Goal: Task Accomplishment & Management: Manage account settings

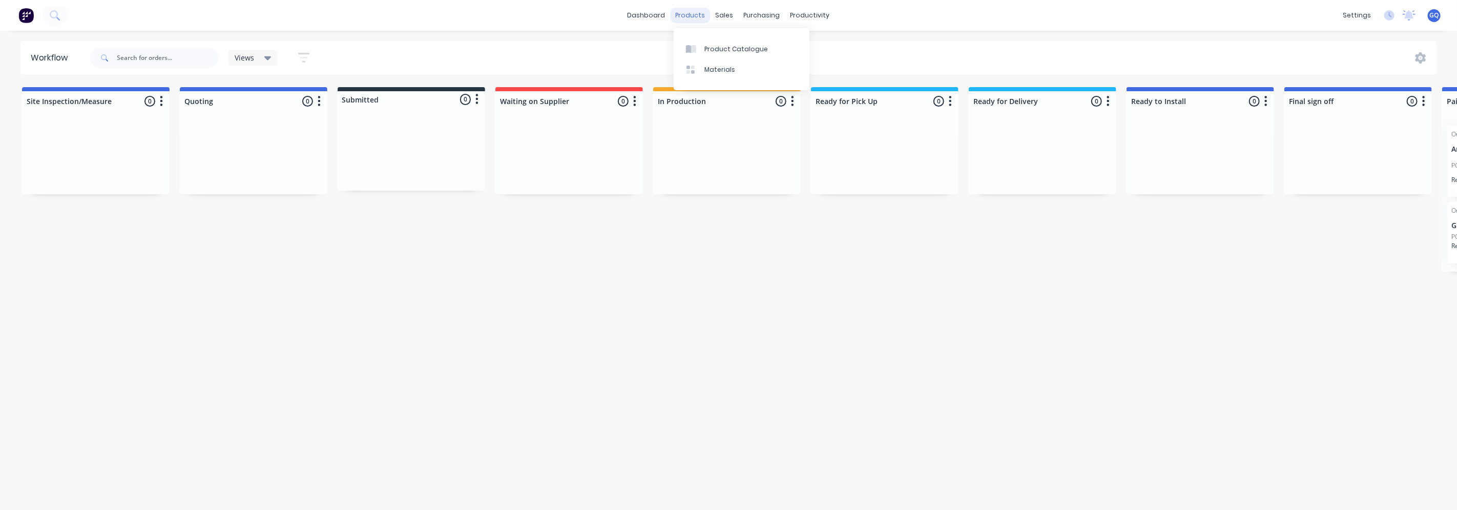
click at [700, 9] on div "products" at bounding box center [690, 15] width 40 height 15
click at [727, 48] on div "Product Catalogue" at bounding box center [736, 49] width 64 height 9
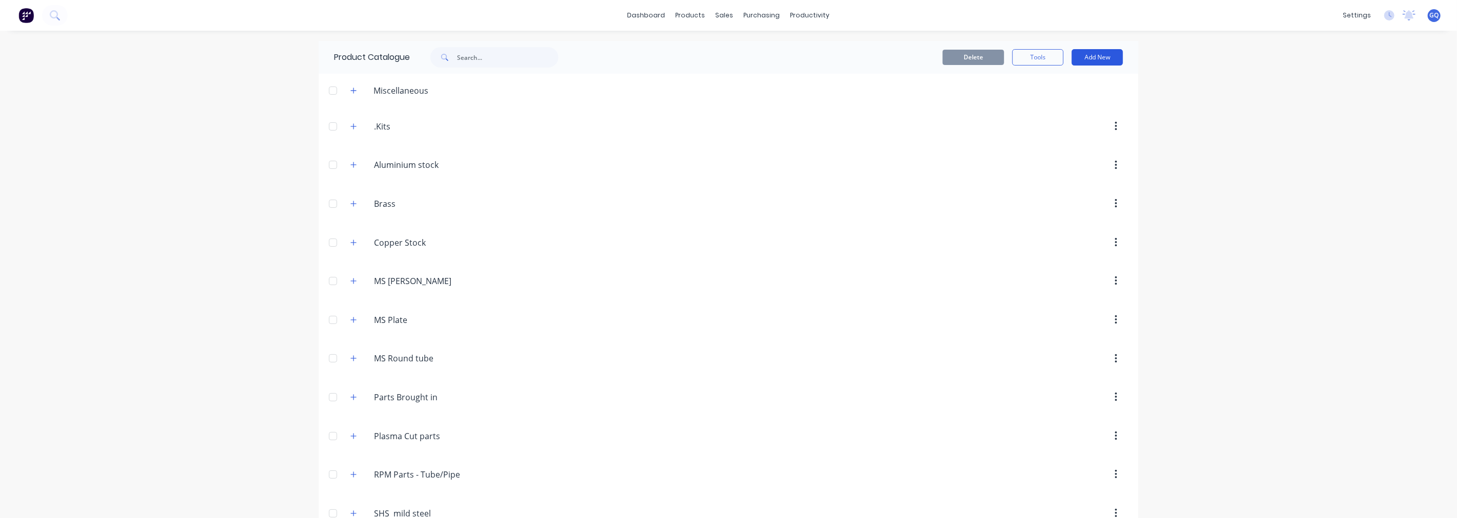
click at [1096, 59] on button "Add New" at bounding box center [1096, 57] width 51 height 16
click at [1052, 103] on div "Product" at bounding box center [1074, 104] width 79 height 15
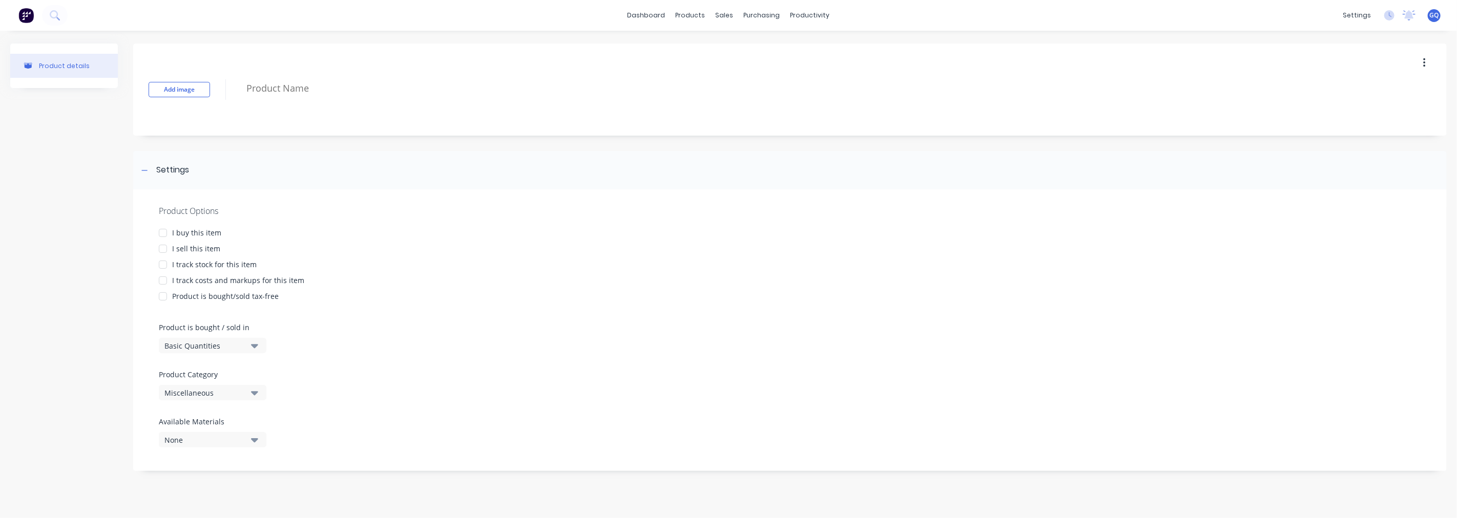
click at [163, 229] on div at bounding box center [163, 233] width 20 height 20
click at [161, 247] on div at bounding box center [163, 249] width 20 height 20
click at [165, 265] on div at bounding box center [163, 265] width 20 height 20
click at [164, 280] on div at bounding box center [163, 280] width 20 height 20
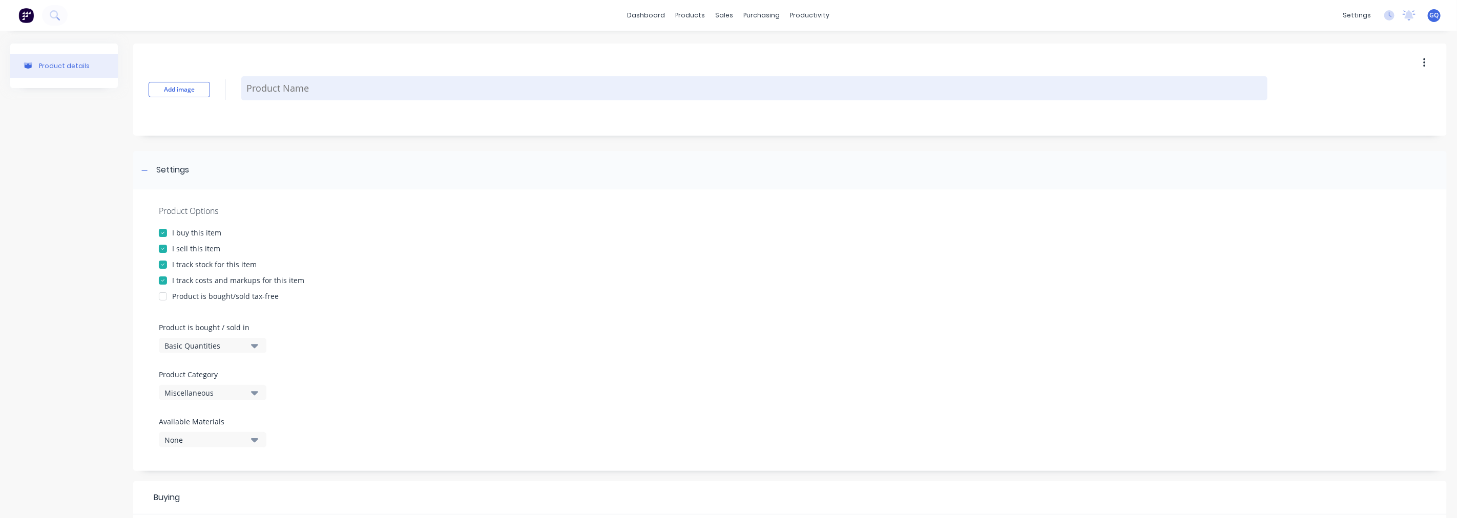
click at [310, 89] on textarea at bounding box center [754, 88] width 1026 height 24
type textarea "x"
type textarea "P"
type textarea "x"
type textarea "Ply"
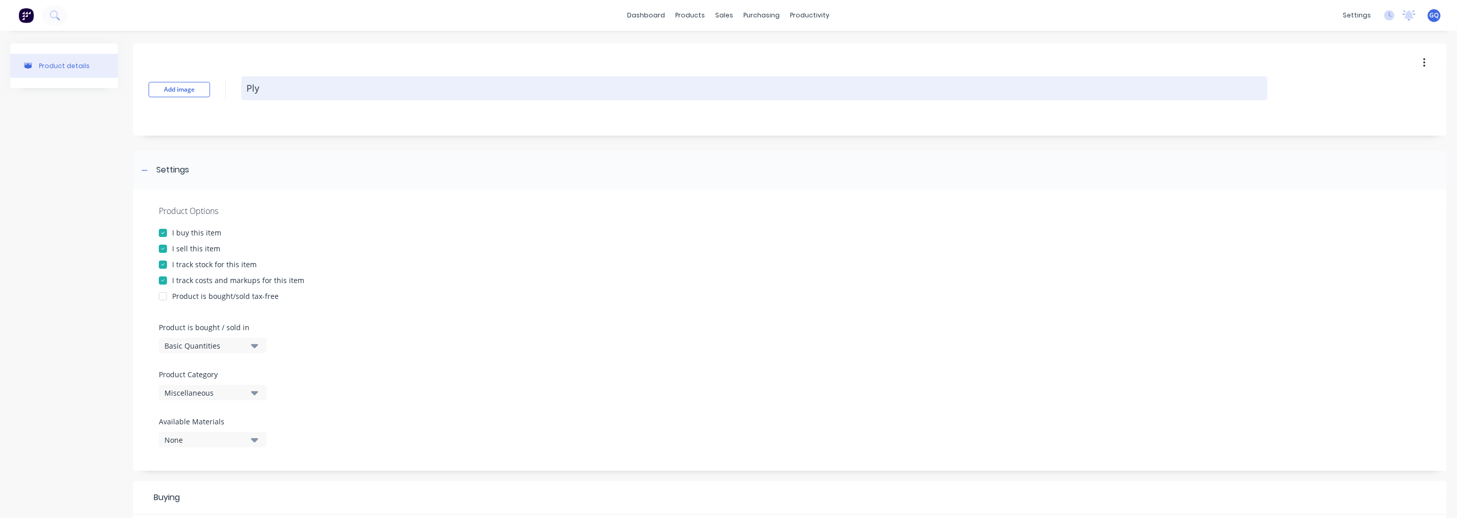
type textarea "x"
type textarea "Plyb"
type textarea "x"
type textarea "Plybw"
type textarea "x"
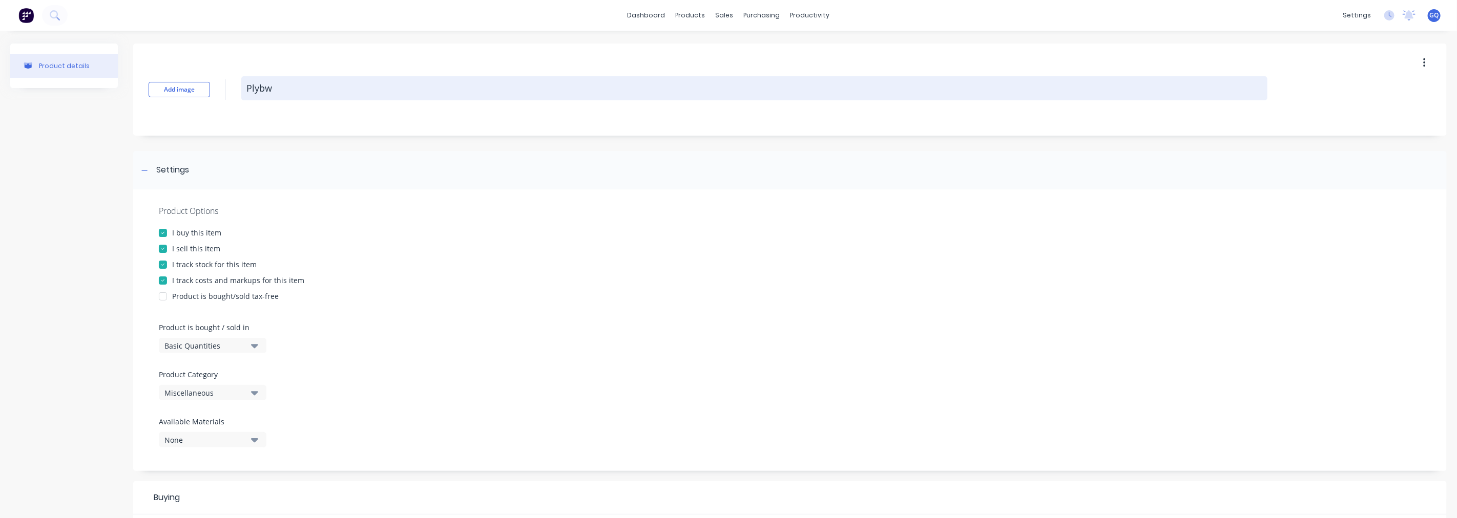
type textarea "Plybwo"
type textarea "x"
type textarea "Plybwoo"
type textarea "x"
type textarea "Plybwood"
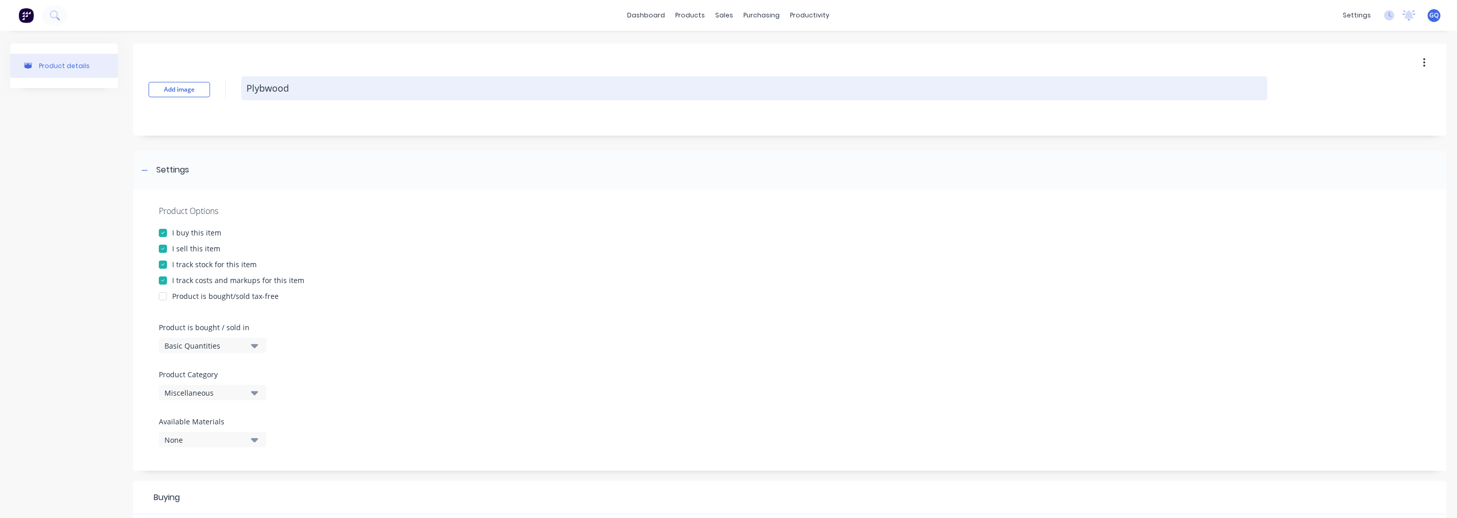
type textarea "x"
type textarea "Plybwood"
type textarea "x"
type textarea "Plybwood"
type textarea "x"
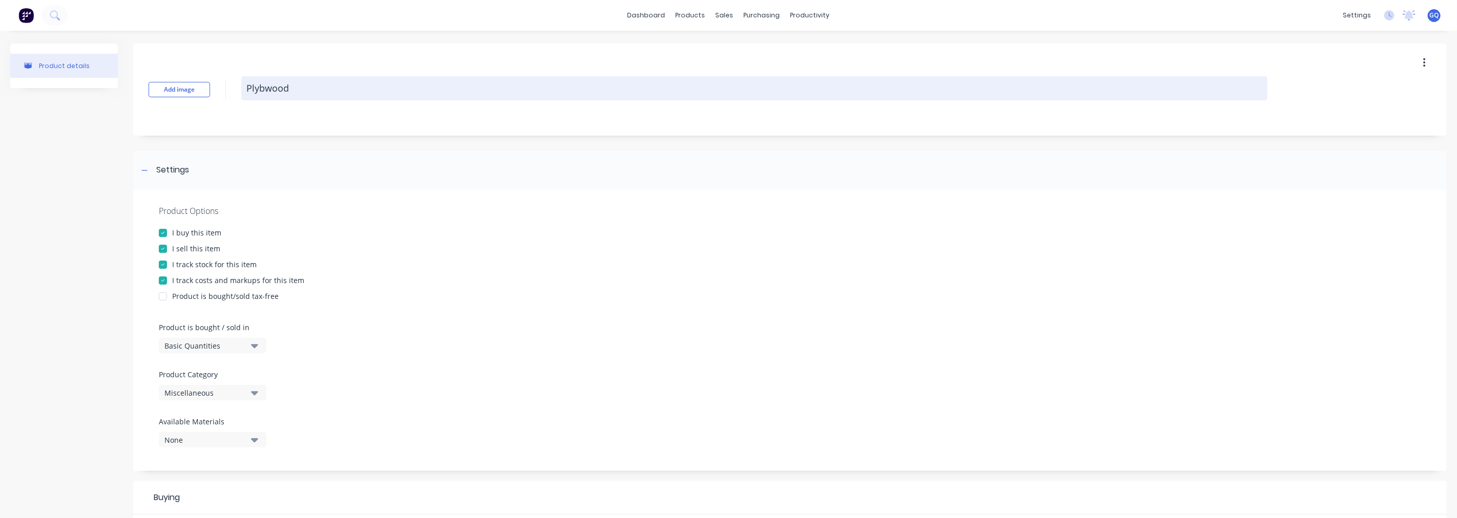
type textarea "Plybwoo"
type textarea "x"
type textarea "Plybwo"
type textarea "x"
type textarea "Plybw"
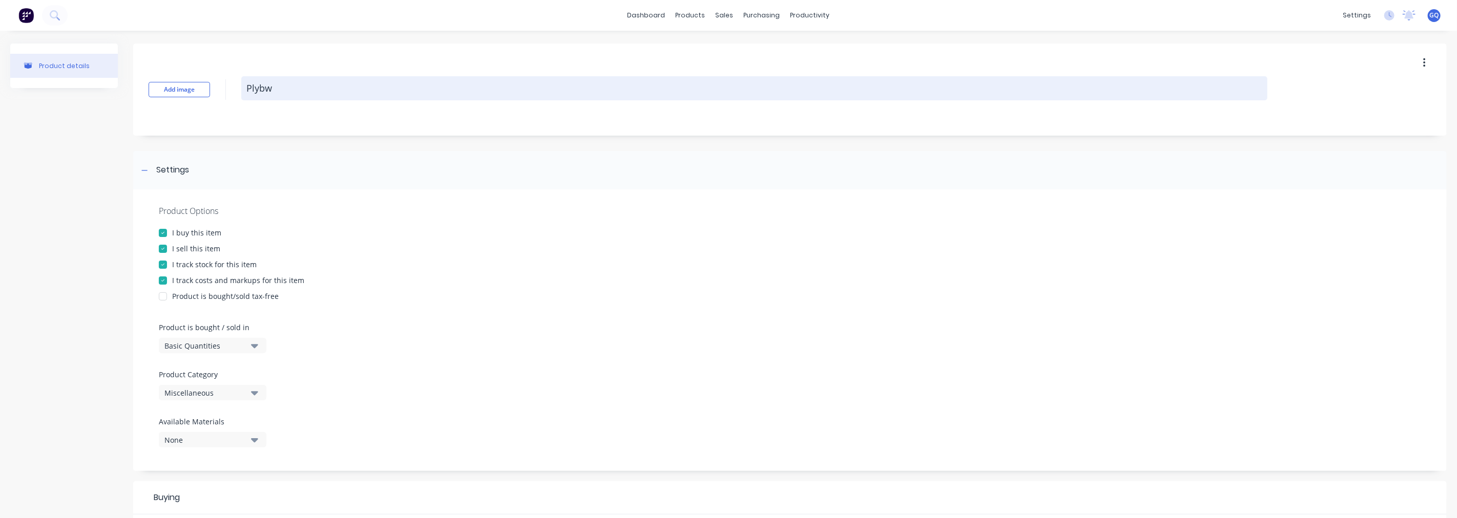
type textarea "x"
type textarea "Plyb"
type textarea "x"
type textarea "Ply"
type textarea "x"
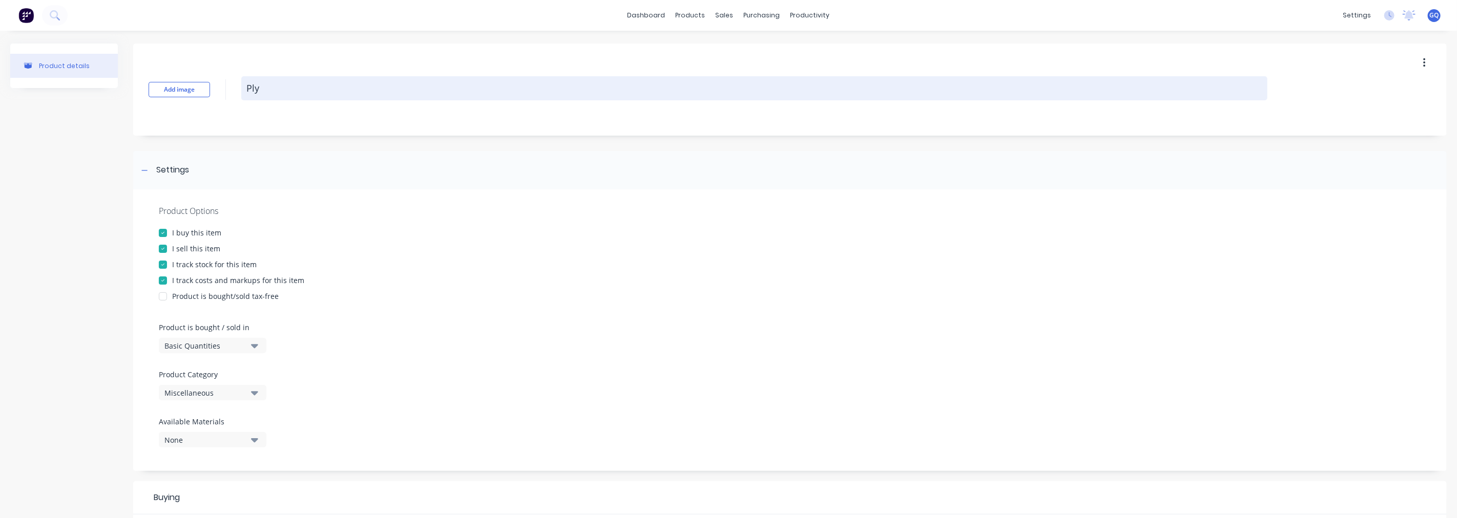
type textarea "Plyw"
type textarea "x"
type textarea "Plywo"
type textarea "x"
type textarea "Plywoo"
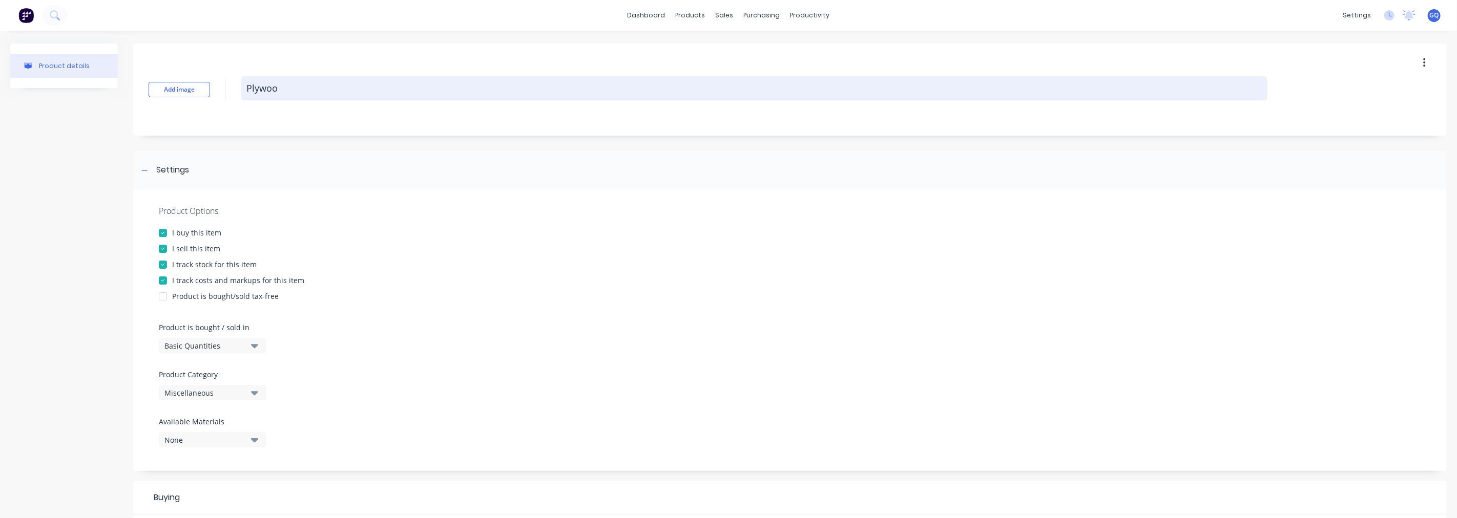
type textarea "x"
type textarea "Plywood"
type textarea "x"
type textarea "Plywood"
type textarea "x"
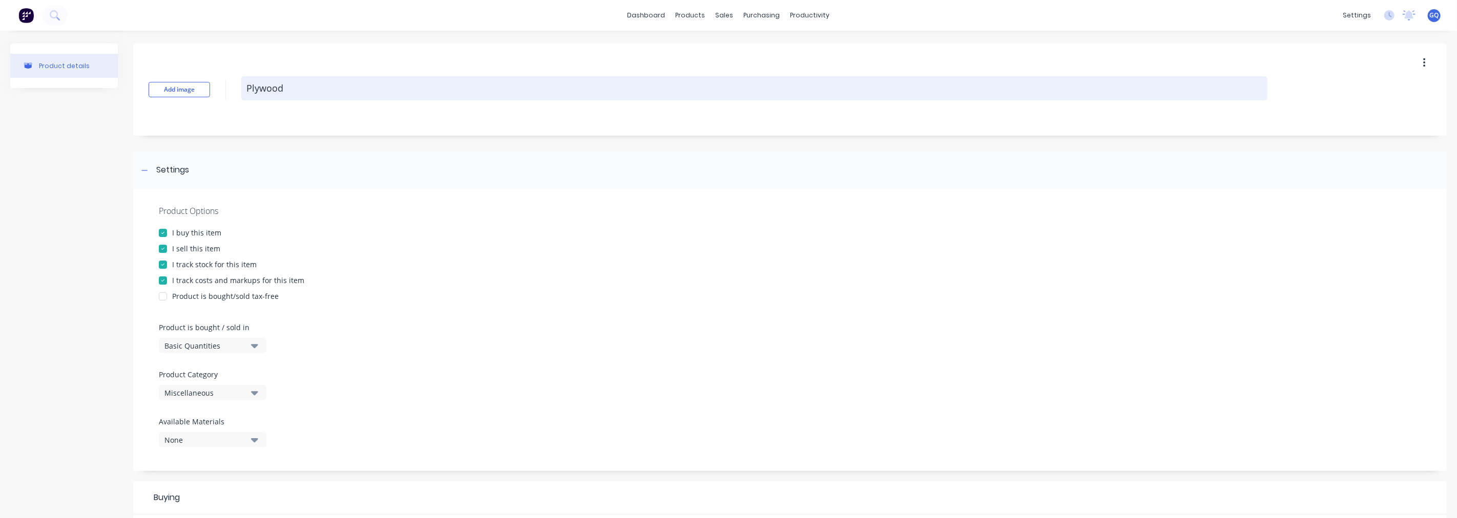
type textarea "Plywood 1"
type textarea "x"
type textarea "Plywood 12"
type textarea "x"
type textarea "Plywood 12m"
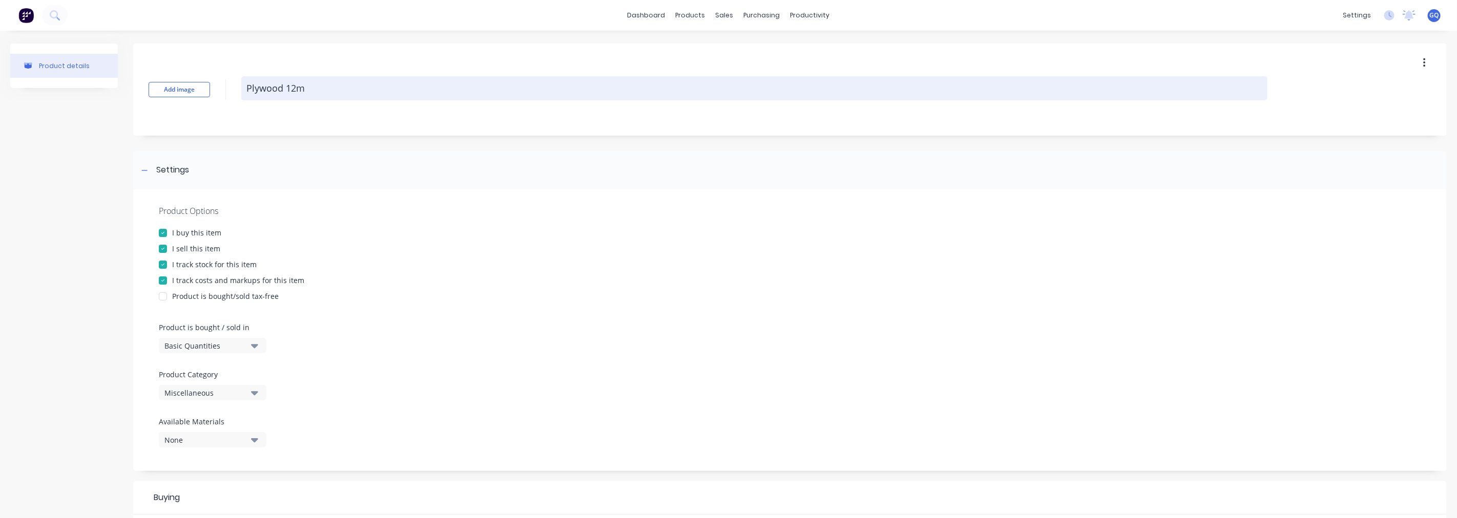
type textarea "x"
type textarea "Plywood 12mm"
type textarea "x"
type textarea "Plywood 12mm"
type textarea "x"
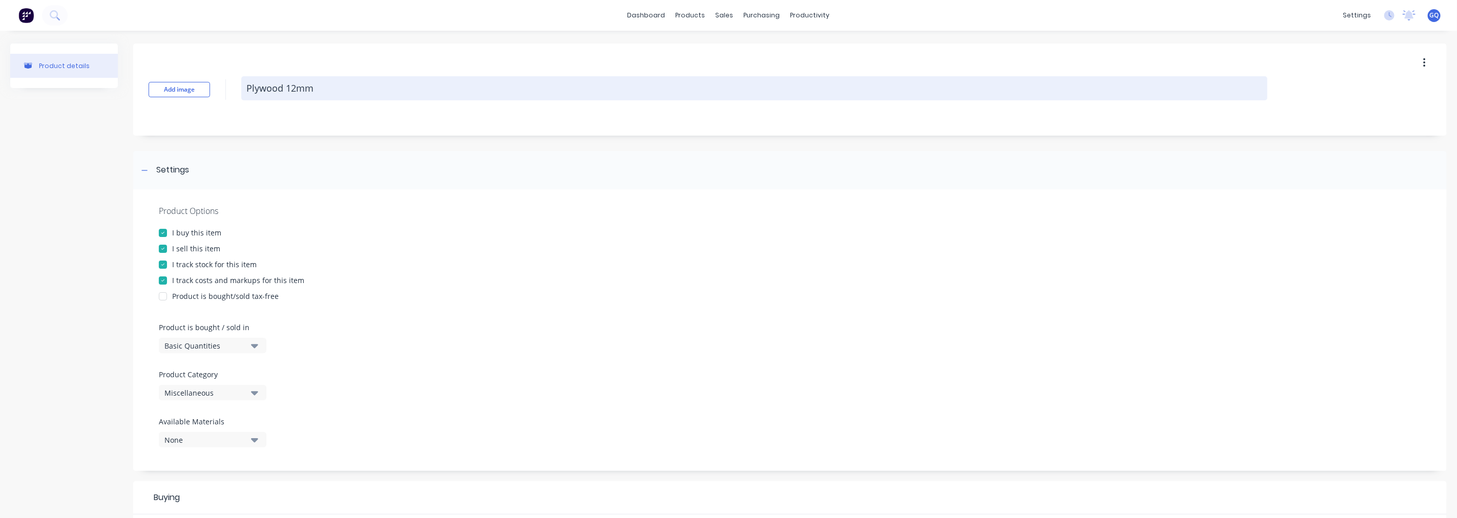
type textarea "Plywood 12mm 2"
type textarea "x"
type textarea "Plywood 12mm 24"
type textarea "x"
type textarea "Plywood 12mm 240"
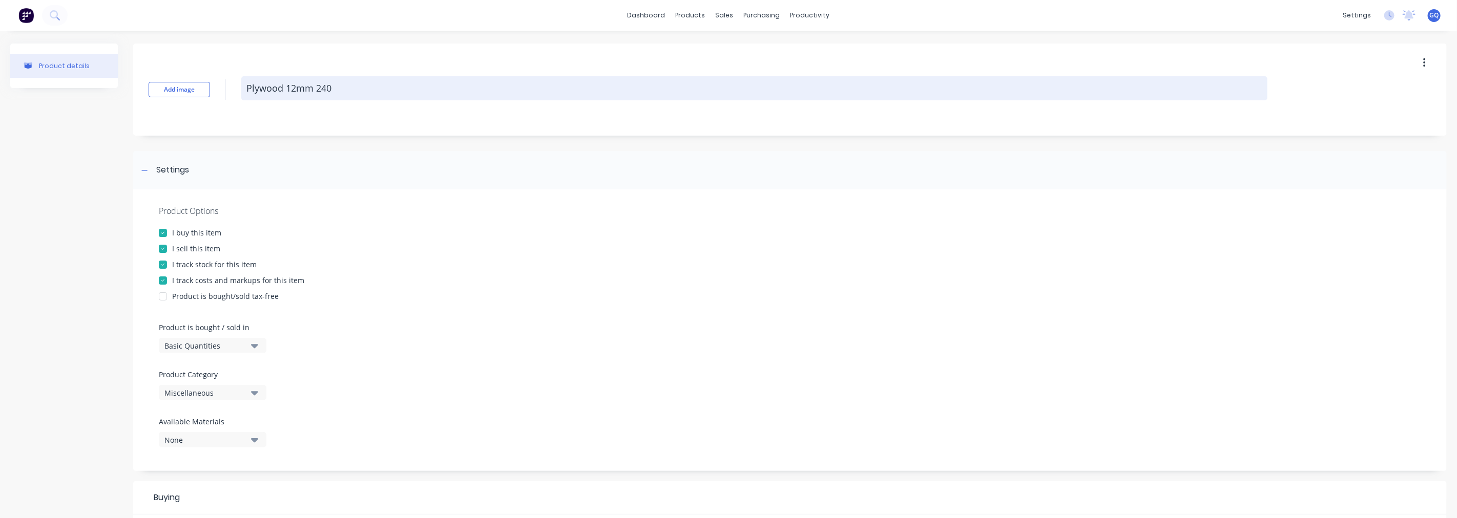
type textarea "x"
type textarea "Plywood 12mm 2400"
type textarea "x"
type textarea "Plywood 12mm 2400x"
type textarea "x"
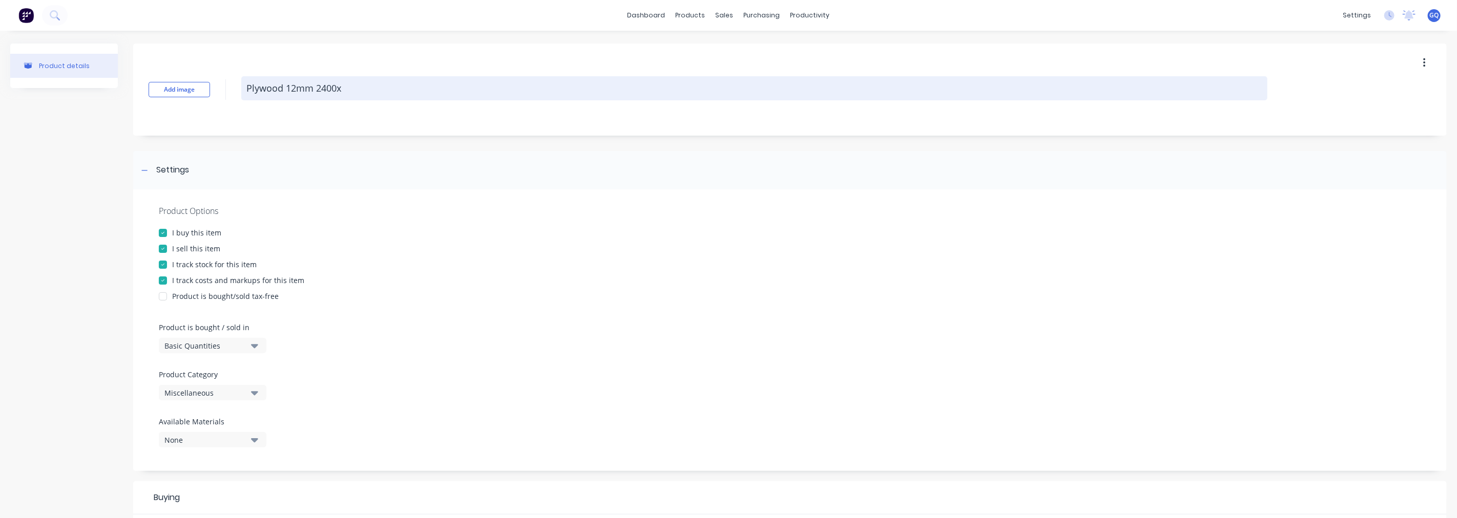
type textarea "Plywood 12mm 2400x1"
type textarea "x"
type textarea "Plywood 12mm 2400x12"
type textarea "x"
type textarea "Plywood 12mm 2400x120"
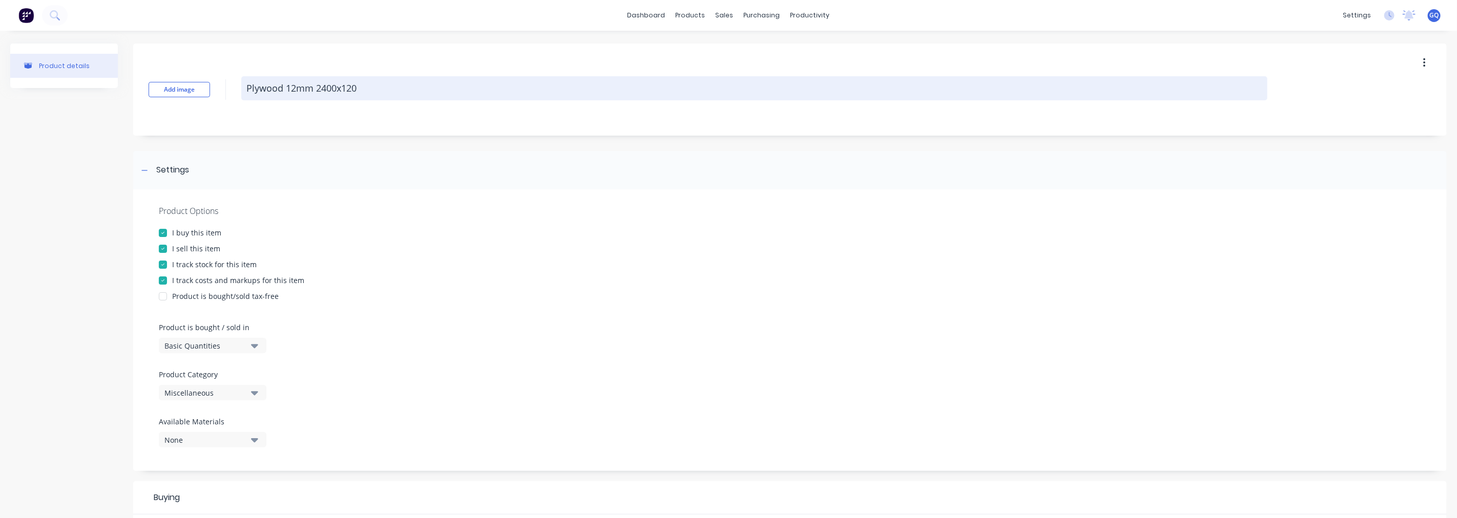
type textarea "x"
type textarea "Plywood 12mm 2400x1200"
type textarea "x"
type textarea "Plywood 12mm 2400x1200"
type textarea "x"
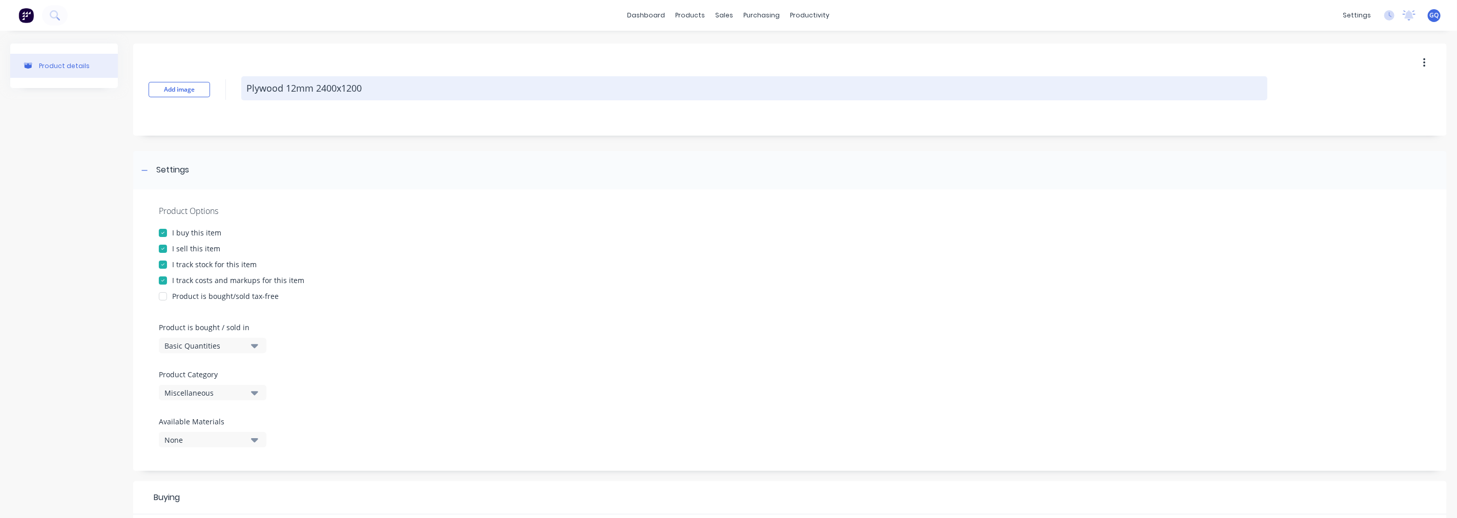
type textarea "Plywood 12mm 2400x1200 N"
type textarea "x"
type textarea "Plywood 12mm 2400x1200 No"
type textarea "x"
type textarea "Plywood 12mm 2400x1200 Non"
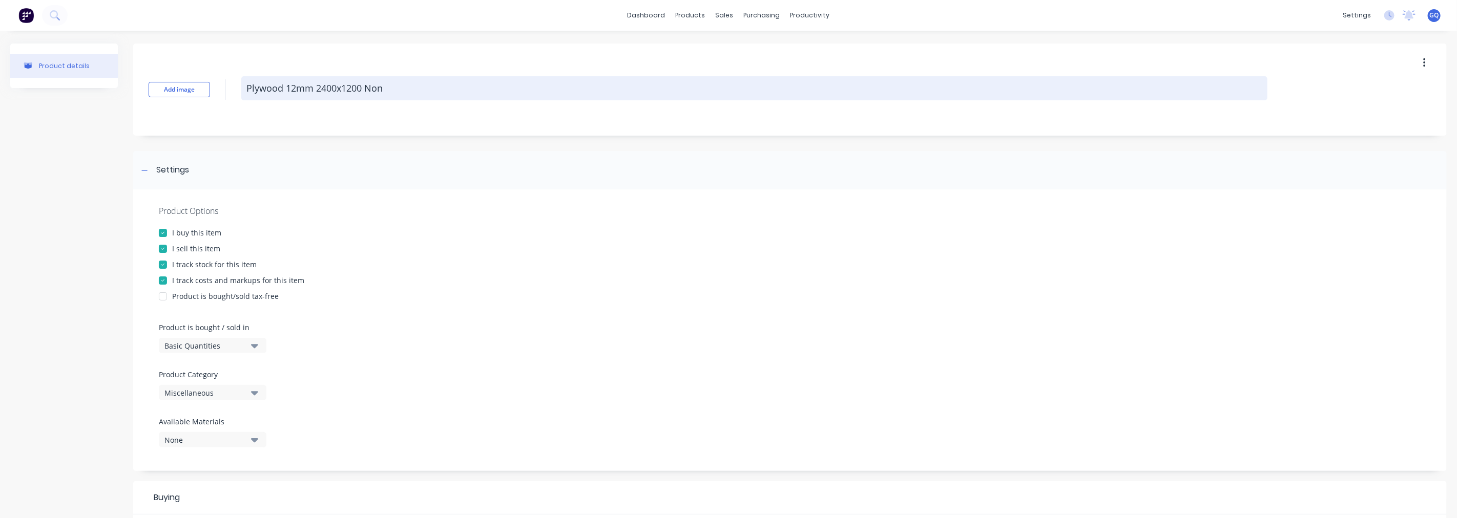
type textarea "x"
type textarea "Plywood 12mm 2400x1200 Non-"
type textarea "x"
type textarea "Plywood 12mm 2400x1200 Non-S"
type textarea "x"
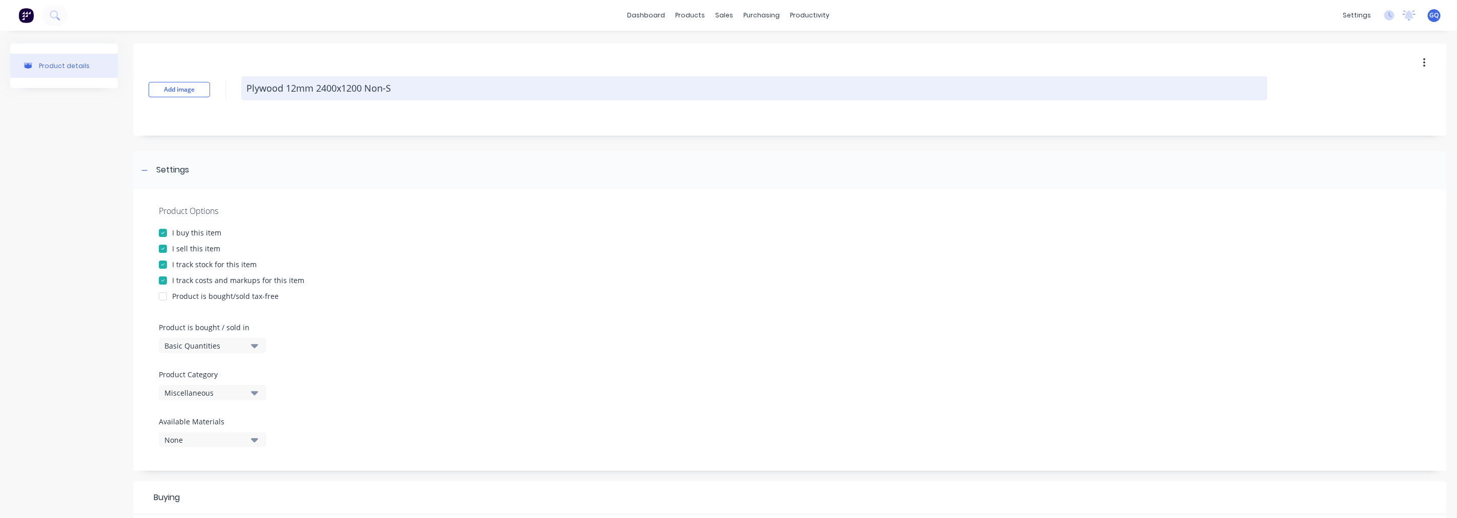
type textarea "Plywood 12mm 2400x1200 Non-St"
type textarea "x"
type textarea "Plywood 12mm 2400x1200 Non-Str"
type textarea "x"
type textarea "Plywood 12mm 2400x1200 Non-Stru"
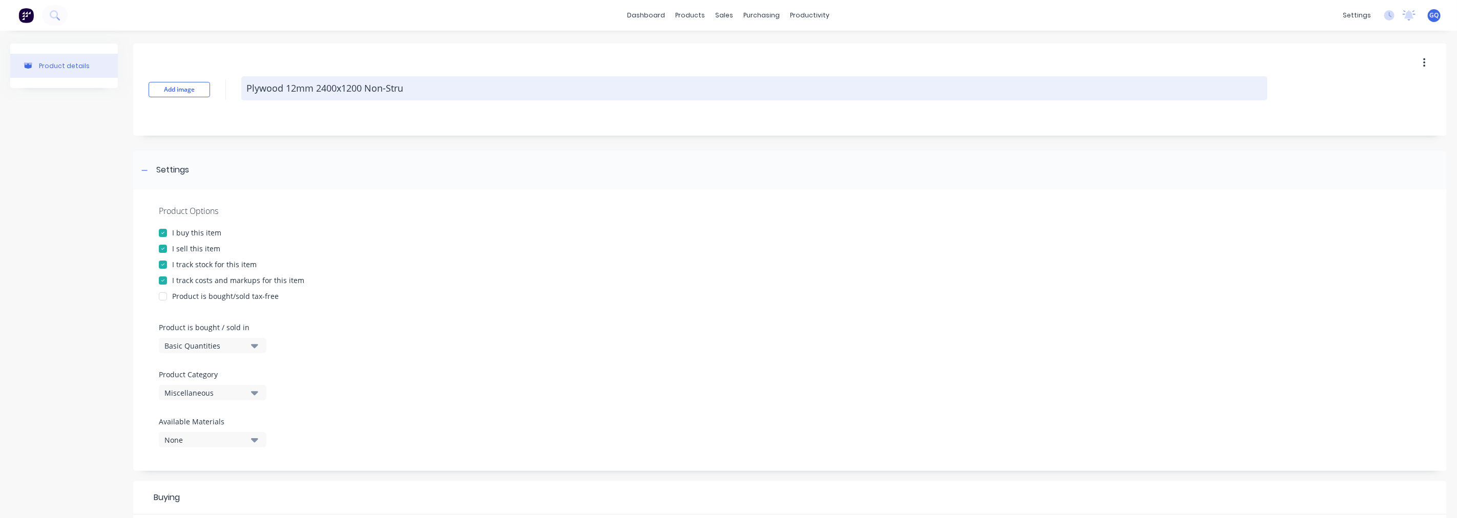
type textarea "x"
type textarea "Plywood 12mm 2400x1200 Non-Struc"
type textarea "x"
type textarea "Plywood 12mm 2400x1200 Non-Struct"
type textarea "x"
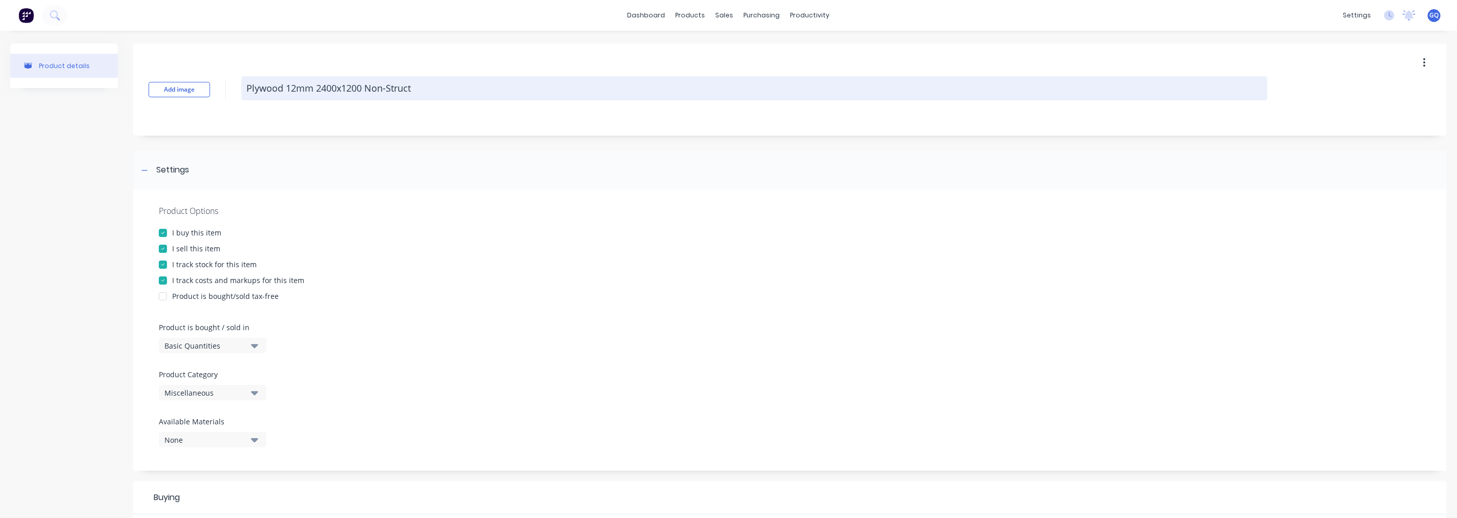
type textarea "Plywood 12mm 2400x1200 Non-Structu"
type textarea "x"
type textarea "Plywood 12mm 2400x1200 Non-Structur"
type textarea "x"
type textarea "Plywood 12mm 2400x1200 Non-Structura"
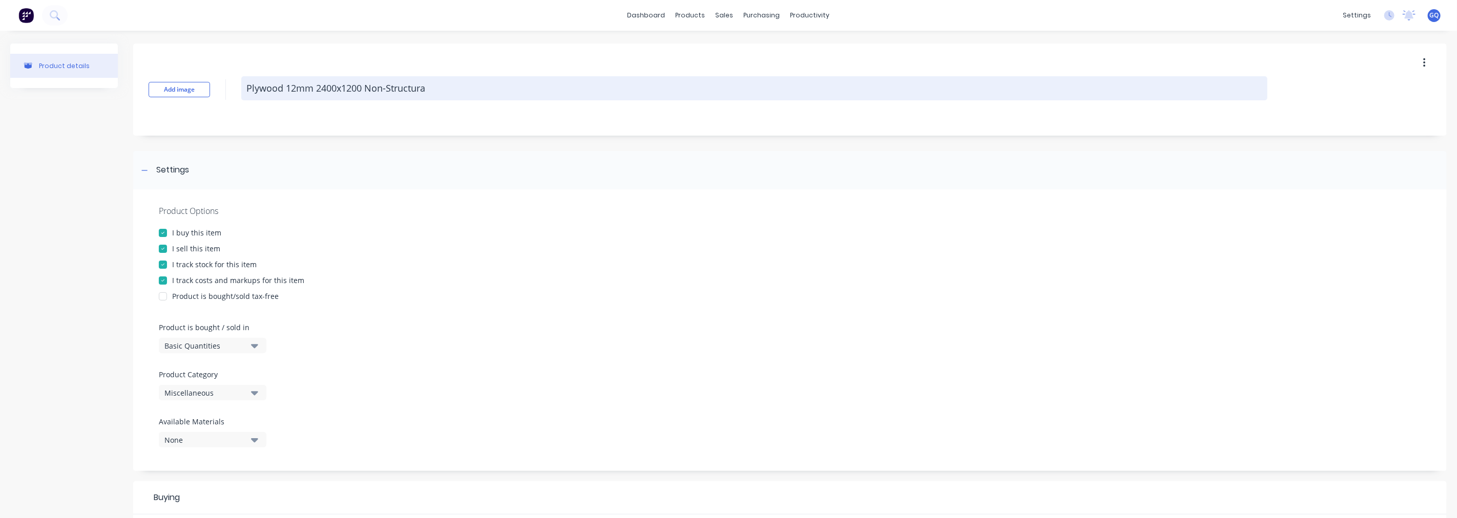
type textarea "x"
type textarea "Plywood 12mm 2400x1200 Non-Structural"
type textarea "x"
type textarea "Plywood 12mm 2400x1200 Non-Structural"
type textarea "x"
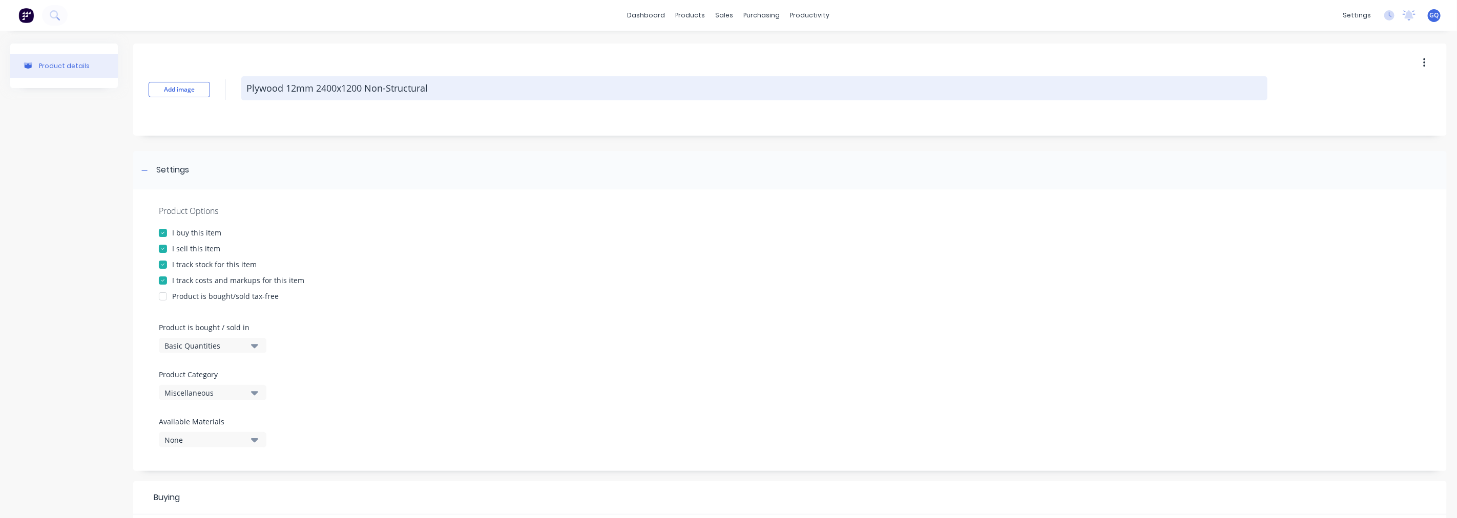
type textarea "Plywood 12mm 2400x1200 Non-Structural U"
type textarea "x"
type textarea "Plywood 12mm 2400x1200 Non-Structural Un"
type textarea "x"
type textarea "Plywood 12mm 2400x1200 Non-Structural Unt"
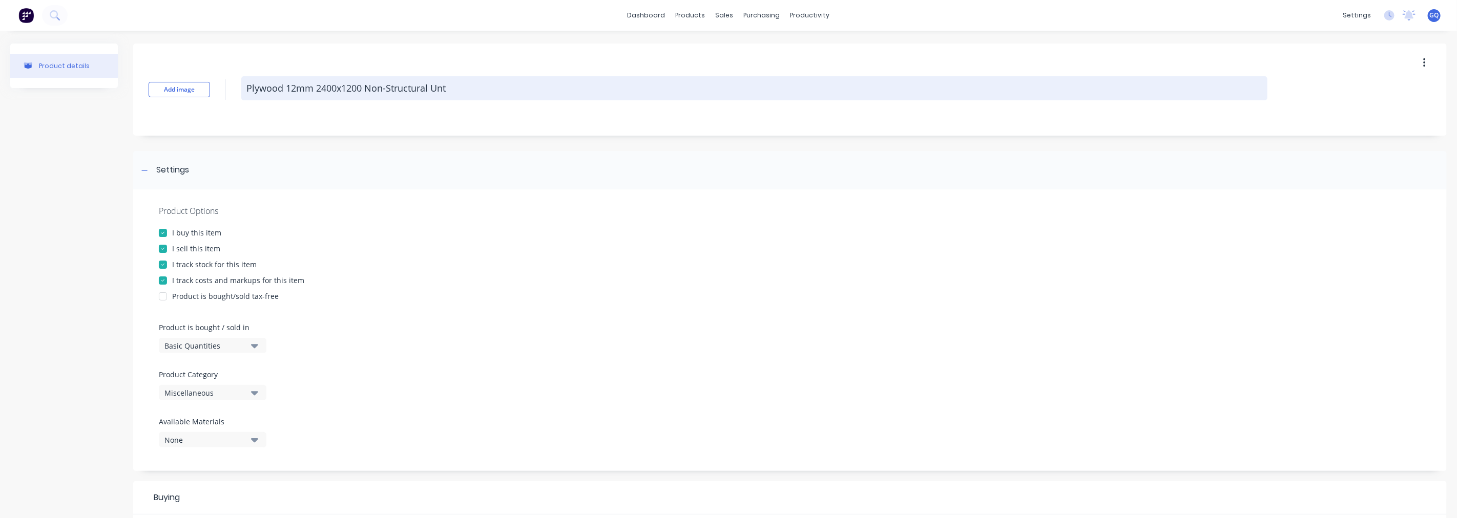
type textarea "x"
type textarea "Plywood 12mm 2400x1200 Non-Structural Untr"
type textarea "x"
type textarea "Plywood 12mm 2400x1200 Non-Structural Untre"
type textarea "x"
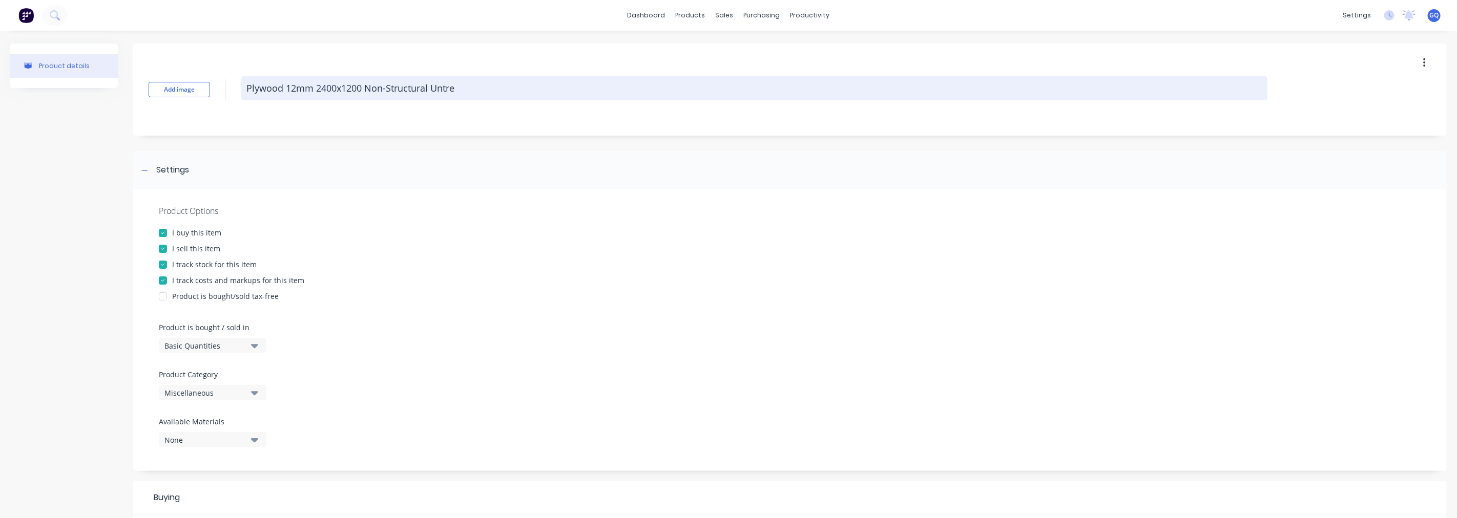
type textarea "Plywood 12mm 2400x1200 Non-Structural Untrea"
type textarea "x"
type textarea "Plywood 12mm 2400x1200 Non-Structural Untreat"
type textarea "x"
type textarea "Plywood 12mm 2400x1200 Non-Structural Untreate"
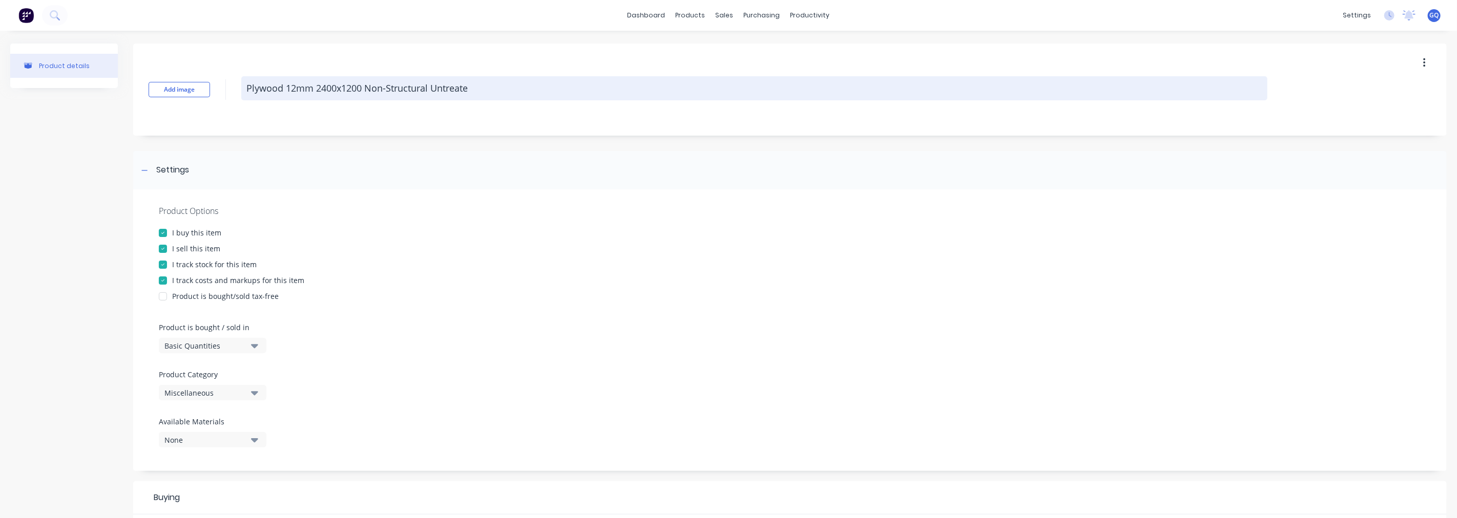
type textarea "x"
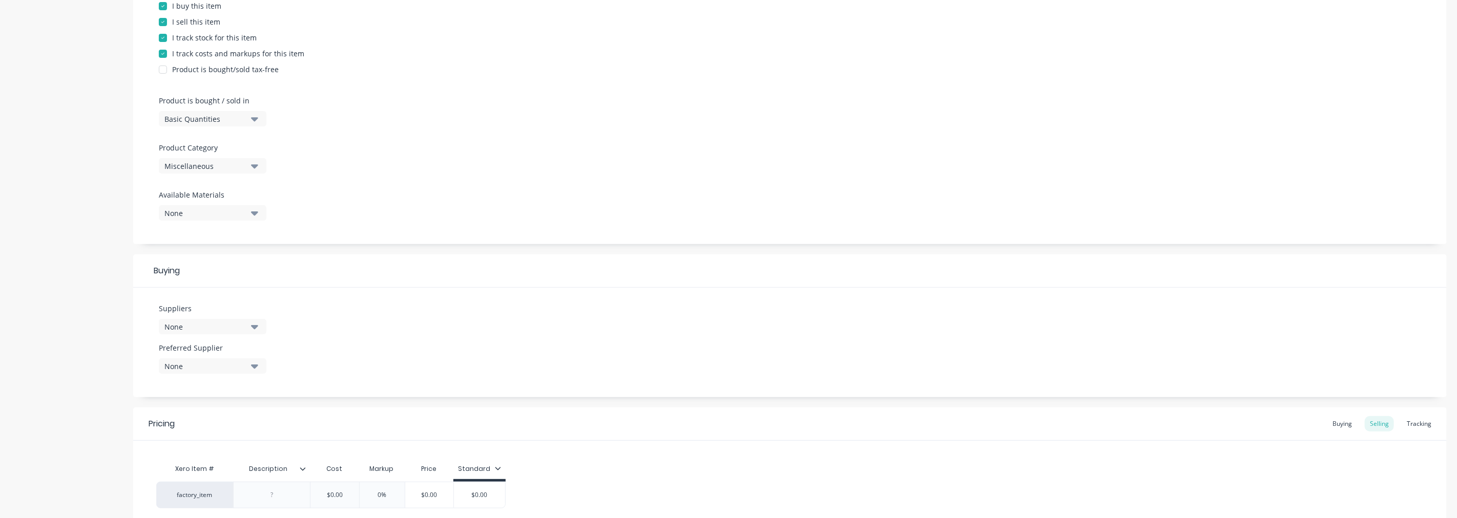
scroll to position [227, 0]
type textarea "Plywood 12mm 2400x1200 Non-Structural Untreated"
type textarea "x"
type textarea "Plywood 12mm 2400x1200 Non-Structural Untreated"
click at [248, 116] on button "Basic Quantities" at bounding box center [213, 118] width 108 height 15
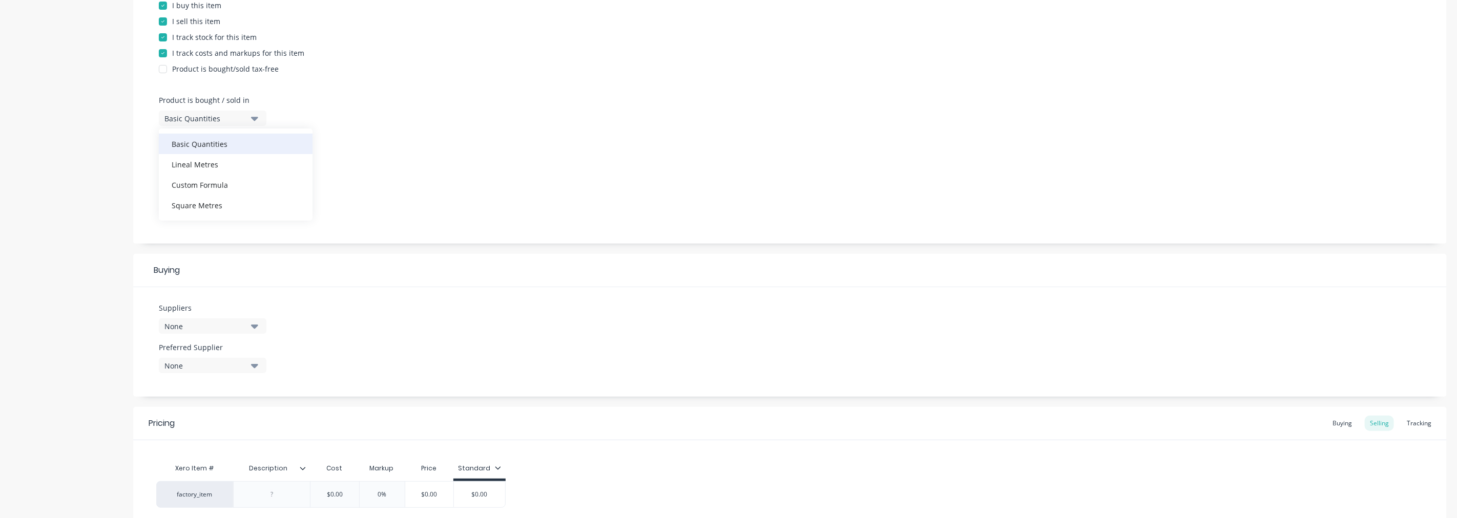
click at [225, 140] on div "Basic Quantities" at bounding box center [236, 144] width 154 height 20
click at [252, 169] on icon "button" at bounding box center [254, 165] width 7 height 11
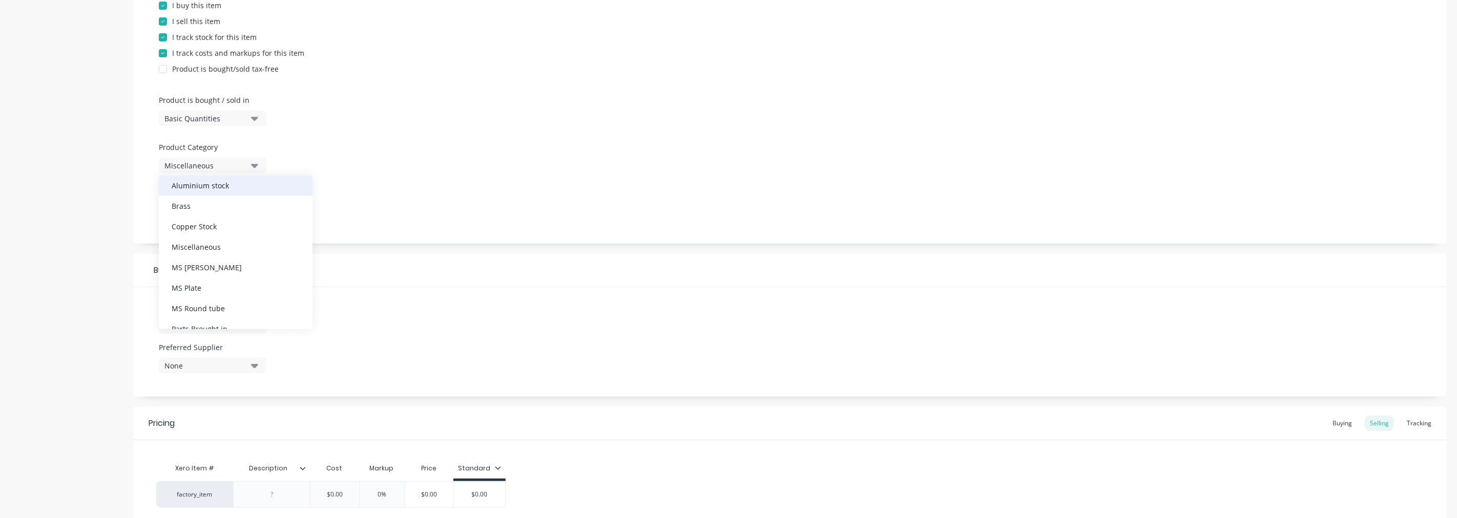
scroll to position [114, 0]
click at [230, 267] on div "Parts Brought in" at bounding box center [236, 272] width 154 height 20
type textarea "x"
click at [196, 207] on div "None" at bounding box center [205, 212] width 82 height 11
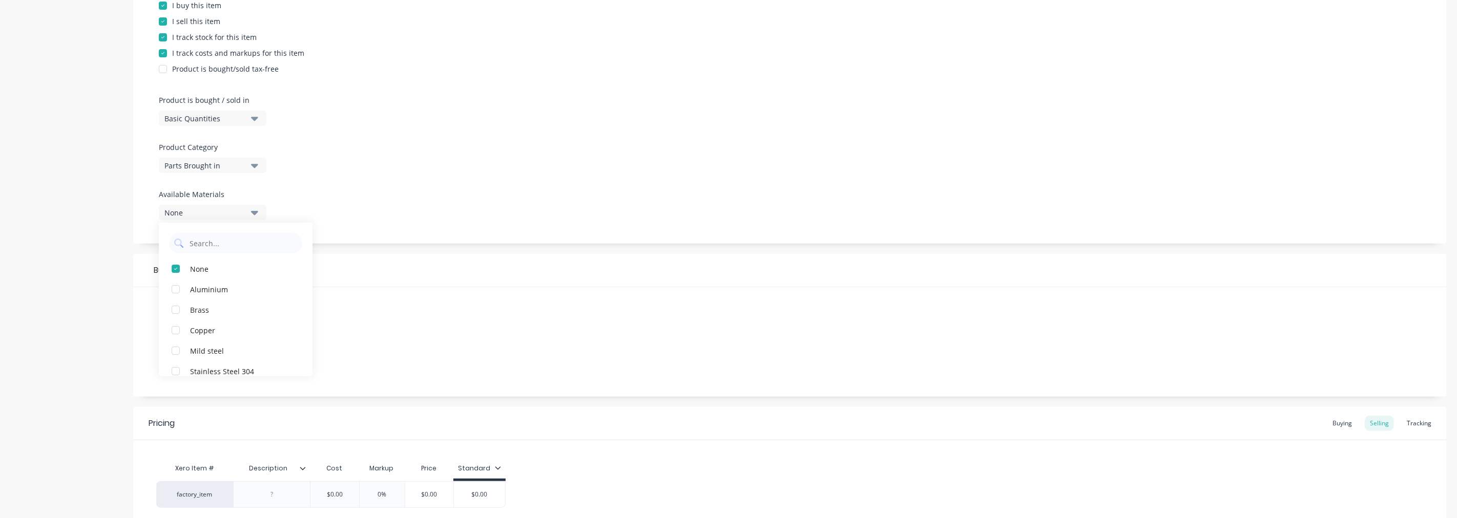
click at [330, 204] on div "Product Options I buy this item I sell this item I track stock for this item I …" at bounding box center [789, 103] width 1313 height 282
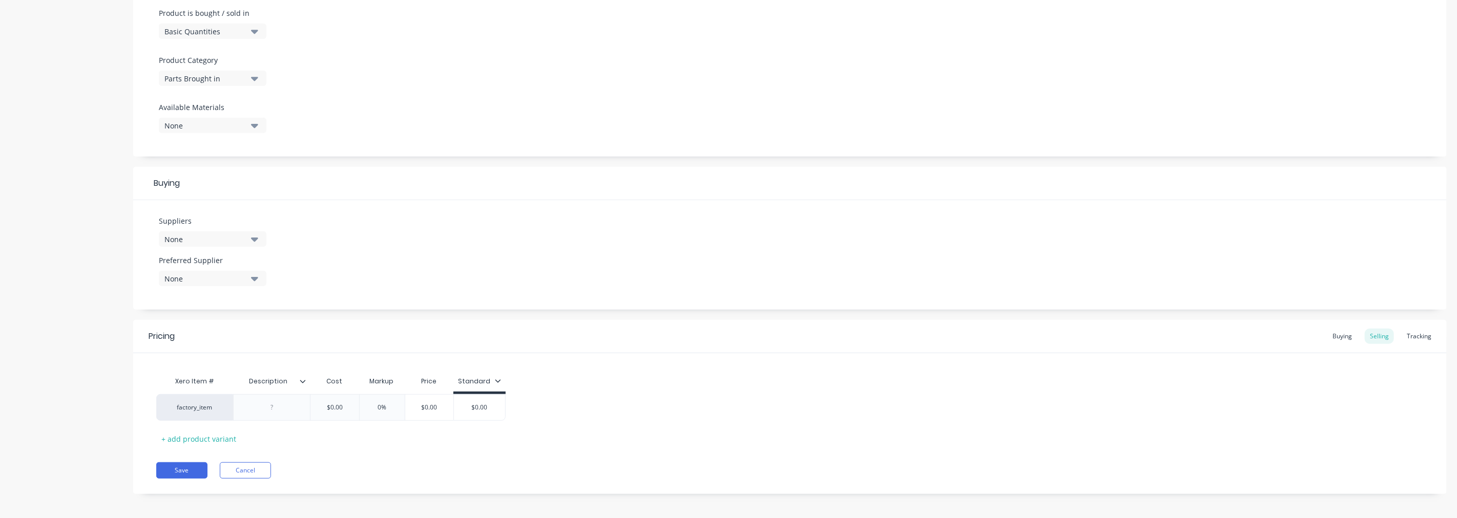
scroll to position [319, 0]
click at [250, 234] on button "None" at bounding box center [213, 234] width 108 height 15
click at [239, 262] on input "text" at bounding box center [242, 266] width 109 height 20
type input "[PERSON_NAME]"
click at [207, 292] on div "Bunnings" at bounding box center [241, 291] width 102 height 11
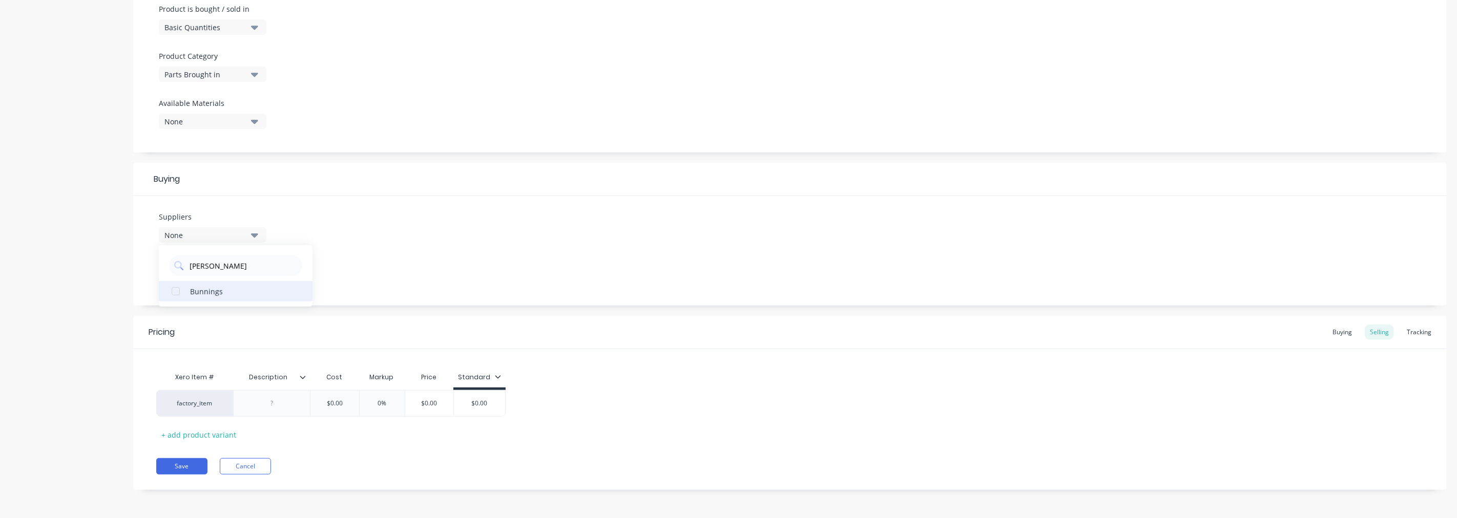
type textarea "x"
click at [395, 278] on div "Suppliers 1 suppliers selected [PERSON_NAME] Bunnings Preferred Supplier None" at bounding box center [789, 251] width 1313 height 110
click at [289, 412] on div at bounding box center [271, 403] width 77 height 27
click at [267, 407] on div at bounding box center [271, 403] width 51 height 13
click at [324, 410] on div "$0.00" at bounding box center [334, 404] width 51 height 26
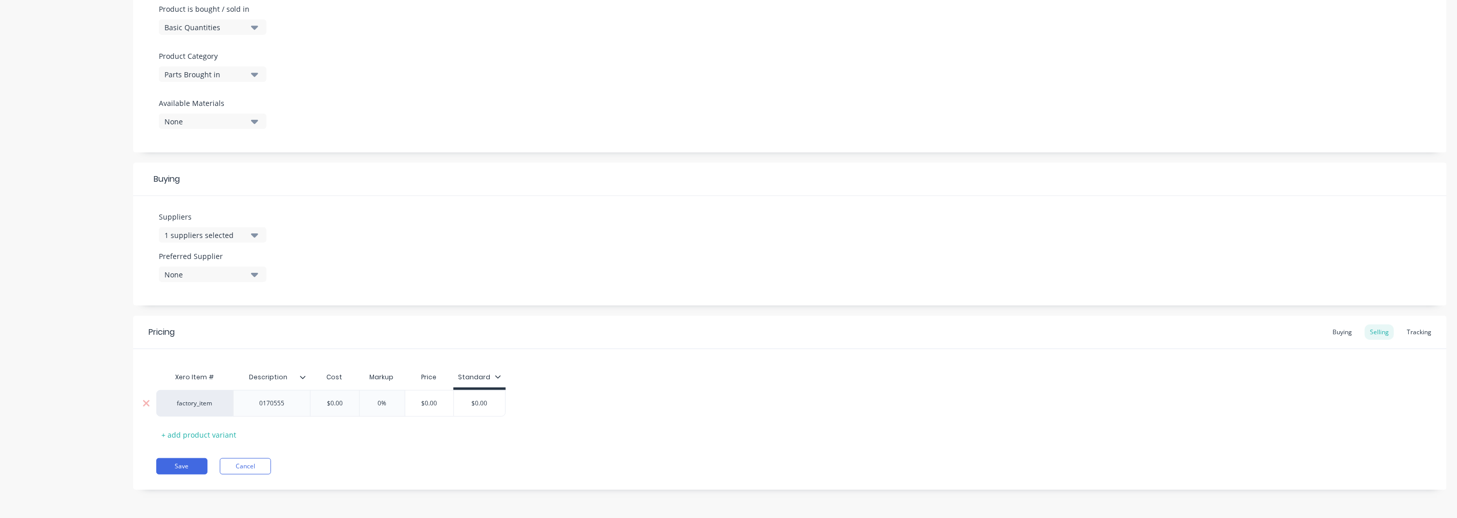
type textarea "x"
type input "$0.00"
drag, startPoint x: 352, startPoint y: 405, endPoint x: 318, endPoint y: 403, distance: 34.9
click at [318, 403] on input "$0.00" at bounding box center [334, 403] width 51 height 9
type textarea "x"
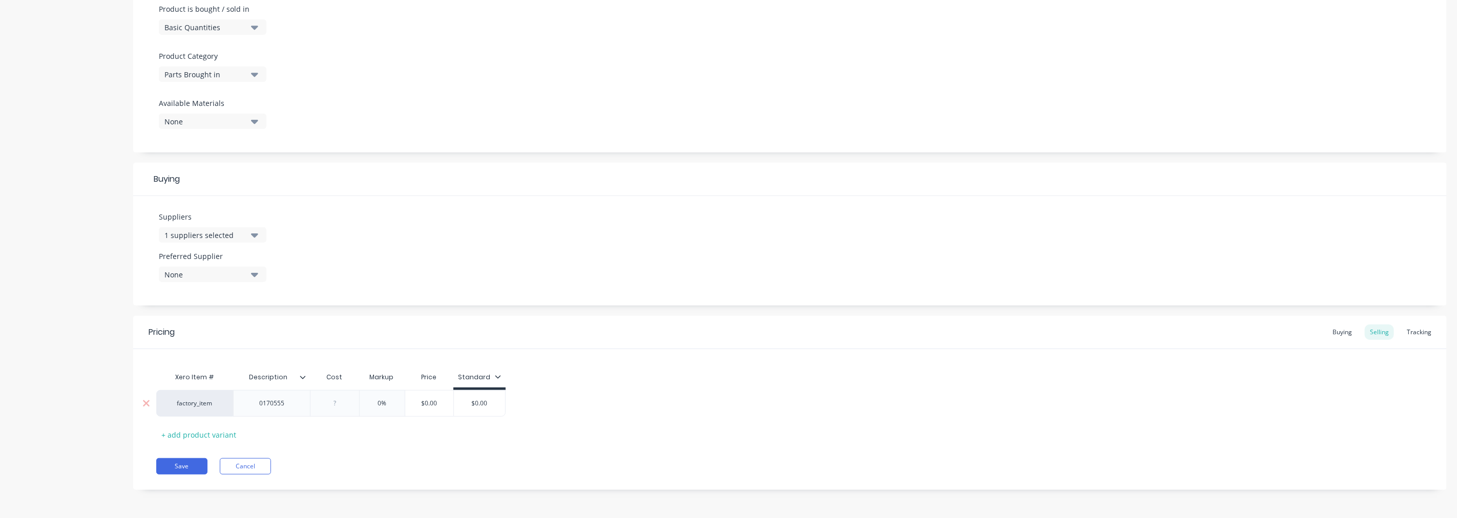
type input "5"
type textarea "x"
type input "56."
type textarea "x"
type input "56.50"
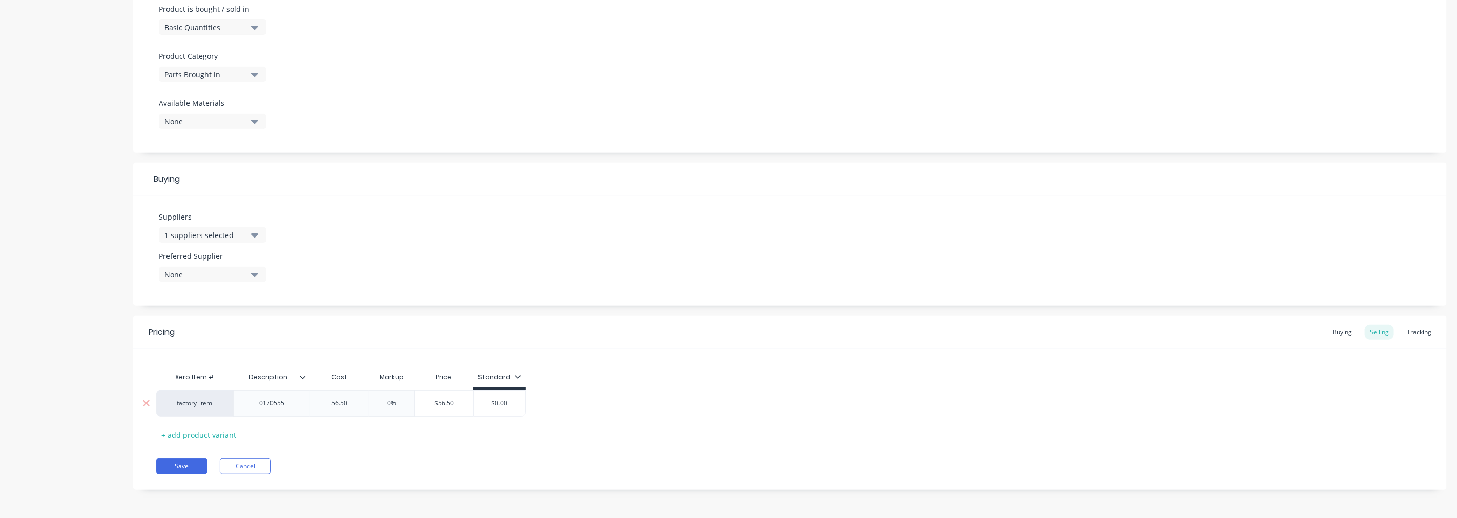
type input "0%"
drag, startPoint x: 396, startPoint y: 402, endPoint x: 377, endPoint y: 401, distance: 19.0
click at [380, 401] on input "0%" at bounding box center [391, 403] width 51 height 9
type textarea "x"
type input "1"
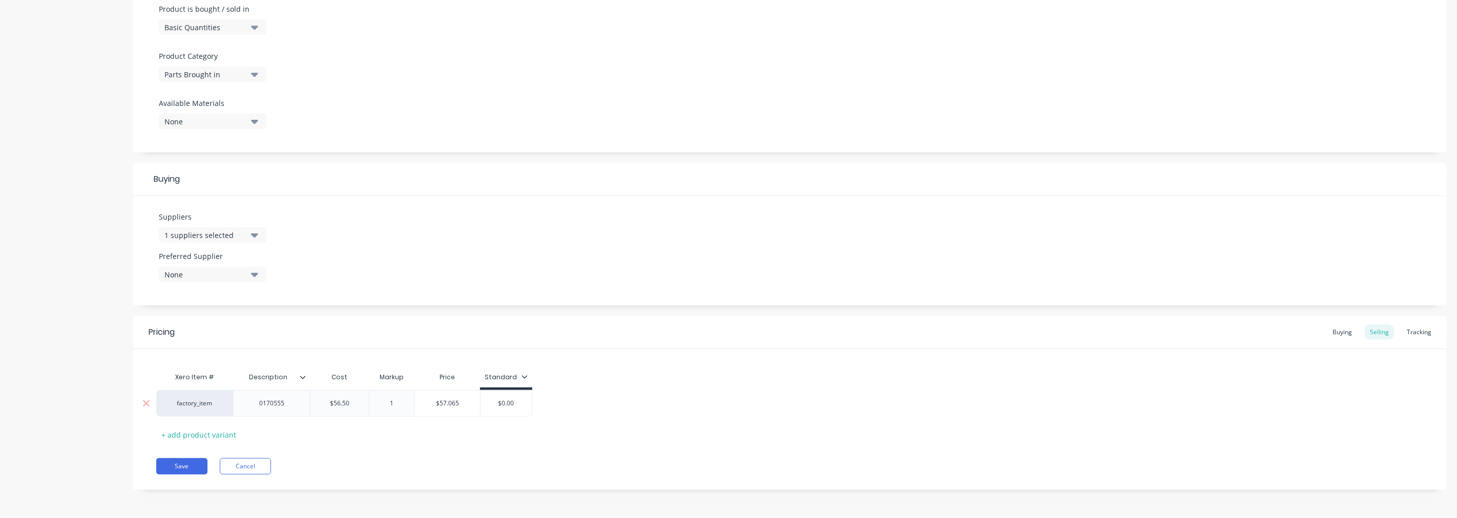
type textarea "x"
type input "15"
type input "$64.975"
type input "$0.00"
drag, startPoint x: 519, startPoint y: 406, endPoint x: 490, endPoint y: 407, distance: 28.7
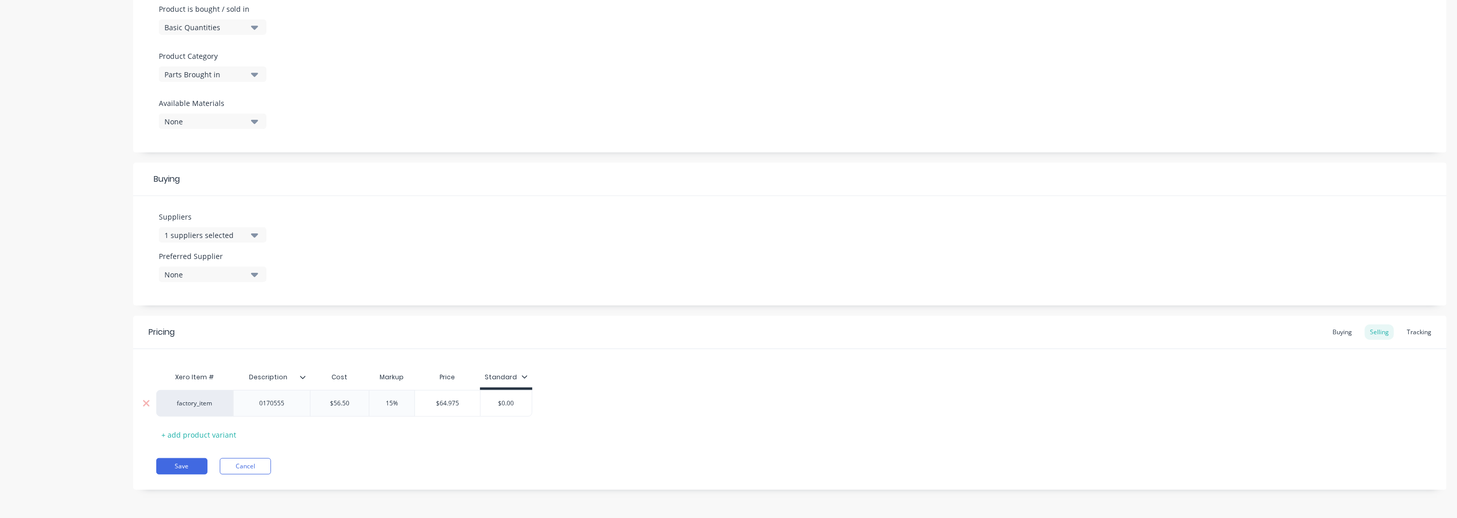
click at [490, 407] on input "$0.00" at bounding box center [505, 403] width 51 height 9
type textarea "x"
type input "6"
type textarea "x"
type input "64"
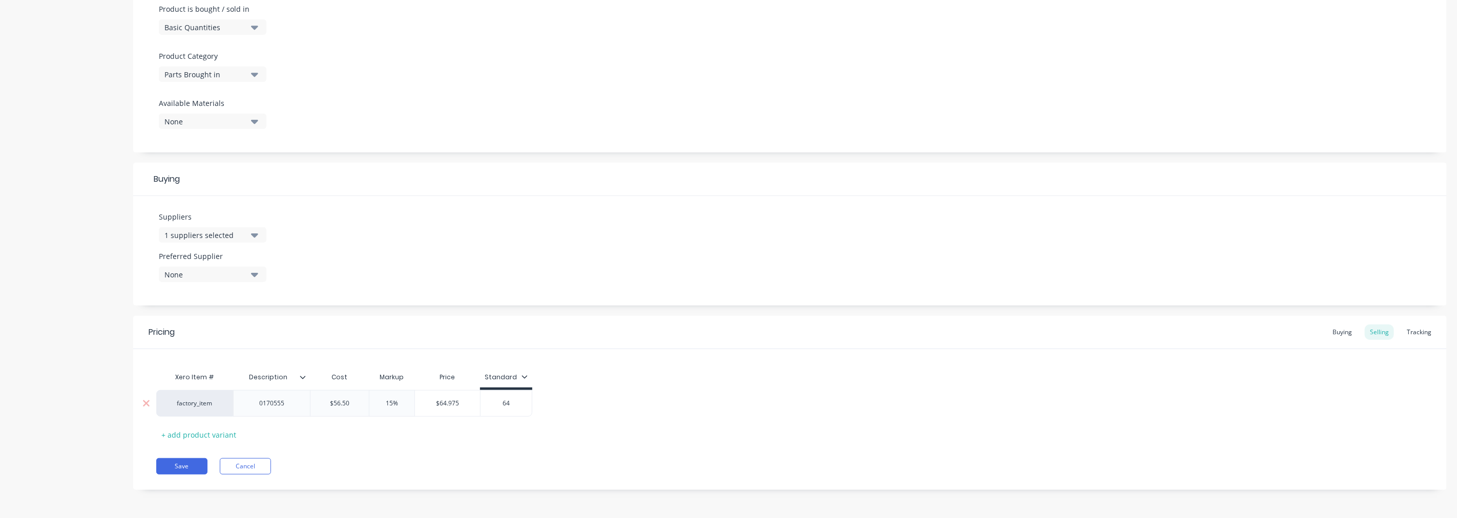
type textarea "x"
type input "64."
type textarea "x"
type input "64.9"
type textarea "x"
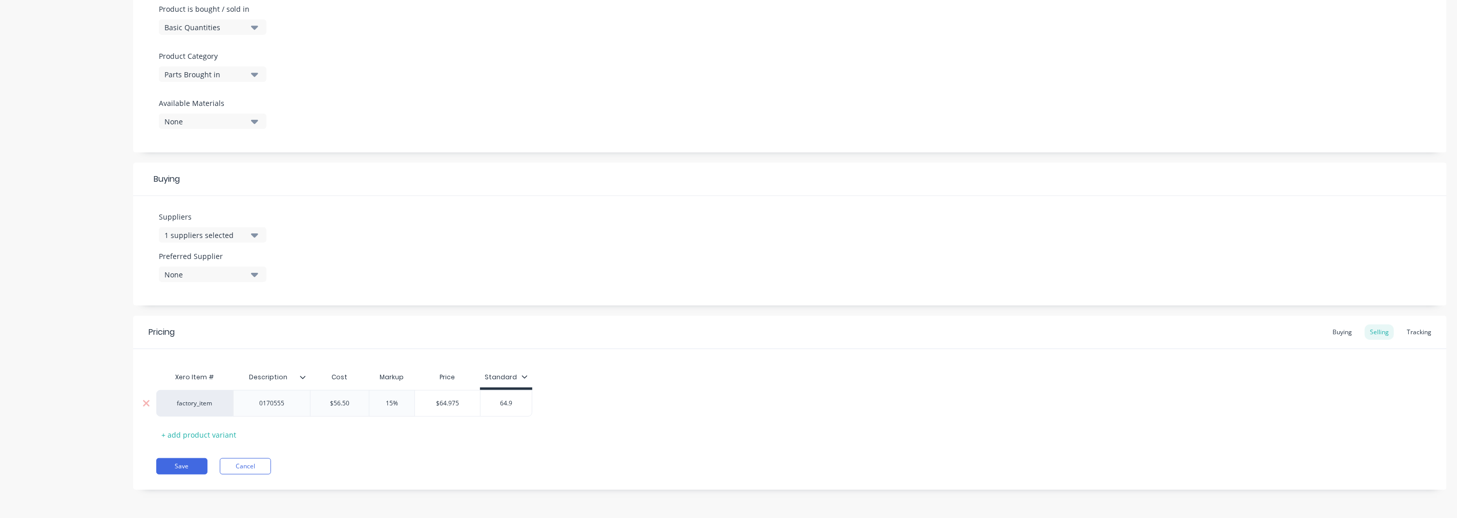
type input "64.97"
type textarea "x"
type input "64.975"
click at [184, 462] on button "Save" at bounding box center [181, 466] width 51 height 16
type textarea "x"
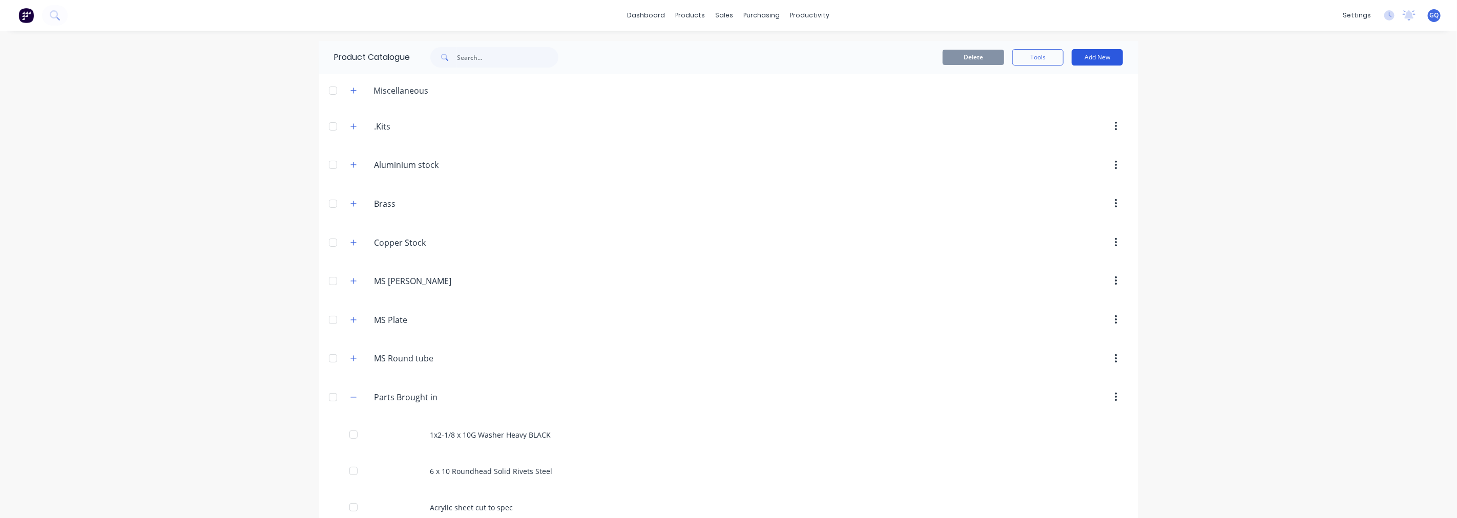
click at [1105, 61] on button "Add New" at bounding box center [1096, 57] width 51 height 16
click at [1042, 85] on div "Category" at bounding box center [1074, 83] width 79 height 15
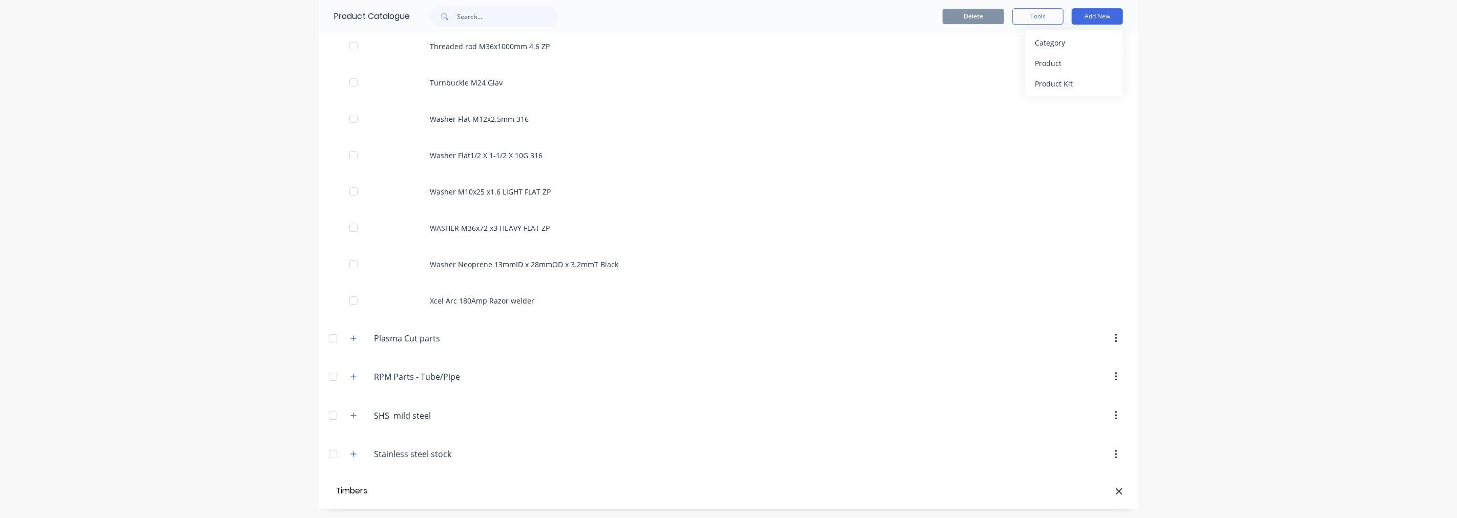
type input "Timbers"
click at [1045, 64] on div "Product" at bounding box center [1074, 63] width 79 height 15
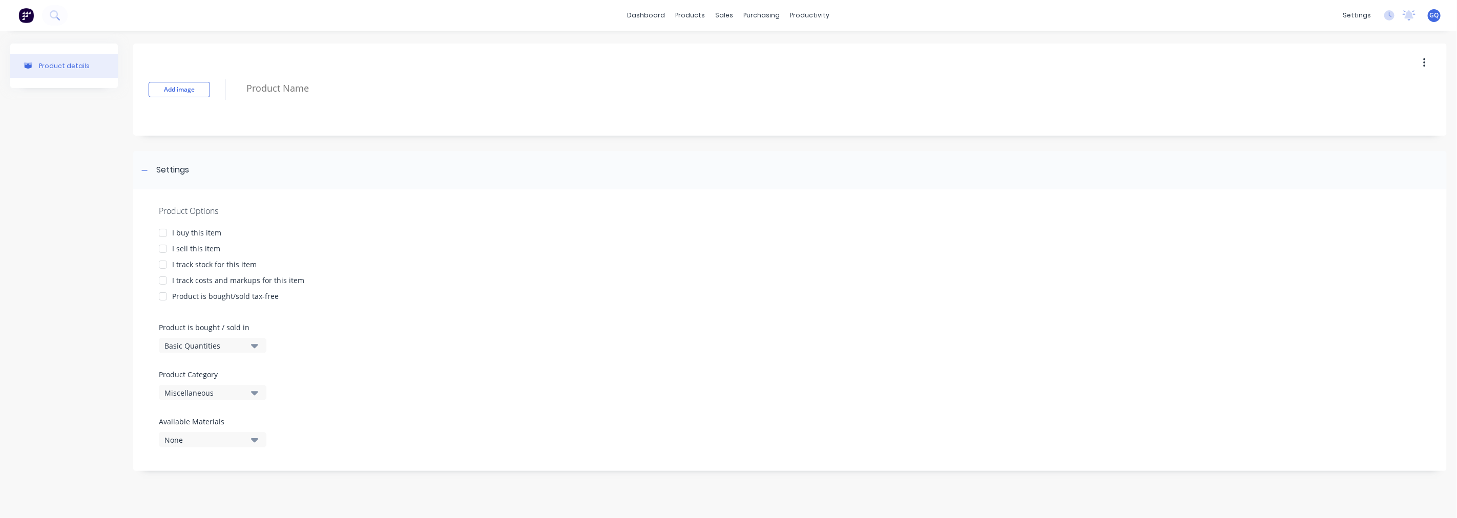
click at [169, 234] on div at bounding box center [163, 233] width 20 height 20
click at [169, 244] on div at bounding box center [163, 249] width 20 height 20
click at [164, 268] on div at bounding box center [163, 265] width 20 height 20
click at [160, 280] on div at bounding box center [163, 280] width 20 height 20
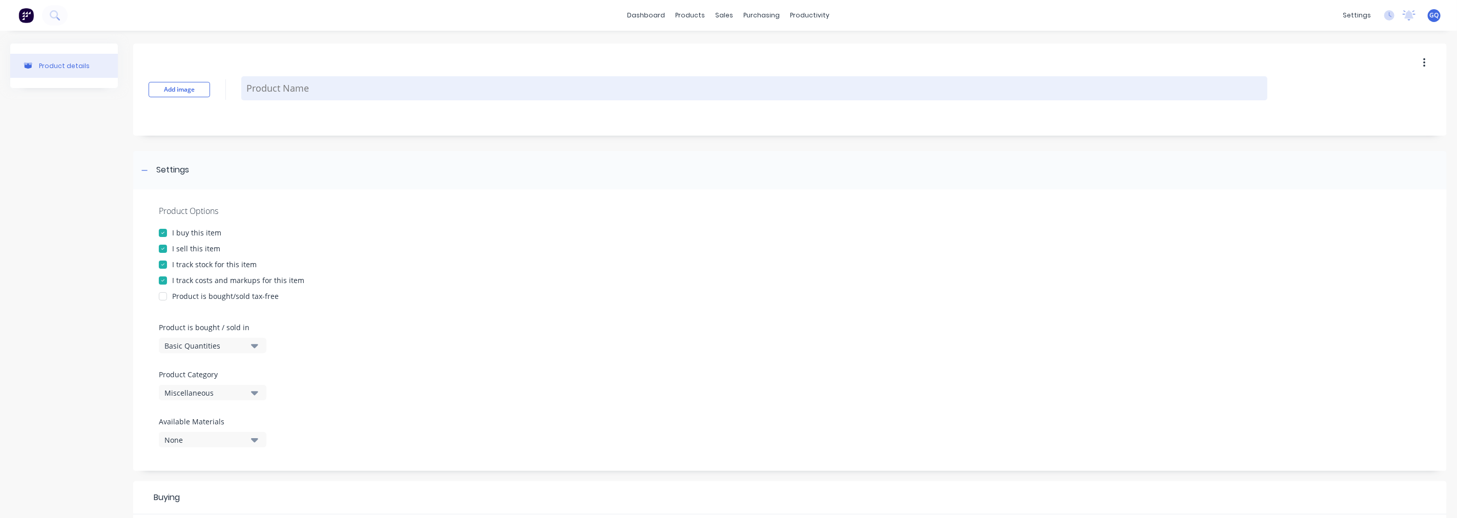
click at [301, 95] on textarea at bounding box center [754, 88] width 1026 height 24
type textarea "x"
type textarea "P"
type textarea "x"
type textarea "Pl"
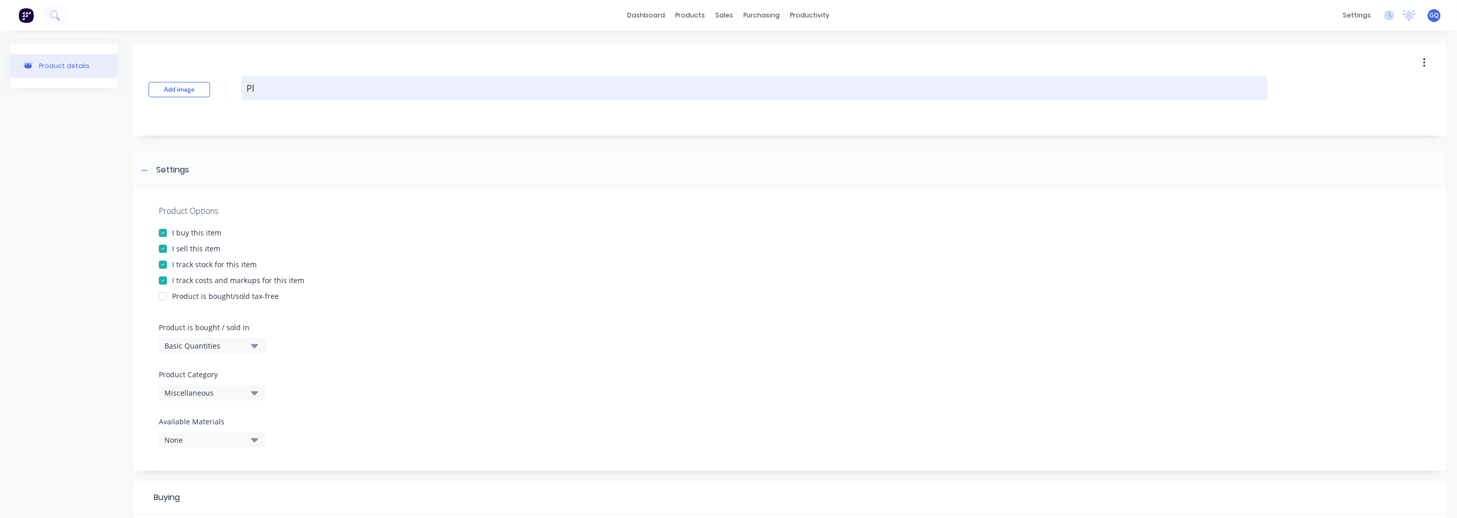
type textarea "x"
type textarea "Ply"
type textarea "x"
type textarea "Plyw"
type textarea "x"
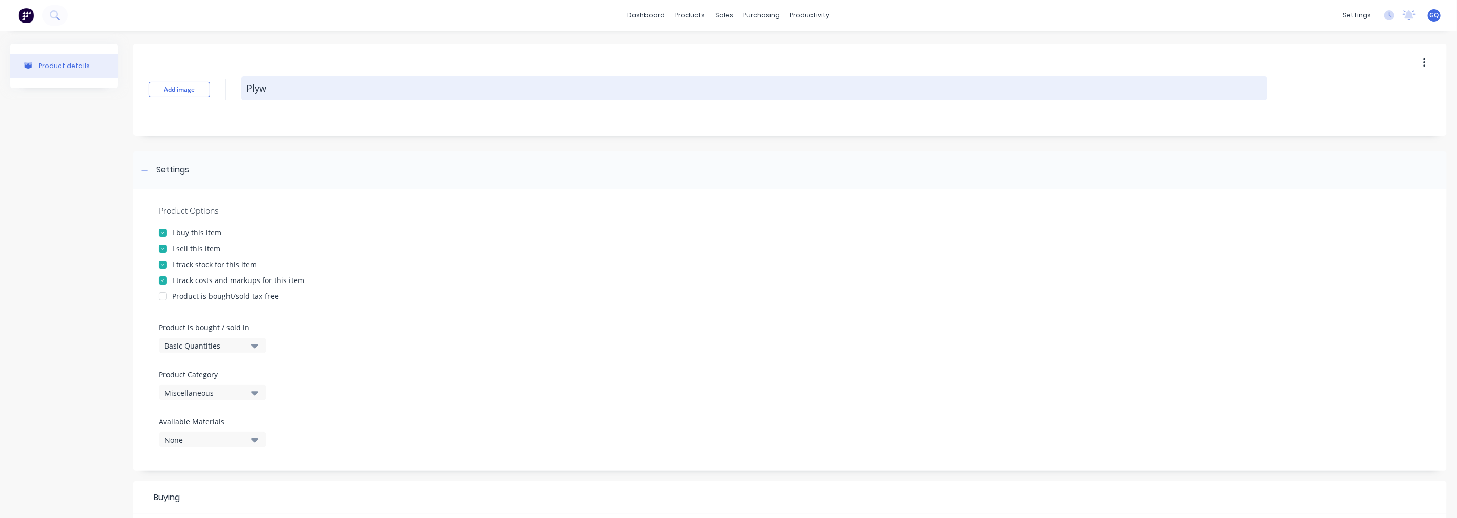
type textarea "Plywo"
type textarea "x"
type textarea "Plywoo"
type textarea "x"
type textarea "Plywood"
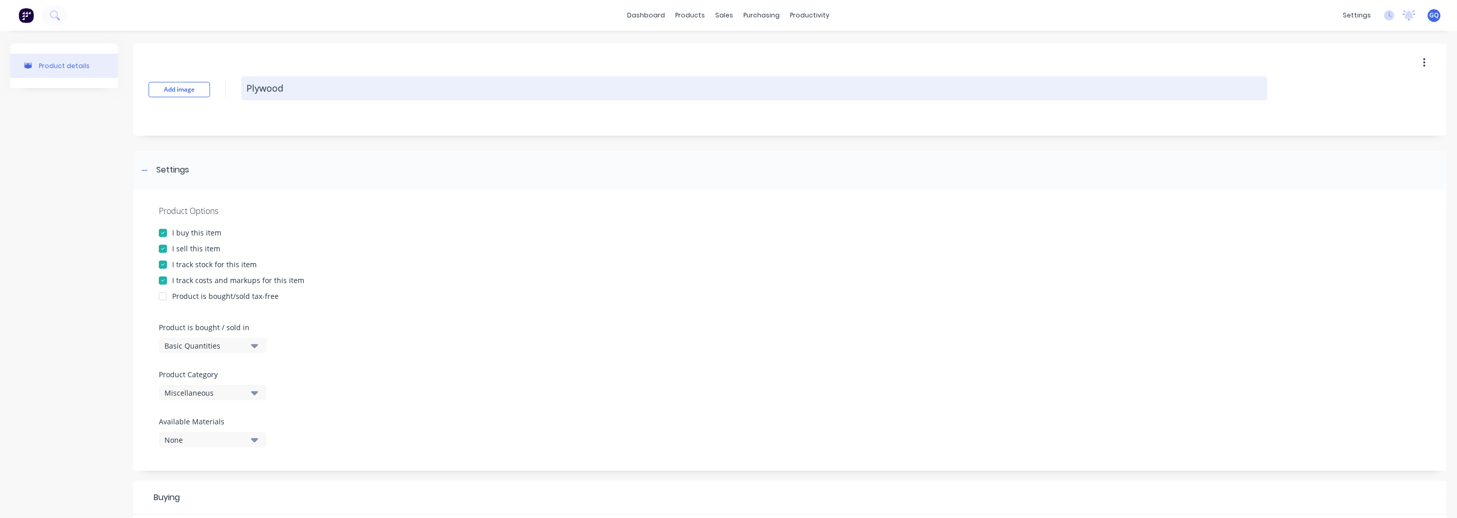
type textarea "x"
type textarea "Plywood"
type textarea "x"
type textarea "Plywood E"
type textarea "x"
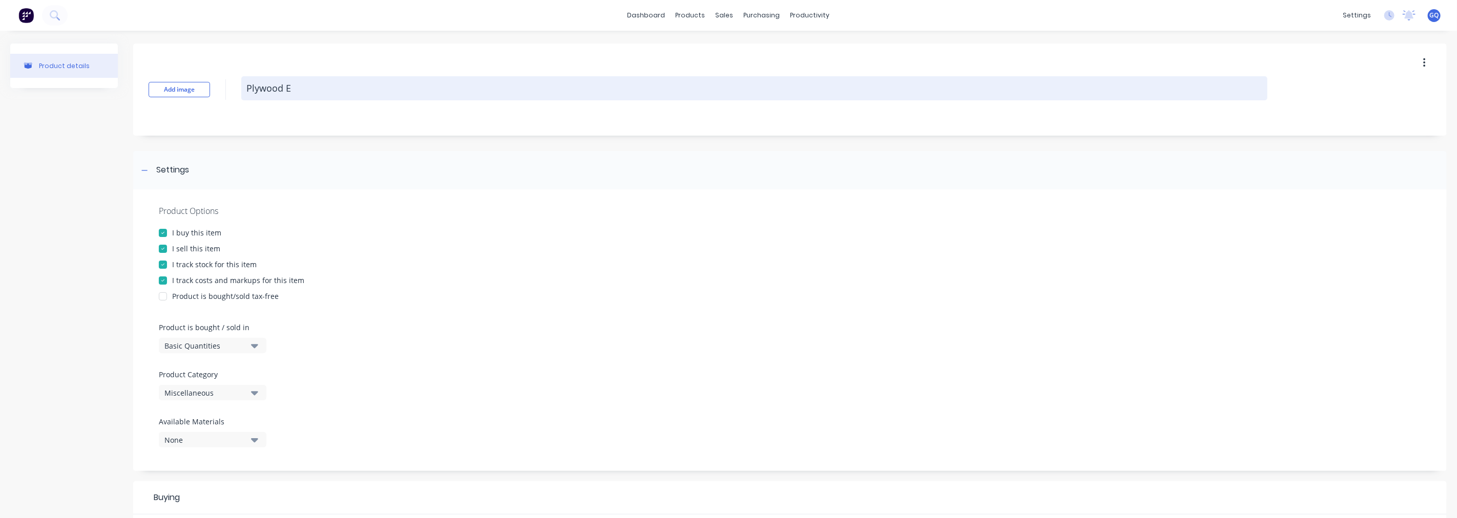
type textarea "Plywood El"
type textarea "x"
type textarea "Plywood [PERSON_NAME]"
type textarea "x"
type textarea "Plywood Elit"
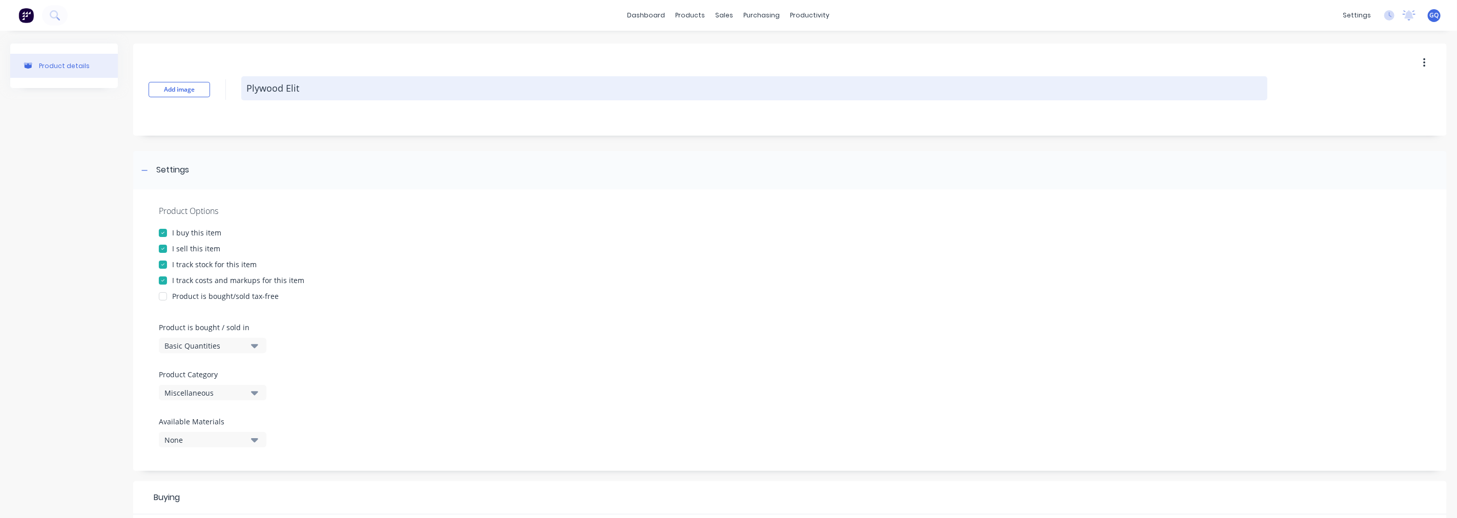
type textarea "x"
type textarea "Plywood Elite"
type textarea "x"
type textarea "Plywood Elite"
type textarea "x"
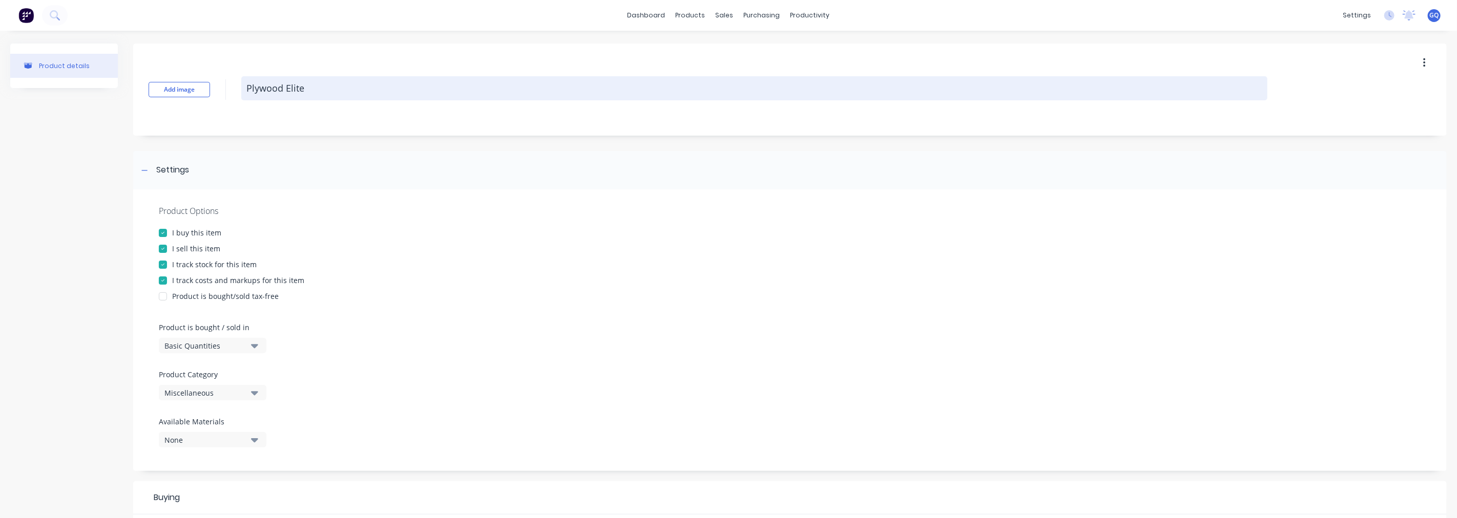
type textarea "Plywood Elite B"
type textarea "x"
type textarea "Plywood Elite Bi"
type textarea "x"
type textarea "Plywood Elite Bir"
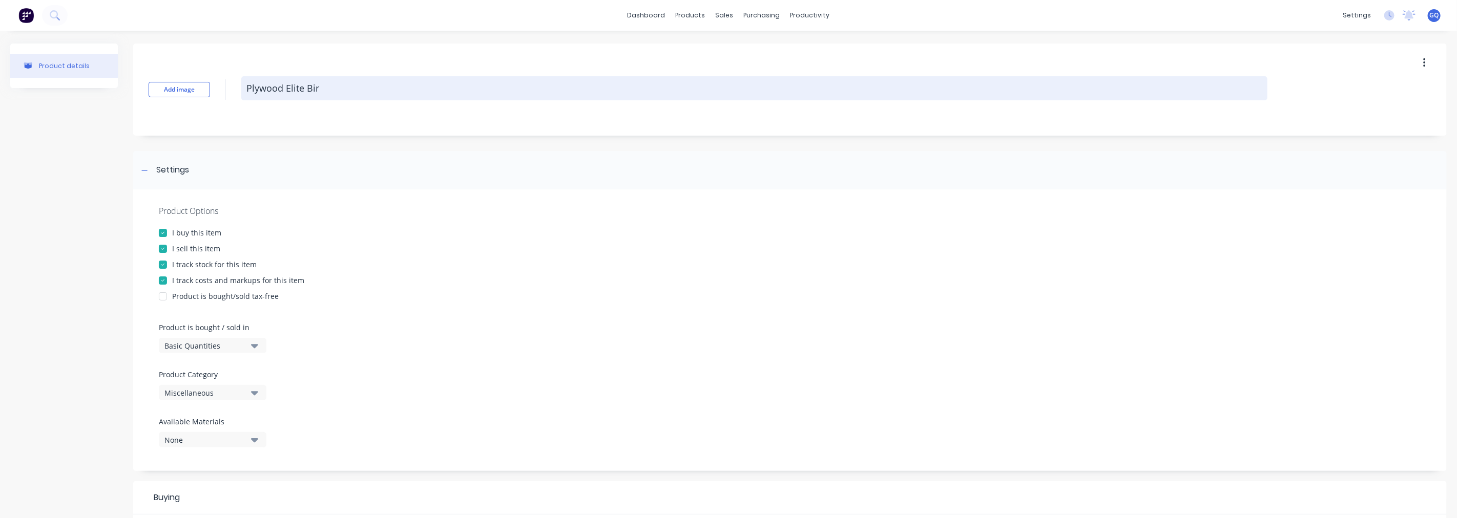
type textarea "x"
type textarea "Plywood Elite Birc"
type textarea "x"
type textarea "Plywood Elite Birch"
type textarea "x"
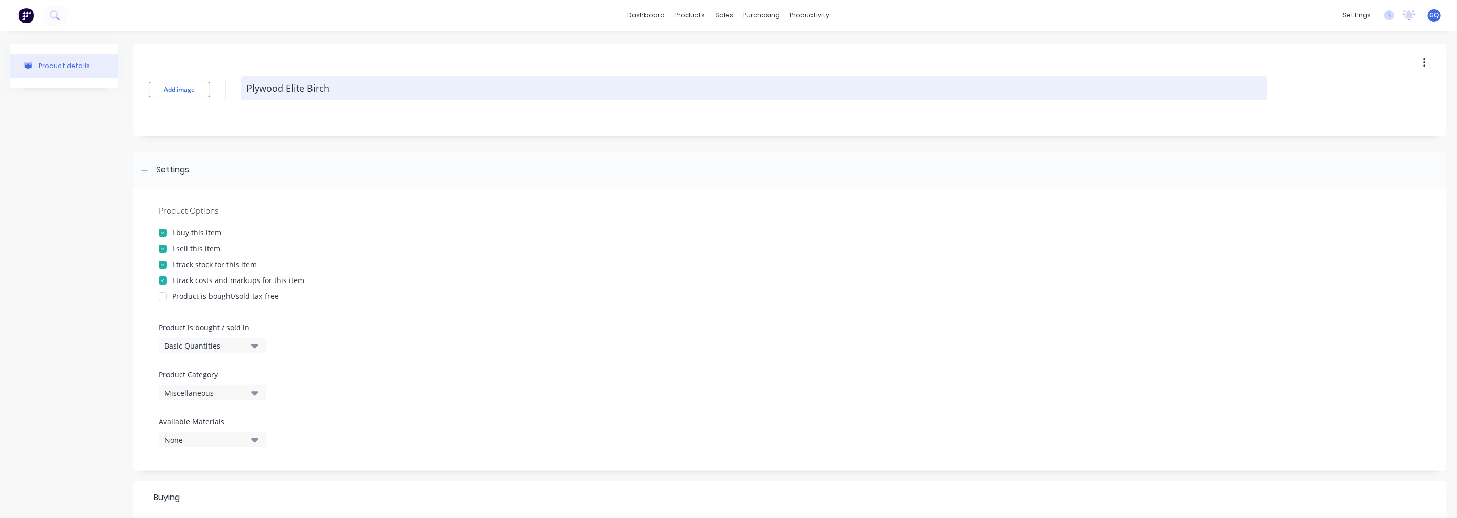
type textarea "Plywood Elite Birchw"
type textarea "x"
type textarea "Plywood Elite Birchwo"
type textarea "x"
type textarea "Plywood Elite Birchwoo"
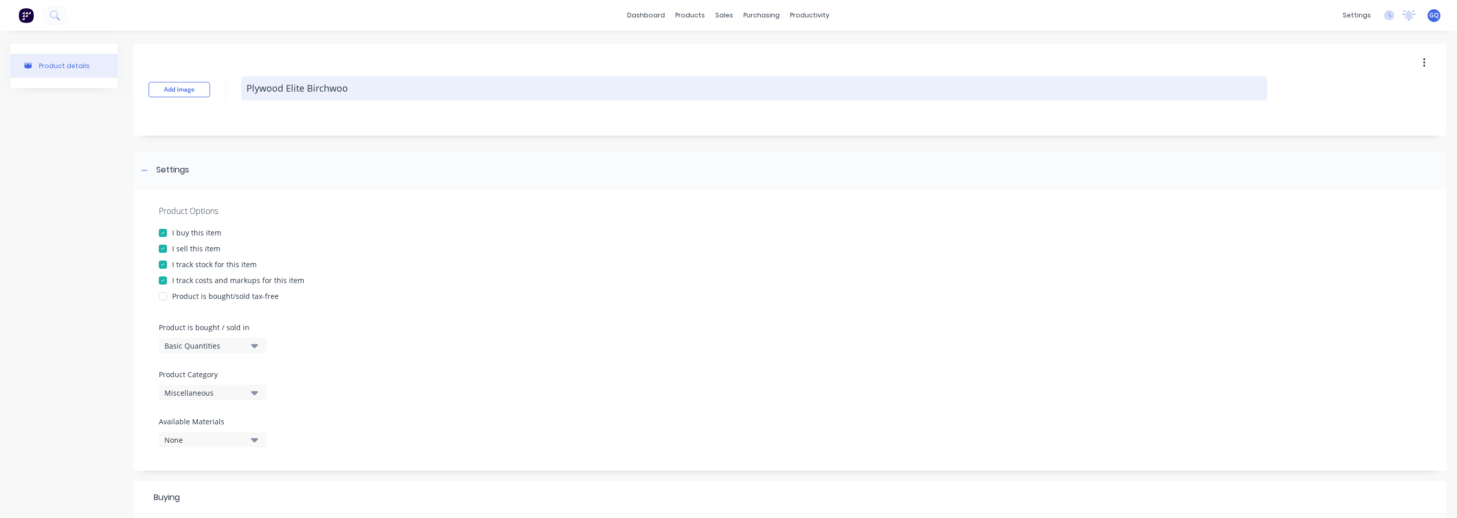
type textarea "x"
type textarea "Plywood Elite Birchwood"
type textarea "x"
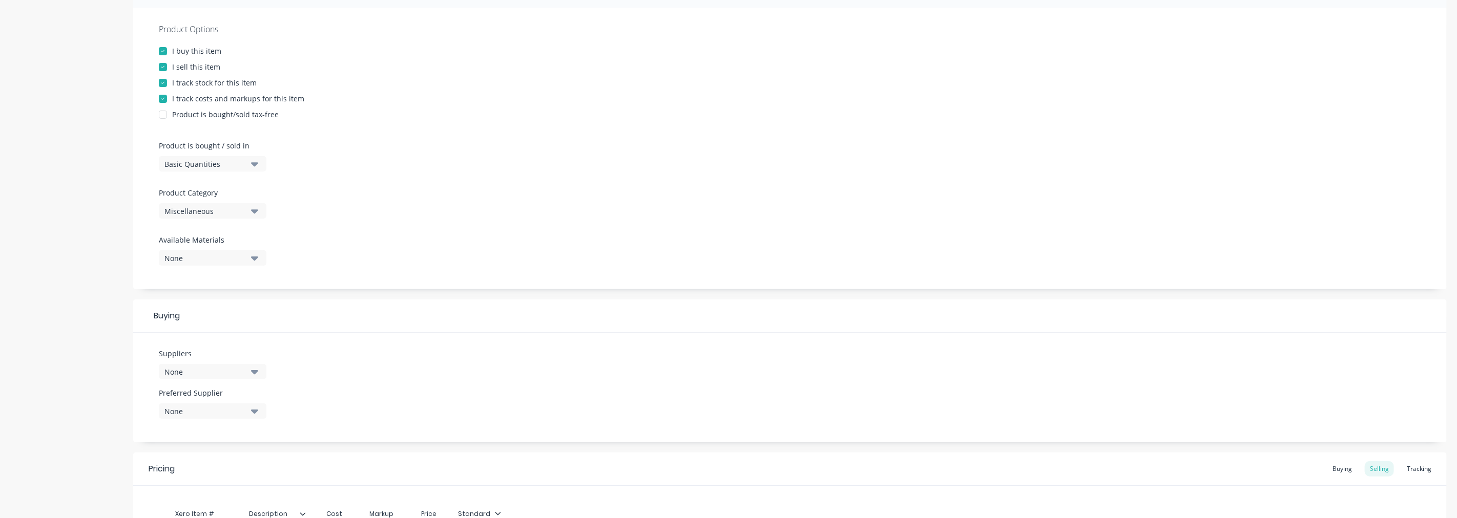
scroll to position [171, 0]
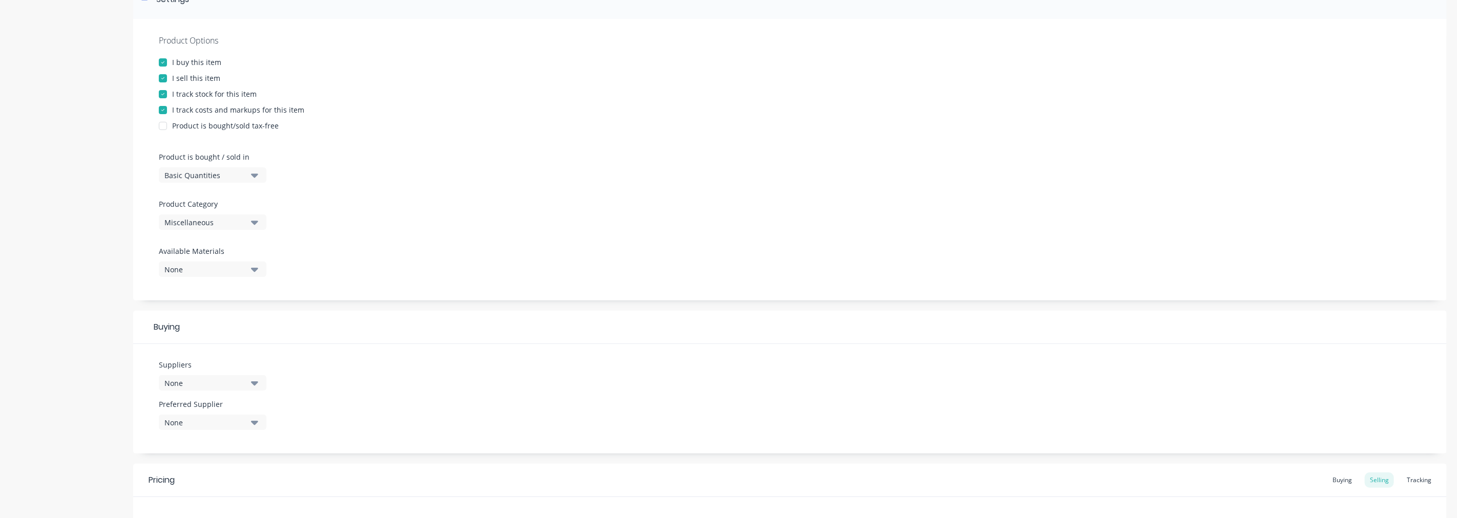
click at [258, 177] on icon "button" at bounding box center [254, 175] width 7 height 11
click at [240, 218] on div "Miscellaneous" at bounding box center [205, 222] width 82 height 11
click at [197, 367] on div "Timbers" at bounding box center [236, 371] width 154 height 20
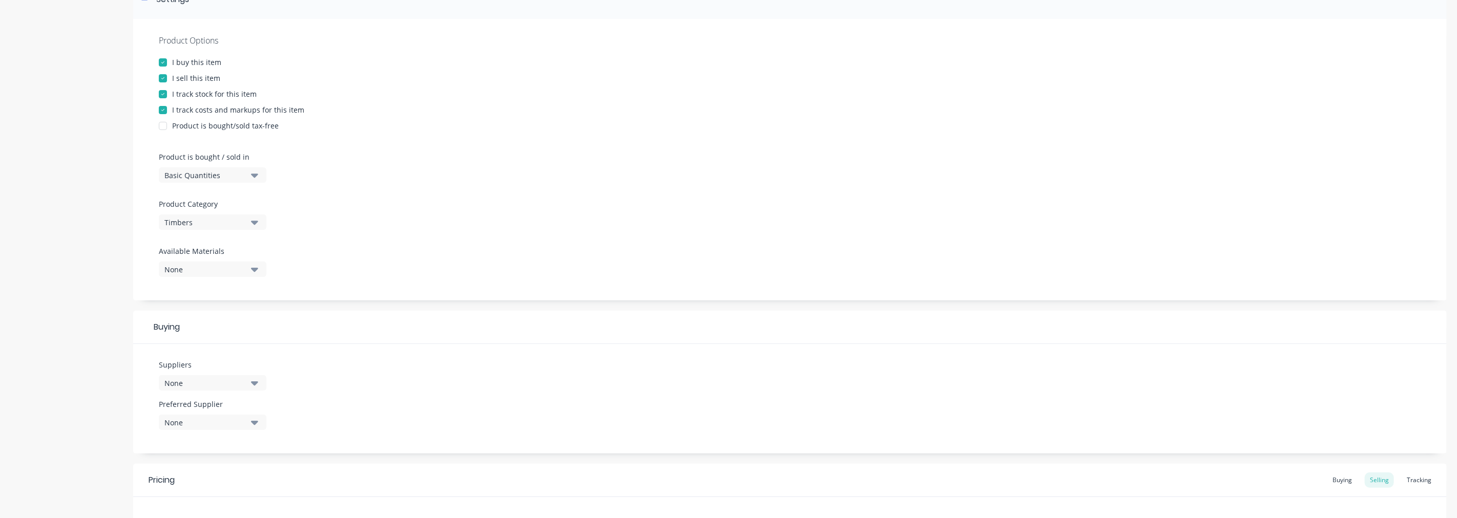
click at [222, 383] on div "None" at bounding box center [205, 383] width 82 height 11
click at [213, 236] on input "text" at bounding box center [242, 242] width 109 height 20
click at [322, 263] on div "Product Options I buy this item I sell this item I track stock for this item I …" at bounding box center [789, 160] width 1313 height 282
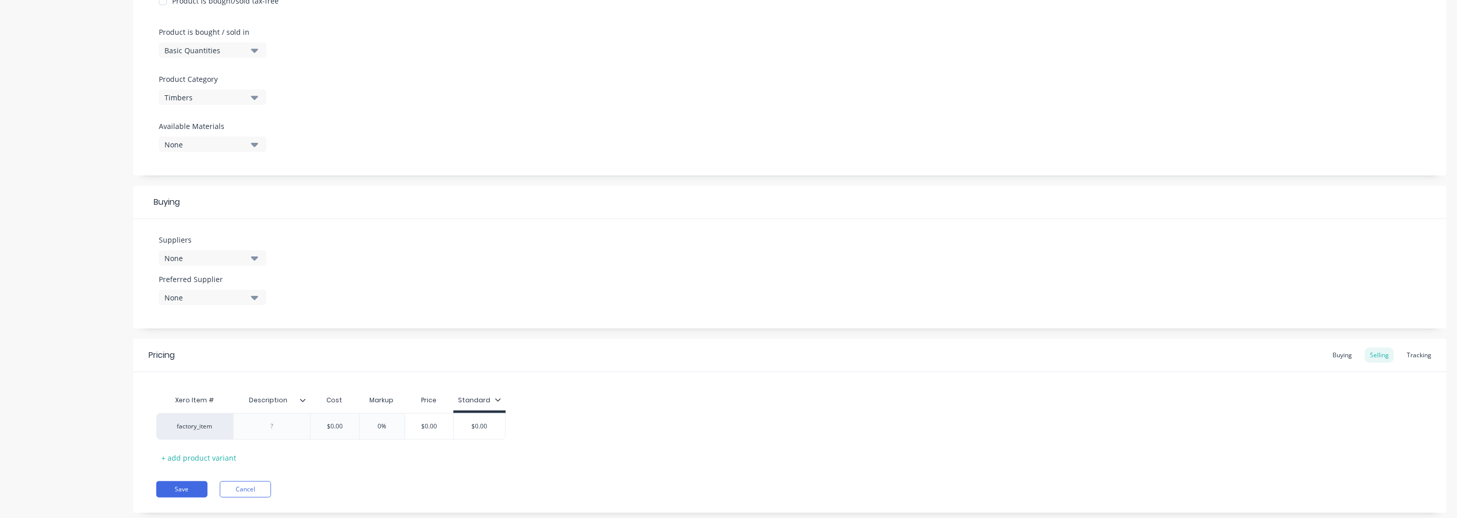
scroll to position [319, 0]
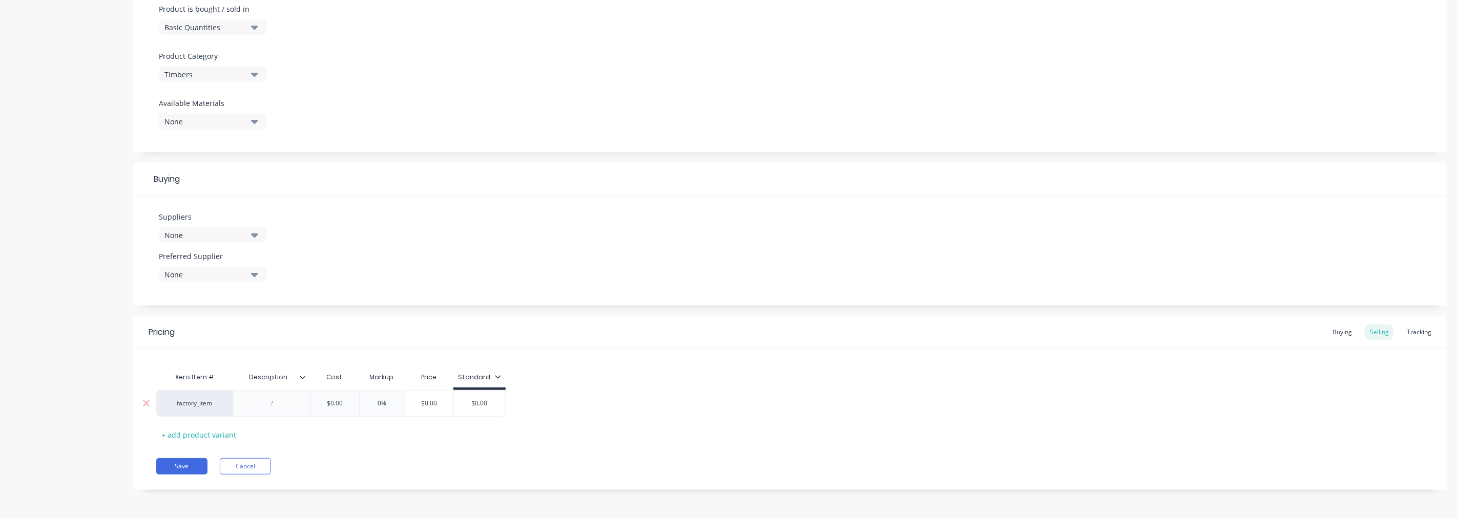
click at [263, 408] on div at bounding box center [271, 403] width 51 height 13
drag, startPoint x: 346, startPoint y: 407, endPoint x: 324, endPoint y: 411, distance: 21.8
click at [324, 411] on div "$0.00 $0.00" at bounding box center [334, 404] width 51 height 26
drag, startPoint x: 514, startPoint y: 403, endPoint x: 469, endPoint y: 405, distance: 45.6
click at [474, 405] on input "$0.00" at bounding box center [492, 403] width 51 height 9
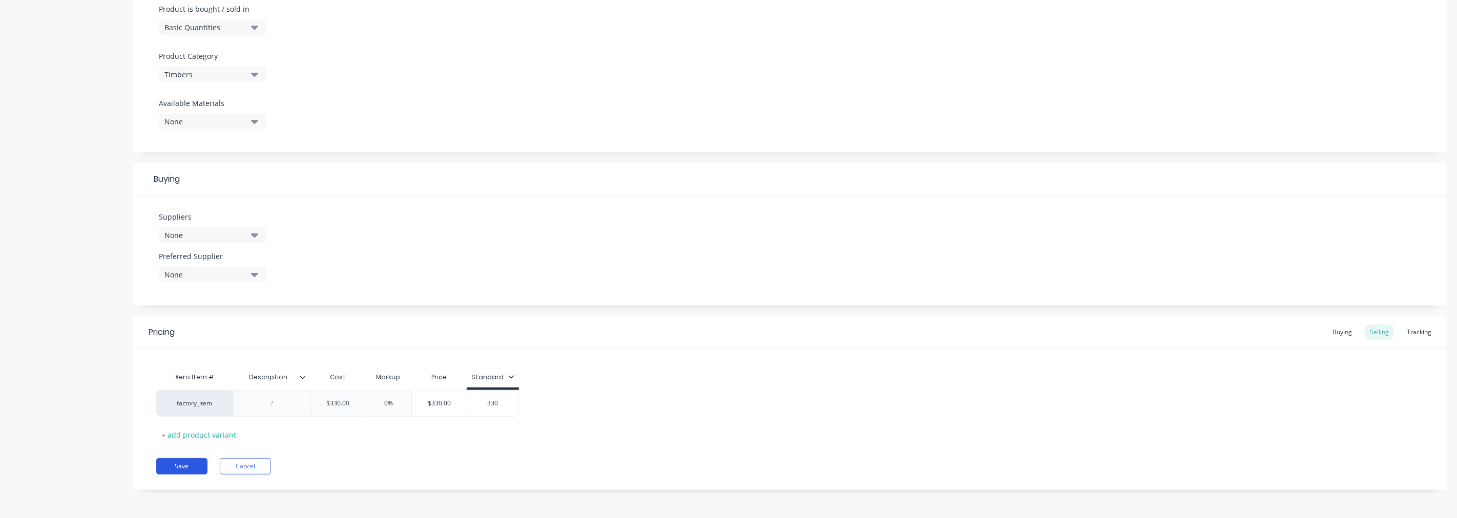
click at [185, 467] on button "Save" at bounding box center [181, 466] width 51 height 16
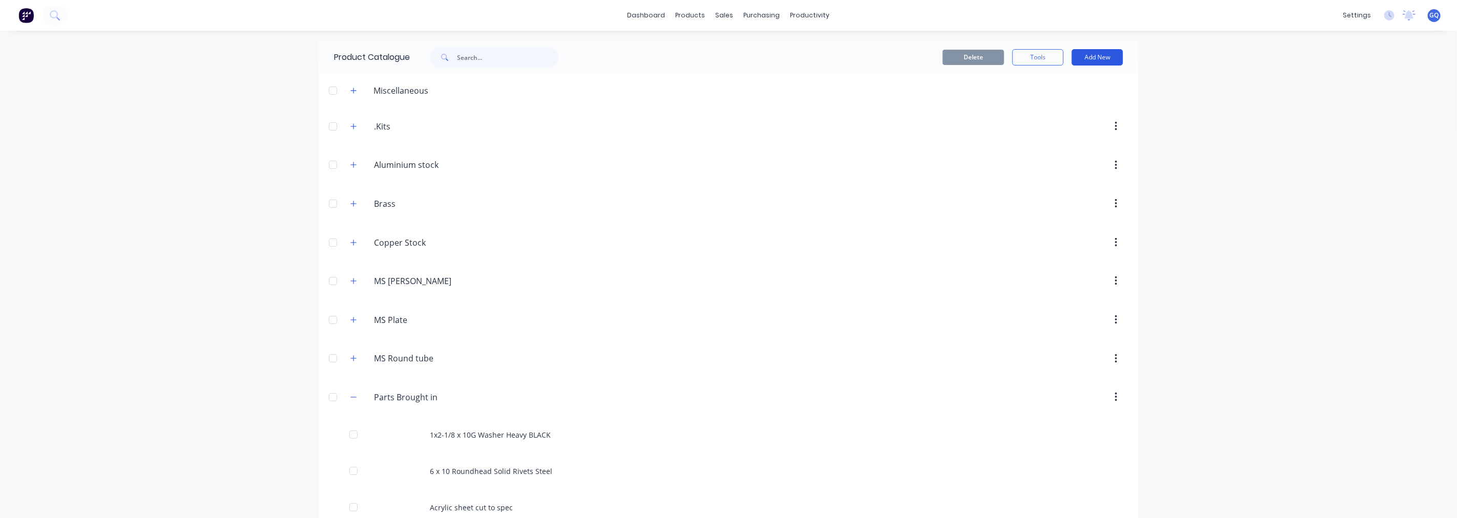
click at [1101, 60] on button "Add New" at bounding box center [1096, 57] width 51 height 16
click at [1049, 88] on div "Category" at bounding box center [1074, 83] width 79 height 15
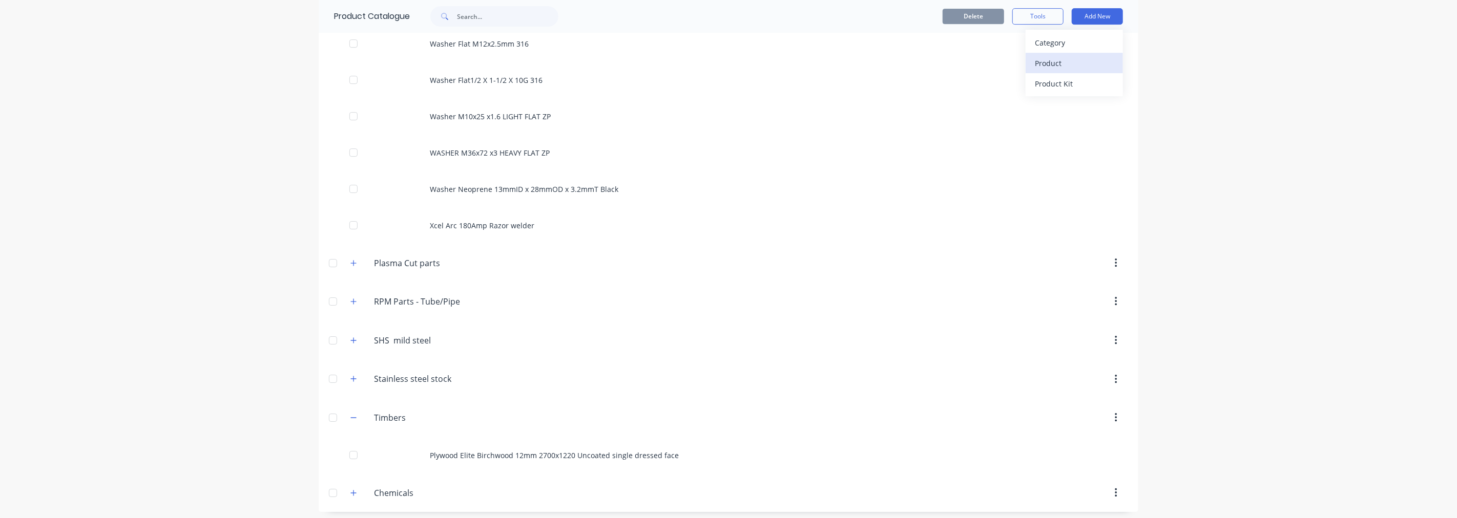
click at [1048, 57] on div "Product" at bounding box center [1074, 63] width 79 height 15
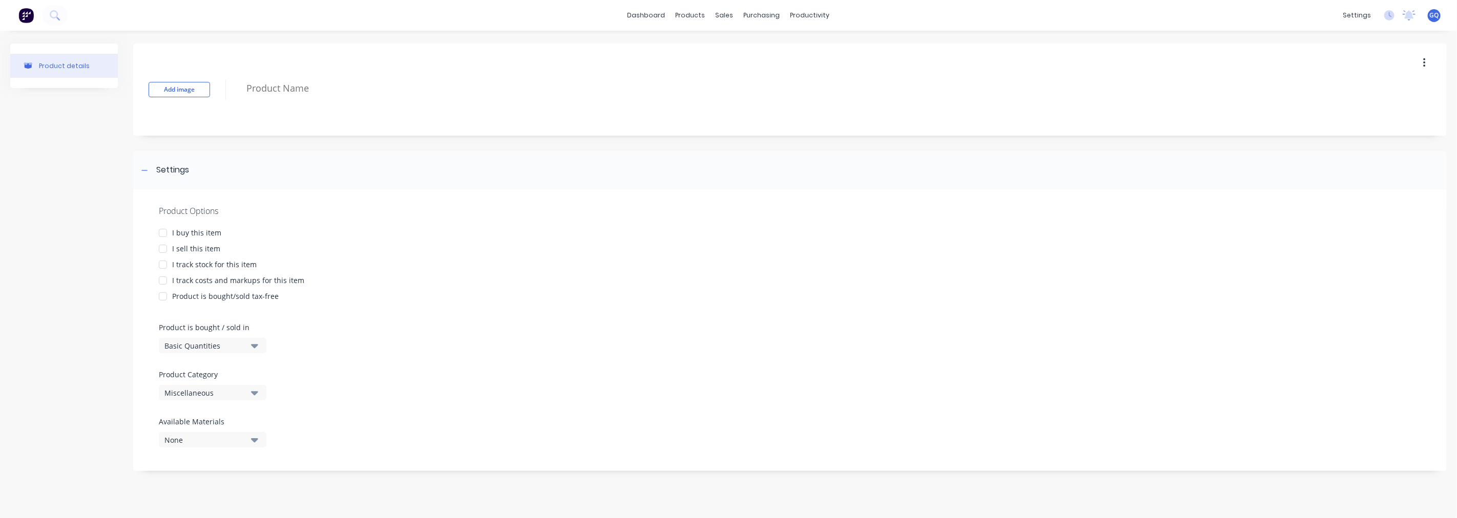
click at [162, 232] on div at bounding box center [163, 233] width 20 height 20
click at [163, 247] on div at bounding box center [163, 249] width 20 height 20
click at [166, 263] on div at bounding box center [163, 265] width 20 height 20
click at [168, 281] on div at bounding box center [163, 280] width 20 height 20
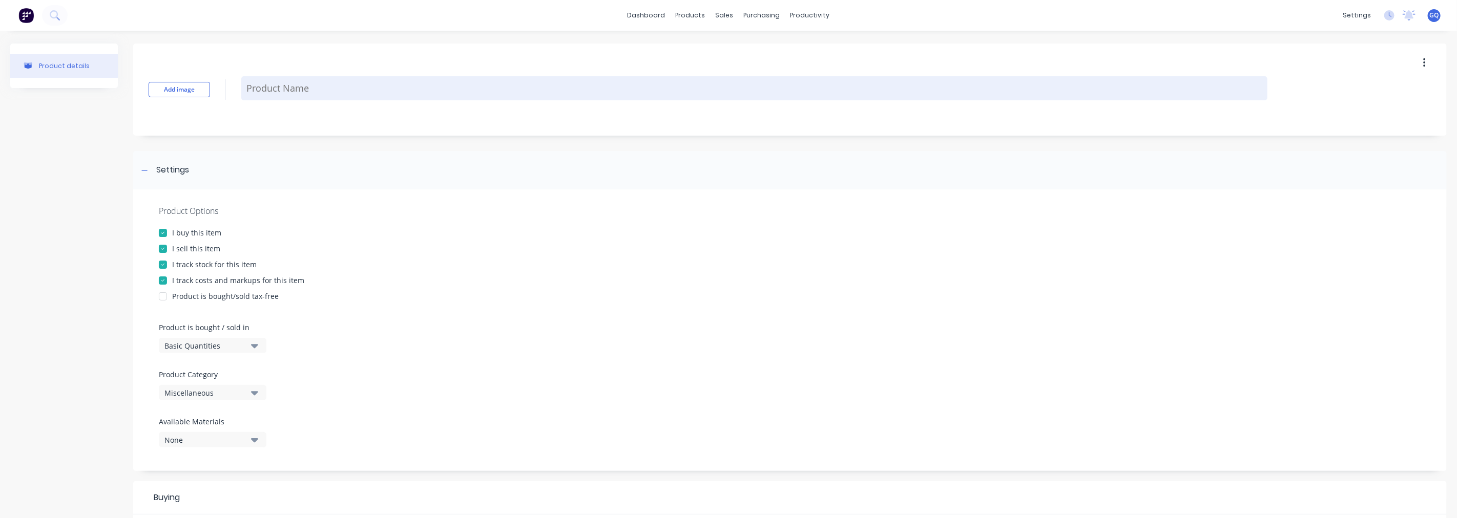
click at [310, 86] on textarea at bounding box center [754, 88] width 1026 height 24
click at [302, 85] on textarea "Aquadhere Curabond 460ml" at bounding box center [754, 88] width 1026 height 24
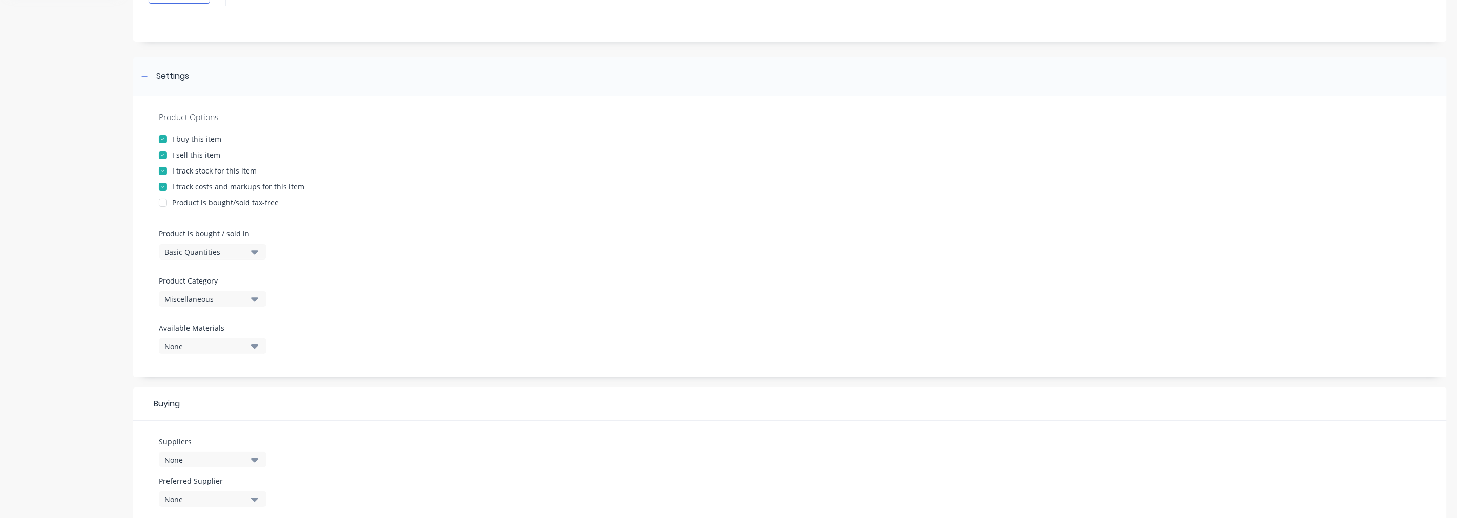
scroll to position [114, 0]
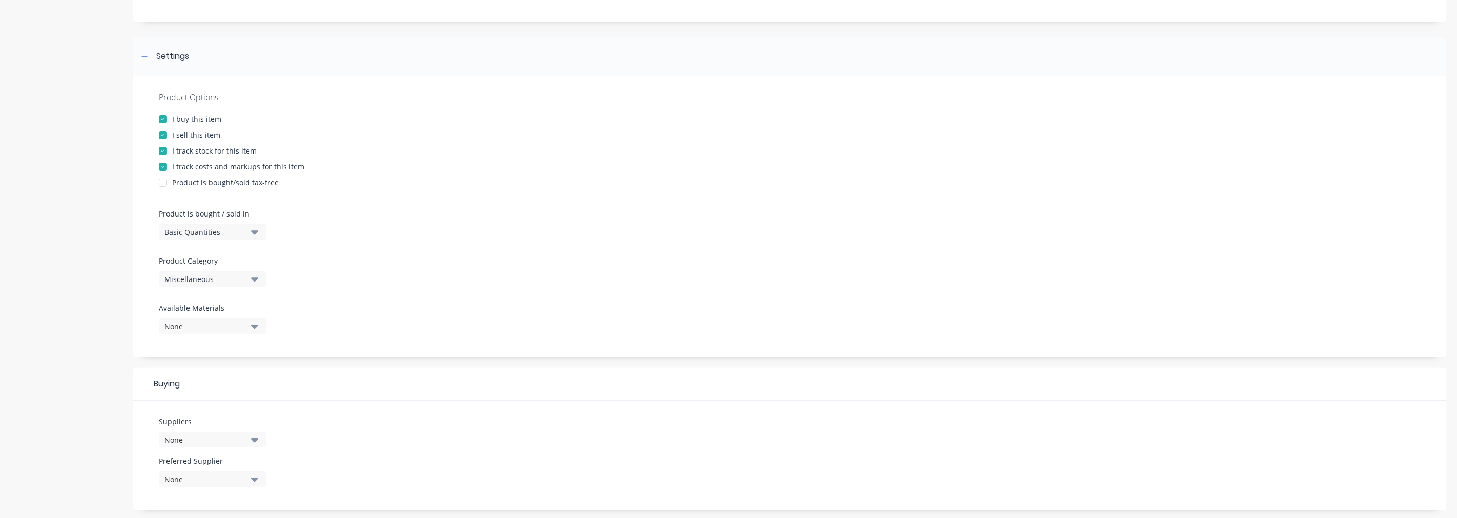
click at [255, 279] on icon "button" at bounding box center [254, 280] width 7 height 4
click at [203, 392] on div "Chemicals" at bounding box center [236, 397] width 154 height 20
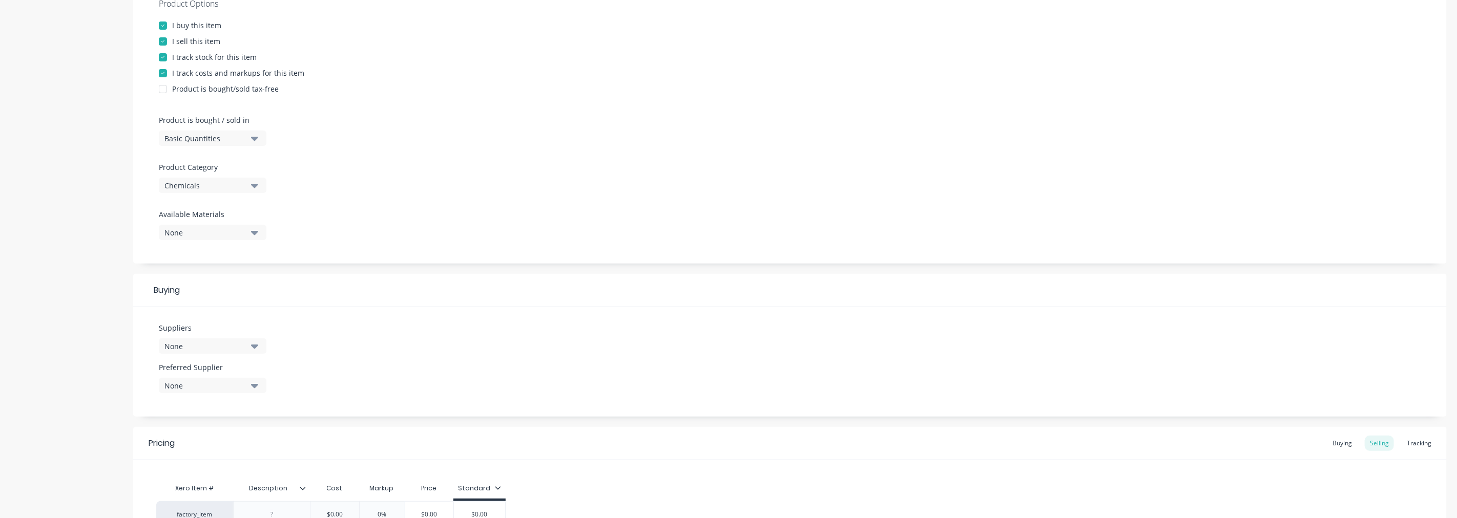
scroll to position [284, 0]
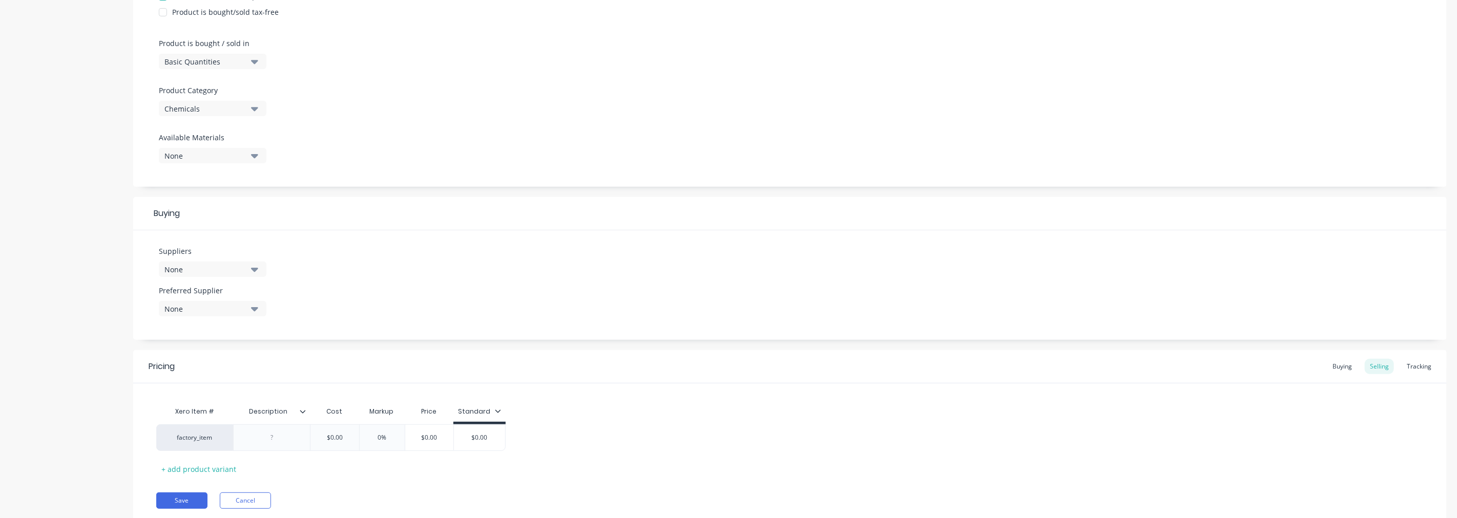
click at [253, 273] on icon "button" at bounding box center [254, 269] width 7 height 11
click at [217, 300] on input "text" at bounding box center [242, 300] width 109 height 20
click at [208, 323] on div "Bunnings" at bounding box center [241, 325] width 102 height 11
click at [308, 294] on div "[PERSON_NAME]" at bounding box center [236, 298] width 154 height 26
click at [354, 277] on div "Suppliers 1 suppliers selected [PERSON_NAME] Bunnings Preferred Supplier None" at bounding box center [789, 285] width 1313 height 110
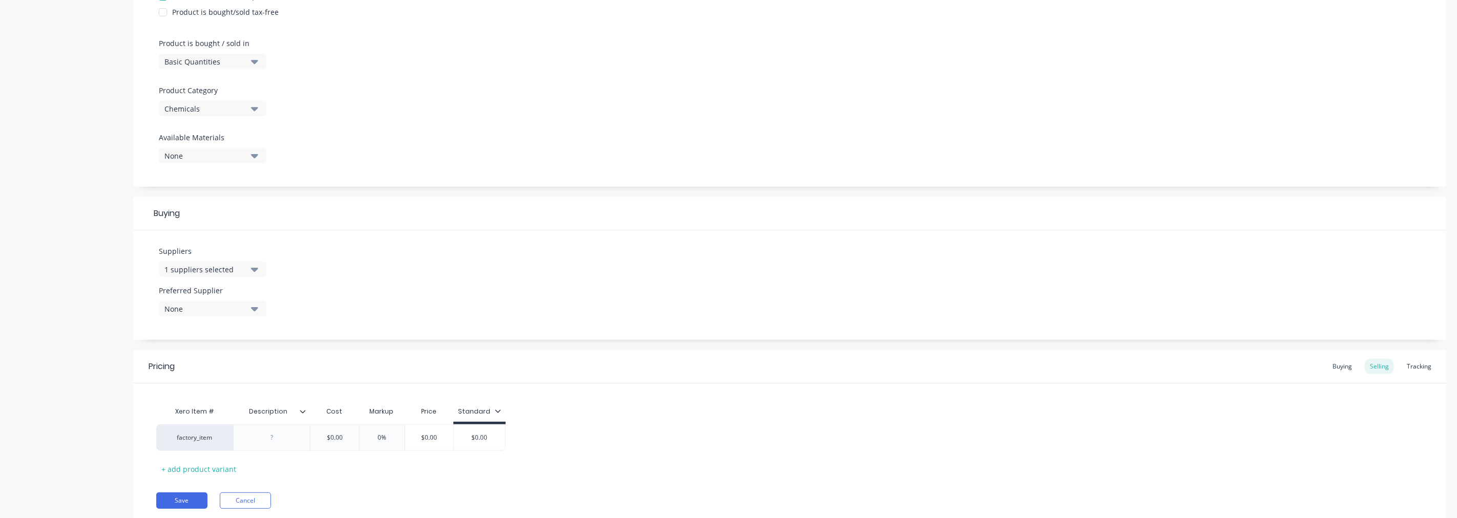
click at [190, 303] on button "None" at bounding box center [213, 308] width 108 height 15
click at [199, 361] on div "Bunnings" at bounding box center [241, 365] width 102 height 11
click at [330, 327] on div "Suppliers 1 suppliers selected [PERSON_NAME] Preferred Supplier Bunnings Bunnin…" at bounding box center [789, 285] width 1313 height 110
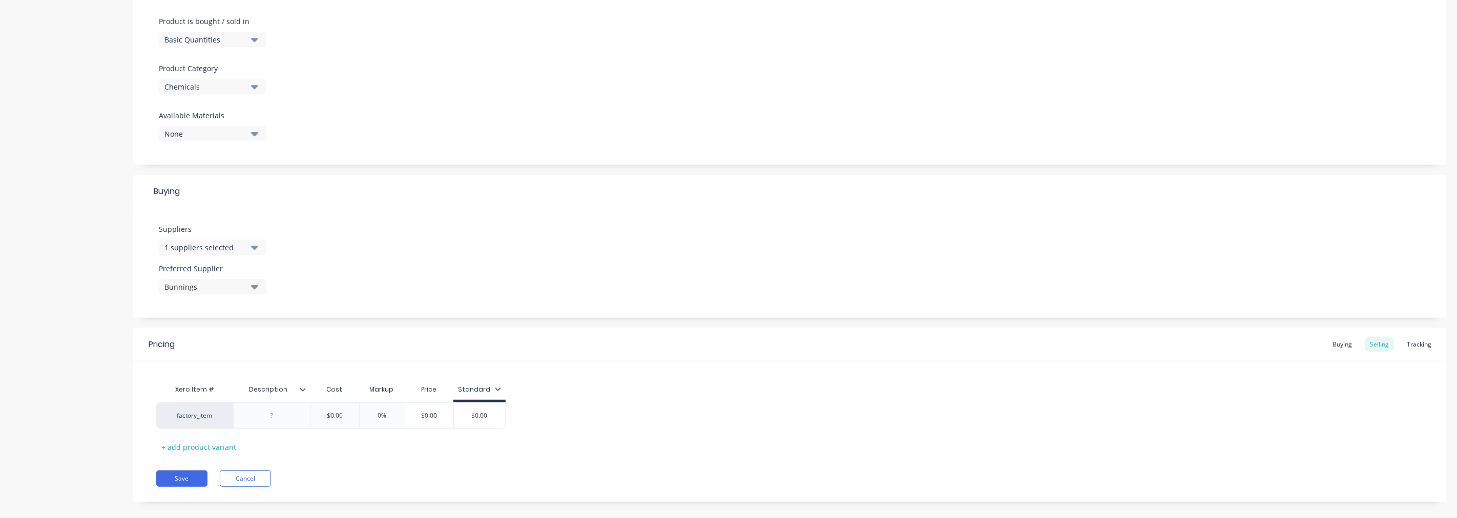
scroll to position [319, 0]
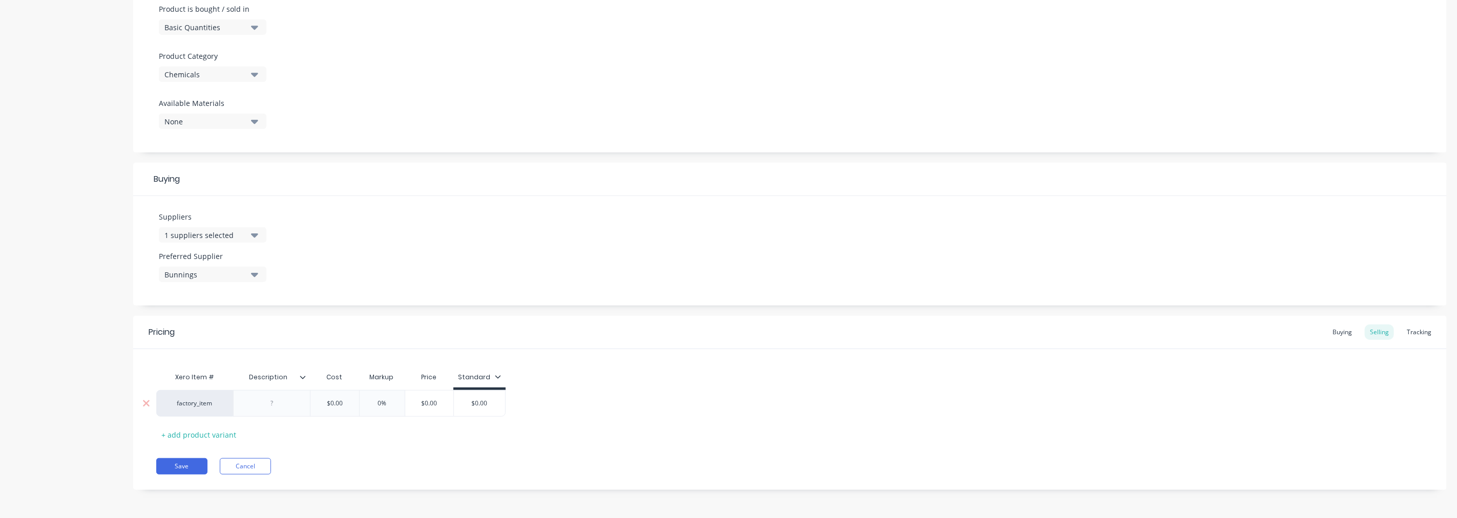
click at [255, 403] on div at bounding box center [271, 403] width 51 height 13
drag, startPoint x: 349, startPoint y: 406, endPoint x: 325, endPoint y: 405, distance: 24.1
click at [325, 405] on input "$0.00" at bounding box center [334, 403] width 51 height 9
click at [526, 378] on icon at bounding box center [527, 377] width 6 height 6
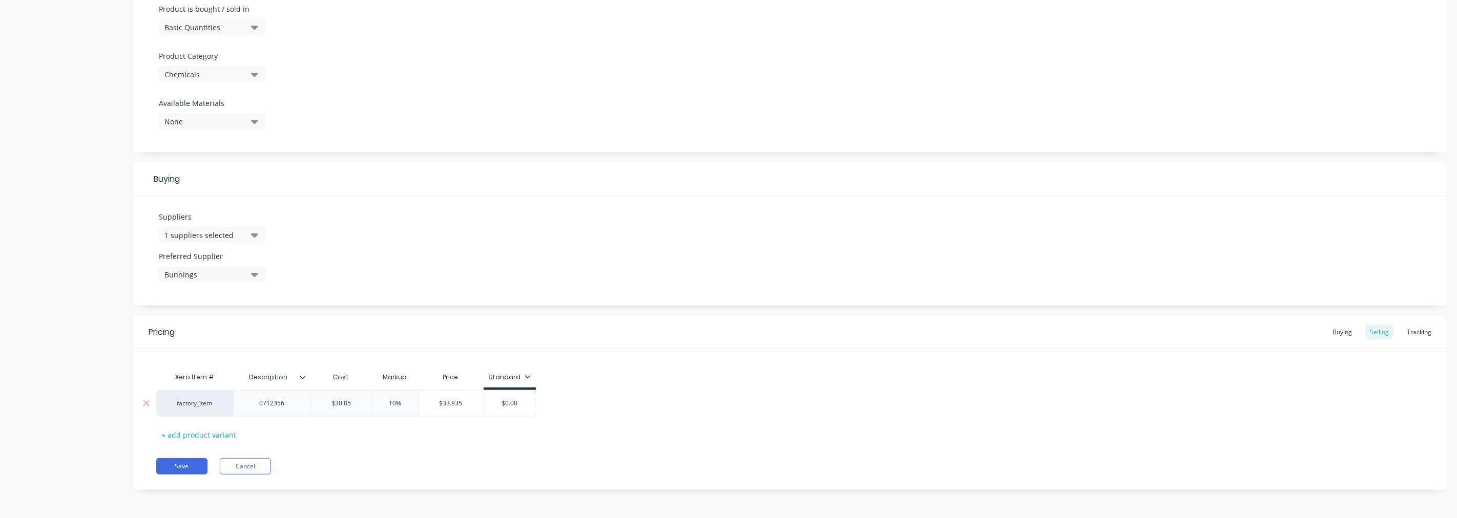
drag, startPoint x: 519, startPoint y: 400, endPoint x: 494, endPoint y: 405, distance: 25.5
click at [494, 405] on input "$0.00" at bounding box center [509, 403] width 51 height 9
click at [175, 464] on button "Save" at bounding box center [181, 466] width 51 height 16
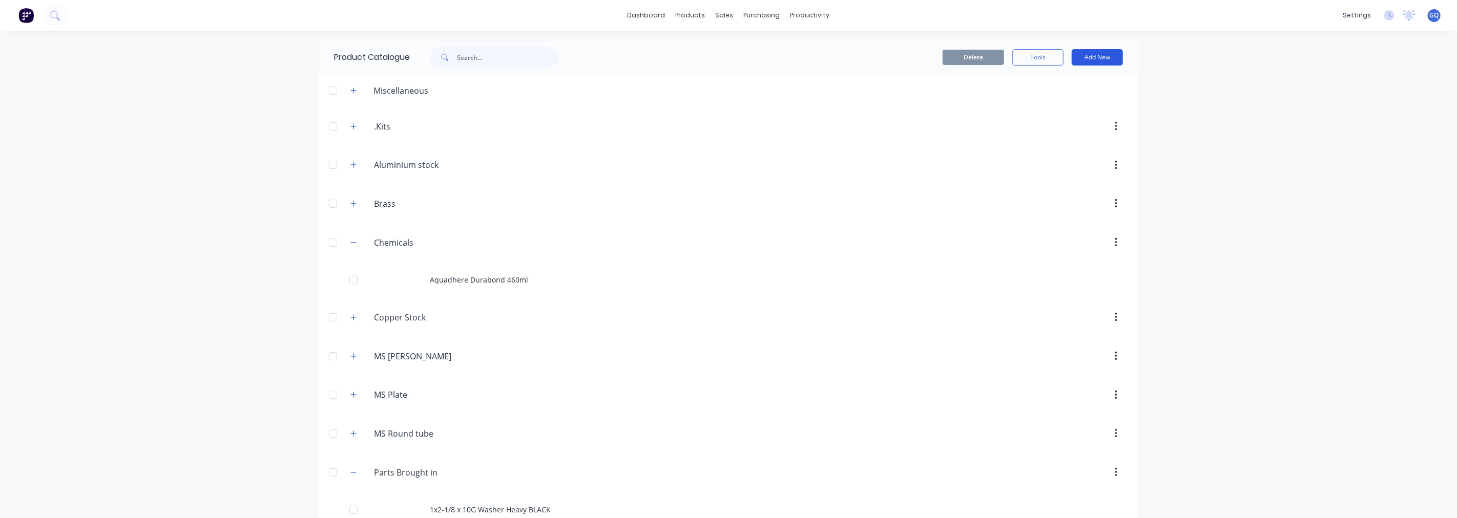
click at [1102, 50] on button "Add New" at bounding box center [1096, 57] width 51 height 16
click at [1040, 98] on div "Product" at bounding box center [1074, 104] width 79 height 15
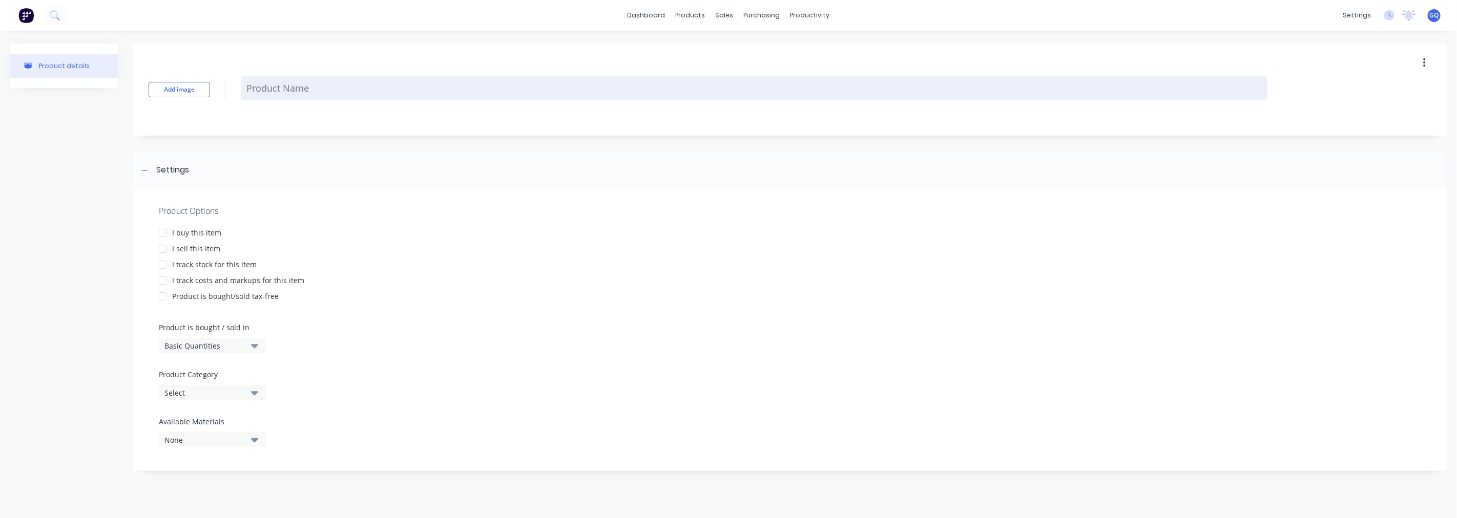
click at [287, 86] on textarea at bounding box center [754, 88] width 1026 height 24
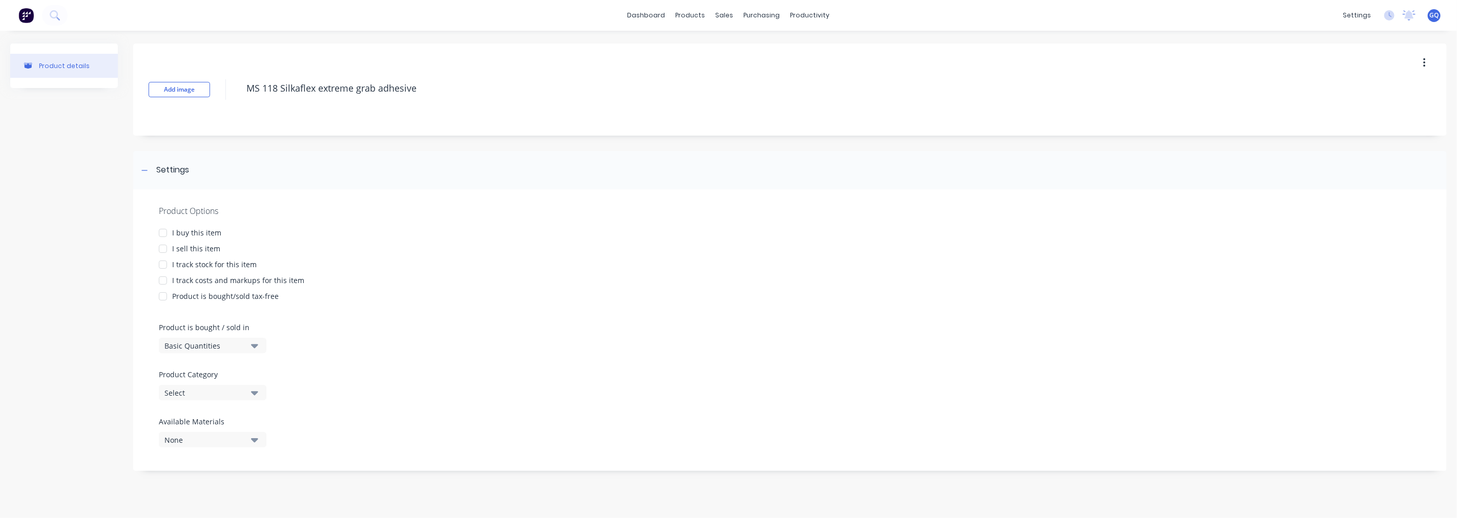
click at [180, 234] on div "I buy this item" at bounding box center [196, 232] width 49 height 11
click at [178, 248] on div "I sell this item" at bounding box center [196, 248] width 48 height 11
click at [178, 260] on div "I track stock for this item" at bounding box center [214, 264] width 85 height 11
click at [179, 277] on div "I track costs and markups for this item" at bounding box center [238, 280] width 132 height 11
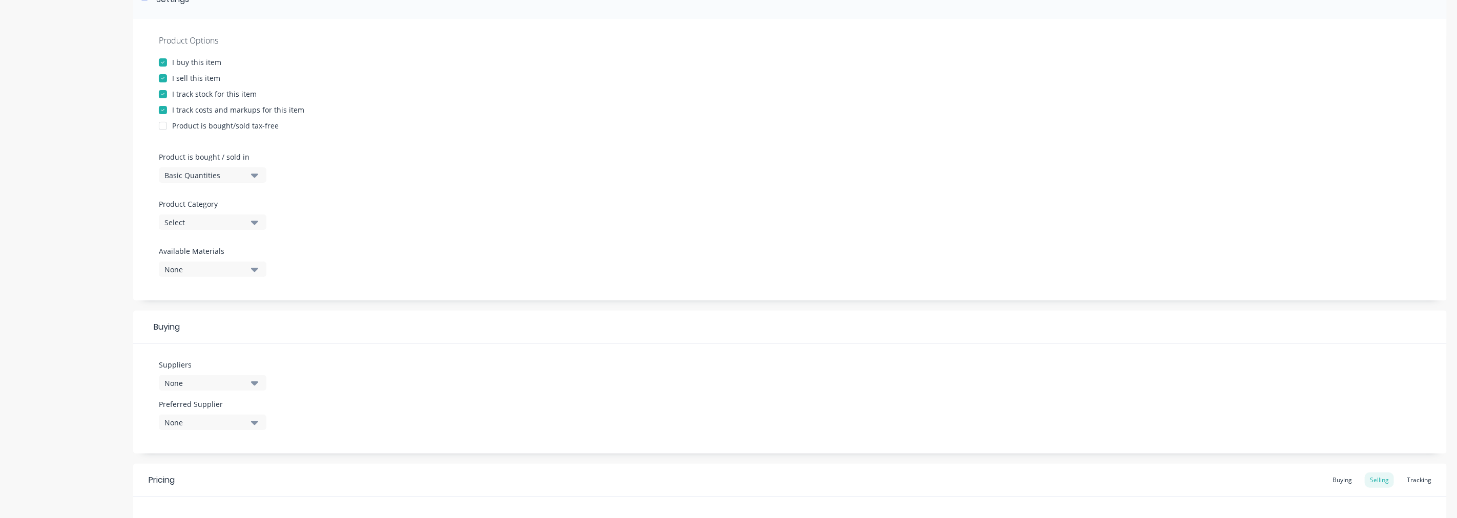
scroll to position [227, 0]
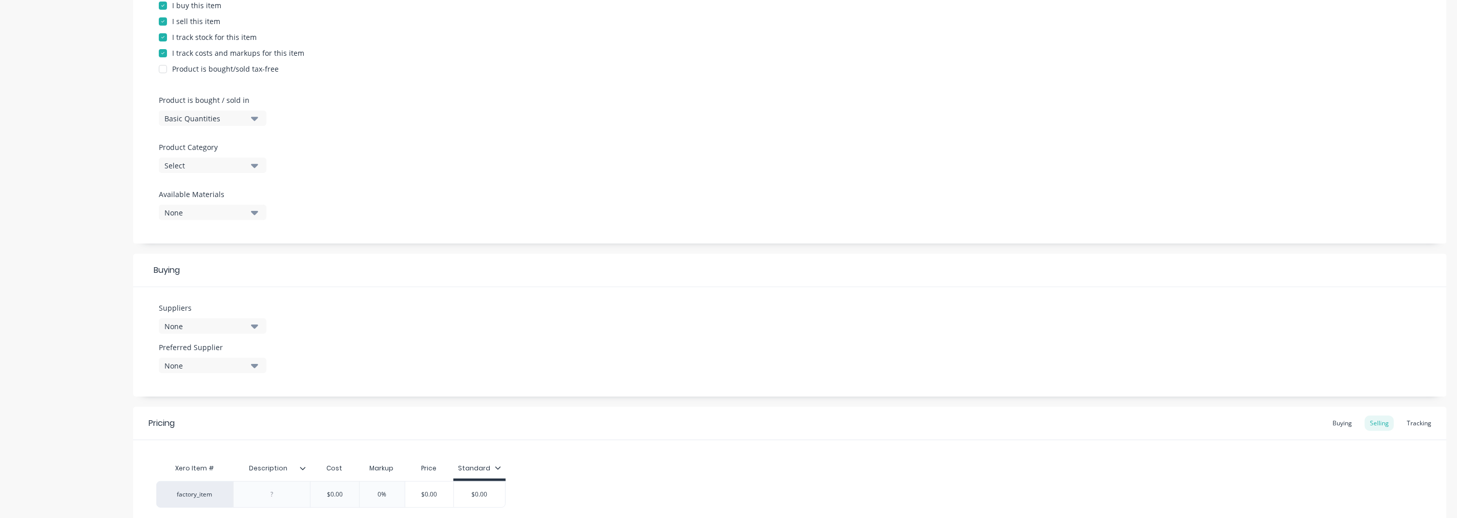
click at [254, 119] on icon "button" at bounding box center [254, 119] width 7 height 4
click at [198, 167] on div "Select" at bounding box center [205, 165] width 82 height 11
click at [214, 286] on div "Chemicals" at bounding box center [236, 283] width 154 height 20
click at [222, 329] on div "None" at bounding box center [205, 326] width 82 height 11
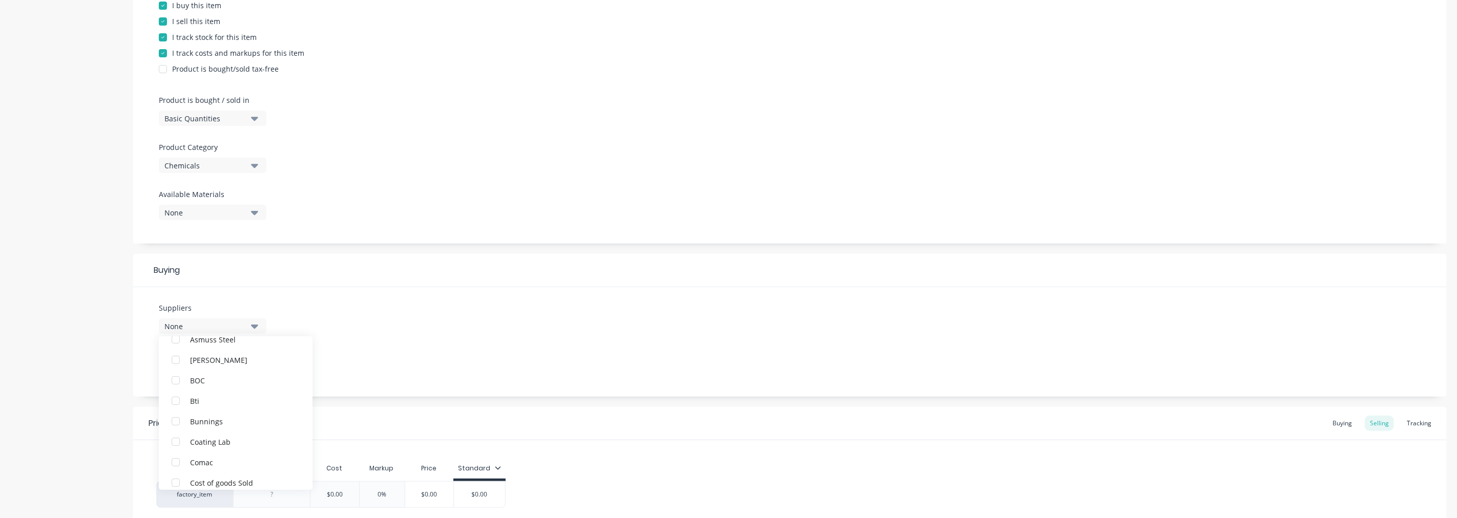
scroll to position [171, 0]
click at [194, 473] on div "Bunnings" at bounding box center [241, 478] width 102 height 11
click at [317, 360] on div "Suppliers 1 suppliers selected Bunnings Access Control Limited Ambro Metals [PE…" at bounding box center [789, 342] width 1313 height 110
click at [245, 367] on div "None" at bounding box center [205, 366] width 82 height 11
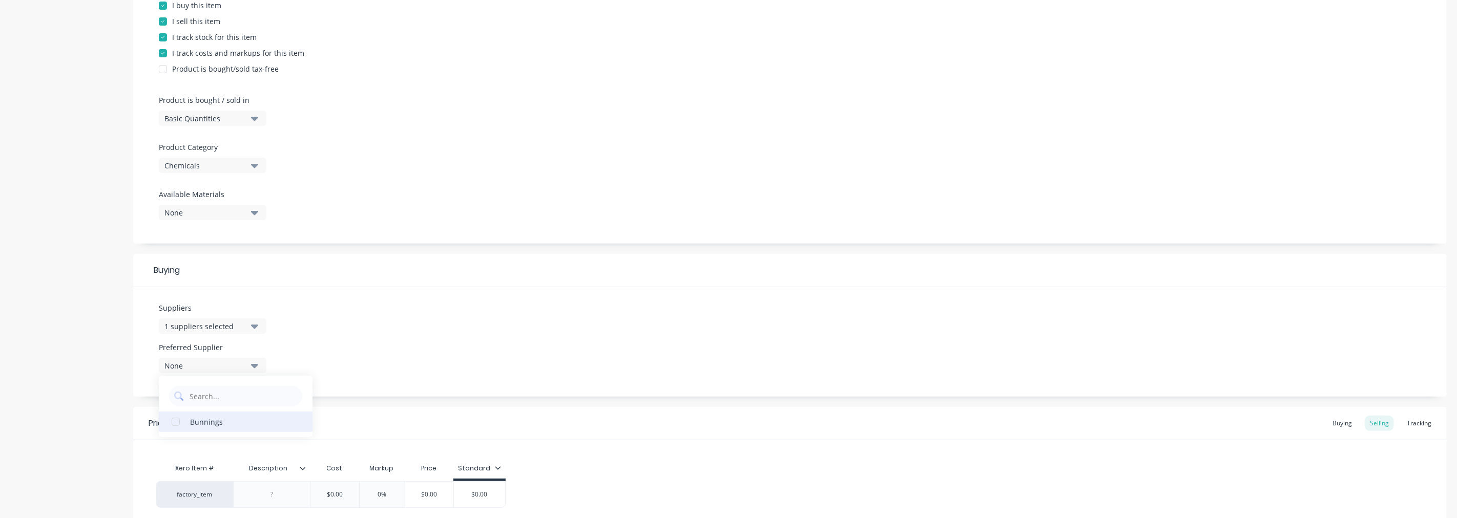
click at [213, 422] on div "Bunnings" at bounding box center [241, 421] width 102 height 11
click at [402, 365] on div "Suppliers 1 suppliers selected Preferred Supplier Bunnings Bunnings" at bounding box center [789, 342] width 1313 height 110
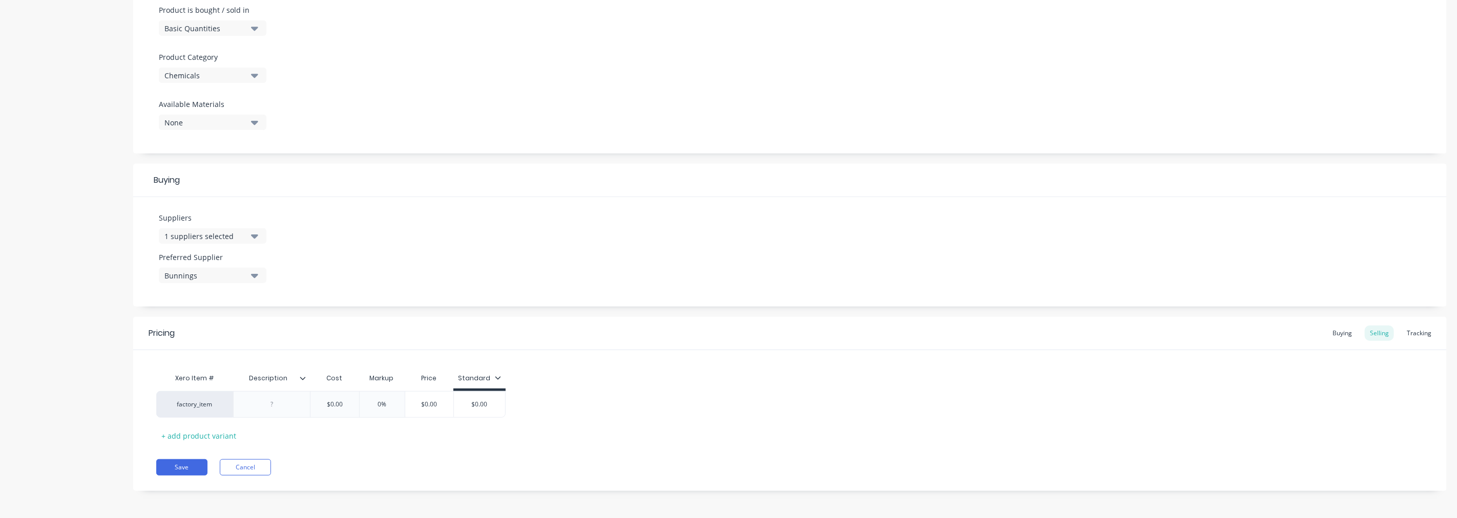
scroll to position [319, 0]
click at [344, 401] on input "$0.00" at bounding box center [334, 403] width 51 height 9
drag, startPoint x: 344, startPoint y: 401, endPoint x: 329, endPoint y: 401, distance: 14.9
click at [329, 401] on input "$0.00" at bounding box center [334, 403] width 51 height 9
drag, startPoint x: 528, startPoint y: 408, endPoint x: 492, endPoint y: 406, distance: 35.4
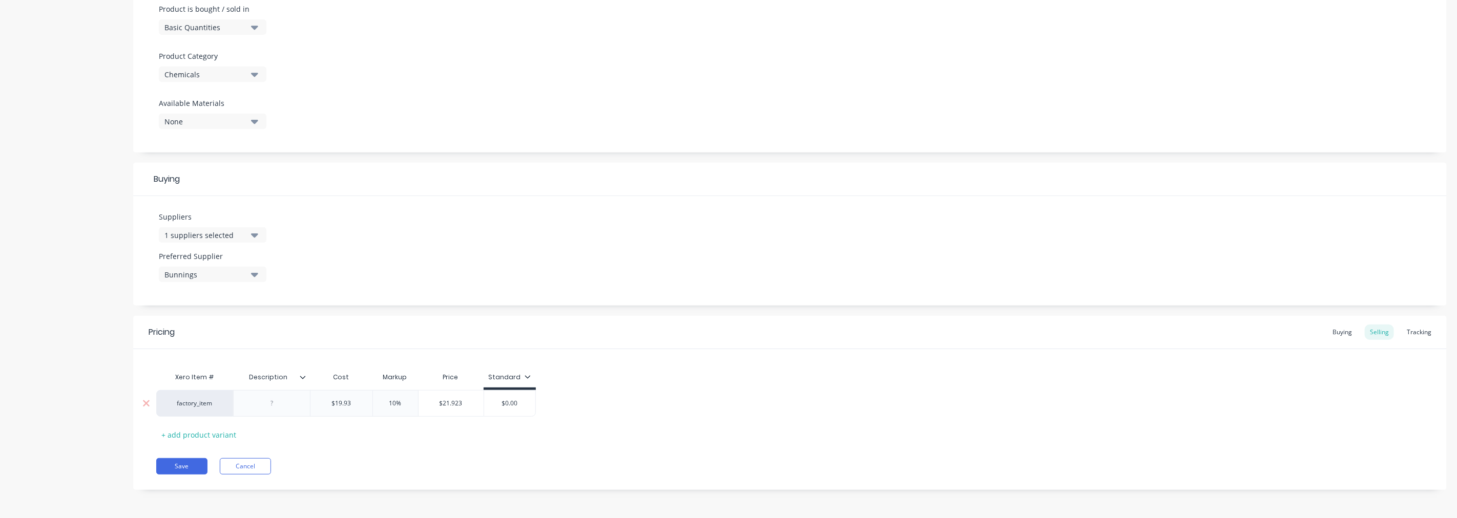
click at [492, 406] on input "$0.00" at bounding box center [509, 403] width 51 height 9
click at [181, 461] on button "Save" at bounding box center [181, 466] width 51 height 16
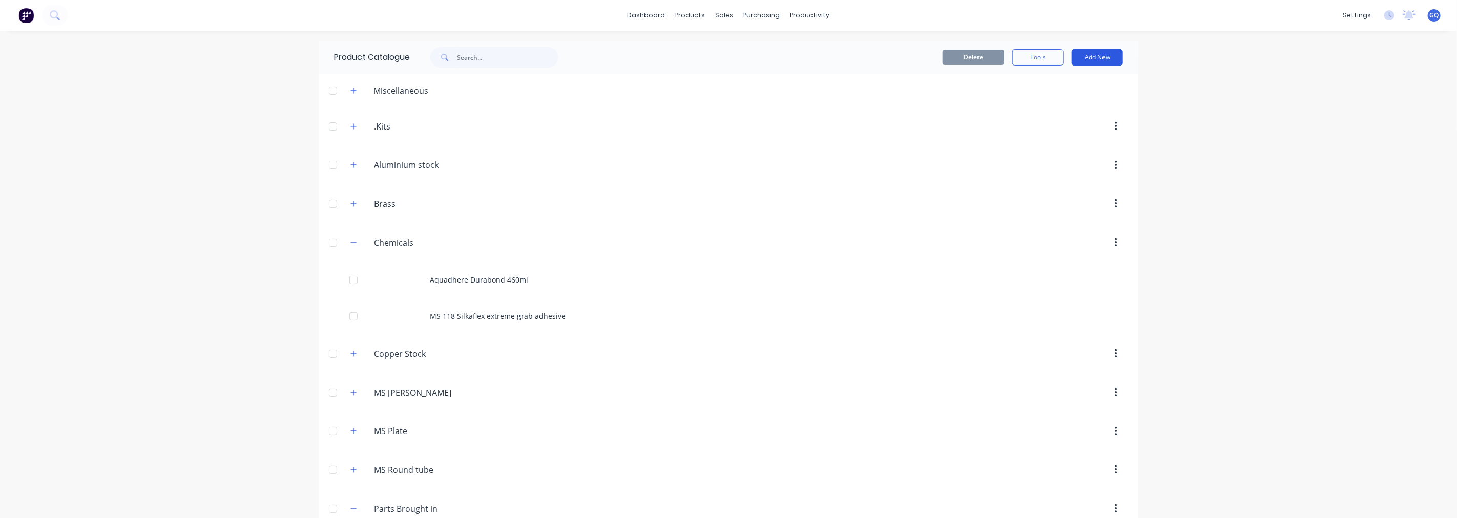
click at [1079, 54] on button "Add New" at bounding box center [1096, 57] width 51 height 16
click at [1060, 99] on div "Product" at bounding box center [1074, 104] width 79 height 15
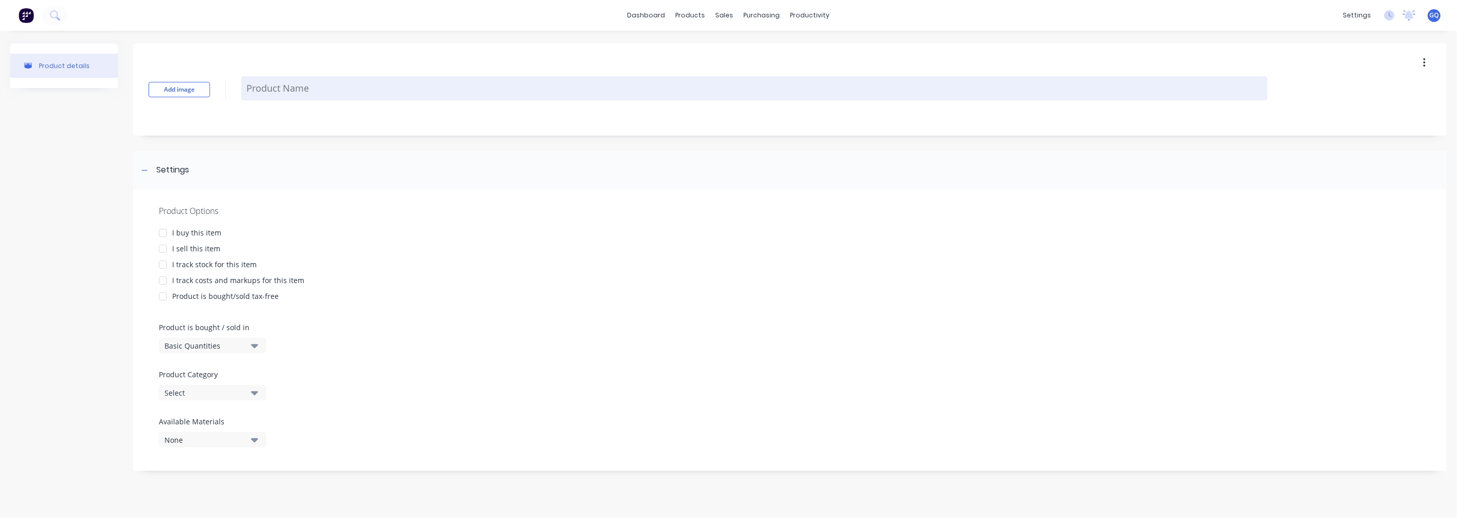
click at [261, 88] on textarea at bounding box center [754, 88] width 1026 height 24
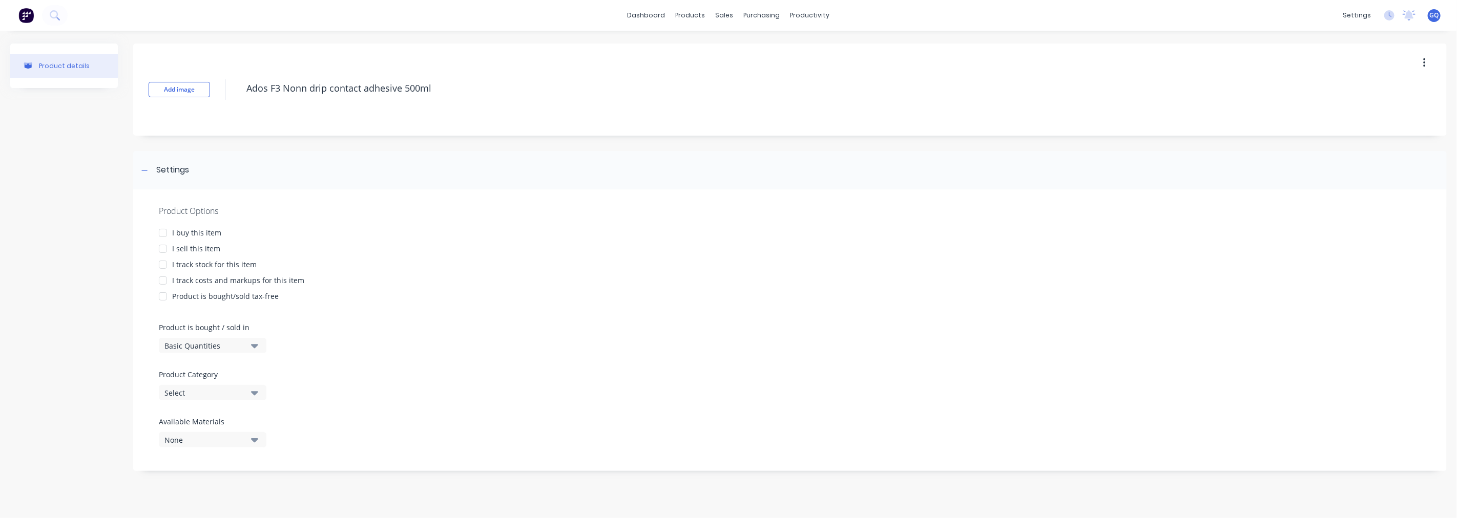
click at [170, 229] on div at bounding box center [163, 233] width 20 height 20
click at [170, 245] on div at bounding box center [163, 249] width 20 height 20
click at [171, 267] on div at bounding box center [163, 265] width 20 height 20
click at [172, 282] on div at bounding box center [163, 280] width 20 height 20
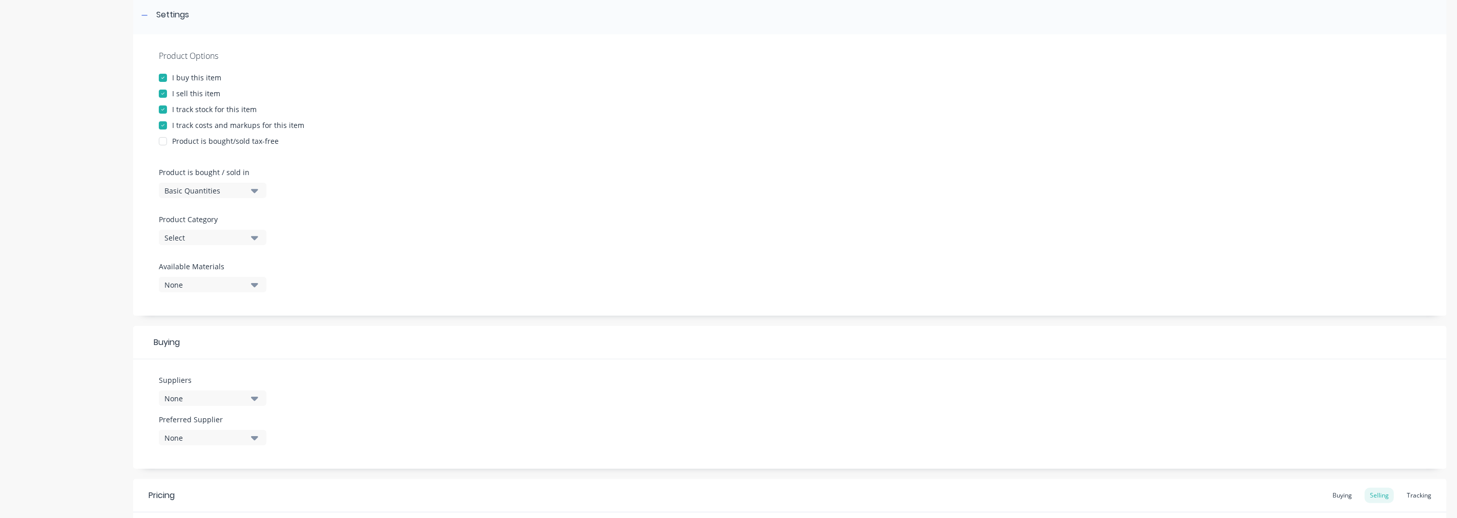
scroll to position [171, 0]
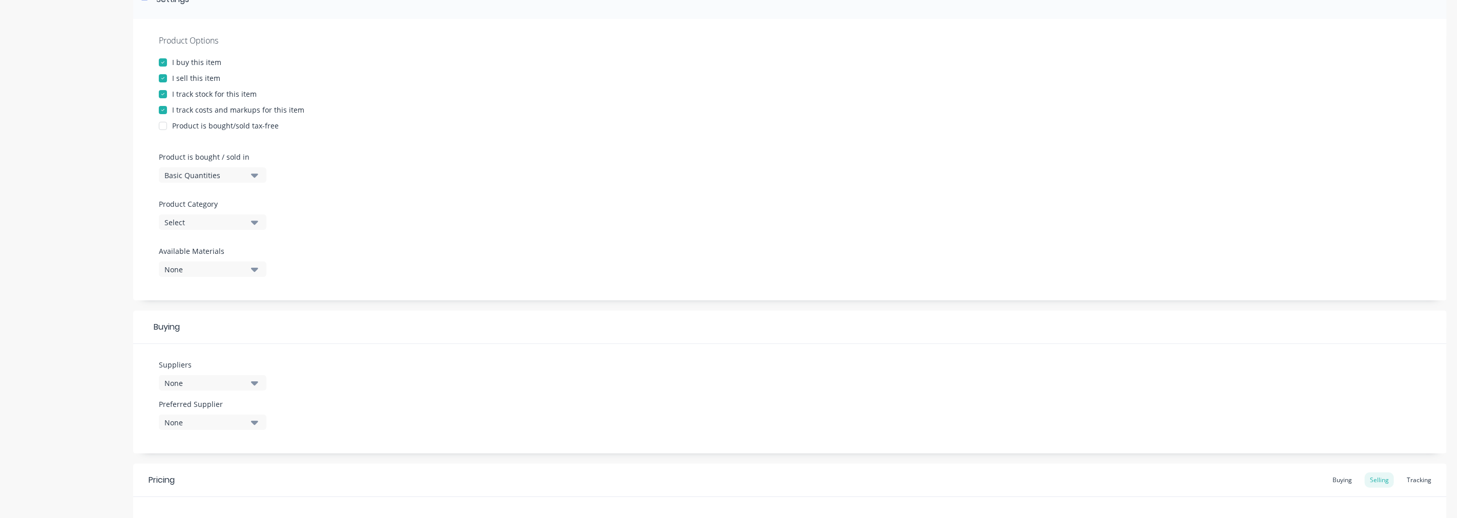
click at [187, 227] on div "Select" at bounding box center [205, 222] width 82 height 11
click at [221, 343] on div "Chemicals" at bounding box center [236, 340] width 154 height 20
click at [213, 378] on div "None" at bounding box center [205, 383] width 82 height 11
click at [209, 231] on div at bounding box center [236, 240] width 154 height 26
click at [204, 239] on input "text" at bounding box center [242, 242] width 109 height 20
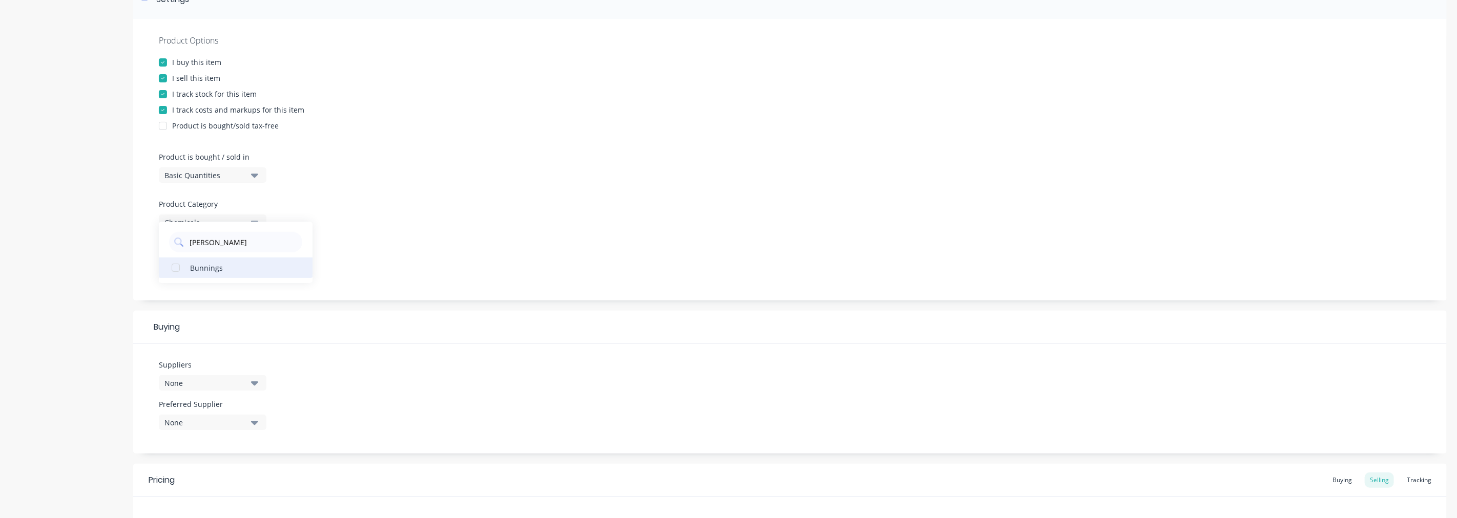
click at [227, 268] on div "Bunnings" at bounding box center [241, 267] width 102 height 11
click at [482, 260] on div "Product Options I buy this item I sell this item I track stock for this item I …" at bounding box center [789, 160] width 1313 height 282
click at [213, 270] on div "None" at bounding box center [205, 269] width 82 height 11
click at [334, 244] on div at bounding box center [790, 242] width 1262 height 8
click at [200, 426] on div "None" at bounding box center [205, 422] width 82 height 11
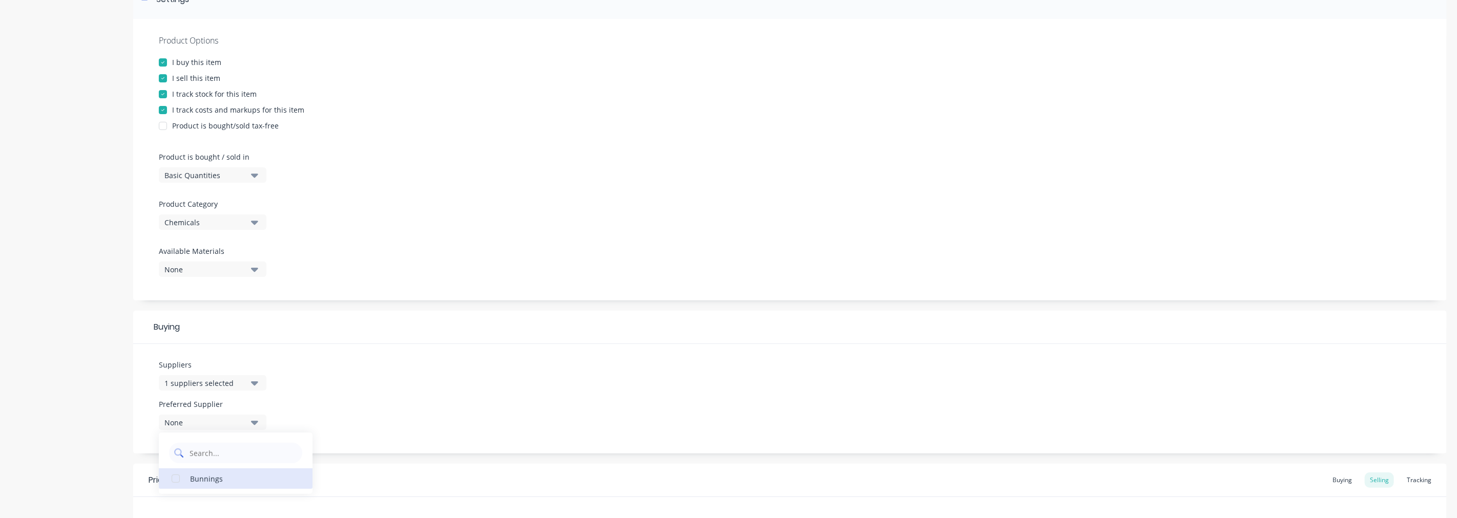
drag, startPoint x: 207, startPoint y: 479, endPoint x: 262, endPoint y: 444, distance: 64.9
click at [208, 478] on div "Bunnings" at bounding box center [241, 478] width 102 height 11
click at [330, 426] on div "Suppliers 1 suppliers selected [PERSON_NAME] Preferred Supplier Bunnings Bunnin…" at bounding box center [789, 399] width 1313 height 110
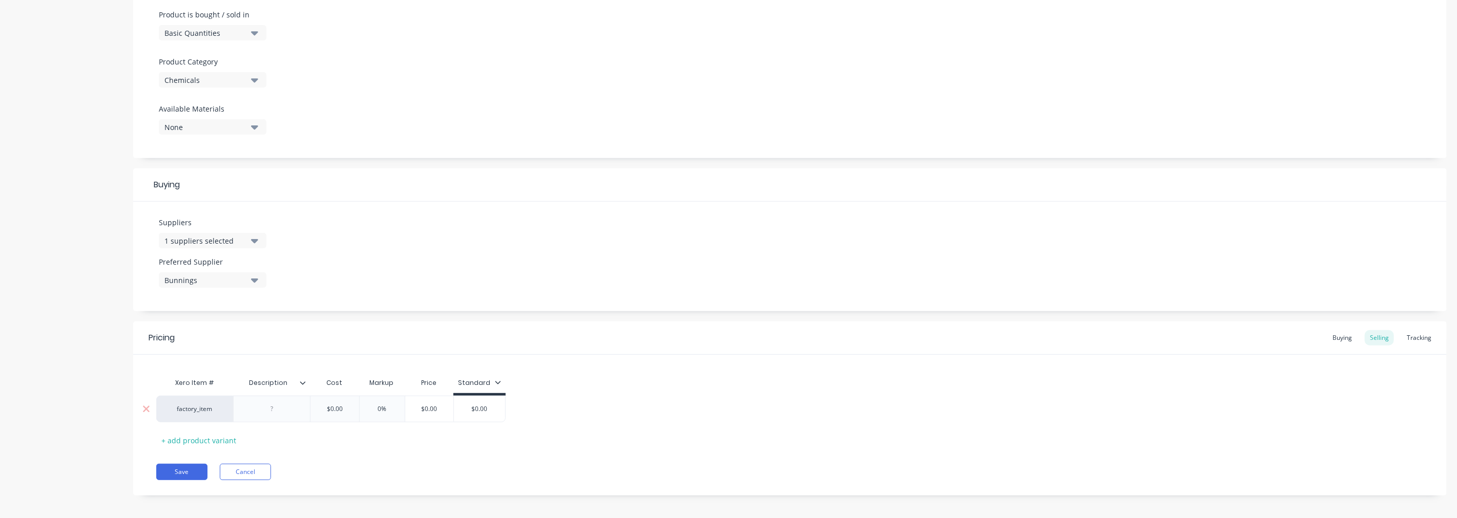
scroll to position [319, 0]
drag, startPoint x: 341, startPoint y: 406, endPoint x: 346, endPoint y: 404, distance: 5.5
click at [344, 405] on input "$0.00" at bounding box center [334, 403] width 51 height 9
click at [346, 404] on input "$0.00" at bounding box center [334, 403] width 51 height 9
drag, startPoint x: 350, startPoint y: 402, endPoint x: 313, endPoint y: 401, distance: 36.9
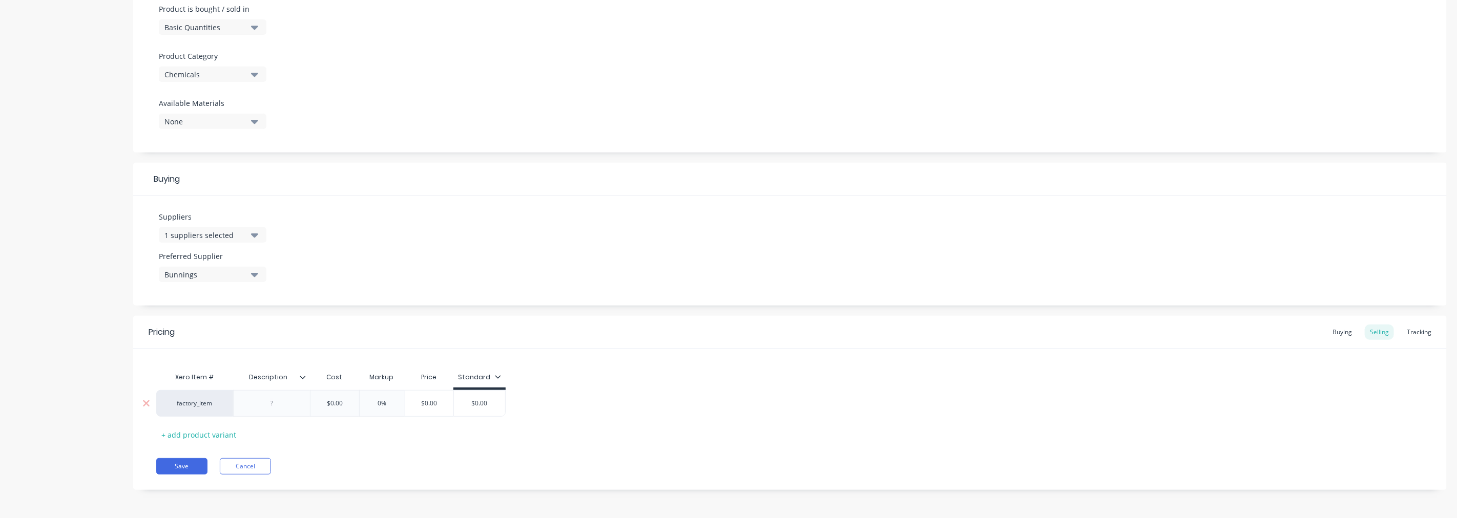
click at [313, 401] on input "$0.00" at bounding box center [334, 403] width 51 height 9
click at [284, 401] on div at bounding box center [271, 403] width 51 height 13
drag, startPoint x: 412, startPoint y: 403, endPoint x: 385, endPoint y: 404, distance: 27.2
click at [385, 404] on input "0%" at bounding box center [395, 403] width 51 height 9
drag, startPoint x: 523, startPoint y: 401, endPoint x: 488, endPoint y: 405, distance: 36.1
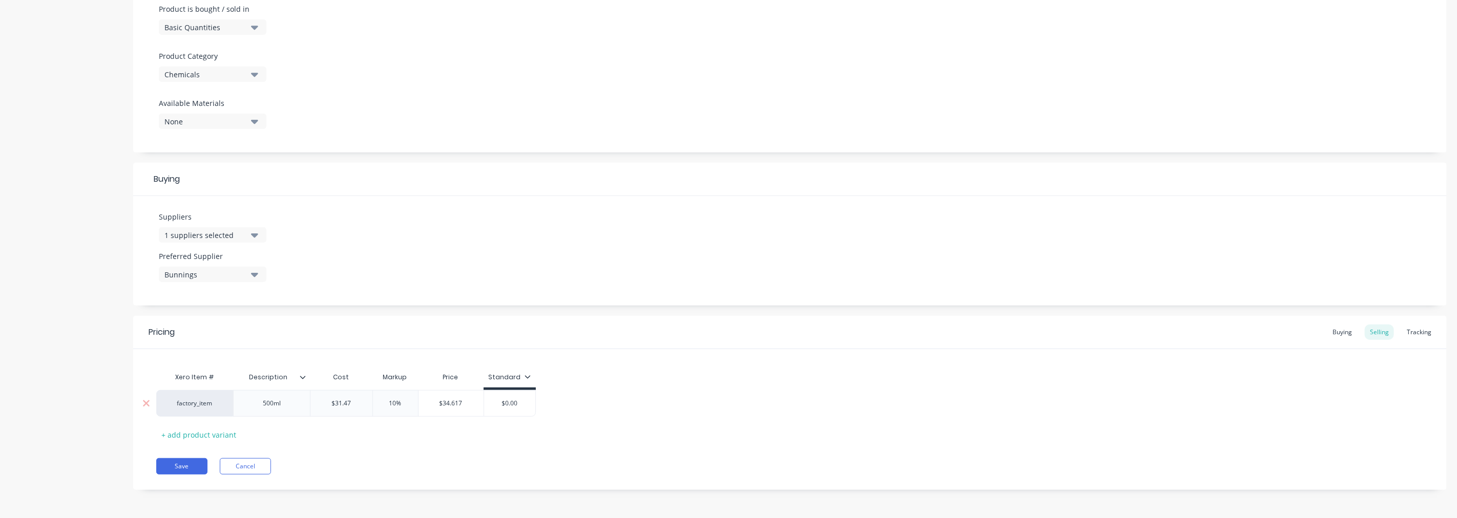
click at [489, 404] on input "$0.00" at bounding box center [509, 403] width 51 height 9
click at [208, 434] on div "+ add product variant" at bounding box center [198, 435] width 85 height 16
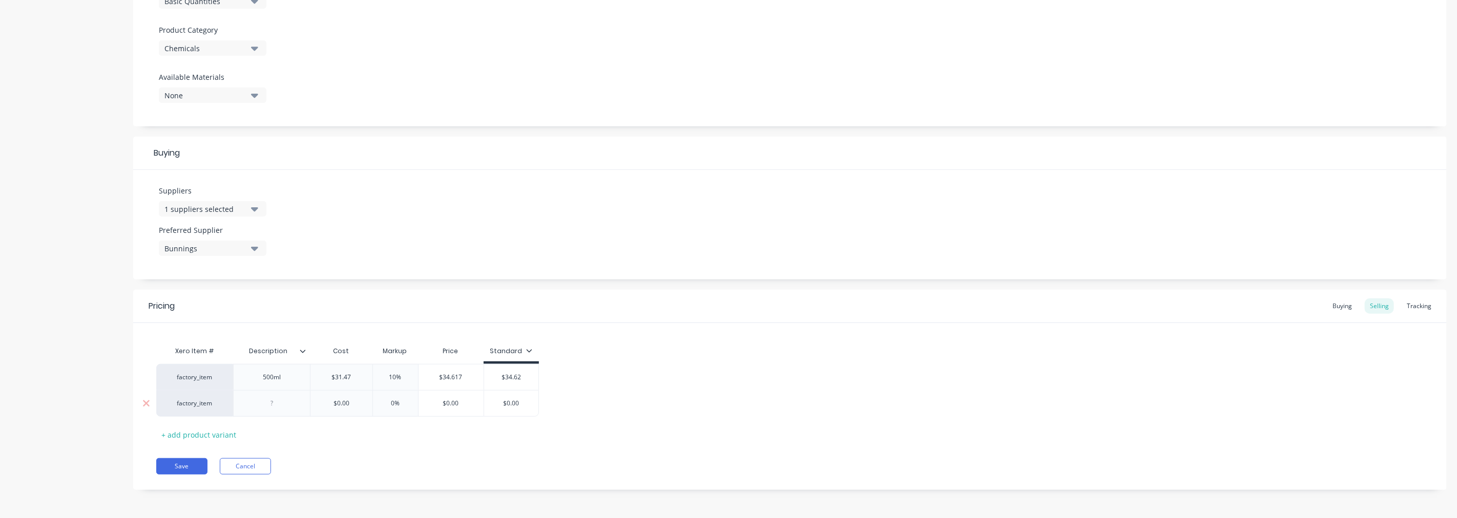
click at [275, 405] on div at bounding box center [271, 403] width 51 height 13
drag, startPoint x: 356, startPoint y: 406, endPoint x: 328, endPoint y: 406, distance: 27.7
click at [328, 406] on input "$0.00" at bounding box center [341, 403] width 62 height 9
drag, startPoint x: 524, startPoint y: 406, endPoint x: 494, endPoint y: 407, distance: 30.2
click at [494, 407] on input "$0.00" at bounding box center [511, 403] width 55 height 9
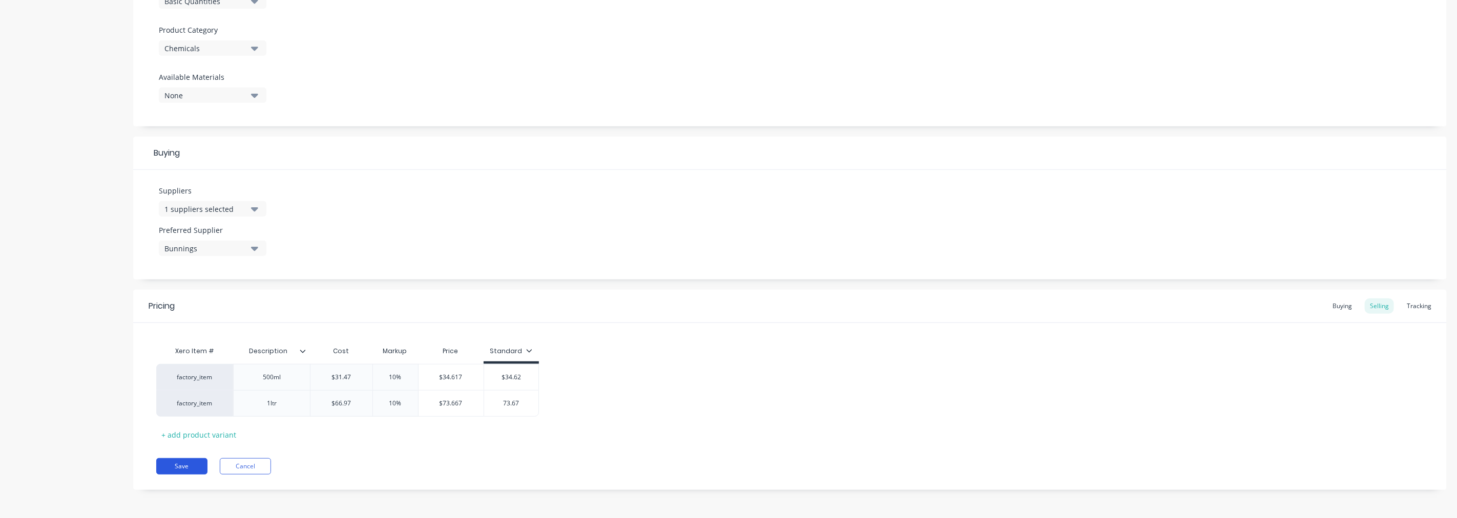
click at [179, 461] on button "Save" at bounding box center [181, 466] width 51 height 16
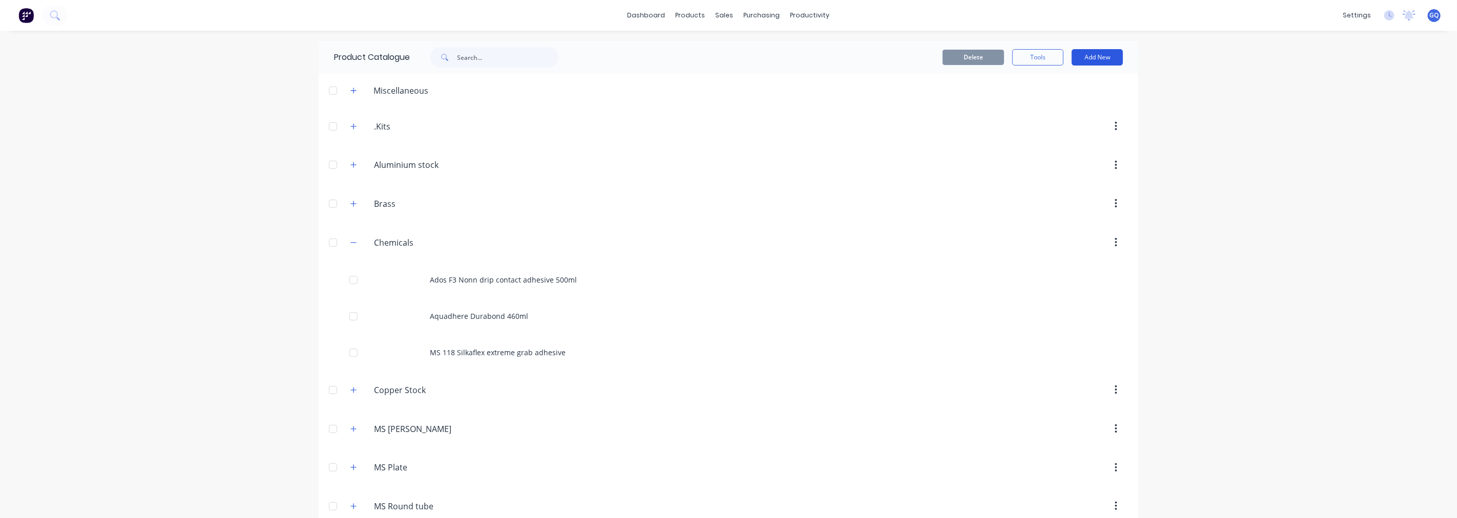
click at [1099, 57] on button "Add New" at bounding box center [1096, 57] width 51 height 16
click at [1047, 78] on div "Category" at bounding box center [1074, 83] width 79 height 15
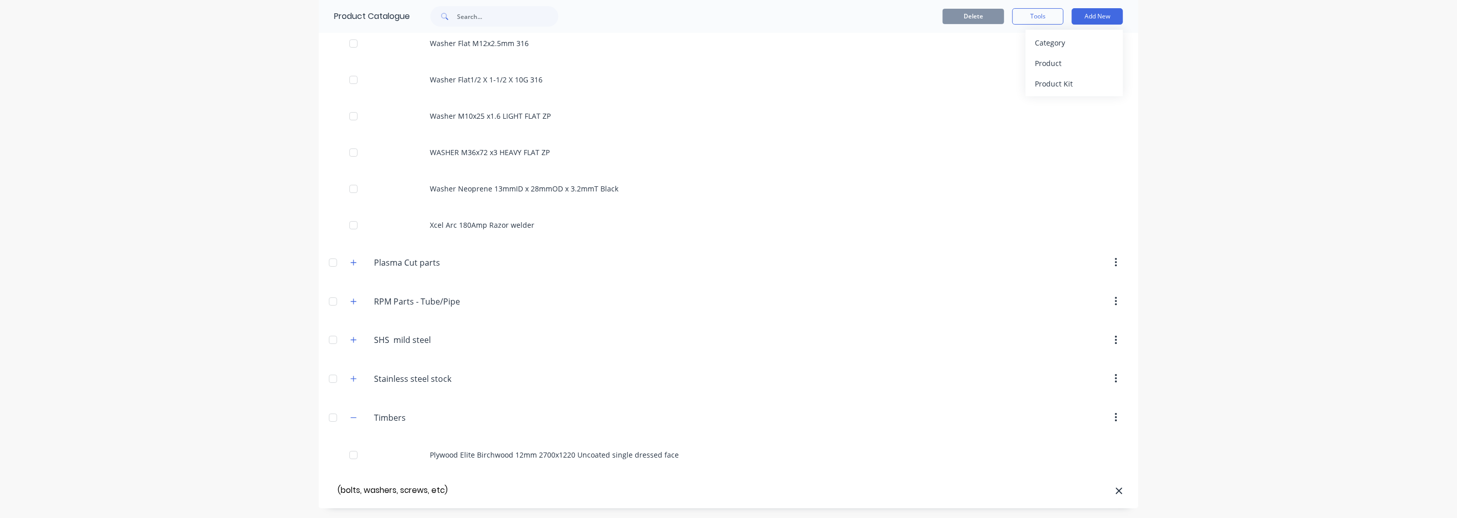
scroll to position [0, 37]
click at [1067, 36] on div "Category" at bounding box center [1074, 42] width 79 height 15
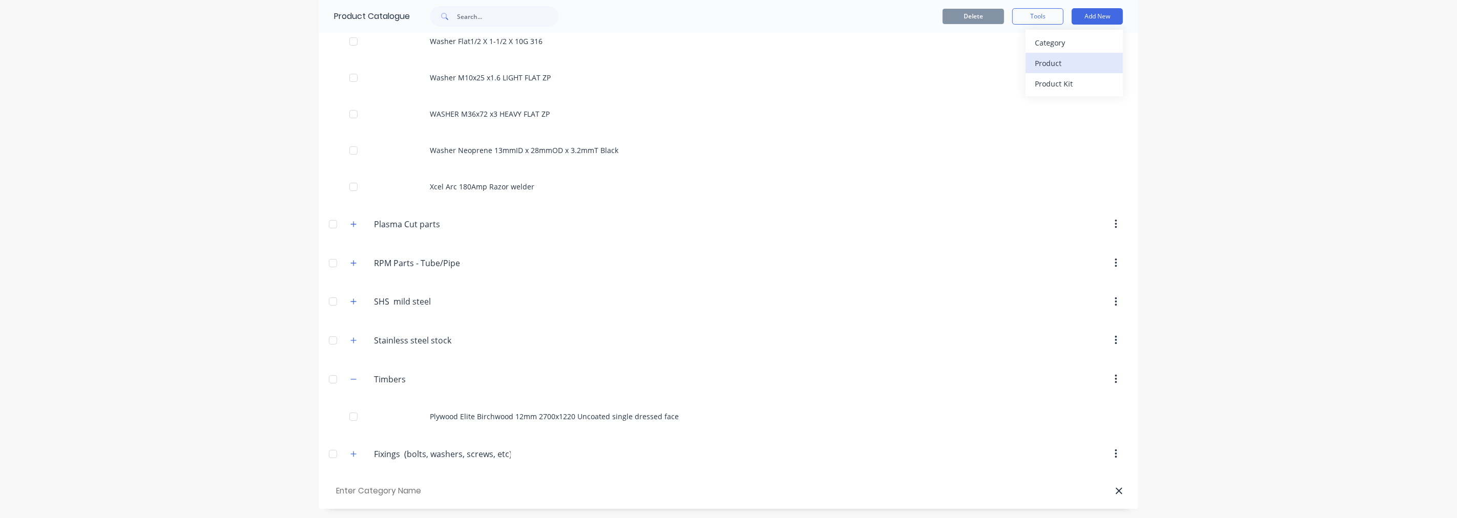
click at [1066, 65] on div "Product" at bounding box center [1074, 63] width 79 height 15
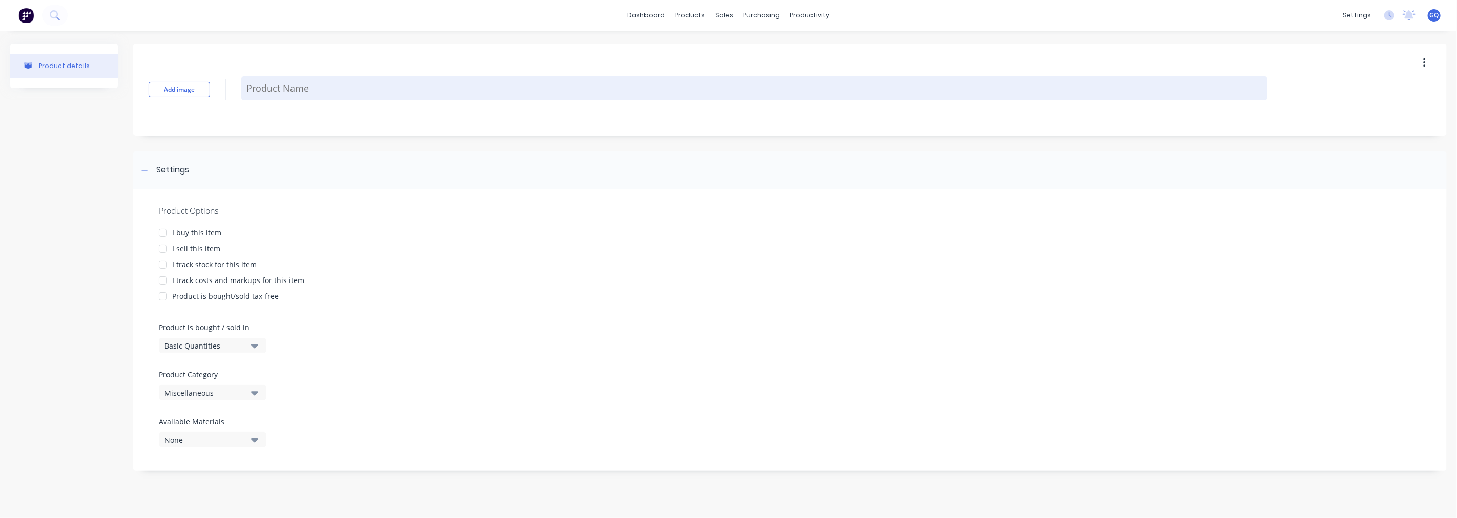
click at [304, 90] on textarea at bounding box center [754, 88] width 1026 height 24
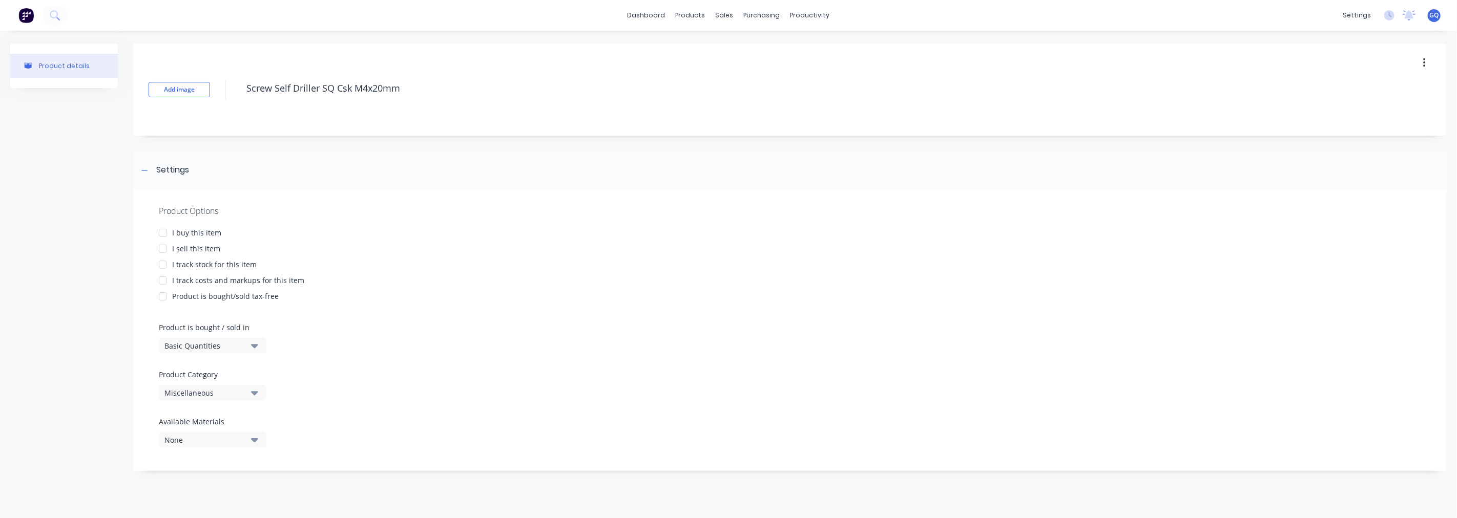
click at [165, 233] on div at bounding box center [163, 233] width 20 height 20
click at [166, 249] on div at bounding box center [163, 249] width 20 height 20
click at [168, 263] on div at bounding box center [163, 265] width 20 height 20
click at [167, 274] on div at bounding box center [163, 280] width 20 height 20
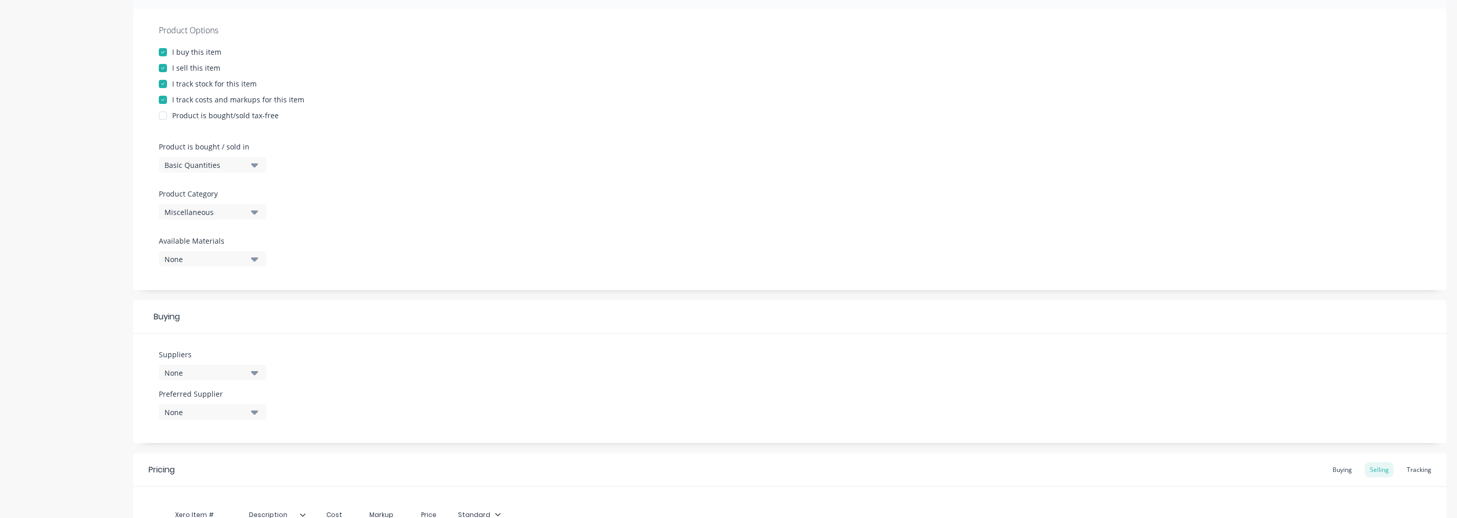
scroll to position [227, 0]
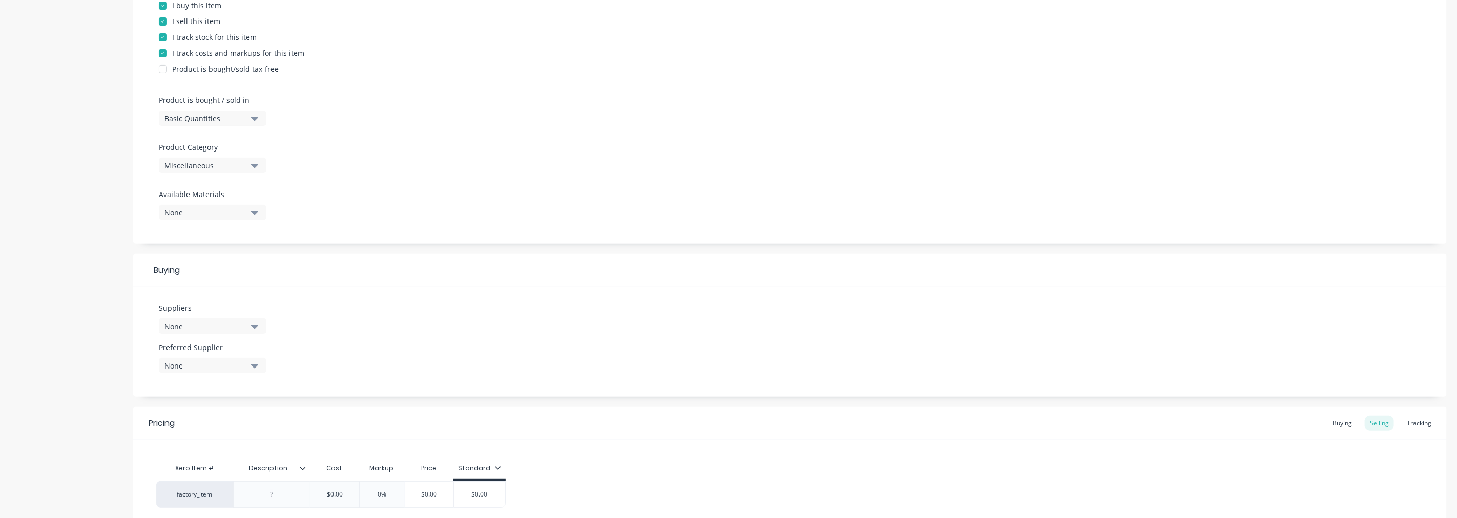
click at [225, 164] on div "Miscellaneous" at bounding box center [205, 165] width 82 height 11
click at [243, 211] on div "Fixings (bolts, washers, screws, etc)" at bounding box center [236, 210] width 154 height 20
click at [223, 321] on div "None" at bounding box center [205, 326] width 82 height 11
click at [199, 447] on div "Anzor" at bounding box center [241, 443] width 102 height 11
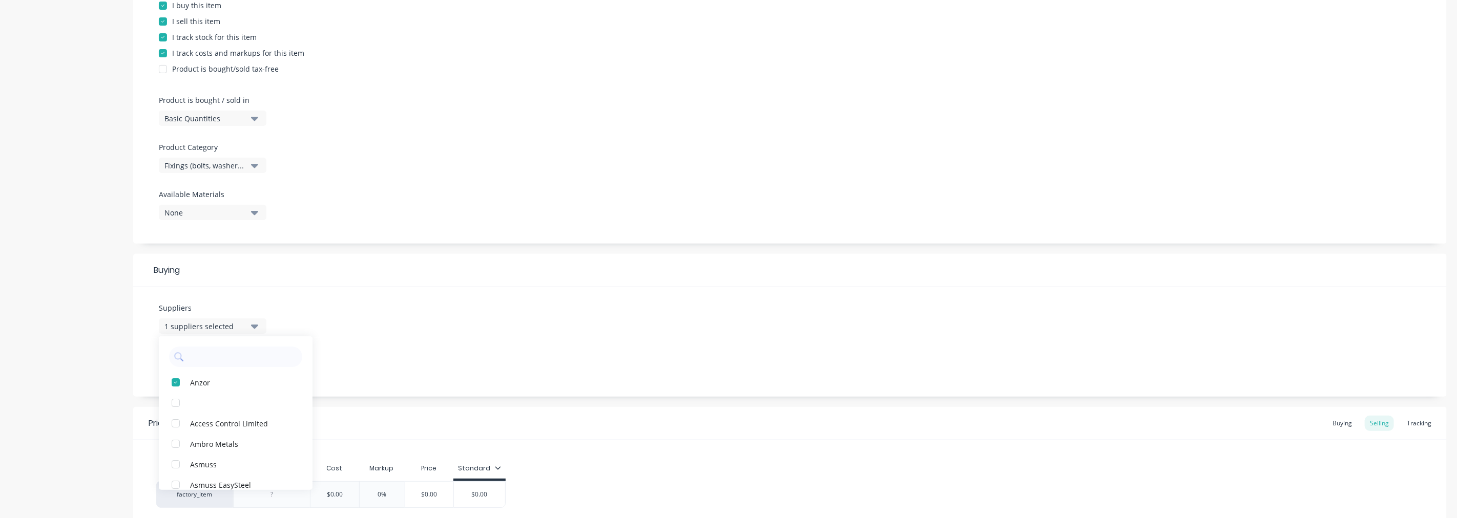
click at [395, 357] on div "Suppliers 1 suppliers selected Anzor Access Control Limited Ambro Metals Asmuss…" at bounding box center [789, 342] width 1313 height 110
click at [227, 358] on button "None" at bounding box center [213, 365] width 108 height 15
drag, startPoint x: 205, startPoint y: 420, endPoint x: 215, endPoint y: 416, distance: 10.8
click at [208, 420] on div "Anzor" at bounding box center [241, 421] width 102 height 11
click at [381, 367] on div "Suppliers 1 suppliers selected Preferred Supplier [PERSON_NAME]" at bounding box center [789, 342] width 1313 height 110
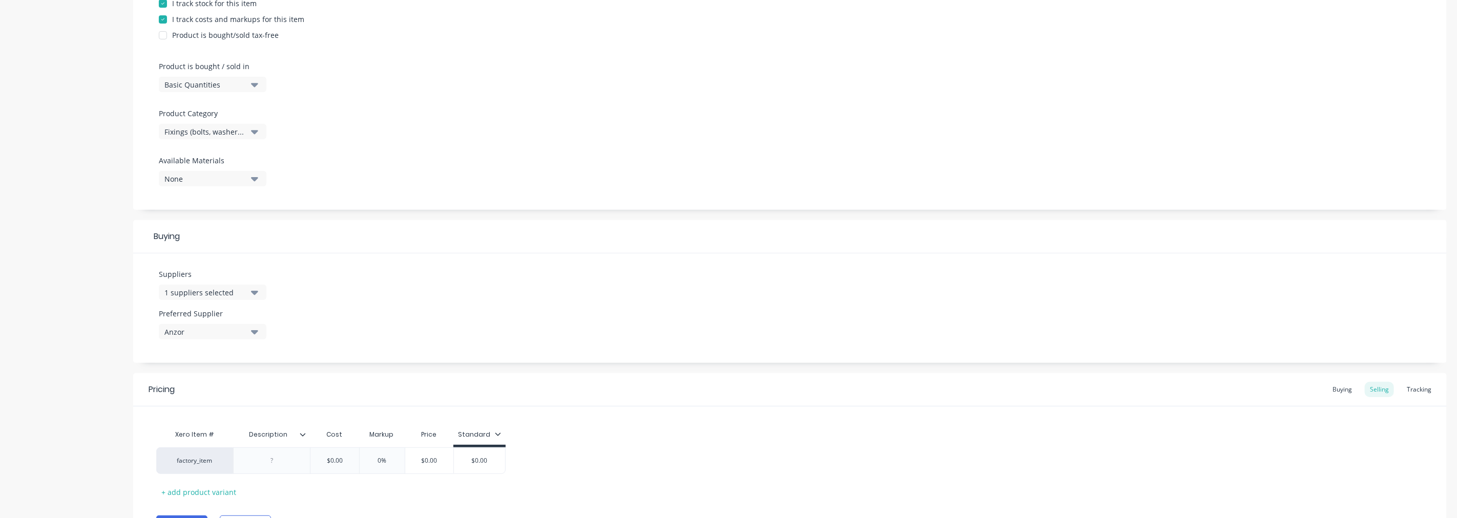
scroll to position [319, 0]
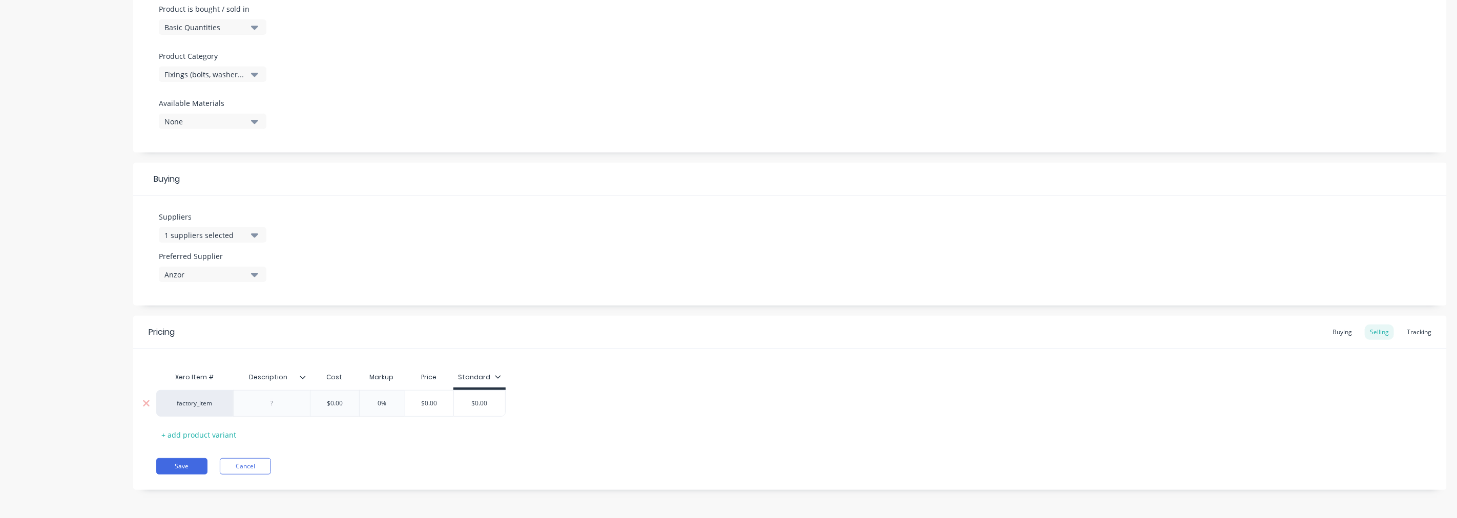
click at [295, 410] on div at bounding box center [271, 403] width 77 height 27
click at [277, 410] on div at bounding box center [271, 403] width 77 height 27
click at [262, 408] on div at bounding box center [271, 403] width 51 height 13
drag, startPoint x: 339, startPoint y: 408, endPoint x: 323, endPoint y: 409, distance: 15.9
click at [324, 409] on input "$0.00" at bounding box center [334, 406] width 51 height 9
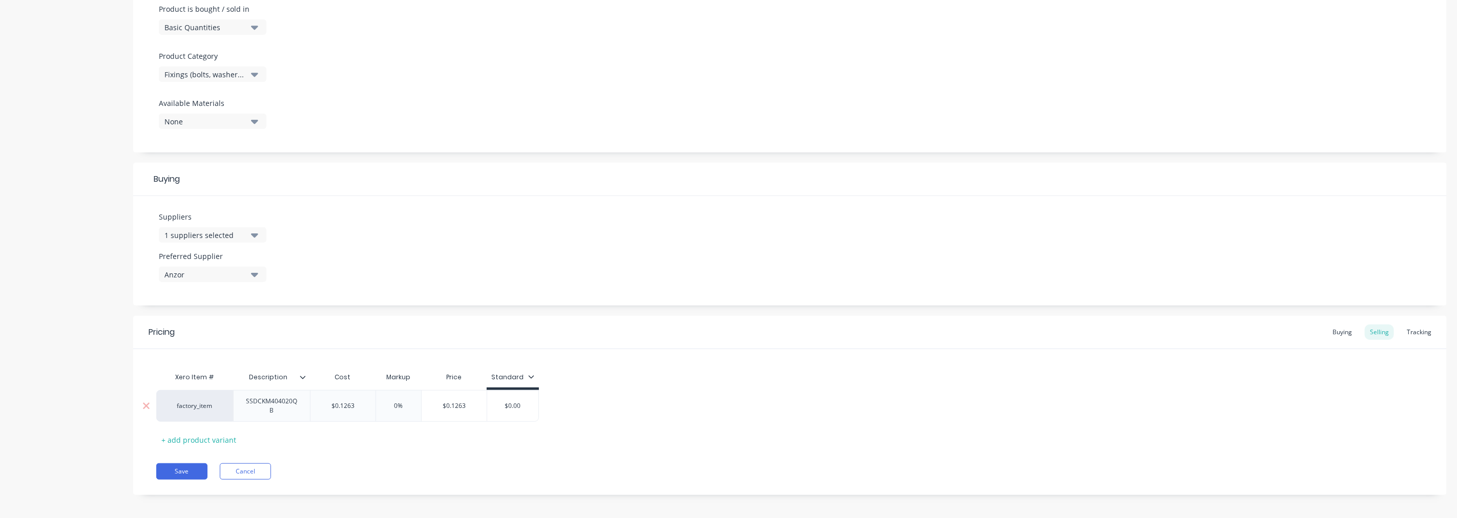
drag, startPoint x: 403, startPoint y: 405, endPoint x: 392, endPoint y: 406, distance: 10.3
click at [392, 406] on input "0%" at bounding box center [398, 406] width 51 height 9
drag, startPoint x: 520, startPoint y: 406, endPoint x: 499, endPoint y: 408, distance: 20.5
click at [499, 408] on input "$0.00" at bounding box center [512, 406] width 51 height 9
click at [176, 470] on button "Save" at bounding box center [181, 472] width 51 height 16
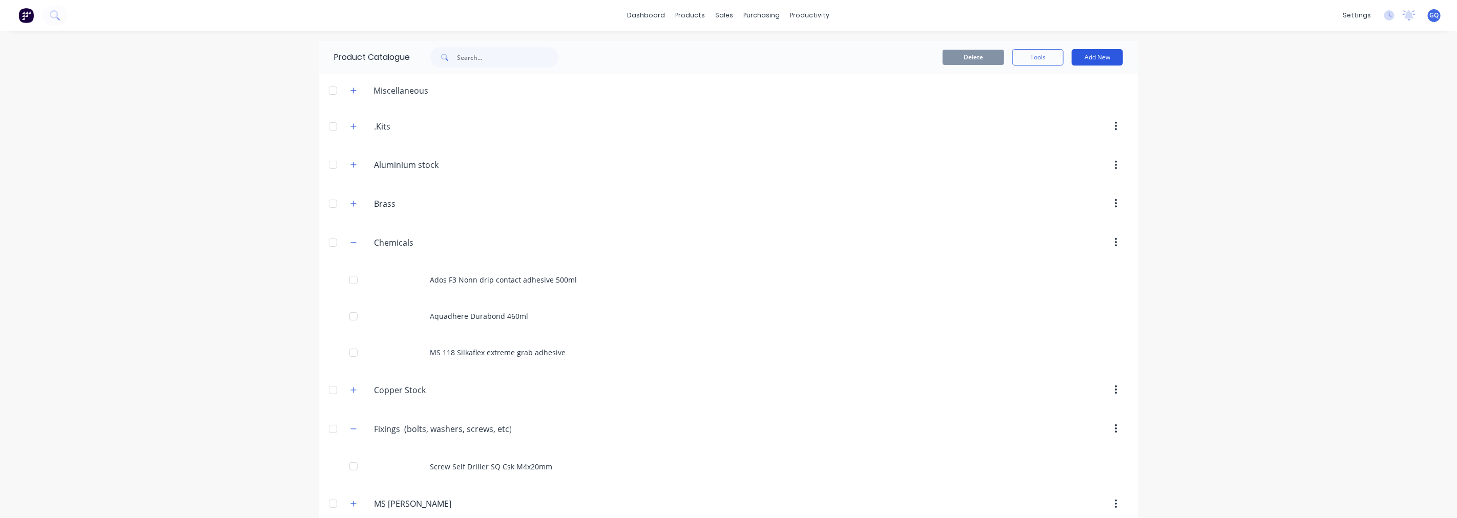
click at [1102, 56] on button "Add New" at bounding box center [1096, 57] width 51 height 16
click at [1050, 106] on div "Product" at bounding box center [1074, 104] width 79 height 15
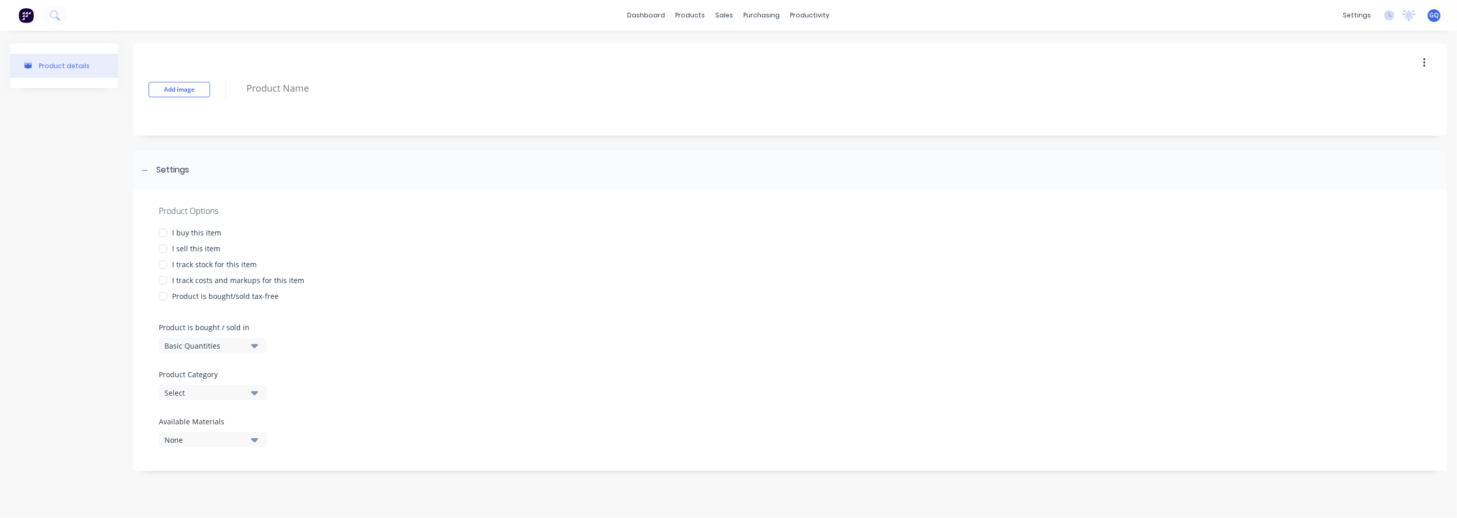
click at [164, 229] on div at bounding box center [163, 233] width 20 height 20
click at [162, 246] on div at bounding box center [163, 249] width 20 height 20
click at [163, 272] on div at bounding box center [163, 280] width 20 height 20
click at [163, 263] on div at bounding box center [163, 265] width 20 height 20
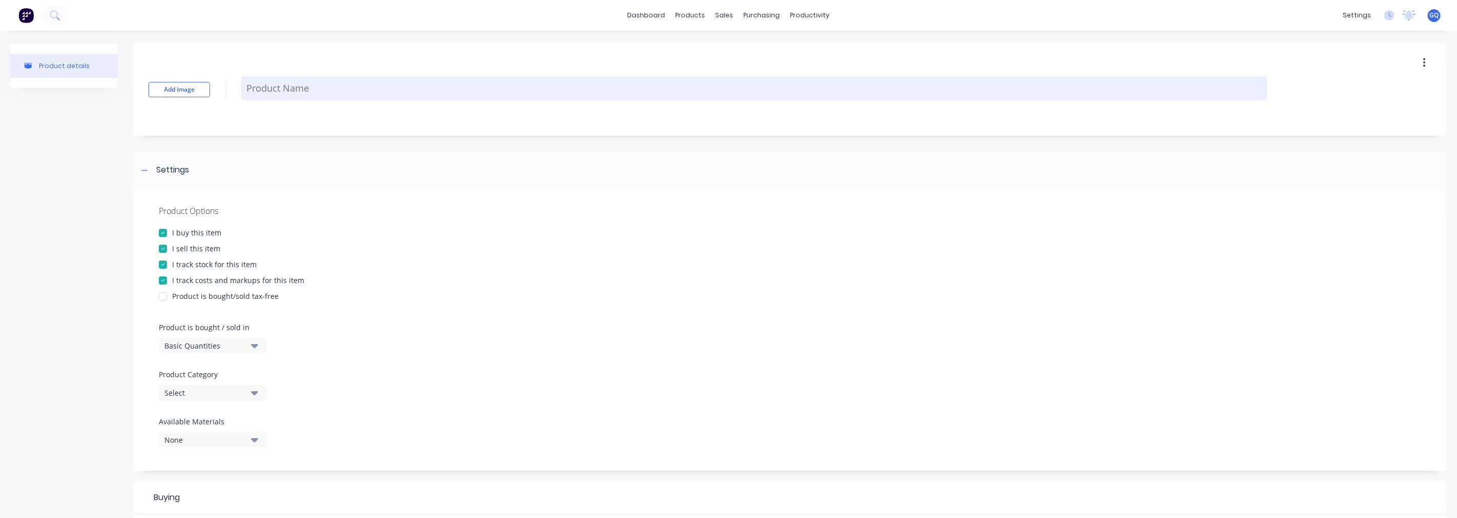
click at [290, 93] on textarea at bounding box center [754, 88] width 1026 height 24
click at [415, 85] on textarea "Wood Stain FEAST [PERSON_NAME] variouis co,lours to suit" at bounding box center [754, 88] width 1026 height 24
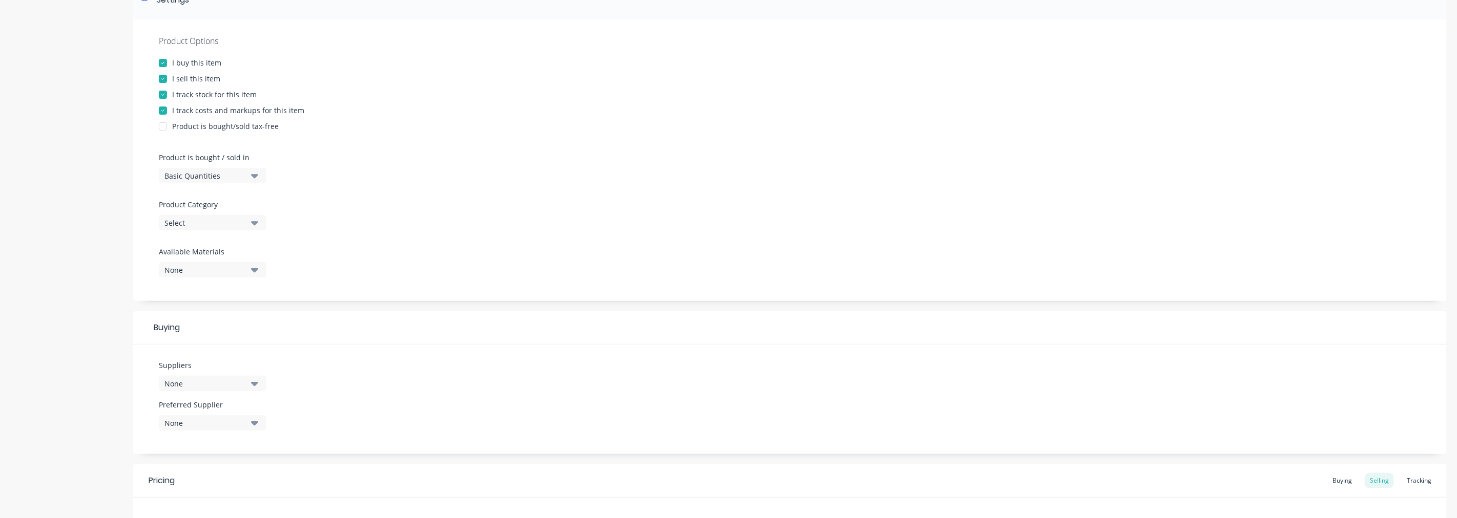
scroll to position [171, 0]
click at [242, 226] on div "Select" at bounding box center [205, 222] width 82 height 11
click at [211, 341] on div "Chemicals" at bounding box center [236, 340] width 154 height 20
click at [207, 378] on div "None" at bounding box center [205, 383] width 82 height 11
click at [212, 247] on input "text" at bounding box center [242, 242] width 109 height 20
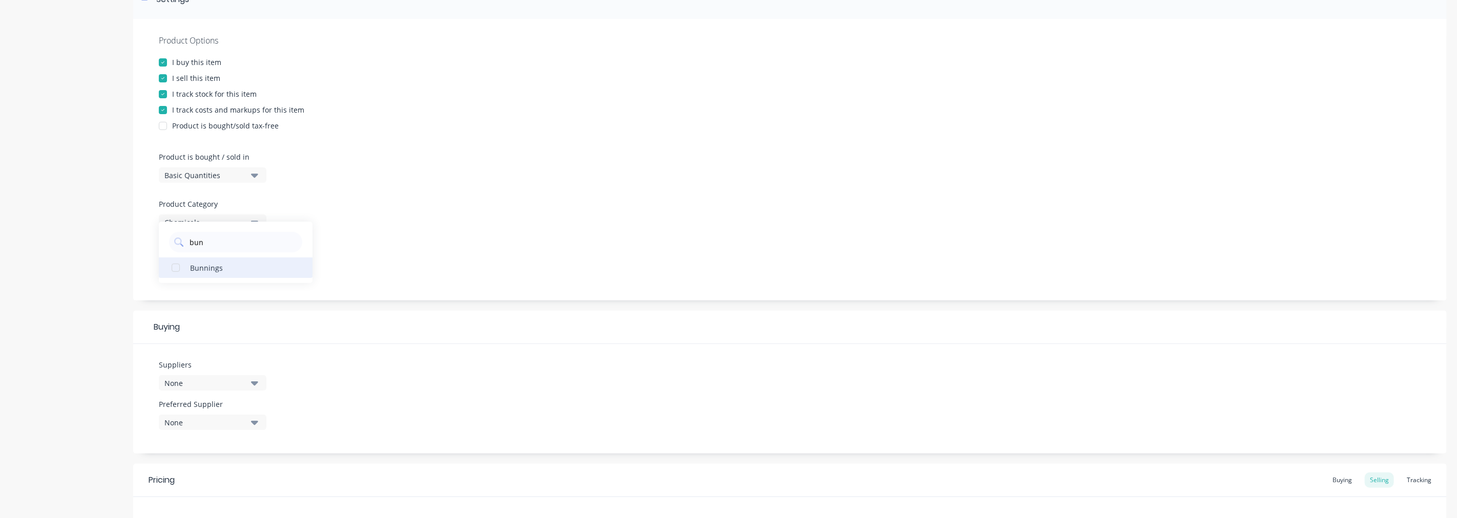
click at [208, 270] on div "Bunnings" at bounding box center [241, 267] width 102 height 11
click at [449, 272] on div "Product Options I buy this item I sell this item I track stock for this item I …" at bounding box center [789, 160] width 1313 height 282
click at [227, 270] on div "None" at bounding box center [205, 269] width 82 height 11
click at [431, 254] on div "Product Options I buy this item I sell this item I track stock for this item I …" at bounding box center [789, 160] width 1313 height 282
click at [195, 424] on div "None" at bounding box center [205, 422] width 82 height 11
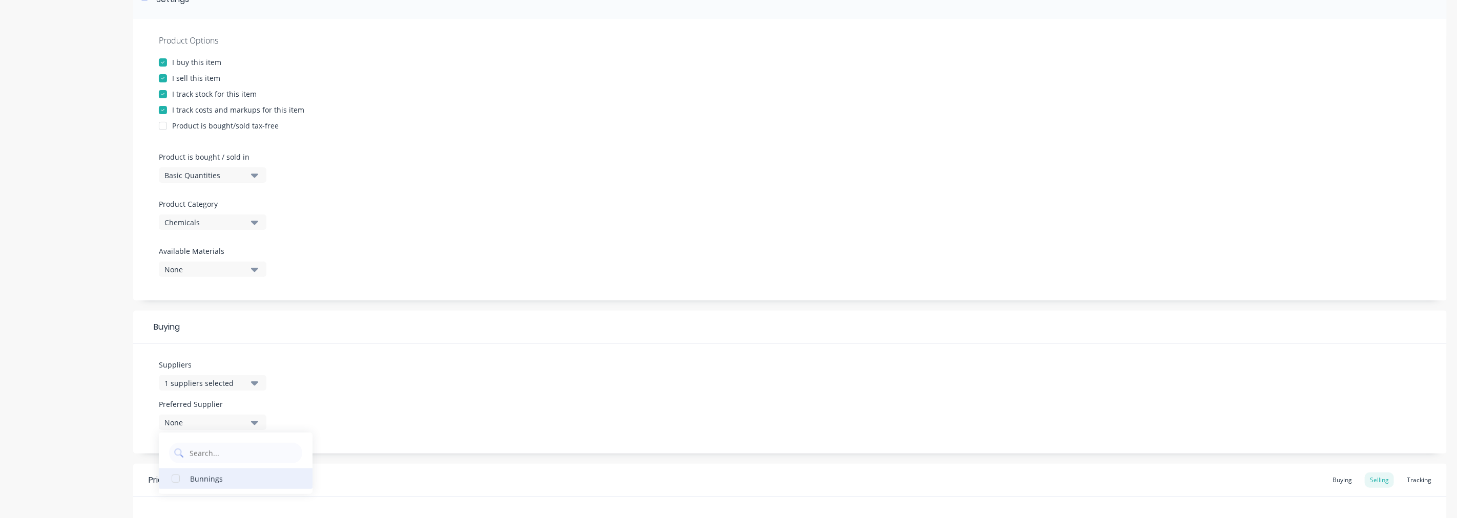
click at [227, 480] on div "Bunnings" at bounding box center [241, 478] width 102 height 11
click at [322, 412] on div "Suppliers 1 suppliers selected bun Preferred Supplier Bunnings Bunnings" at bounding box center [789, 399] width 1313 height 110
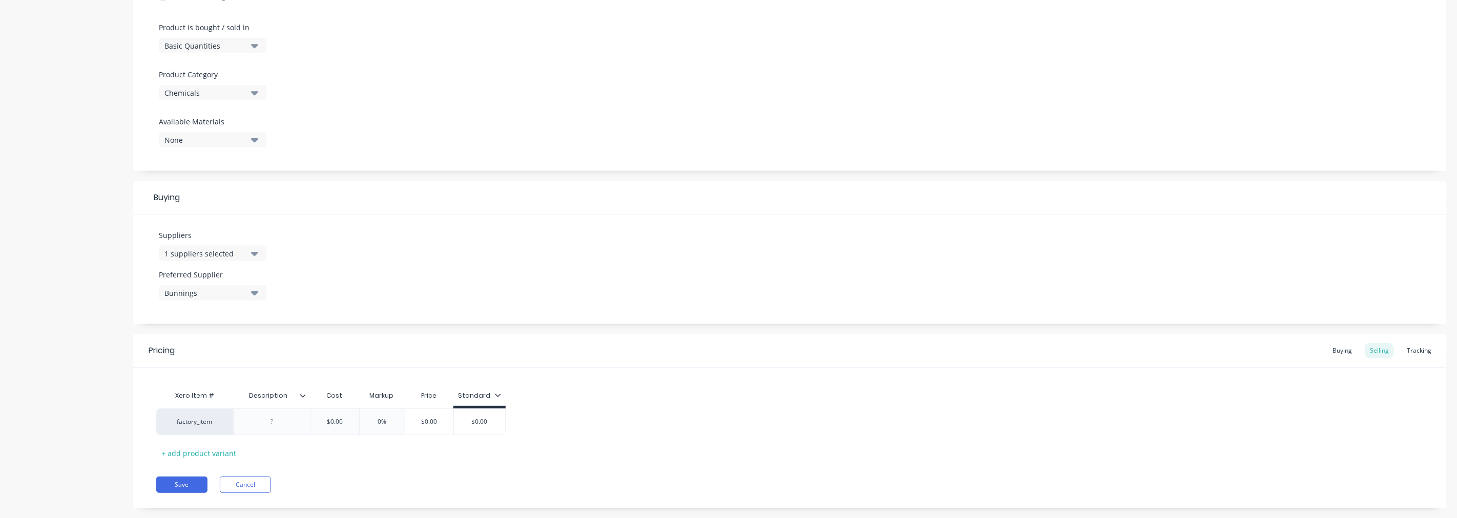
scroll to position [319, 0]
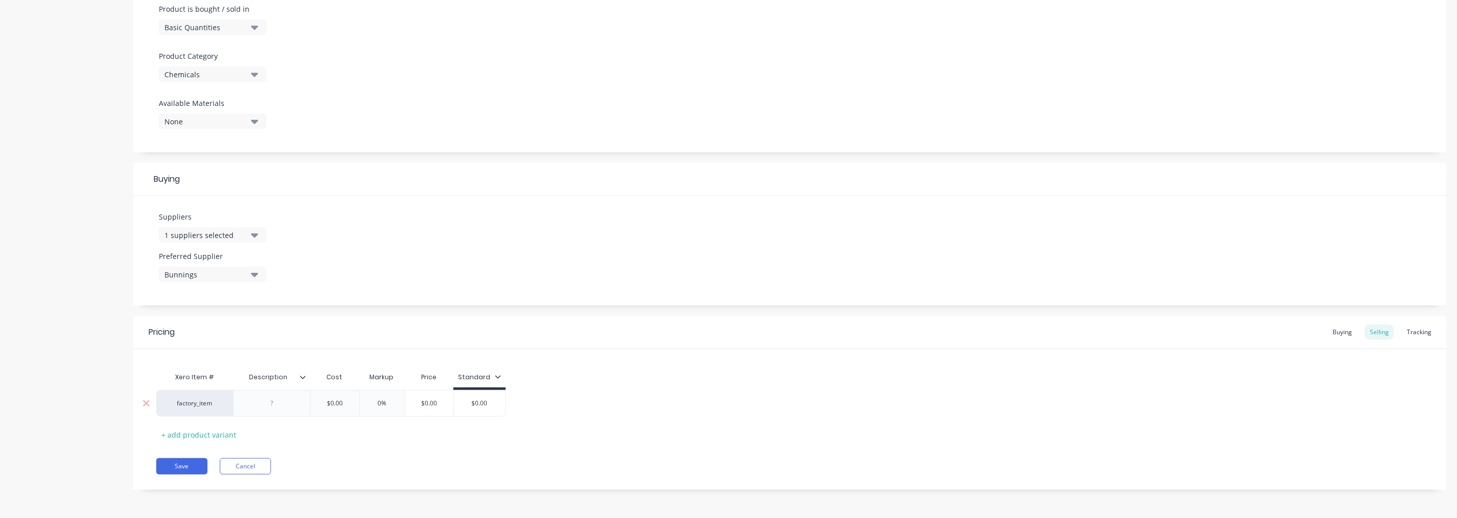
click at [275, 401] on div at bounding box center [271, 403] width 51 height 13
drag, startPoint x: 345, startPoint y: 402, endPoint x: 326, endPoint y: 405, distance: 19.2
click at [326, 405] on input "$0.00" at bounding box center [334, 403] width 51 height 9
click at [188, 433] on div "+ add product variant" at bounding box center [198, 435] width 85 height 16
click at [267, 428] on div at bounding box center [271, 429] width 51 height 13
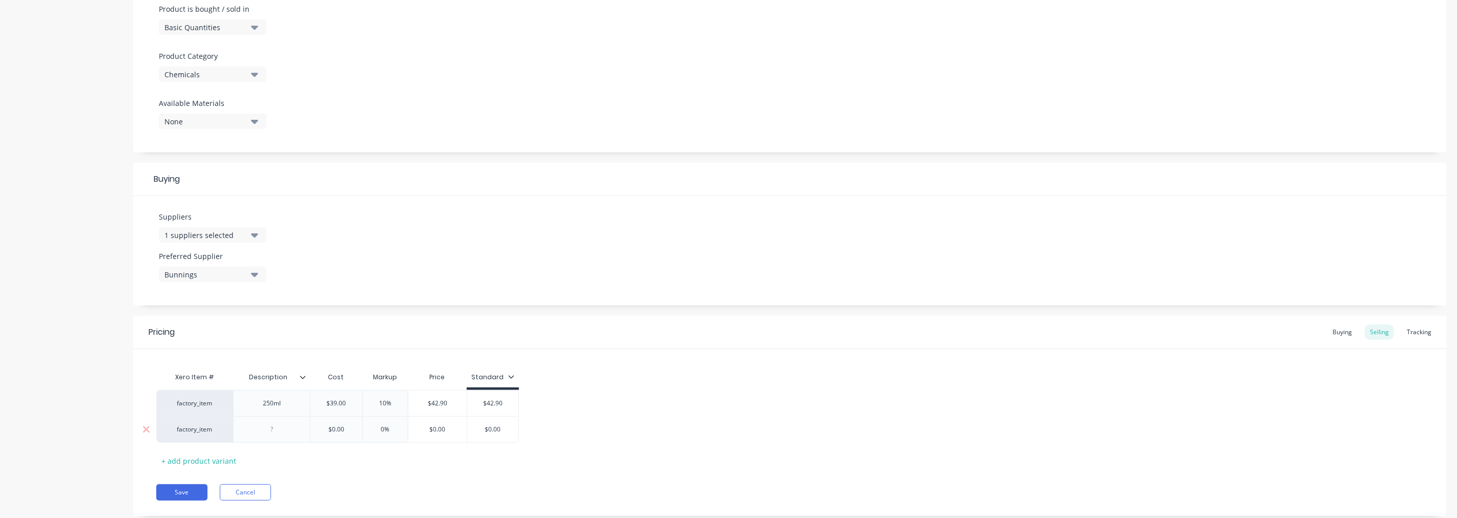
click at [280, 429] on div at bounding box center [271, 429] width 51 height 13
drag, startPoint x: 347, startPoint y: 428, endPoint x: 328, endPoint y: 431, distance: 18.8
click at [328, 431] on input "$0.00" at bounding box center [336, 429] width 52 height 9
click at [192, 492] on button "Save" at bounding box center [181, 493] width 51 height 16
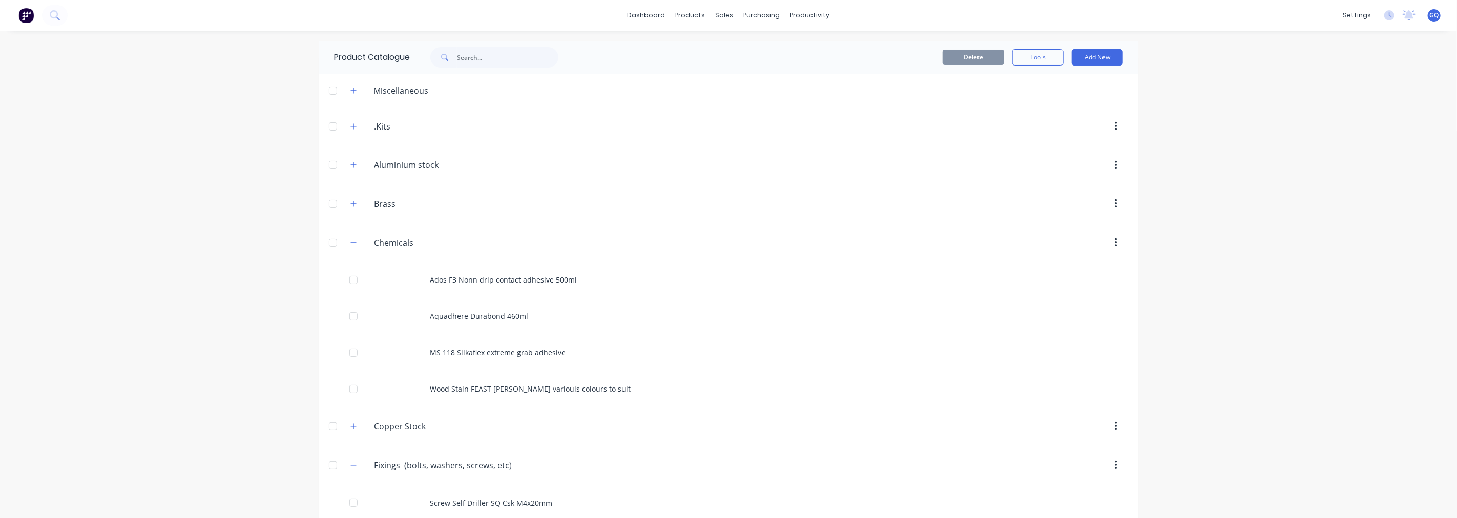
click at [599, 474] on div at bounding box center [822, 465] width 609 height 18
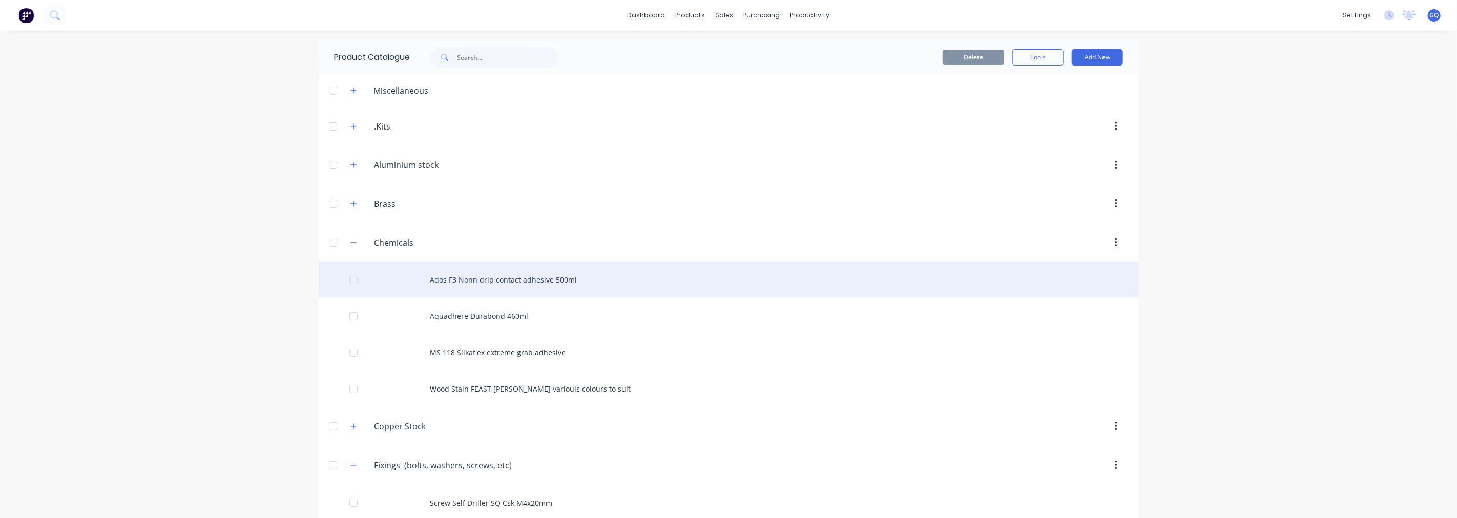
click at [790, 273] on div "Ados F3 Nonn drip contact adhesive 500ml" at bounding box center [728, 280] width 819 height 36
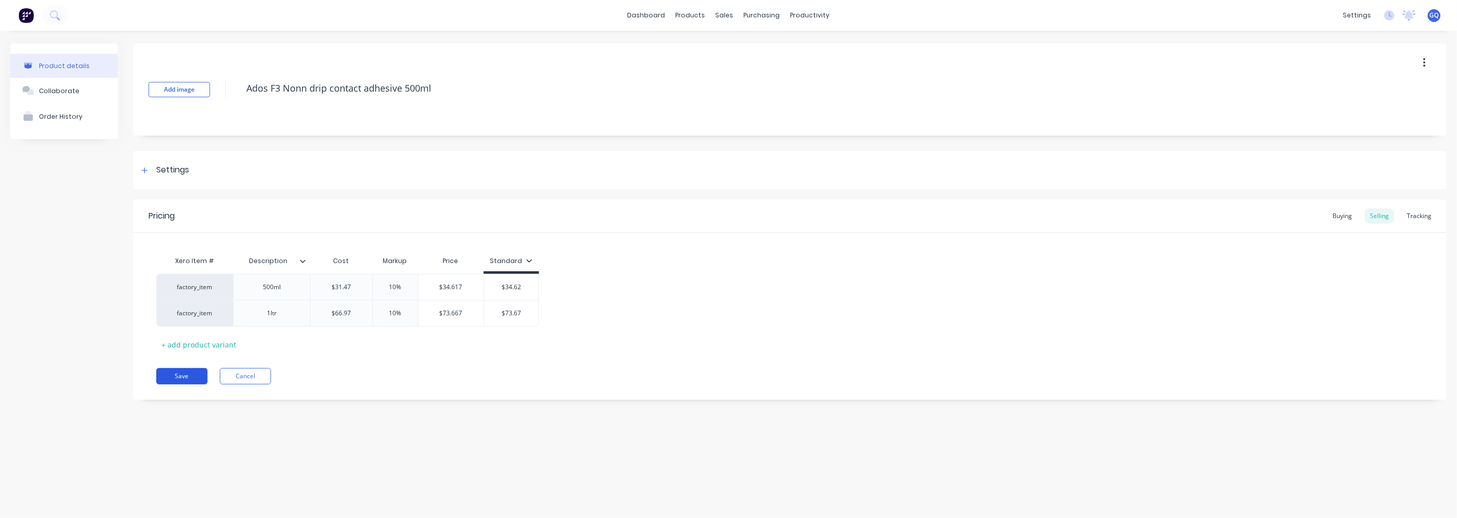
click at [198, 368] on button "Save" at bounding box center [181, 376] width 51 height 16
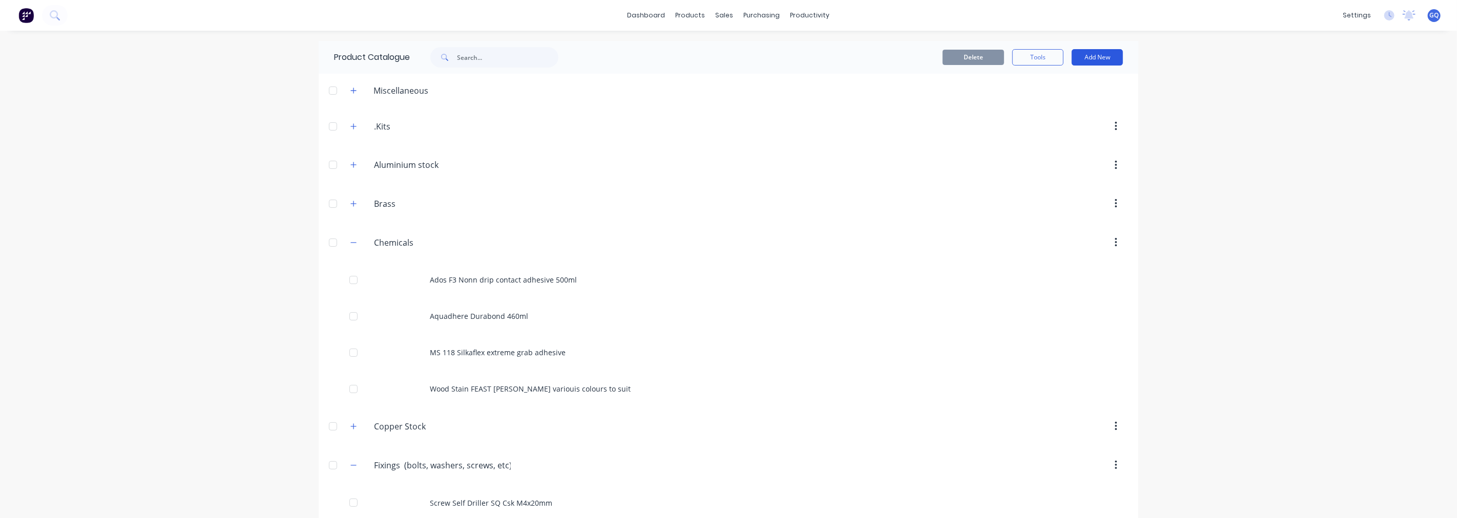
click at [1099, 53] on button "Add New" at bounding box center [1096, 57] width 51 height 16
click at [1041, 100] on div "Product" at bounding box center [1074, 104] width 79 height 15
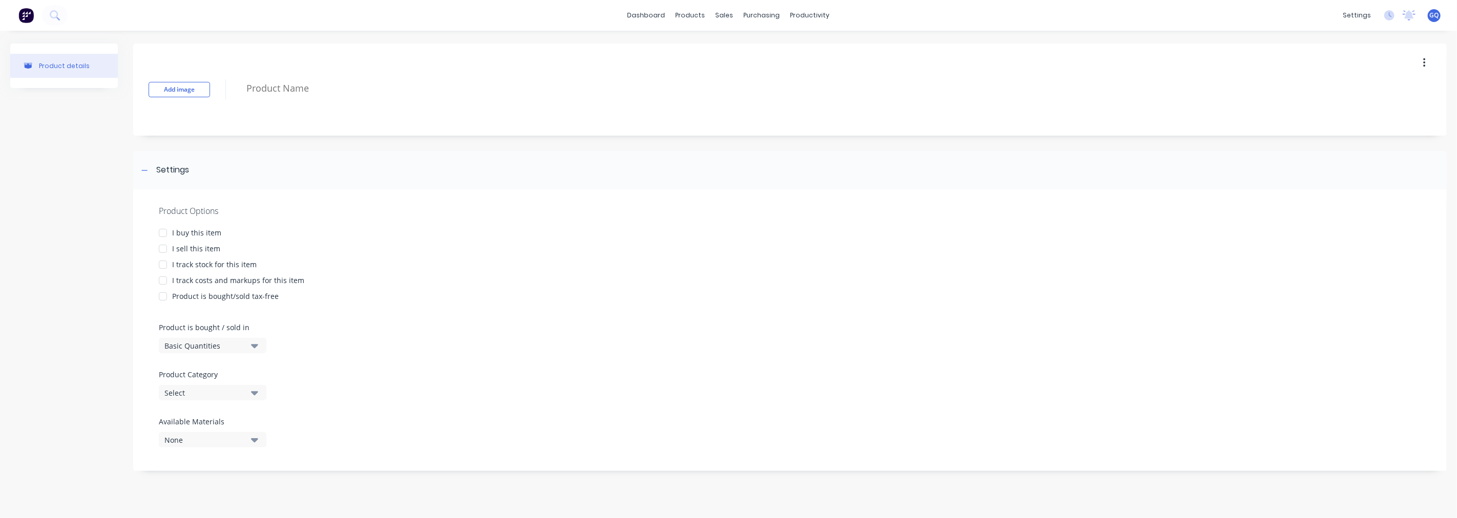
click at [167, 233] on div at bounding box center [163, 233] width 20 height 20
click at [165, 248] on div at bounding box center [163, 249] width 20 height 20
click at [165, 257] on div at bounding box center [163, 265] width 20 height 20
drag, startPoint x: 167, startPoint y: 283, endPoint x: 241, endPoint y: 187, distance: 120.5
click at [168, 280] on div at bounding box center [163, 280] width 20 height 20
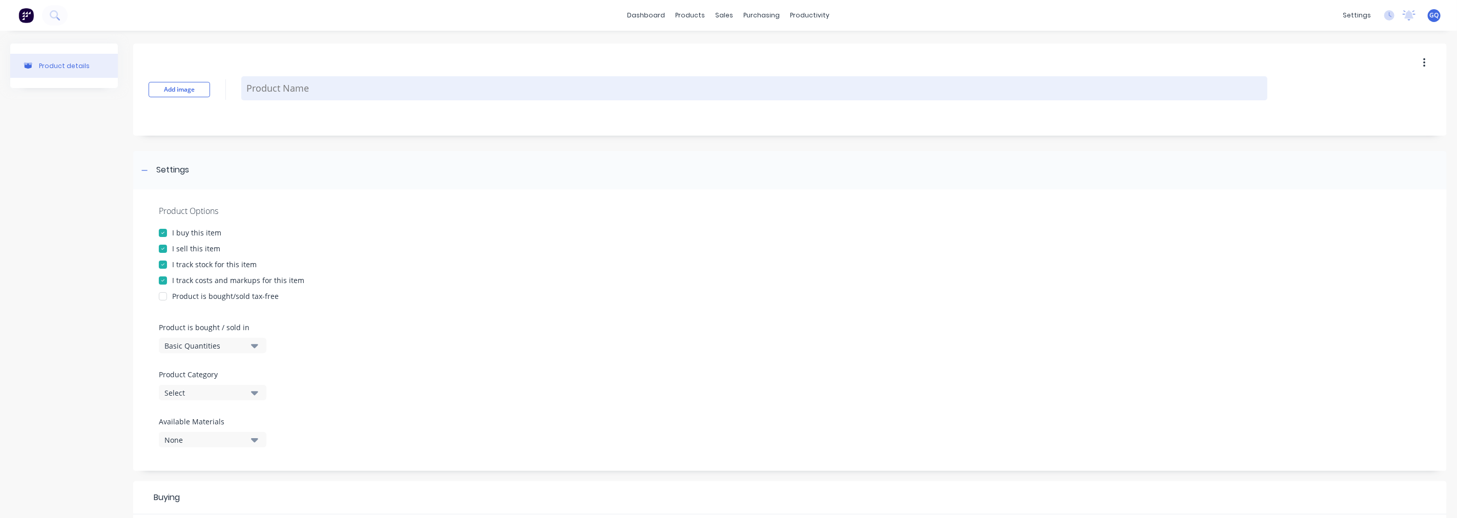
click at [311, 85] on textarea at bounding box center [754, 88] width 1026 height 24
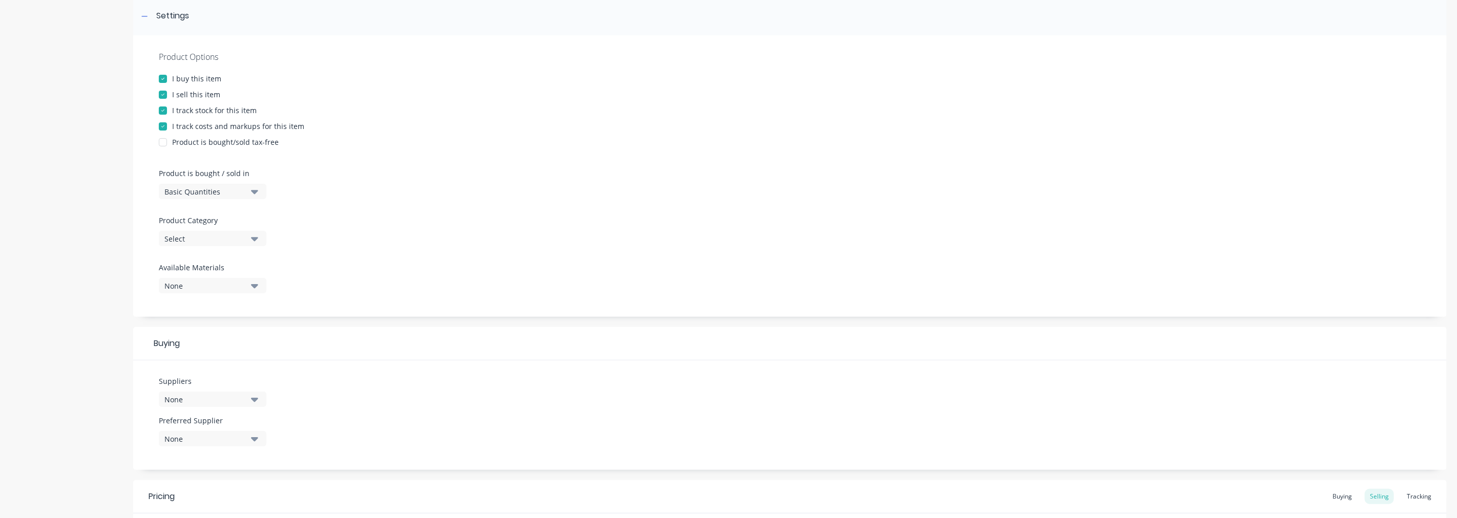
scroll to position [171, 0]
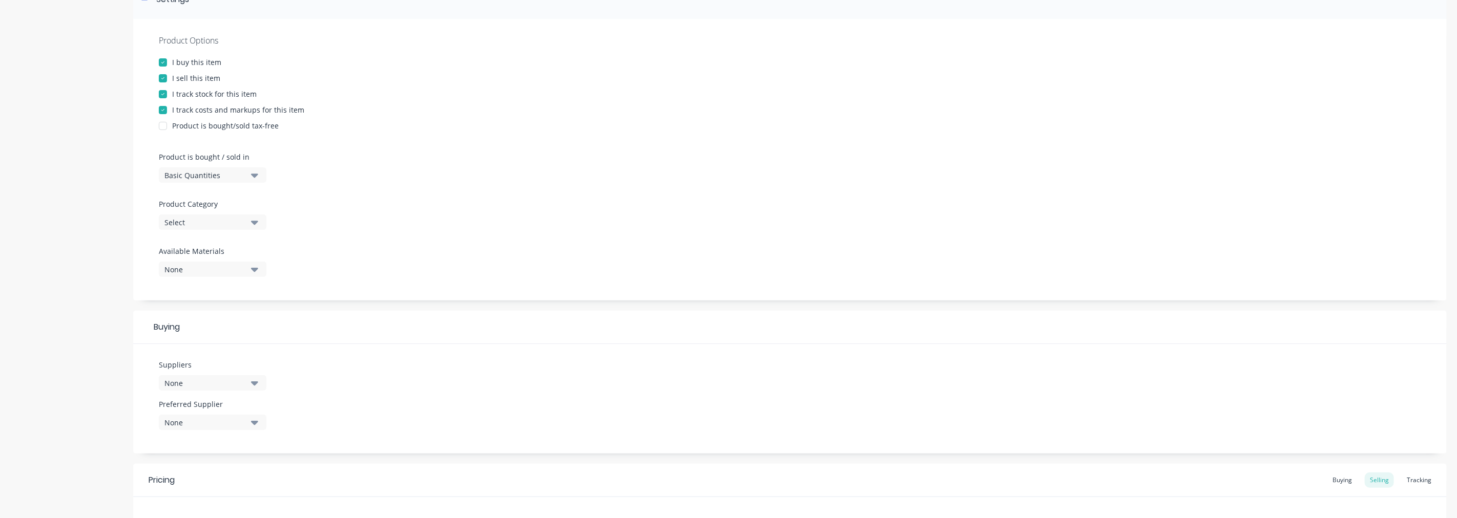
click at [226, 229] on button "Select" at bounding box center [213, 222] width 108 height 15
click at [224, 341] on div "Chemicals" at bounding box center [236, 340] width 154 height 20
click at [223, 380] on div "None" at bounding box center [205, 383] width 82 height 11
click at [199, 359] on div "Bunnings" at bounding box center [241, 363] width 102 height 11
click at [333, 370] on div "Suppliers 1 suppliers selected Bunnings Access Control Limited Ambro Metals [PE…" at bounding box center [789, 399] width 1313 height 110
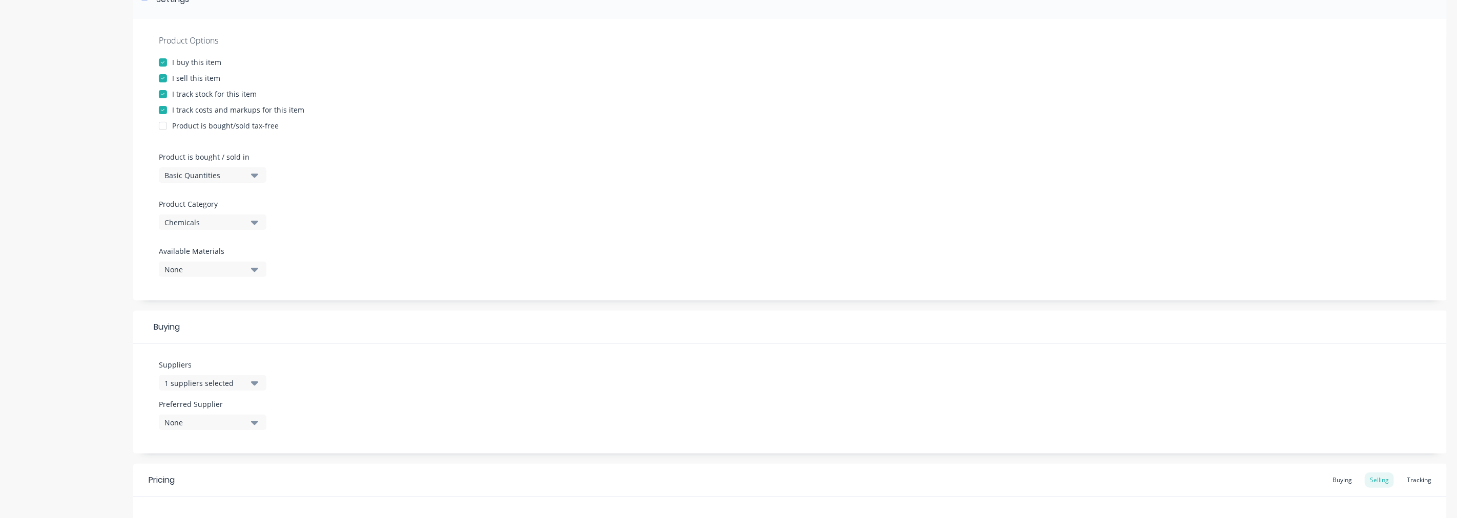
click at [234, 418] on div "None" at bounding box center [205, 422] width 82 height 11
drag, startPoint x: 225, startPoint y: 477, endPoint x: 228, endPoint y: 466, distance: 11.1
click at [225, 475] on div "Bunnings" at bounding box center [241, 478] width 102 height 11
click at [318, 413] on div "Suppliers 1 suppliers selected Preferred Supplier Bunnings Bunnings" at bounding box center [789, 399] width 1313 height 110
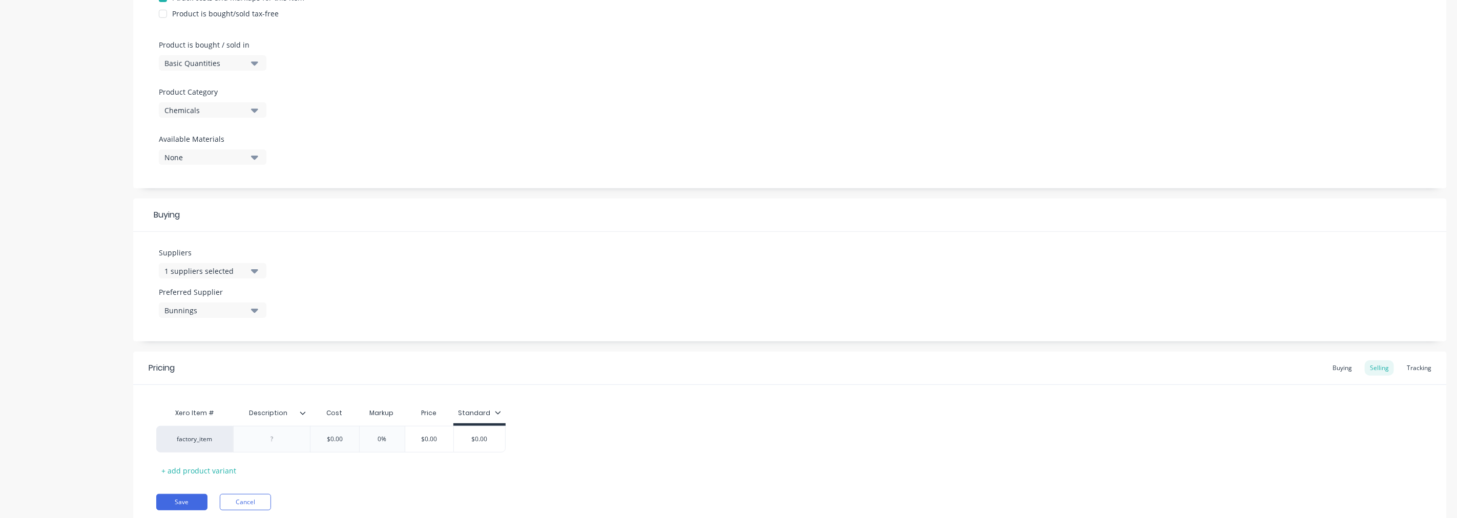
scroll to position [319, 0]
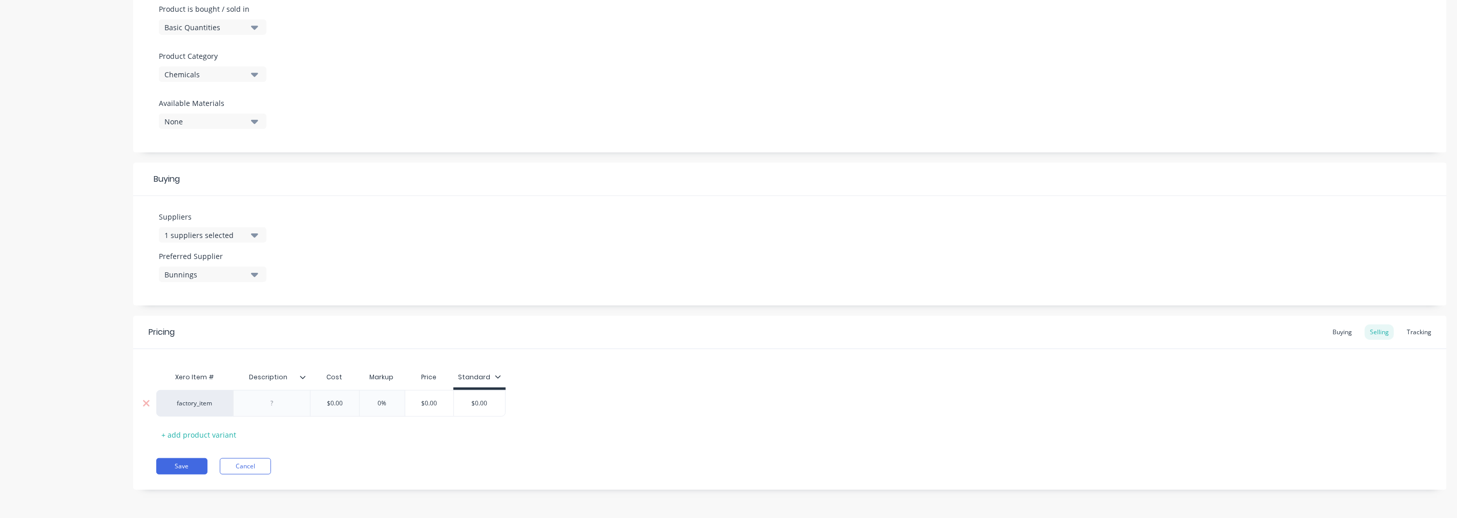
click at [279, 409] on div at bounding box center [271, 403] width 51 height 13
click at [222, 433] on div "+ add product variant" at bounding box center [198, 435] width 85 height 16
click at [279, 429] on div at bounding box center [271, 429] width 51 height 13
drag, startPoint x: 361, startPoint y: 434, endPoint x: 324, endPoint y: 430, distance: 37.1
click at [324, 430] on div "factory_item 500ml $0.00 0% 0% $0.00 $0.00" at bounding box center [337, 429] width 363 height 27
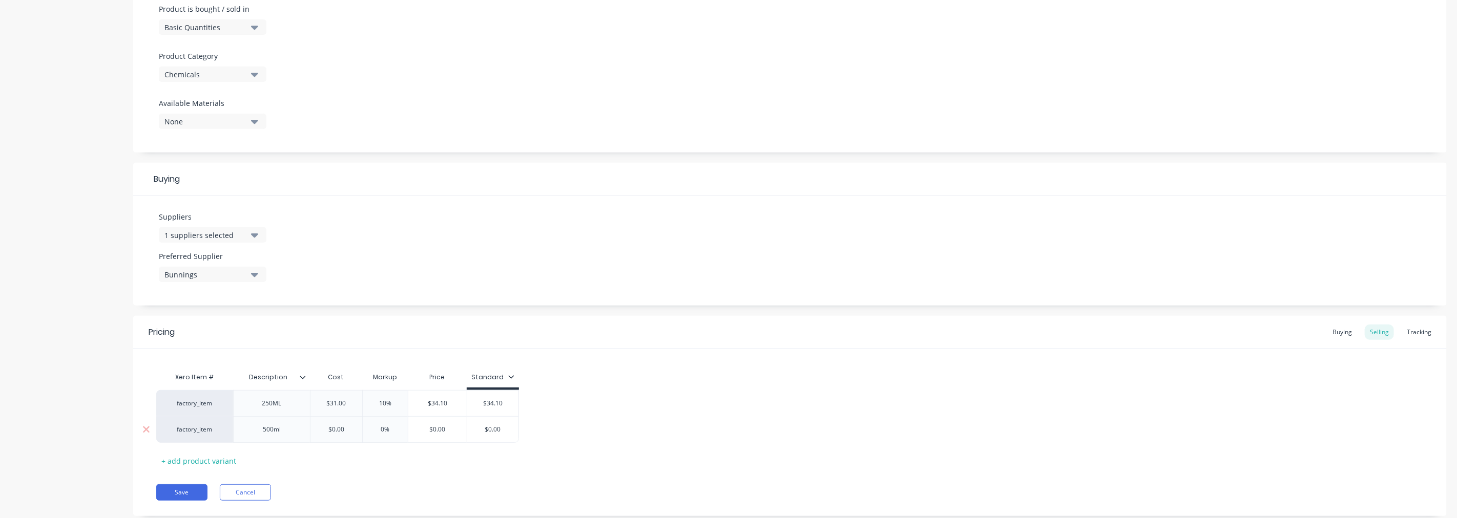
drag, startPoint x: 352, startPoint y: 428, endPoint x: 323, endPoint y: 429, distance: 29.2
click at [323, 429] on input "$0.00" at bounding box center [336, 429] width 52 height 9
click at [179, 460] on div "+ add product variant" at bounding box center [198, 461] width 85 height 16
click at [274, 458] on div at bounding box center [271, 455] width 51 height 13
drag, startPoint x: 399, startPoint y: 459, endPoint x: 380, endPoint y: 456, distance: 20.1
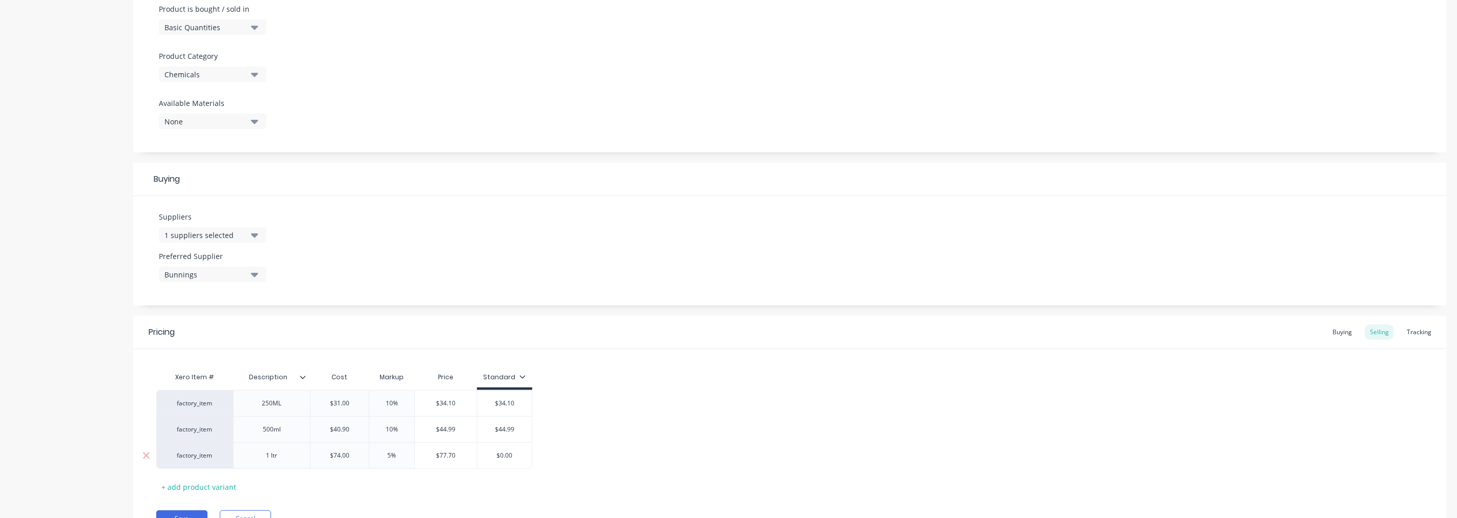
click at [380, 456] on input "5%" at bounding box center [391, 455] width 51 height 9
click at [211, 490] on div "+ add product variant" at bounding box center [198, 487] width 85 height 16
click at [270, 488] on div at bounding box center [271, 481] width 51 height 13
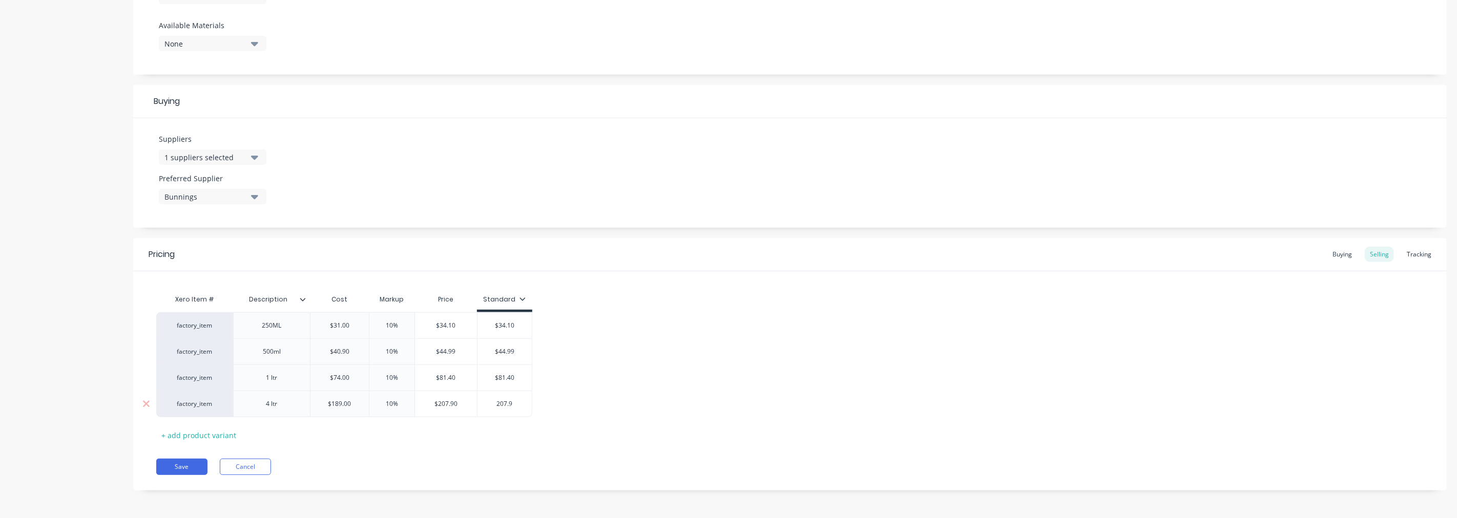
scroll to position [397, 0]
click at [182, 474] on button "Save" at bounding box center [181, 466] width 51 height 16
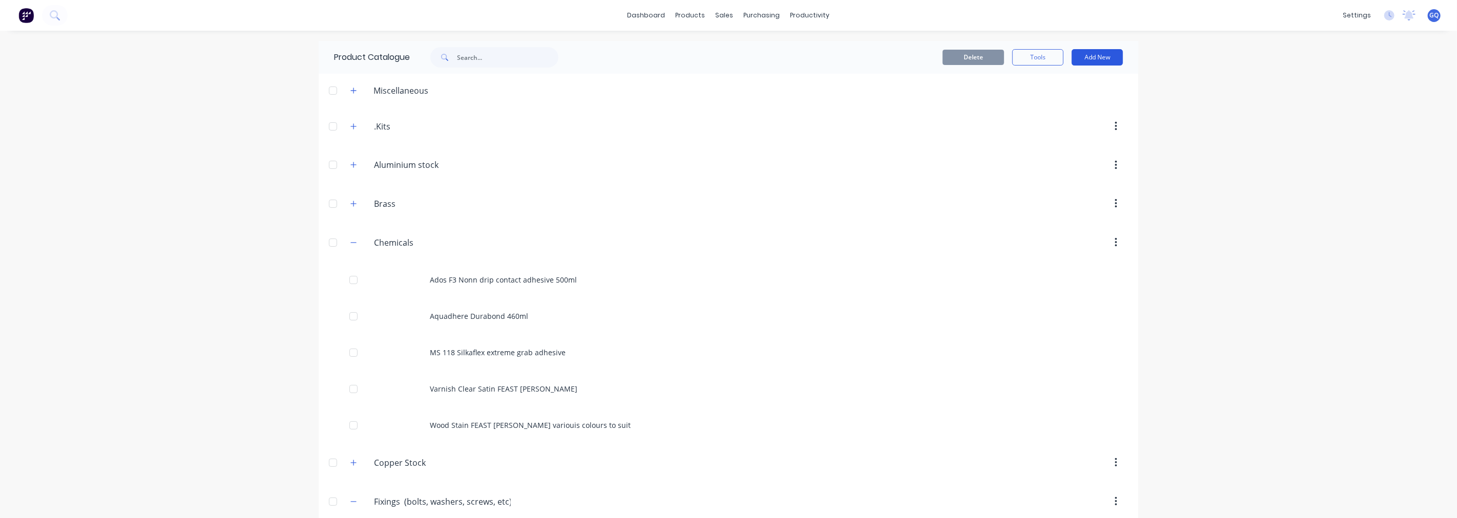
click at [1091, 55] on button "Add New" at bounding box center [1096, 57] width 51 height 16
click at [1048, 108] on div "Product" at bounding box center [1074, 104] width 79 height 15
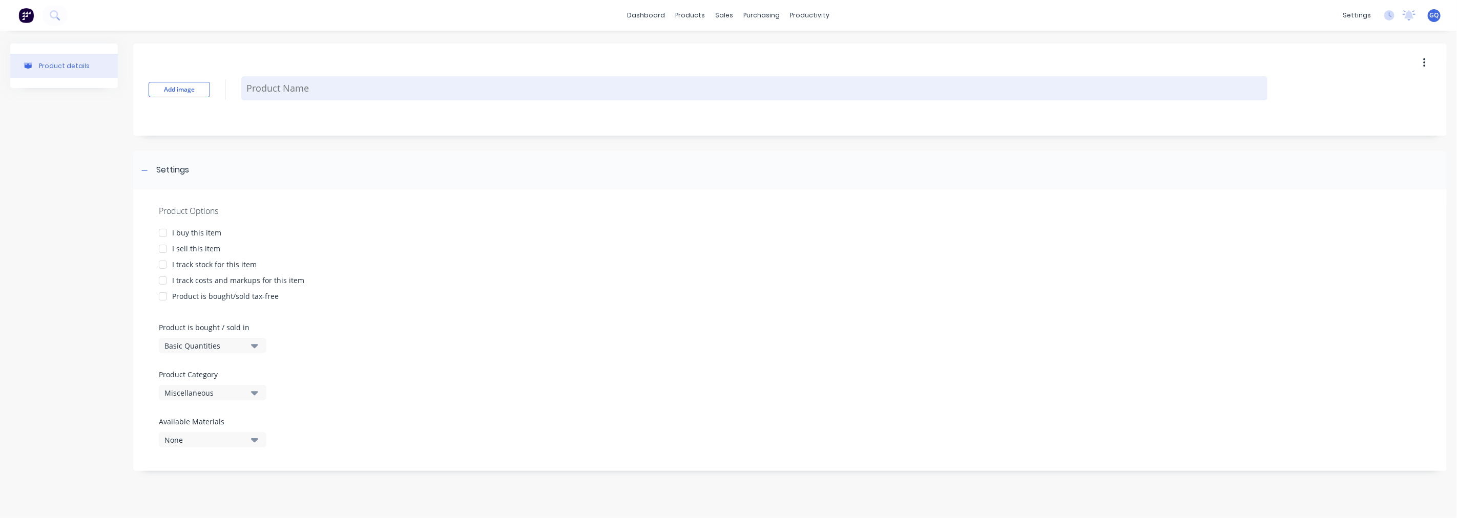
click at [282, 80] on textarea at bounding box center [754, 88] width 1026 height 24
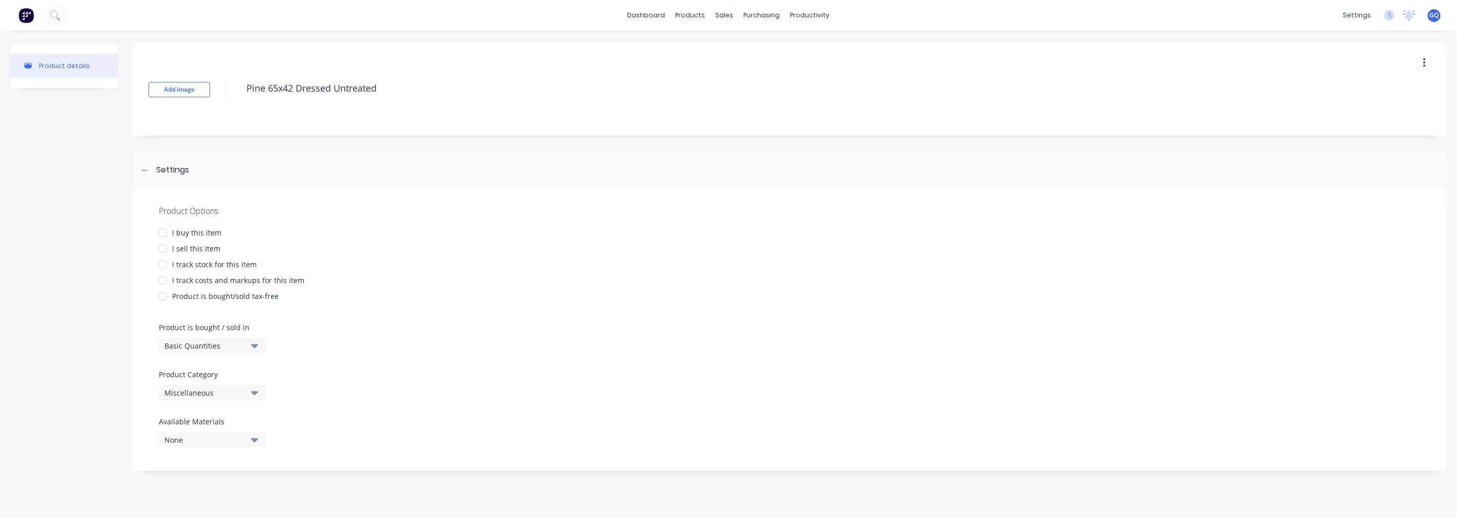
click at [204, 232] on div "I buy this item" at bounding box center [196, 232] width 49 height 11
click at [190, 249] on div "I sell this item" at bounding box center [196, 248] width 48 height 11
click at [186, 261] on div "I track stock for this item" at bounding box center [214, 264] width 85 height 11
click at [179, 278] on div "I track costs and markups for this item" at bounding box center [238, 280] width 132 height 11
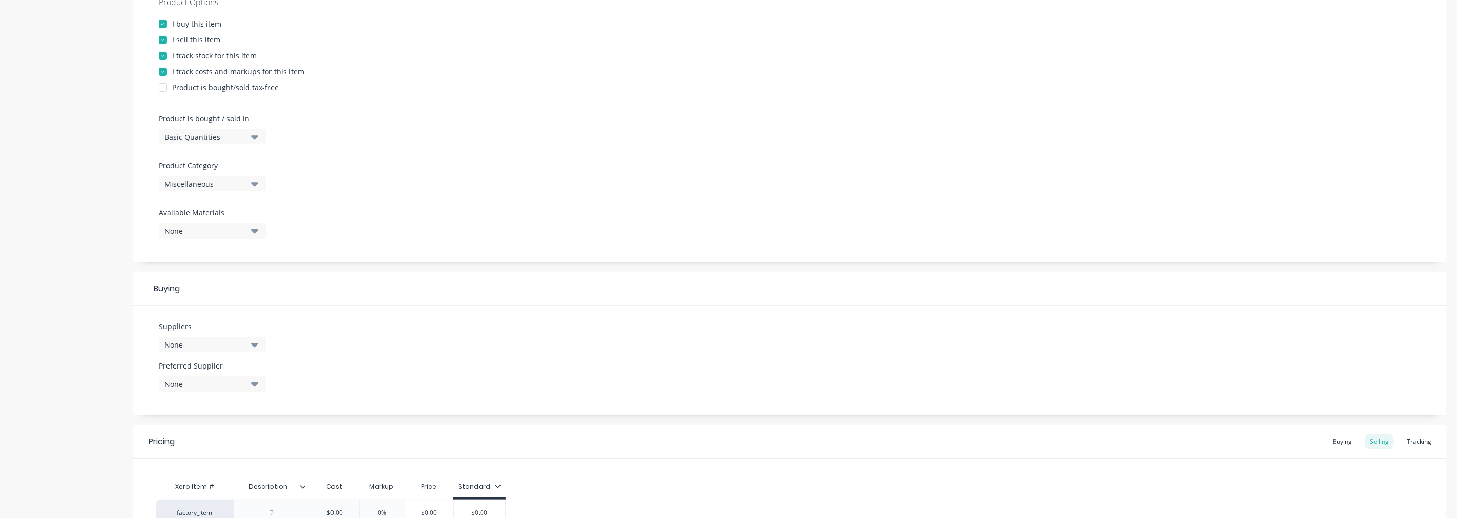
scroll to position [227, 0]
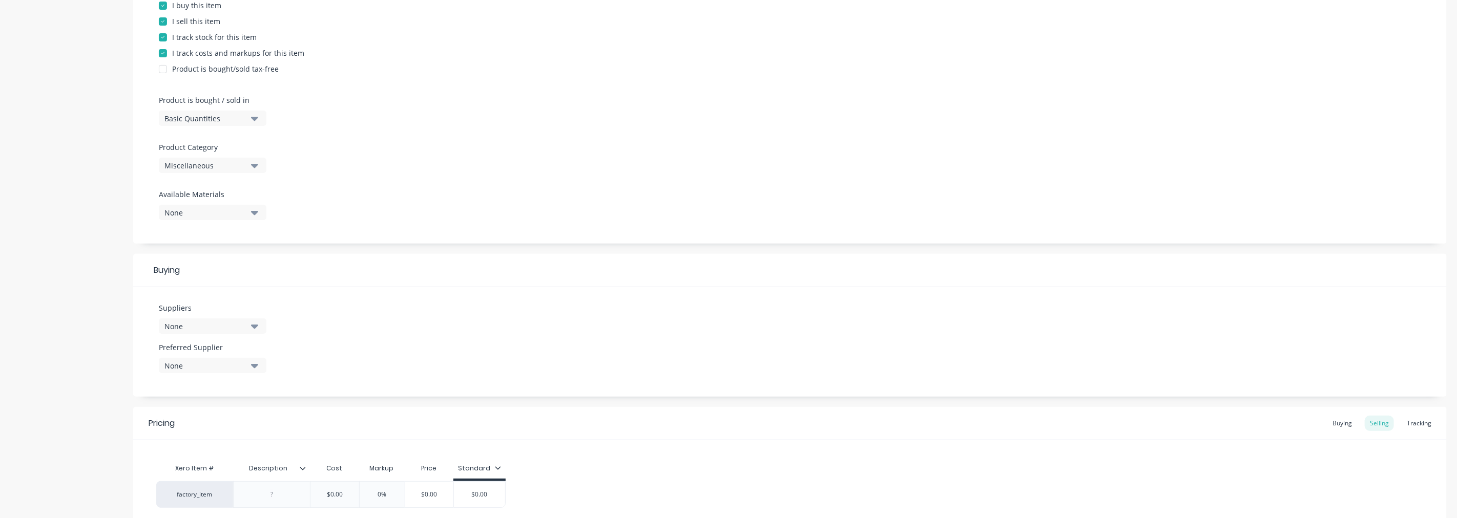
click at [226, 165] on div "Miscellaneous" at bounding box center [205, 165] width 82 height 11
click at [197, 313] on div "Timbers" at bounding box center [236, 314] width 154 height 20
click at [220, 323] on div "None" at bounding box center [205, 326] width 82 height 11
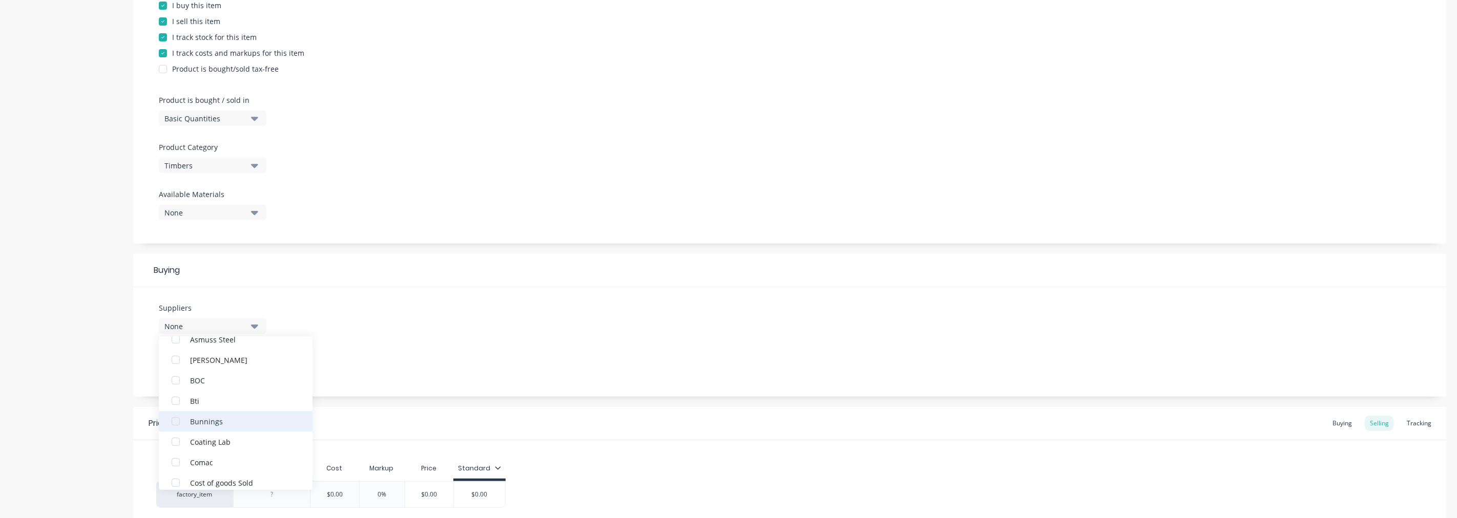
click at [207, 426] on div "Bunnings" at bounding box center [241, 421] width 102 height 11
click at [451, 380] on div "Suppliers 1 suppliers selected Bunnings Access Control Limited Ambro Metals [PE…" at bounding box center [789, 342] width 1313 height 110
click at [223, 365] on div "None" at bounding box center [205, 366] width 82 height 11
click at [206, 418] on div "Bunnings" at bounding box center [241, 421] width 102 height 11
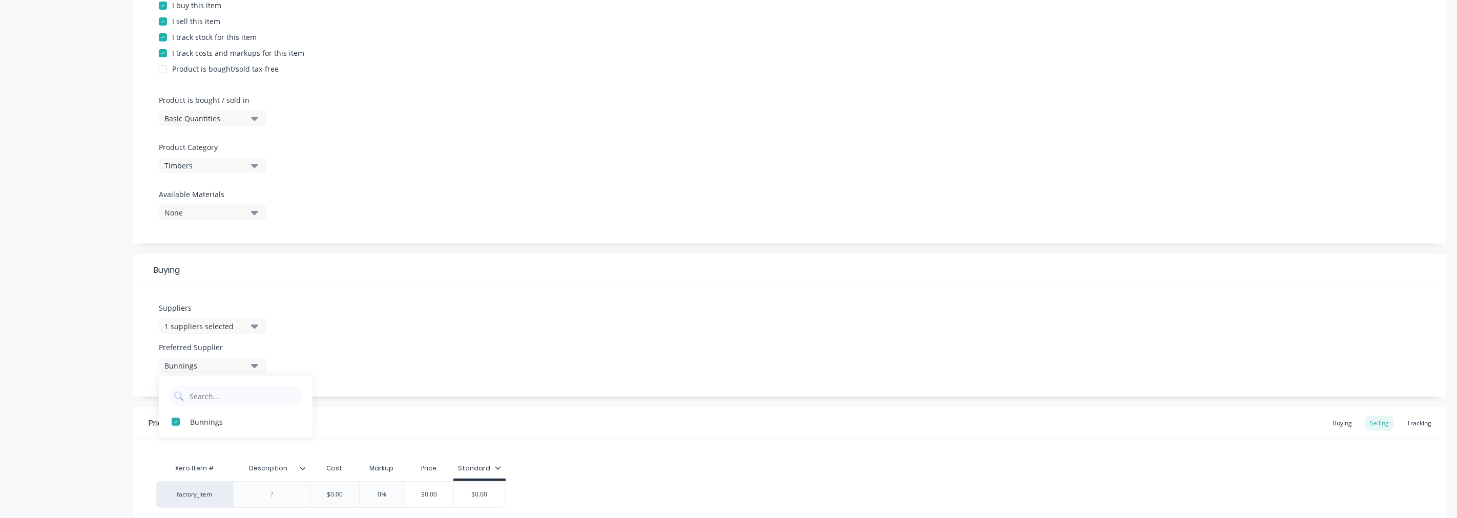
click at [356, 362] on div "Suppliers 1 suppliers selected Preferred Supplier Bunnings Bunnings" at bounding box center [789, 342] width 1313 height 110
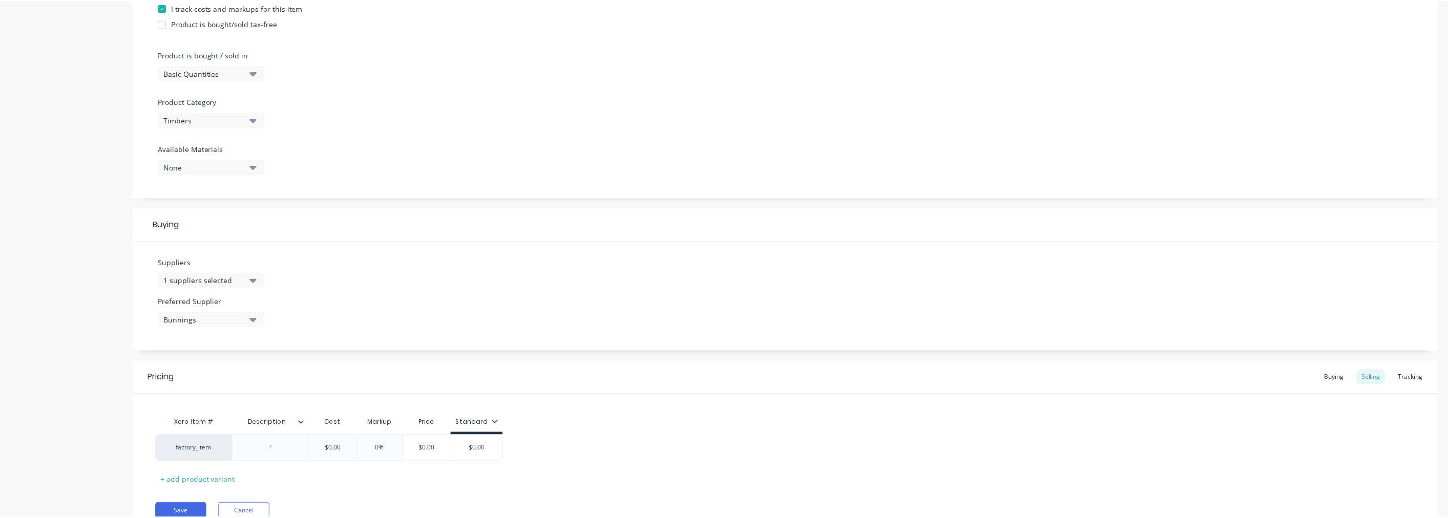
scroll to position [319, 0]
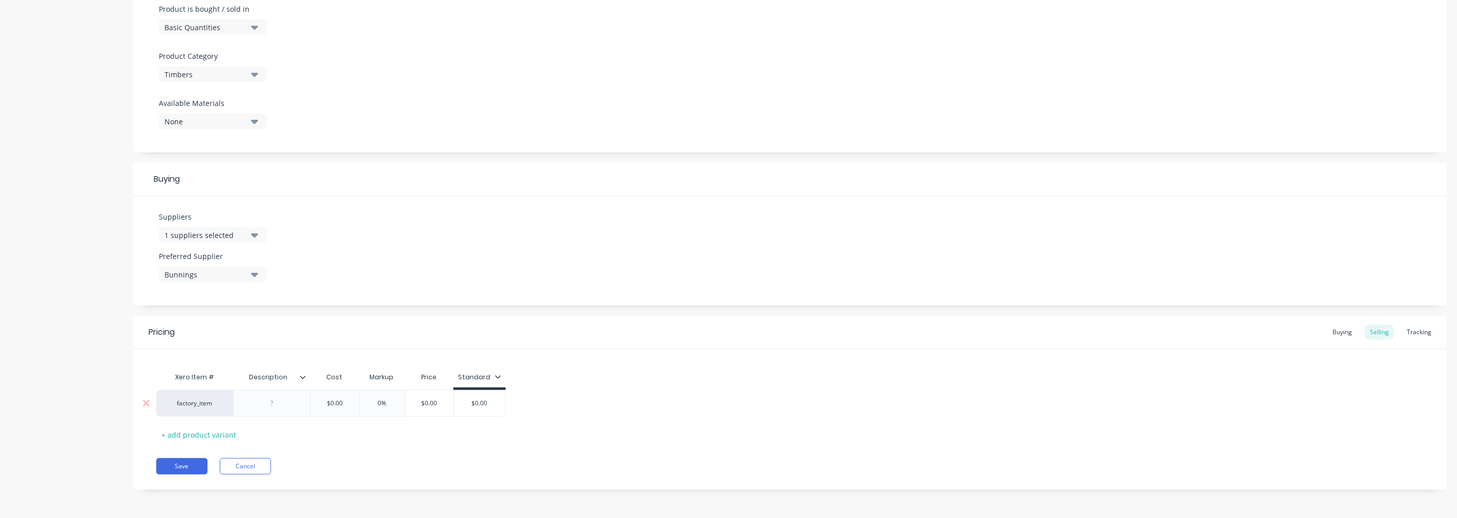
click at [289, 402] on div at bounding box center [271, 403] width 51 height 13
drag, startPoint x: 342, startPoint y: 402, endPoint x: 323, endPoint y: 403, distance: 18.5
click at [323, 403] on input "$0.00" at bounding box center [334, 403] width 51 height 9
click at [176, 467] on button "Save" at bounding box center [181, 466] width 51 height 16
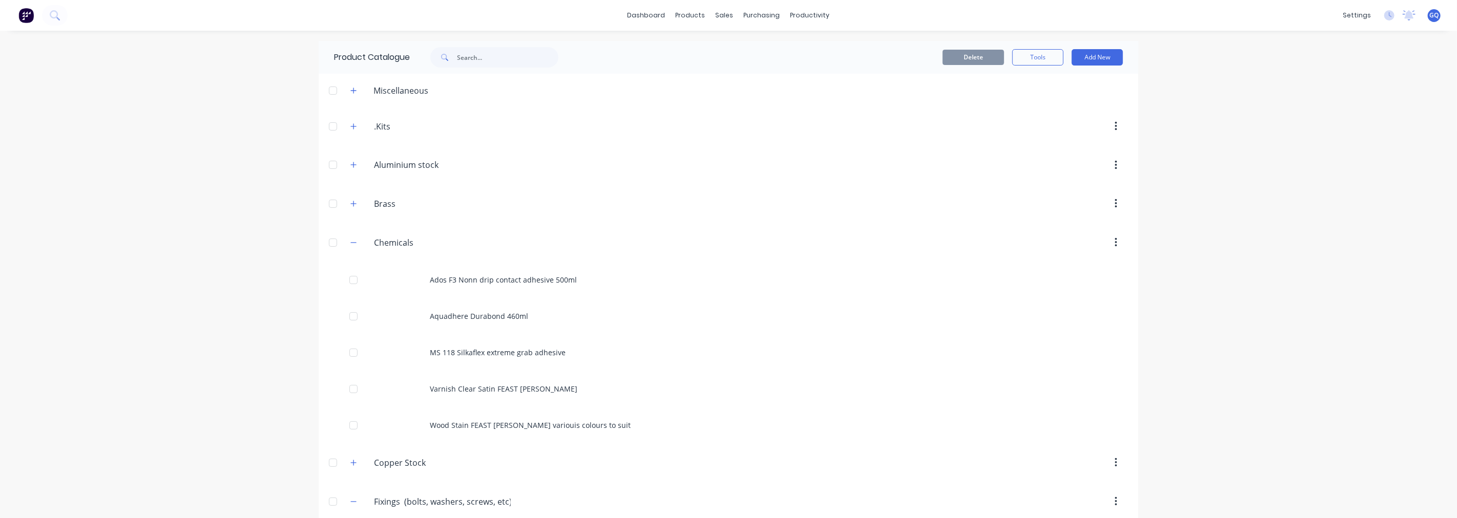
click at [1286, 212] on div "dashboard products sales purchasing productivity dashboard products Product Cat…" at bounding box center [728, 259] width 1457 height 518
click at [759, 43] on link "Sales Orders" at bounding box center [774, 48] width 136 height 20
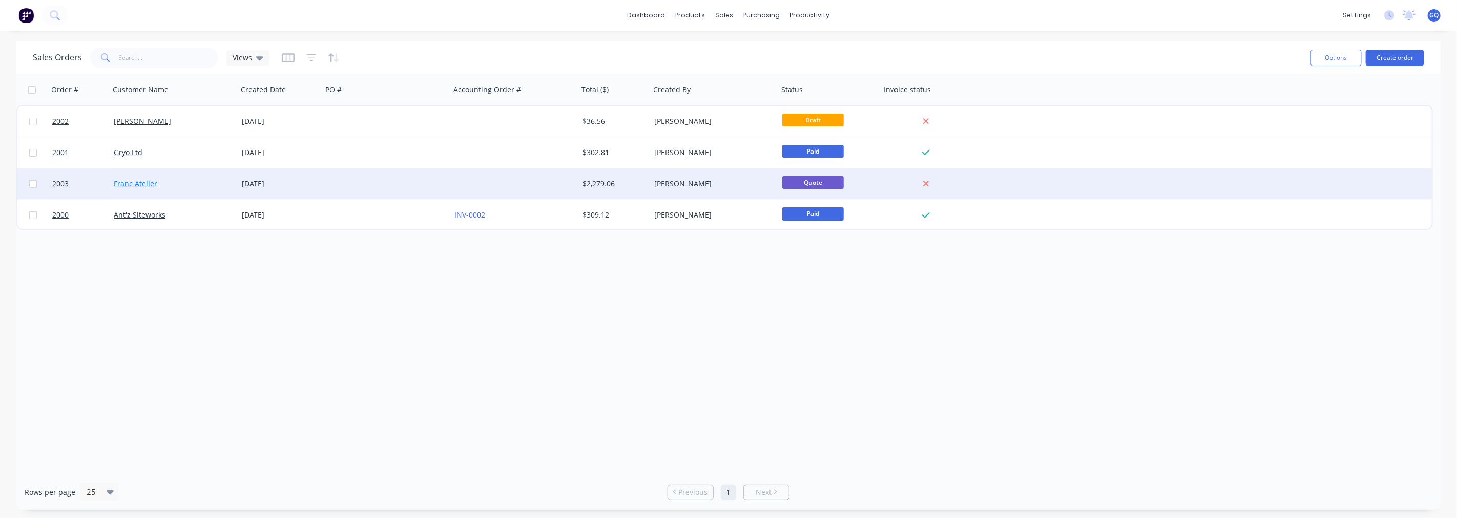
click at [132, 182] on link "Franc Atelier" at bounding box center [136, 184] width 44 height 10
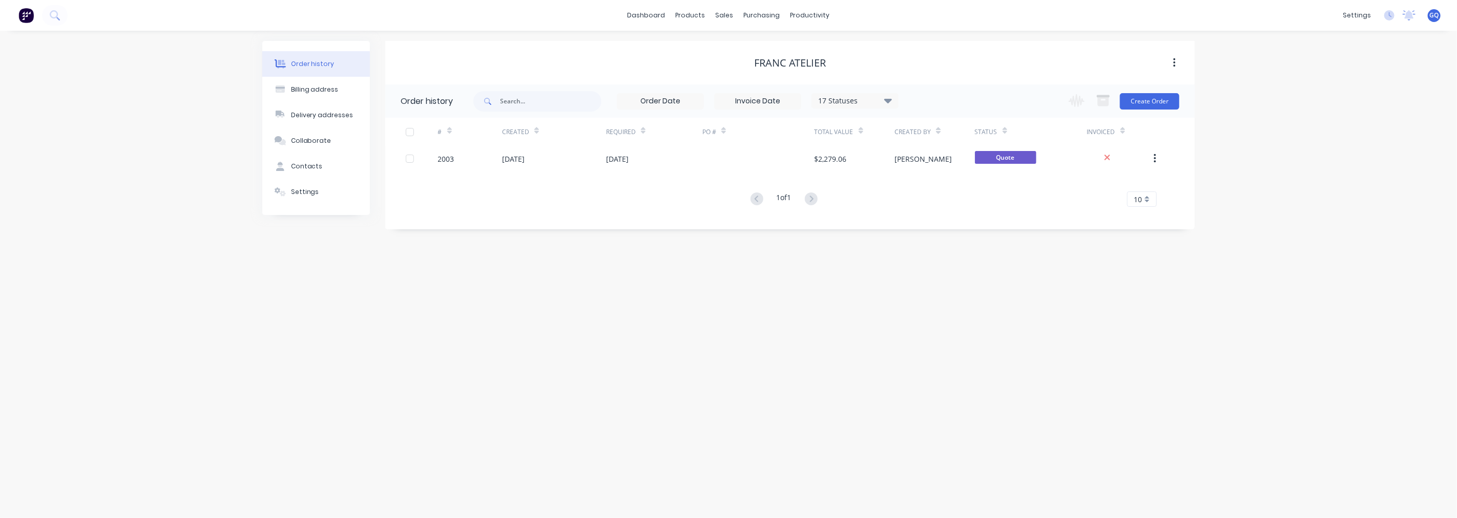
click at [1171, 59] on button "button" at bounding box center [1174, 63] width 24 height 18
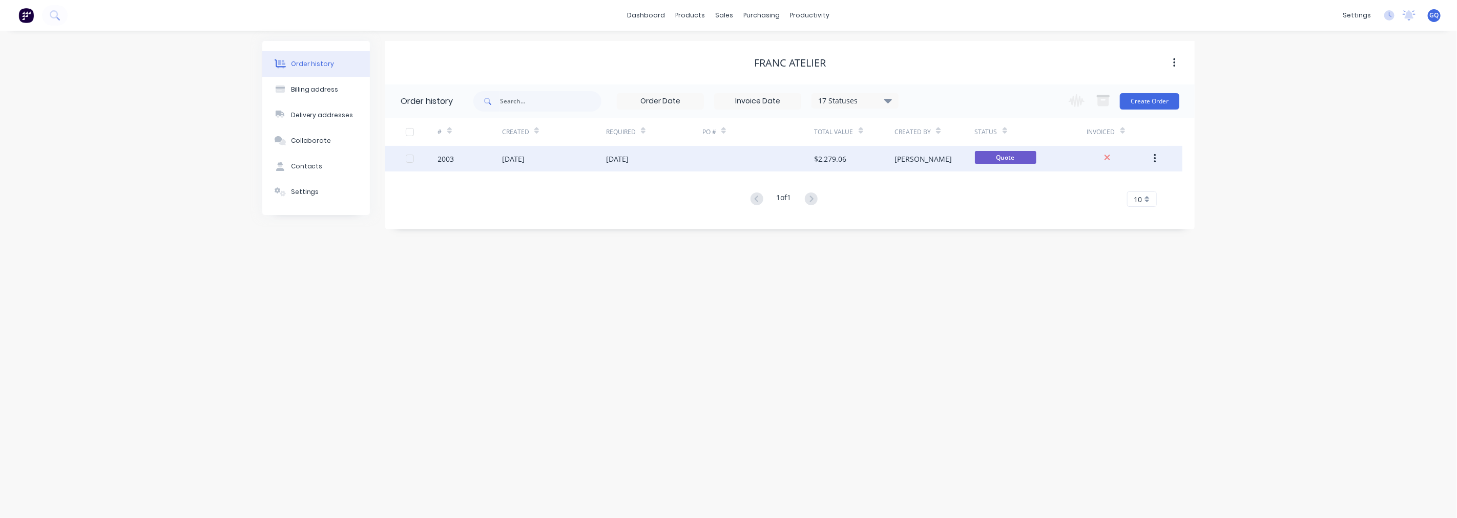
click at [508, 155] on div "[DATE]" at bounding box center [513, 159] width 23 height 11
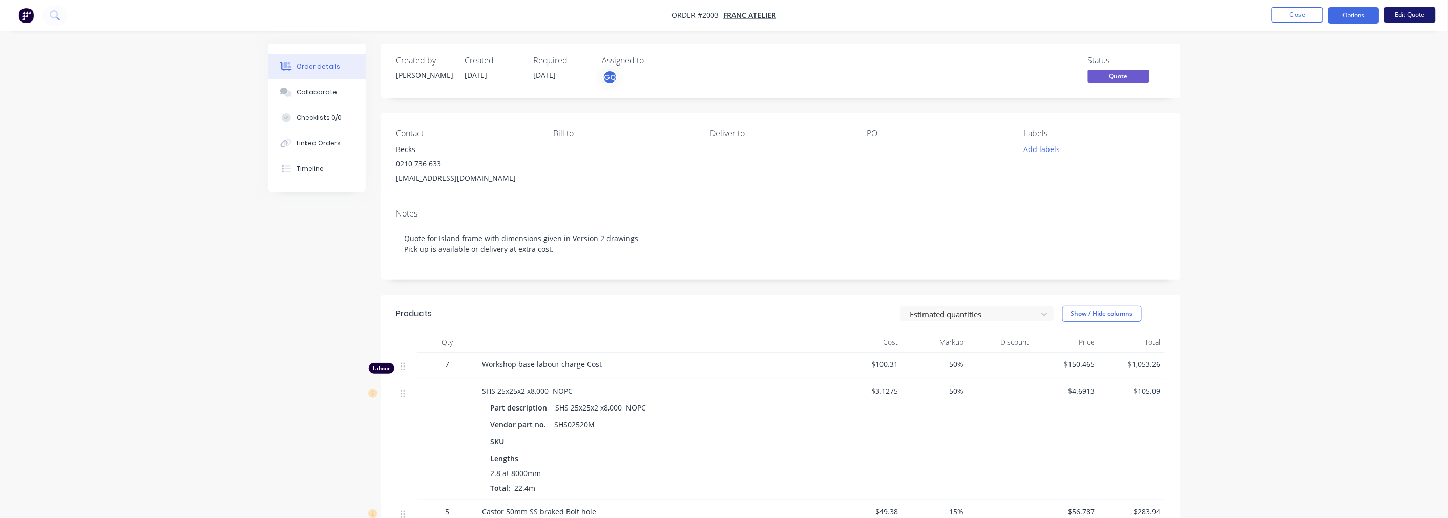
click at [1414, 14] on button "Edit Quote" at bounding box center [1409, 14] width 51 height 15
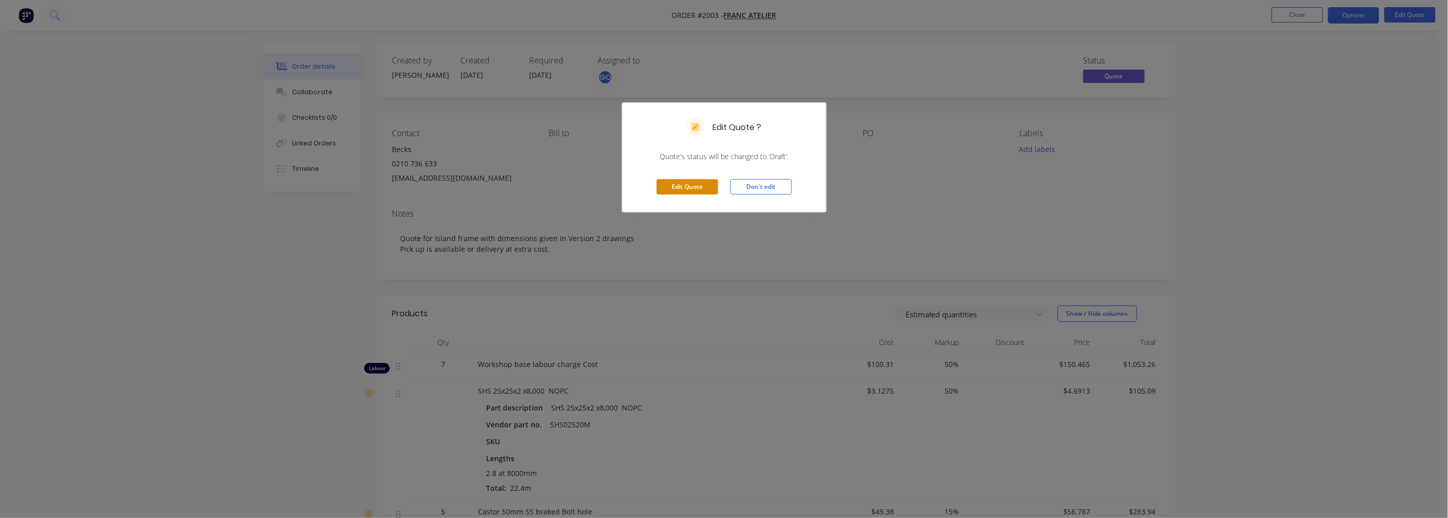
click at [672, 188] on button "Edit Quote" at bounding box center [687, 186] width 61 height 15
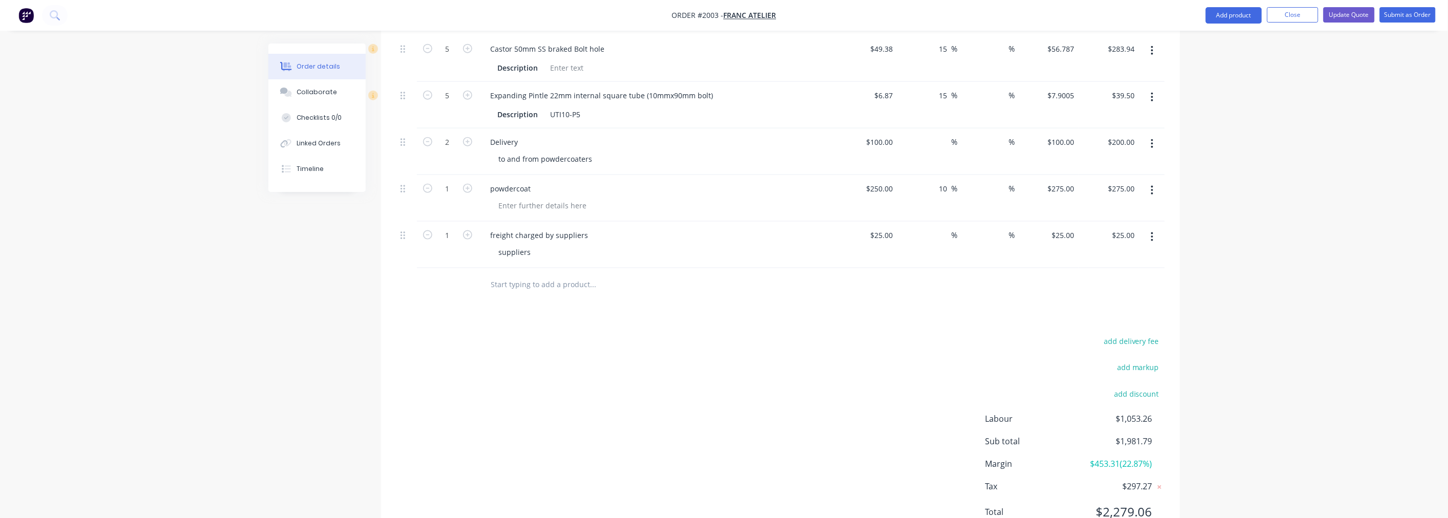
scroll to position [512, 0]
click at [554, 292] on input "text" at bounding box center [593, 282] width 205 height 20
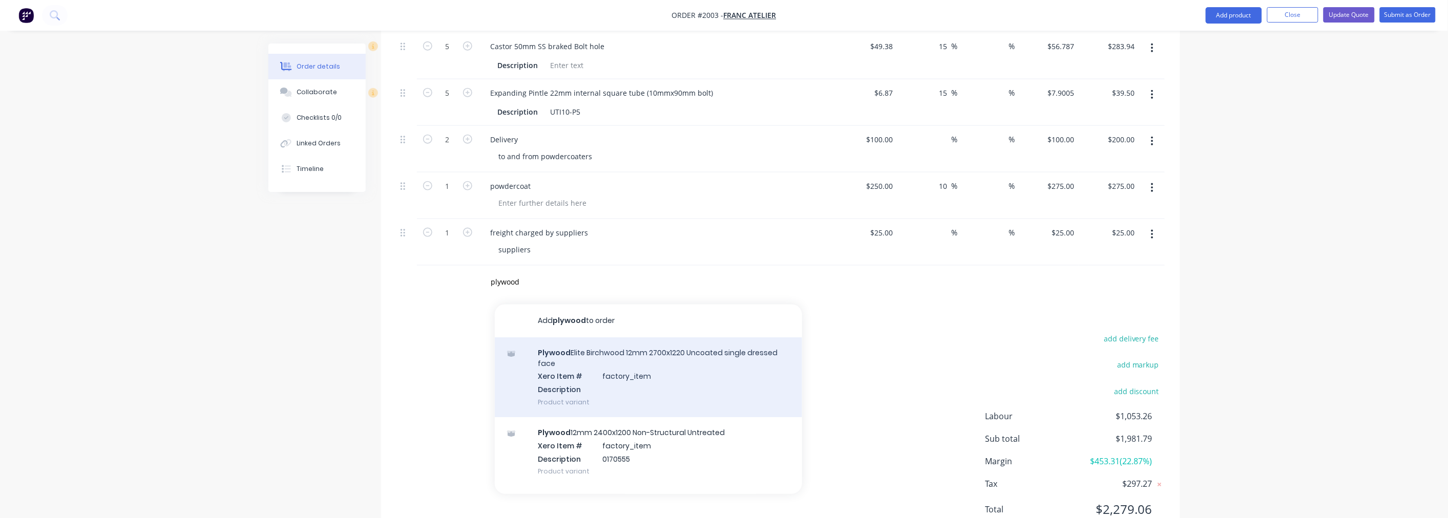
click at [695, 376] on div "Plywood Elite Birchwood 12mm 2700x1220 Uncoated single dressed face Xero Item #…" at bounding box center [648, 378] width 307 height 80
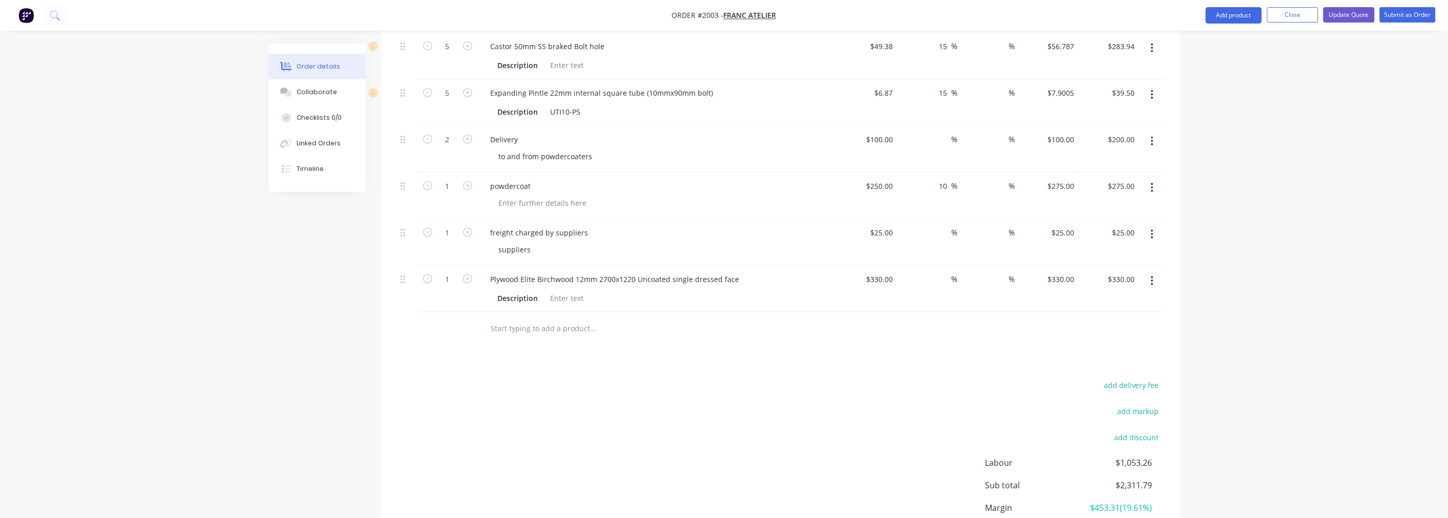
click at [500, 331] on input "text" at bounding box center [593, 329] width 205 height 20
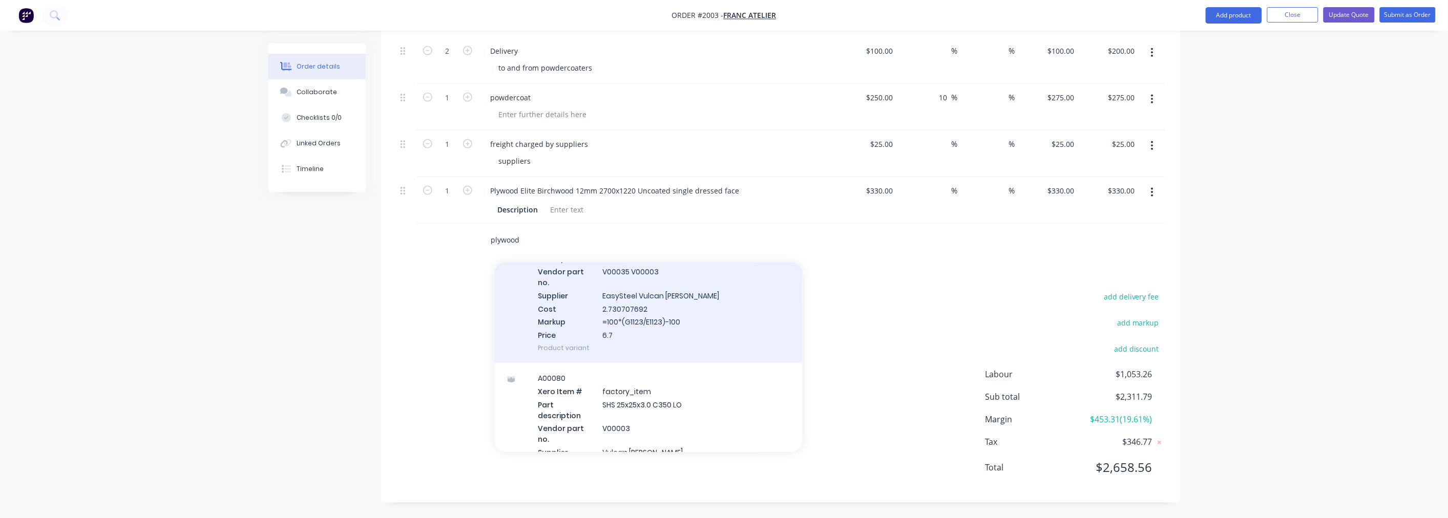
scroll to position [0, 0]
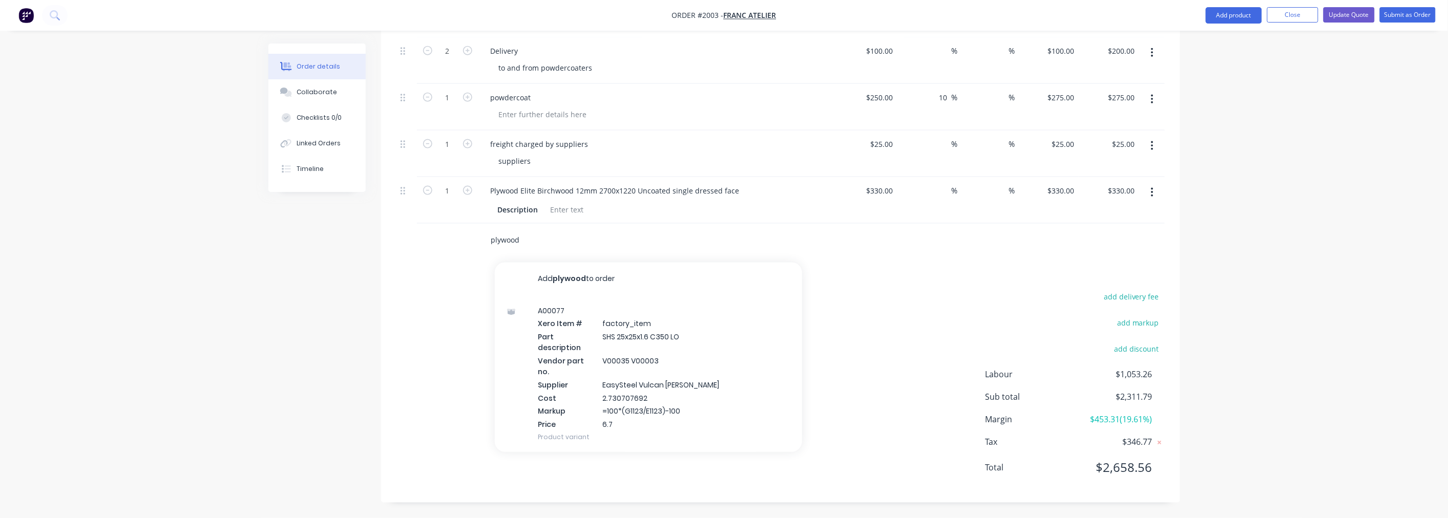
click at [544, 247] on input "plywood" at bounding box center [593, 240] width 205 height 20
click at [537, 243] on input "plywood" at bounding box center [593, 240] width 205 height 20
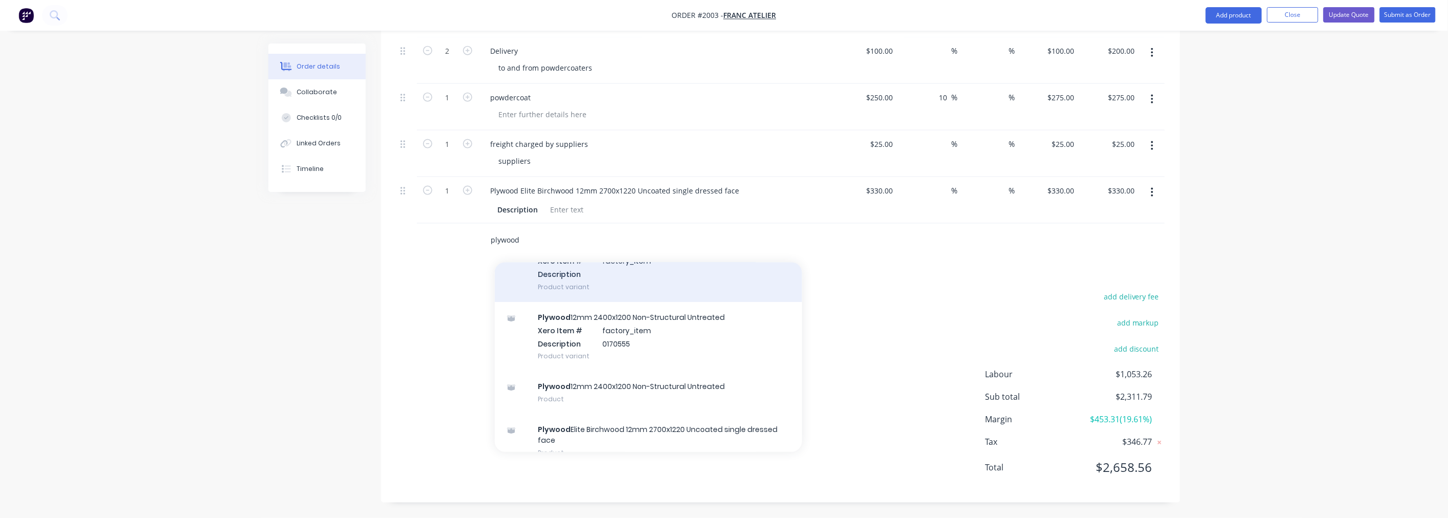
scroll to position [89, 0]
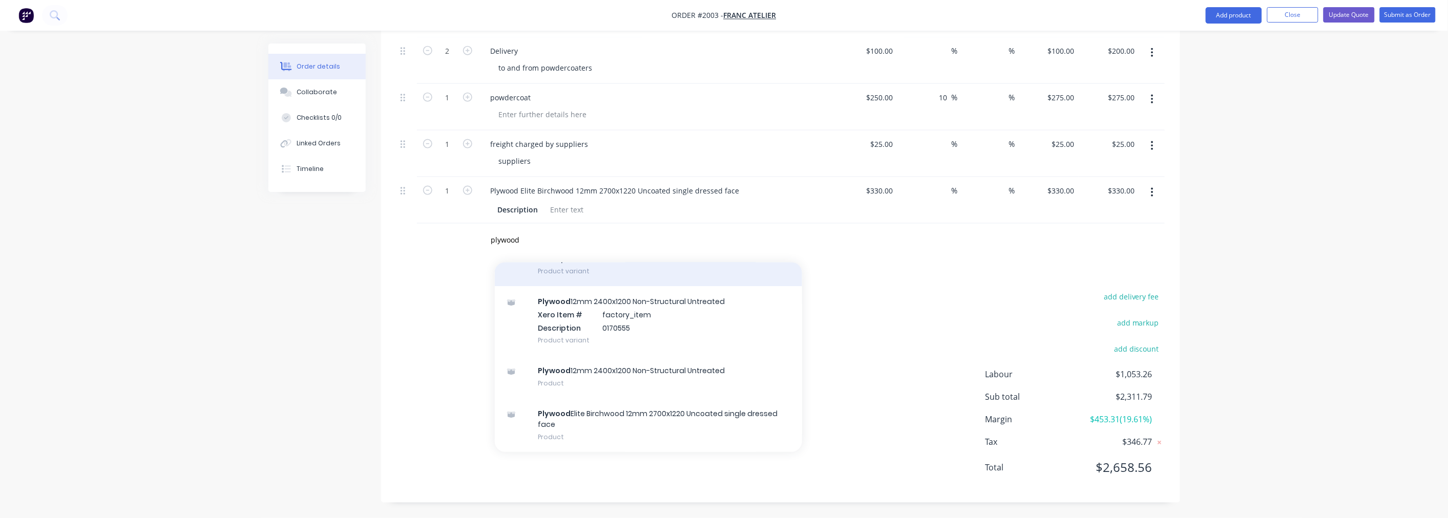
click at [668, 333] on div "Plywood 12mm 2400x1200 Non-Structural Untreated Xero Item # factory_item Descri…" at bounding box center [648, 320] width 307 height 69
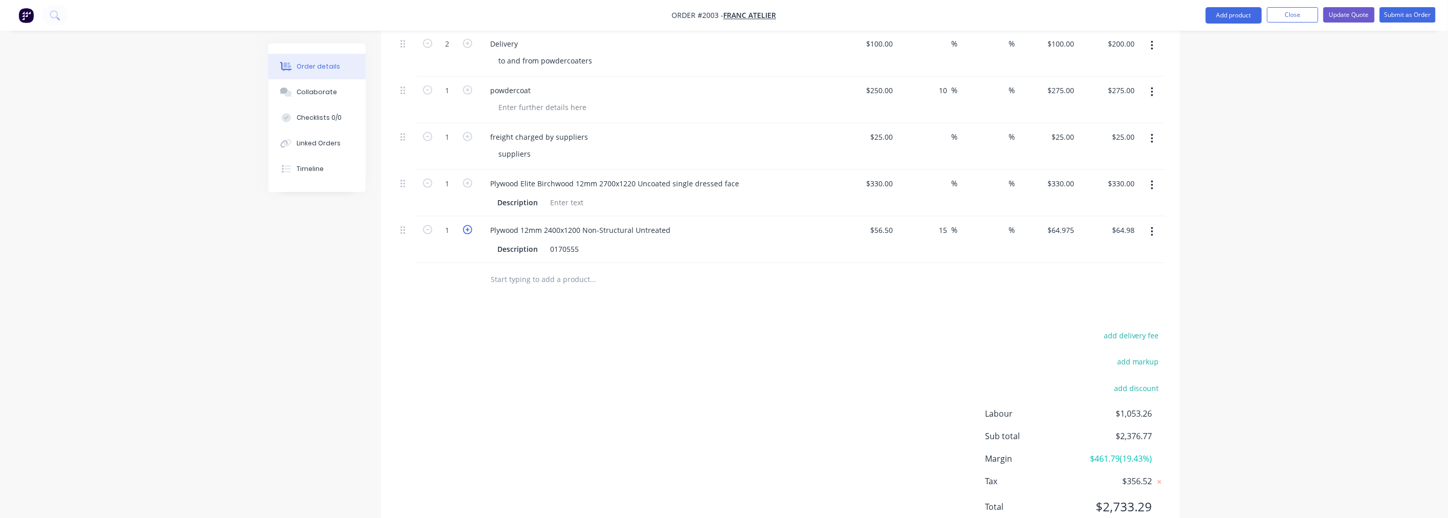
click at [465, 235] on icon "button" at bounding box center [467, 229] width 9 height 9
click at [543, 284] on input "text" at bounding box center [593, 279] width 205 height 20
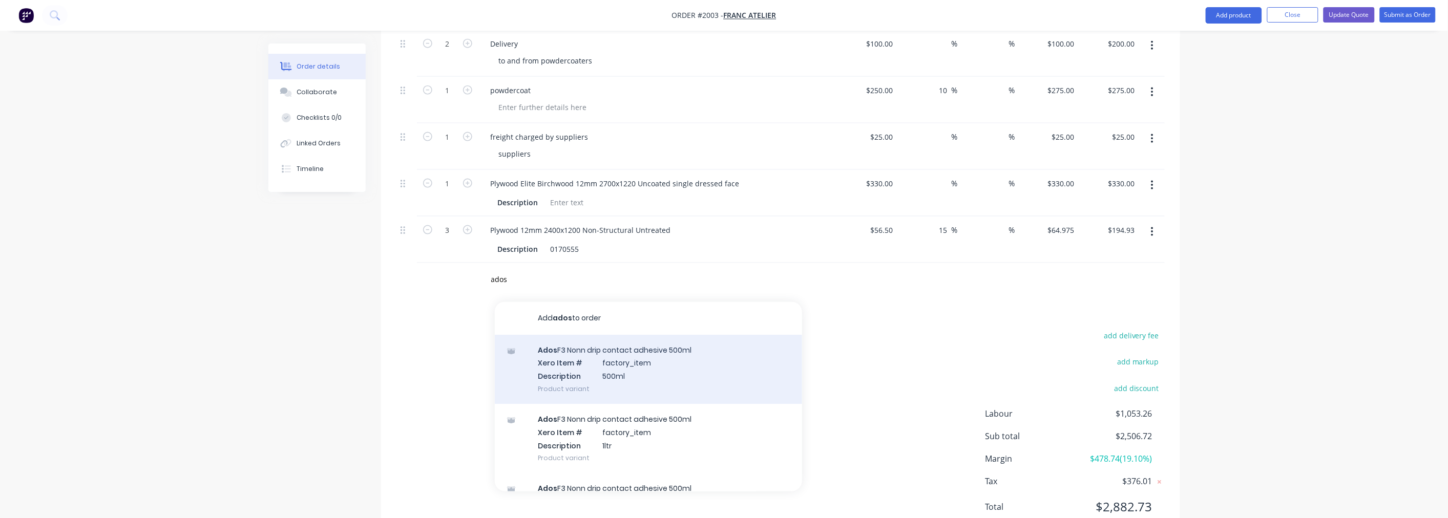
click at [606, 364] on div "Ados F3 Nonn drip contact adhesive 500ml Xero Item # factory_item Description 5…" at bounding box center [648, 369] width 307 height 69
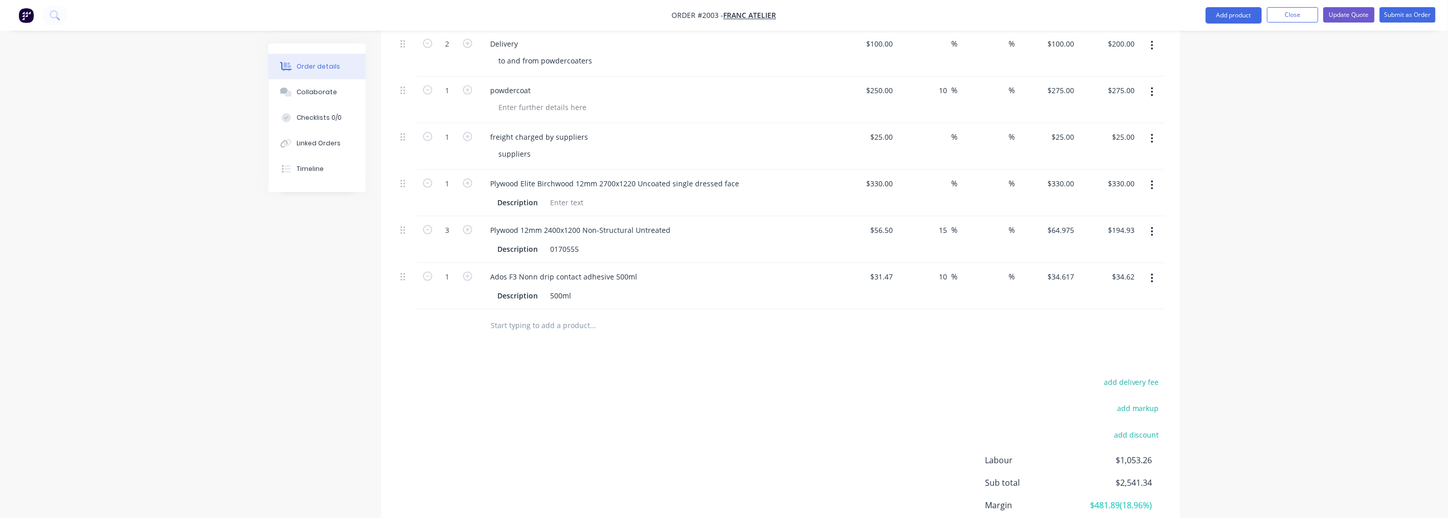
click at [545, 329] on input "text" at bounding box center [593, 326] width 205 height 20
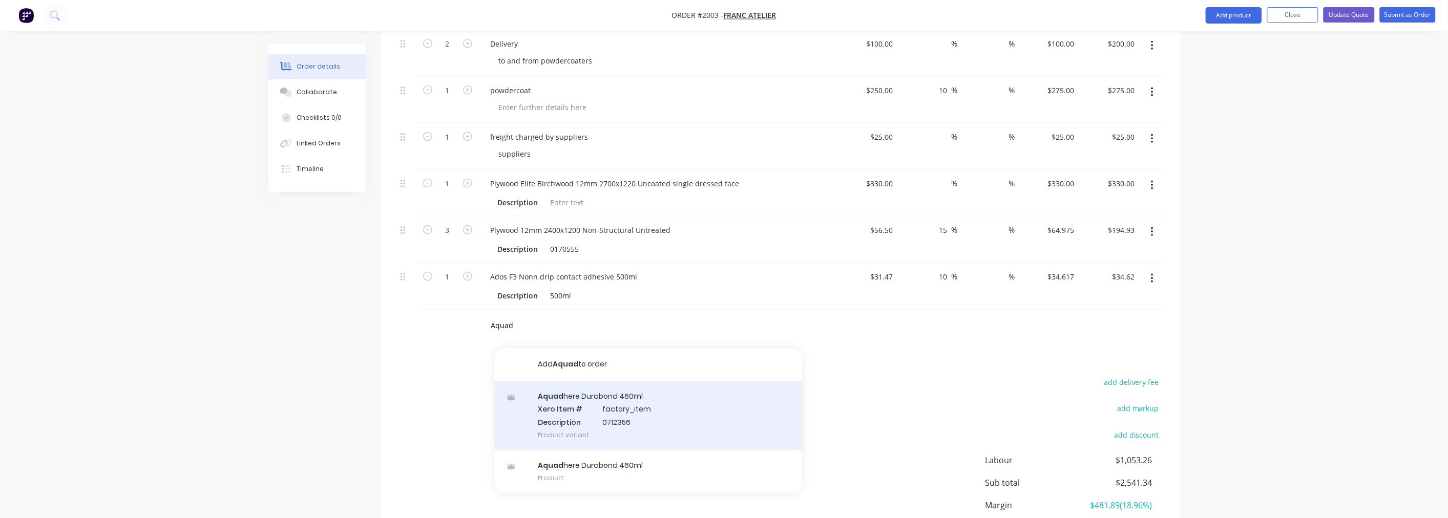
click at [634, 411] on div "Aquad here Durabond 460ml Xero Item # factory_item Description 0712356 Product …" at bounding box center [648, 416] width 307 height 69
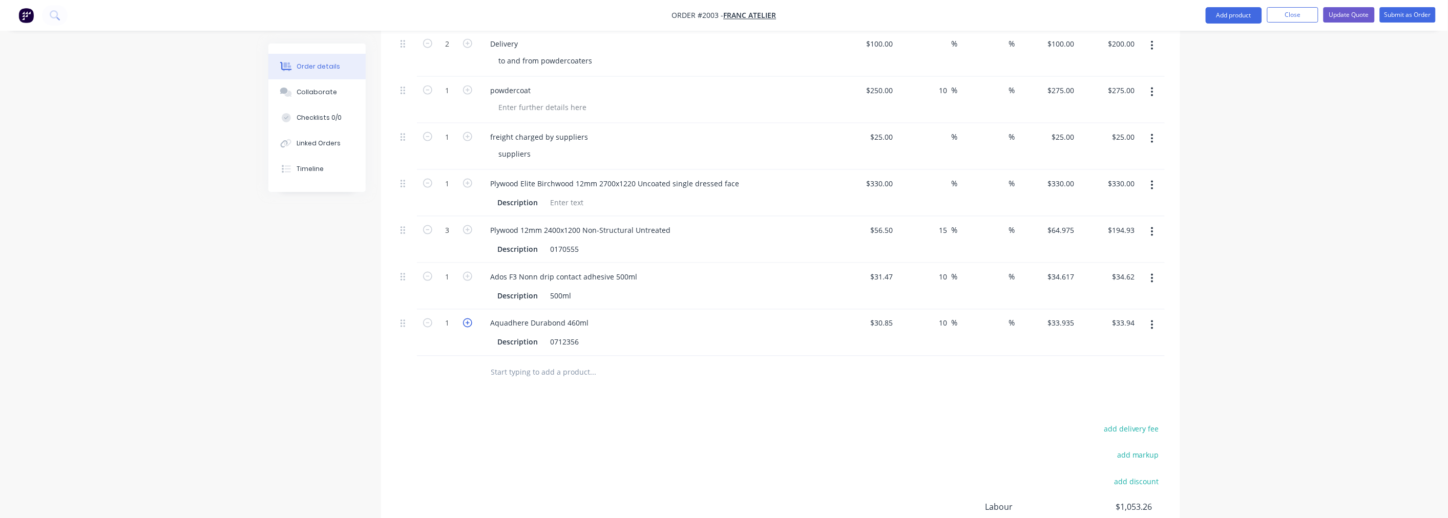
click at [471, 328] on icon "button" at bounding box center [467, 323] width 9 height 9
click at [427, 328] on icon "button" at bounding box center [427, 323] width 9 height 9
click at [536, 378] on input "text" at bounding box center [593, 373] width 205 height 20
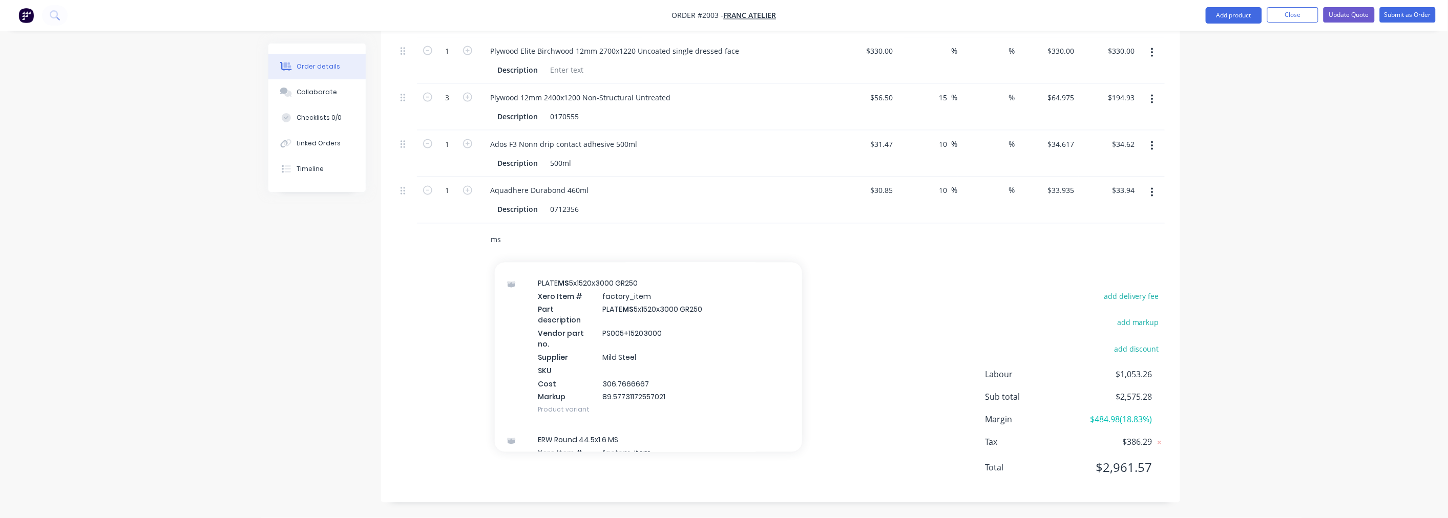
scroll to position [1252, 0]
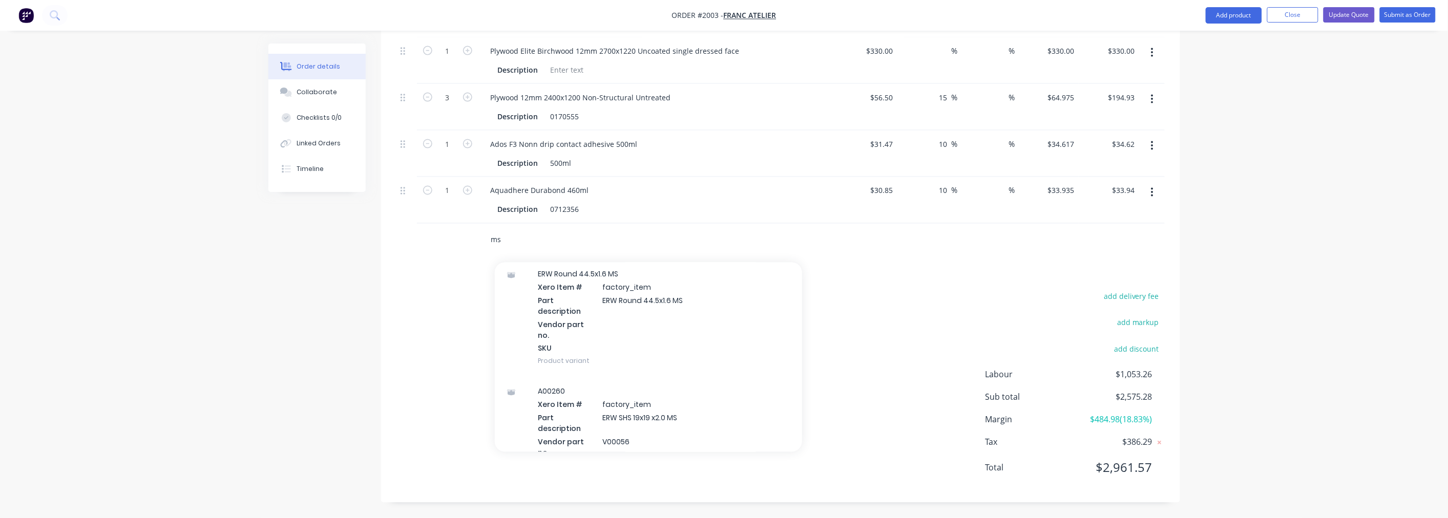
drag, startPoint x: 514, startPoint y: 241, endPoint x: 481, endPoint y: 242, distance: 32.8
click at [481, 242] on div "ms Add ms to order RHS 200x100x9 NC MS Xero Item # factory_item Part descriptio…" at bounding box center [662, 240] width 369 height 33
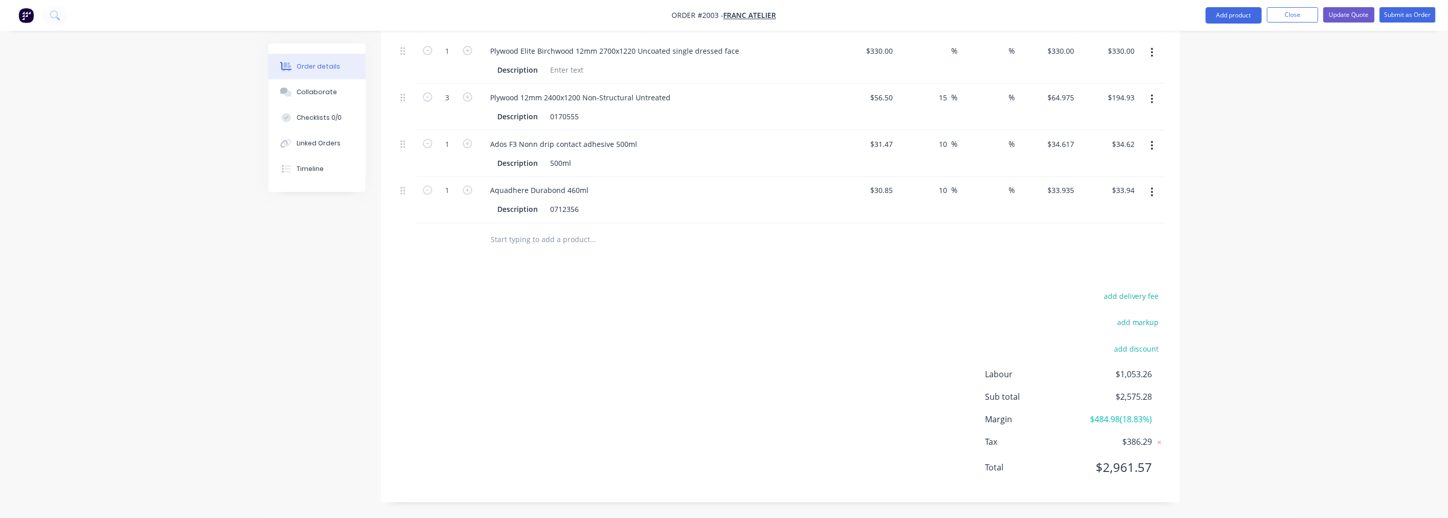
click at [544, 239] on input "text" at bounding box center [593, 240] width 205 height 20
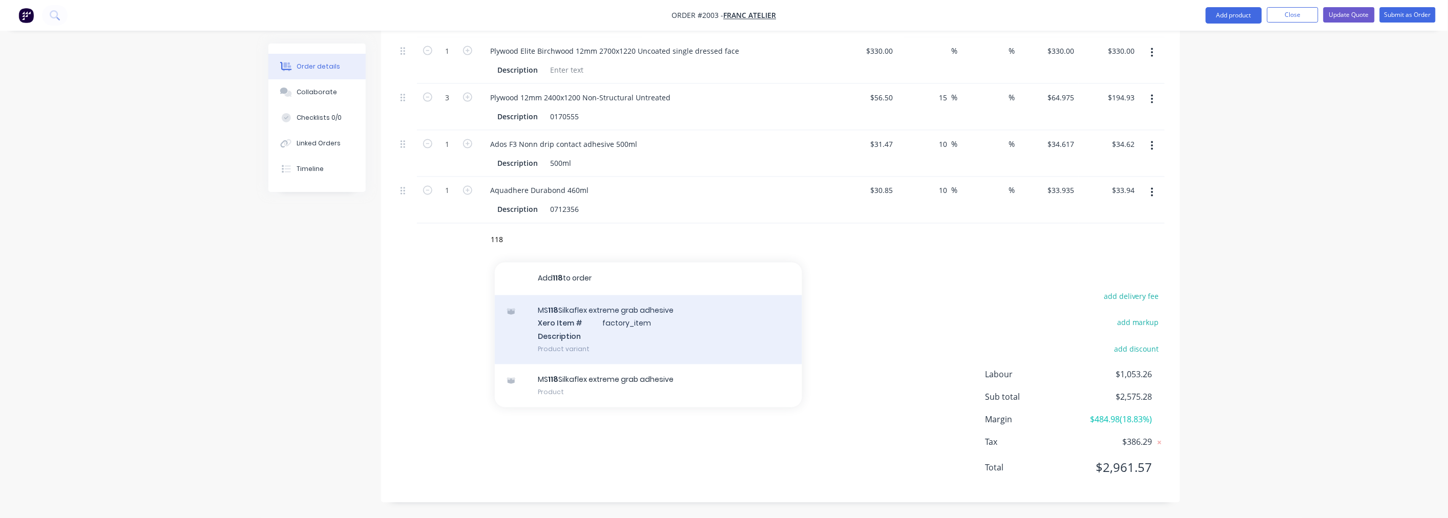
click at [632, 311] on div "MS 118 Silkaflex extreme grab adhesive Xero Item # factory_item Description Pro…" at bounding box center [648, 330] width 307 height 69
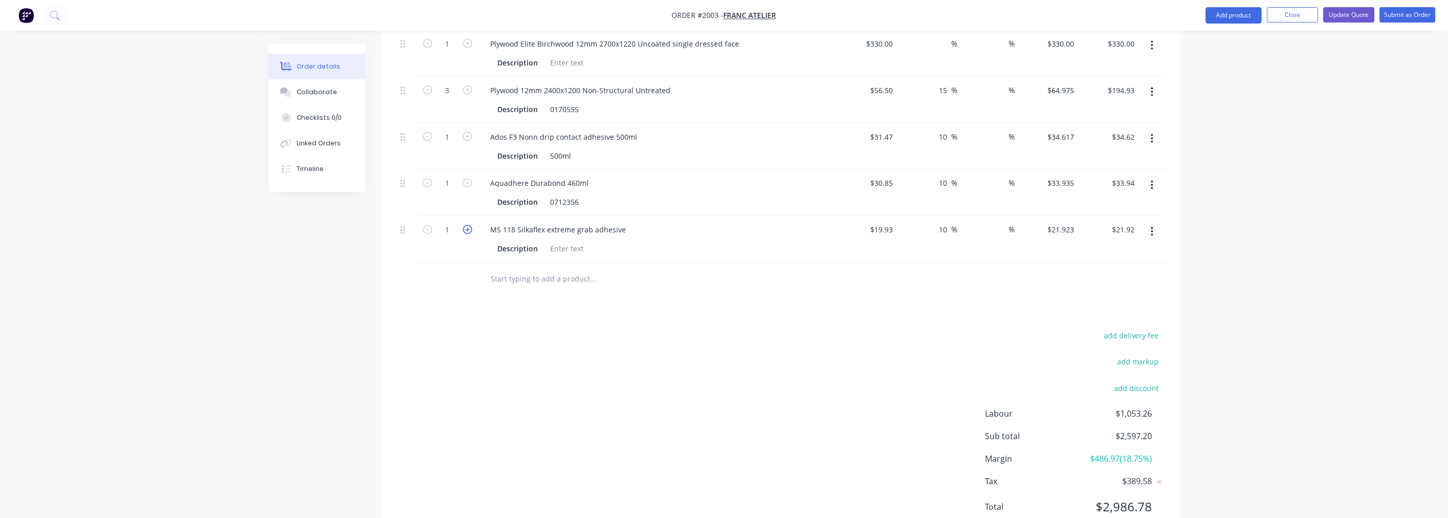
click at [468, 235] on icon "button" at bounding box center [467, 229] width 9 height 9
click at [572, 289] on input "text" at bounding box center [593, 279] width 205 height 20
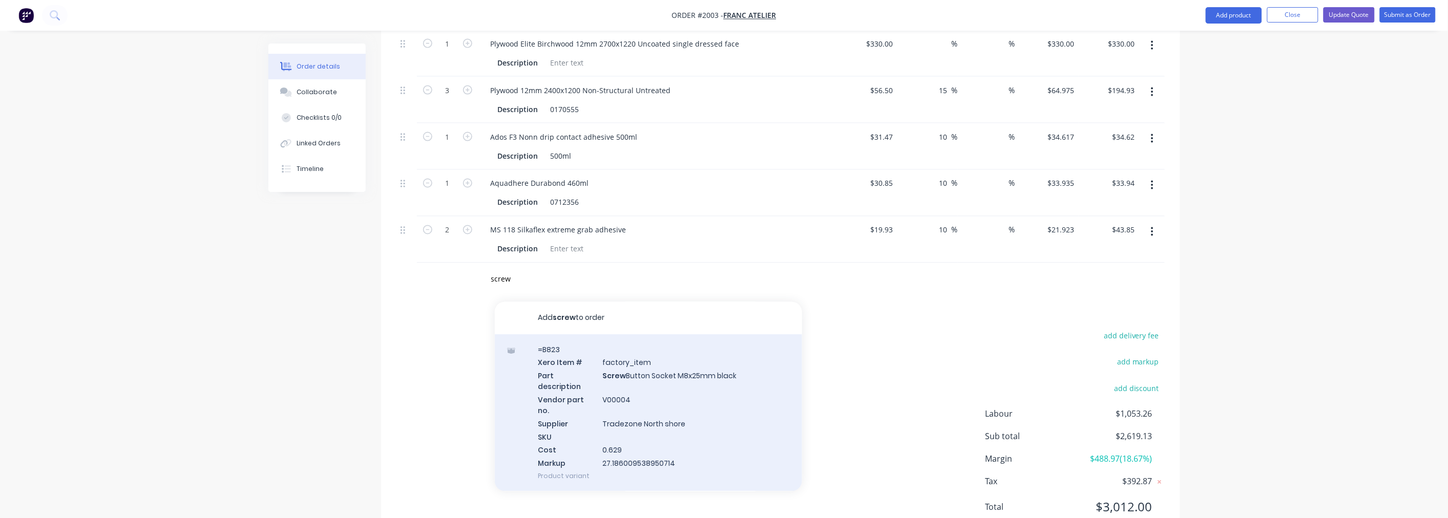
click at [699, 385] on div "=B823 Xero Item # factory_item Part description Screw Button Socket M8x25mm bla…" at bounding box center [648, 413] width 307 height 157
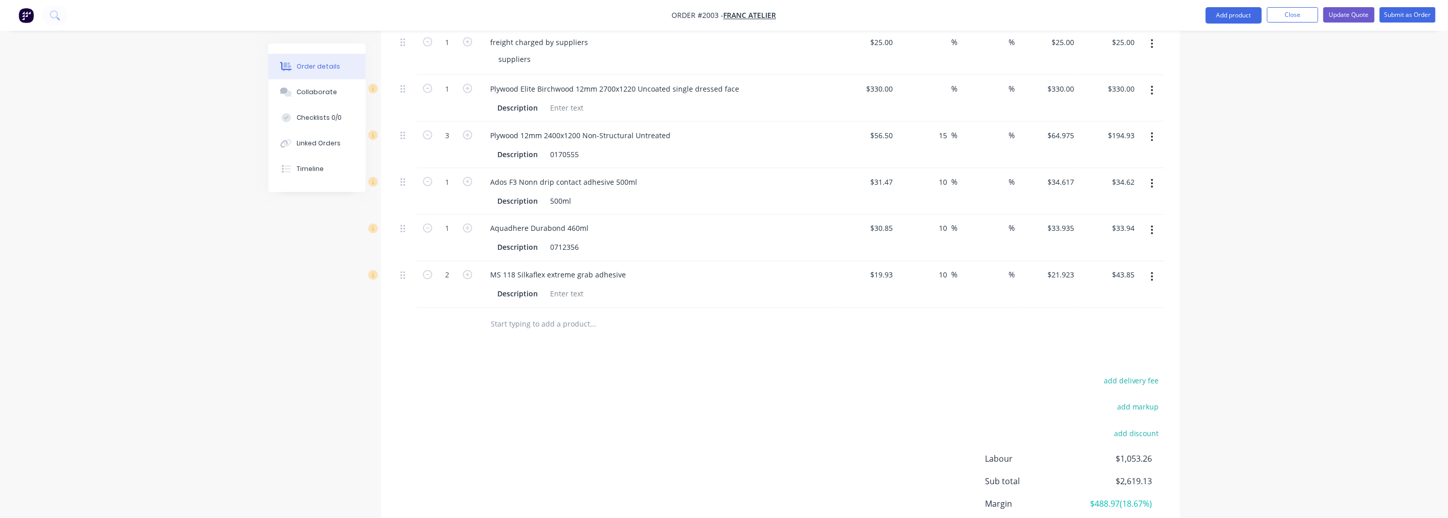
scroll to position [794, 0]
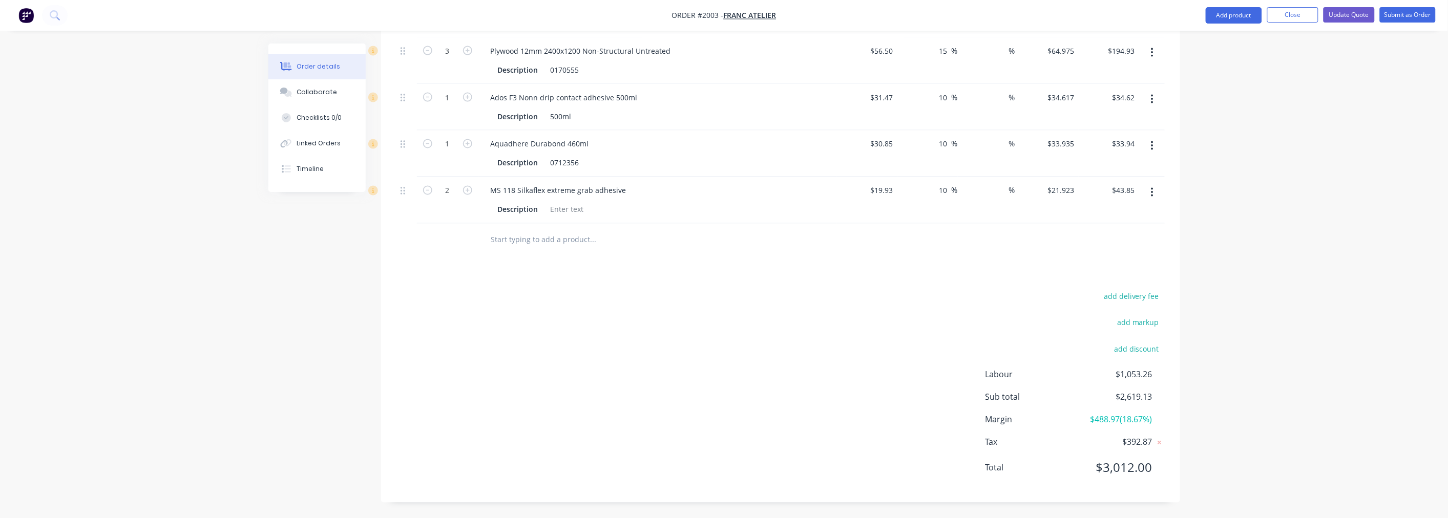
click at [561, 242] on input "text" at bounding box center [593, 240] width 205 height 20
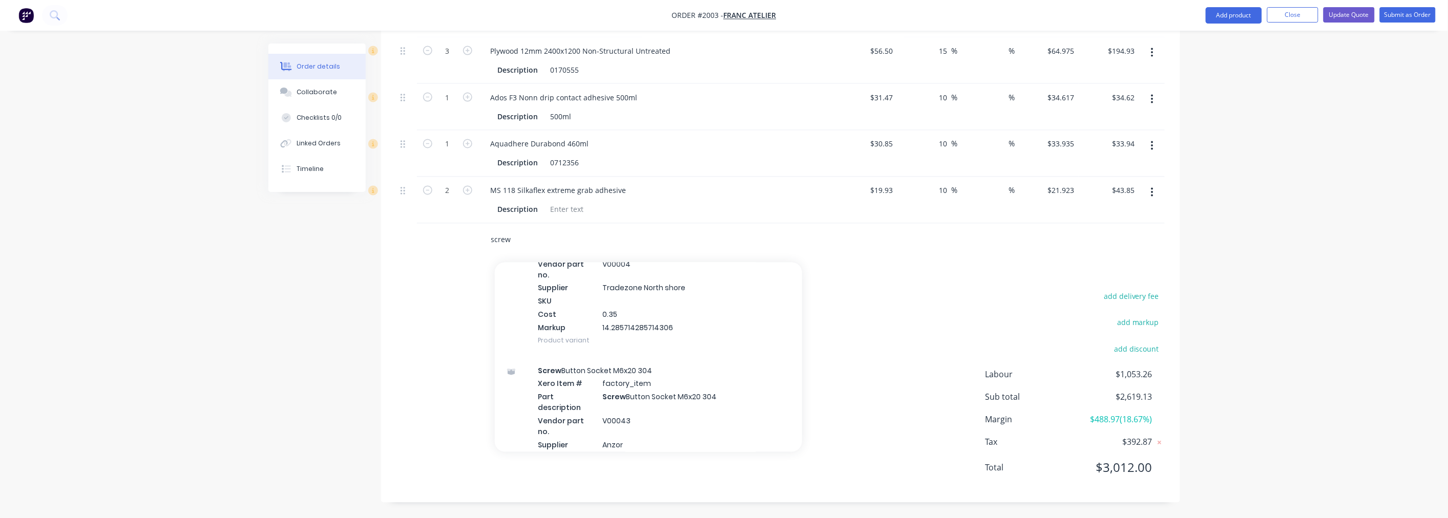
scroll to position [5156, 0]
type input "screw"
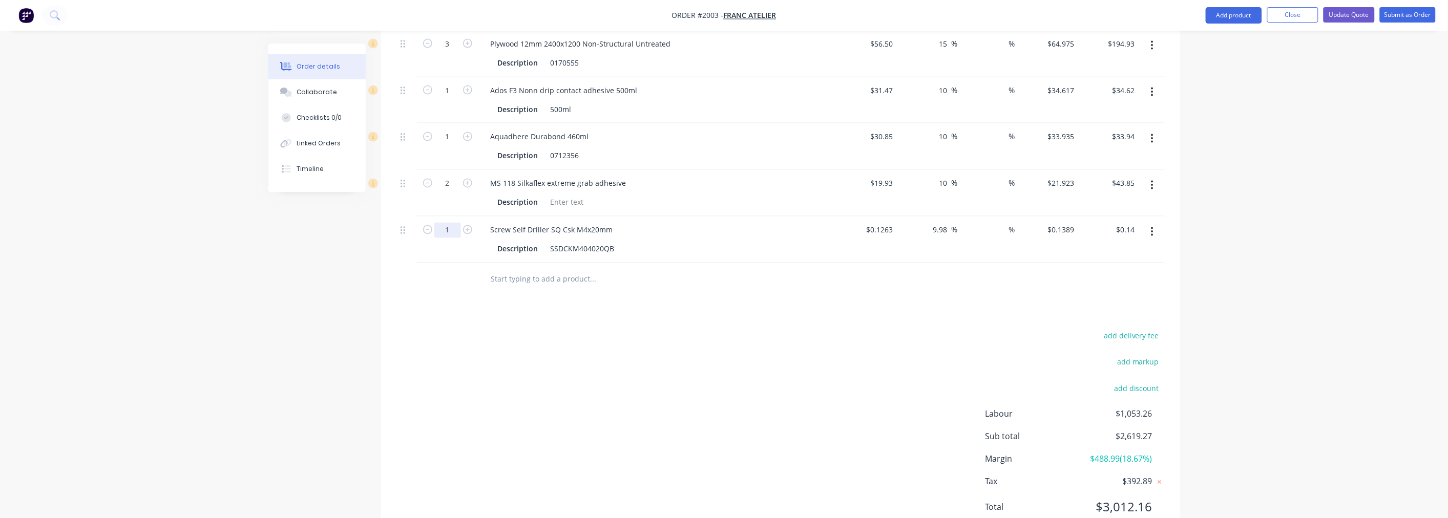
click at [456, 237] on input "1" at bounding box center [447, 230] width 27 height 15
type input "75"
type input "$10.42"
type input "100"
type input "$13.89"
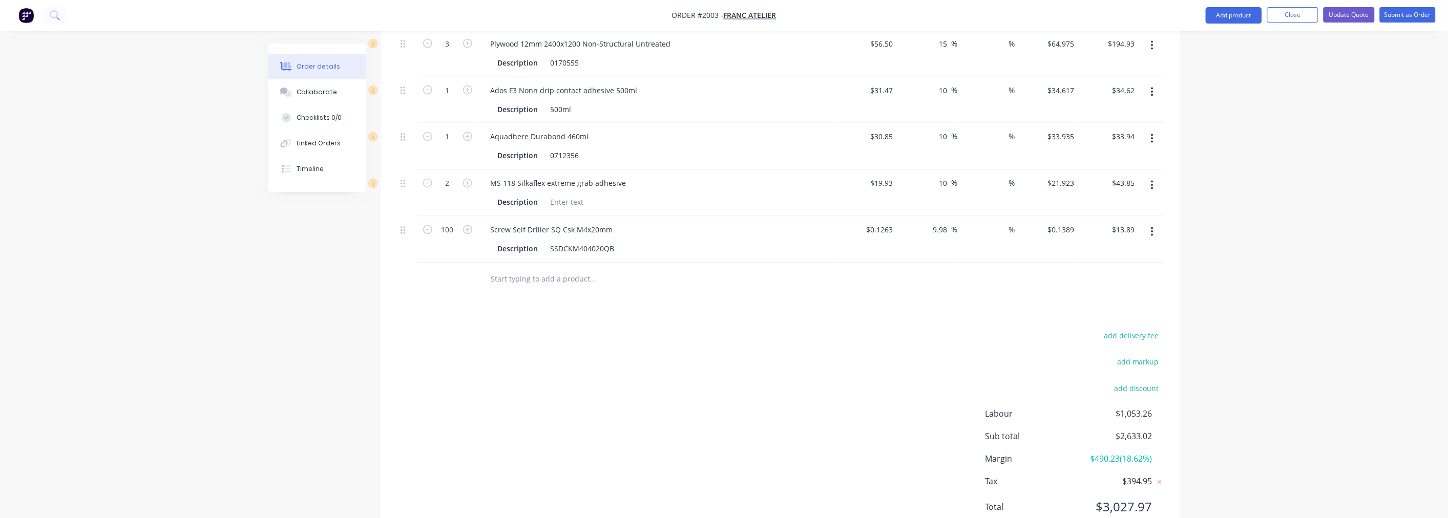
click at [577, 290] on input "text" at bounding box center [593, 279] width 205 height 20
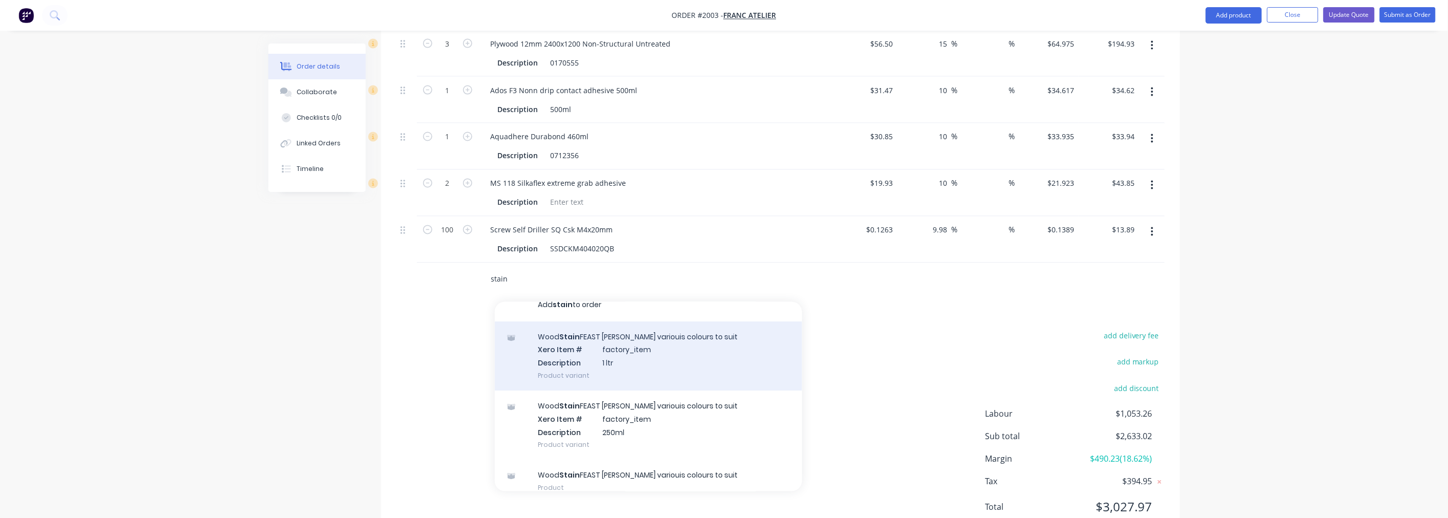
scroll to position [25, 0]
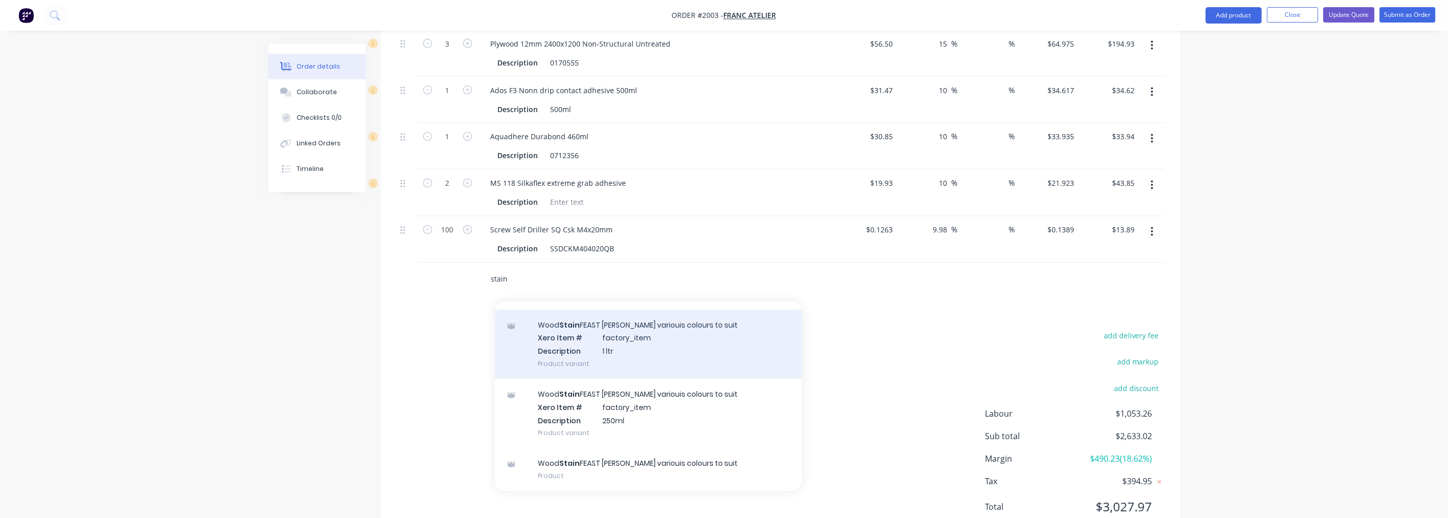
type input "stain"
click at [630, 360] on div "Wood Stain FEAST WATSON variouis colours to suit Xero Item # factory_item Descr…" at bounding box center [648, 344] width 307 height 69
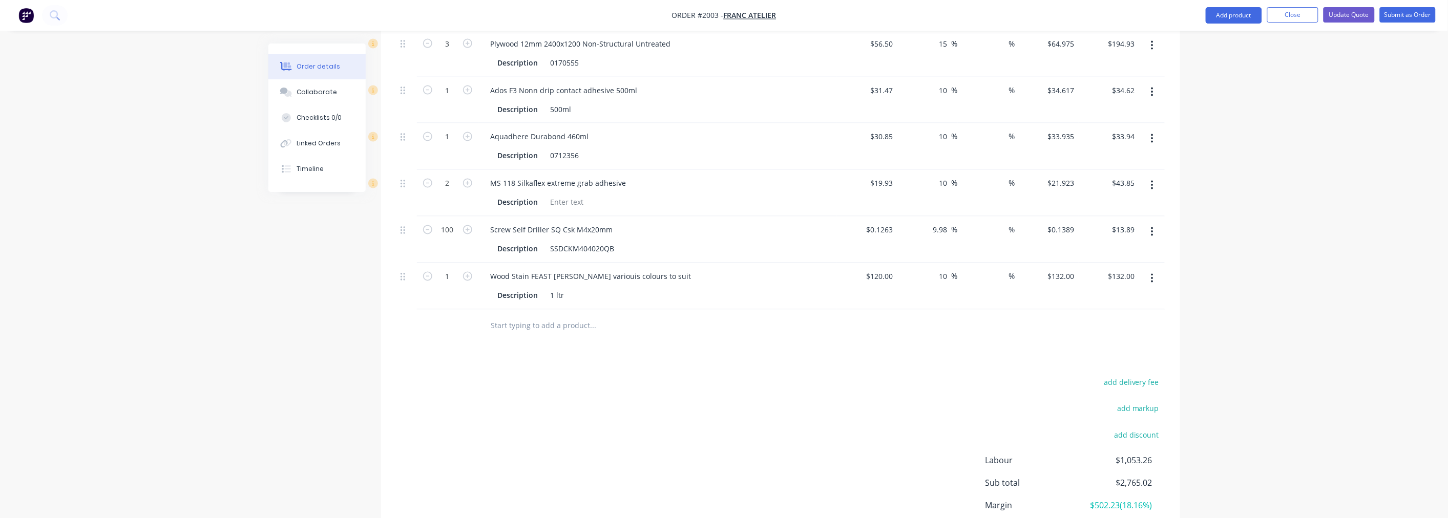
click at [582, 333] on input "text" at bounding box center [593, 326] width 205 height 20
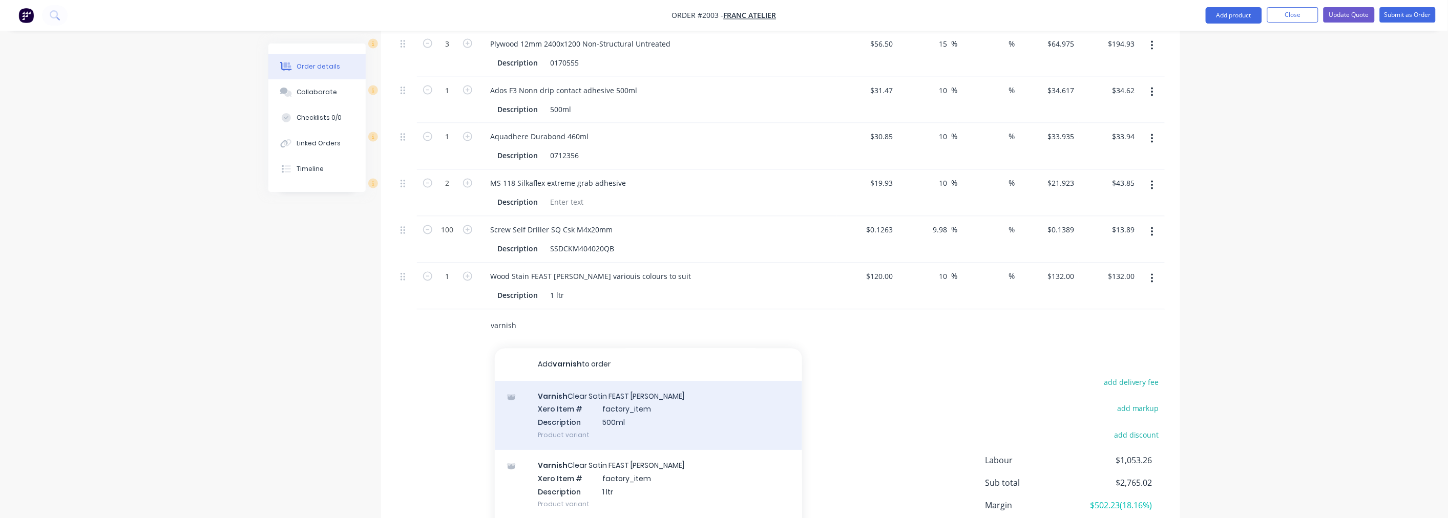
type input "varnish"
click at [639, 418] on div "Varnish Clear Satin FEAST WATSON Xero Item # factory_item Description 500ml Pro…" at bounding box center [648, 416] width 307 height 69
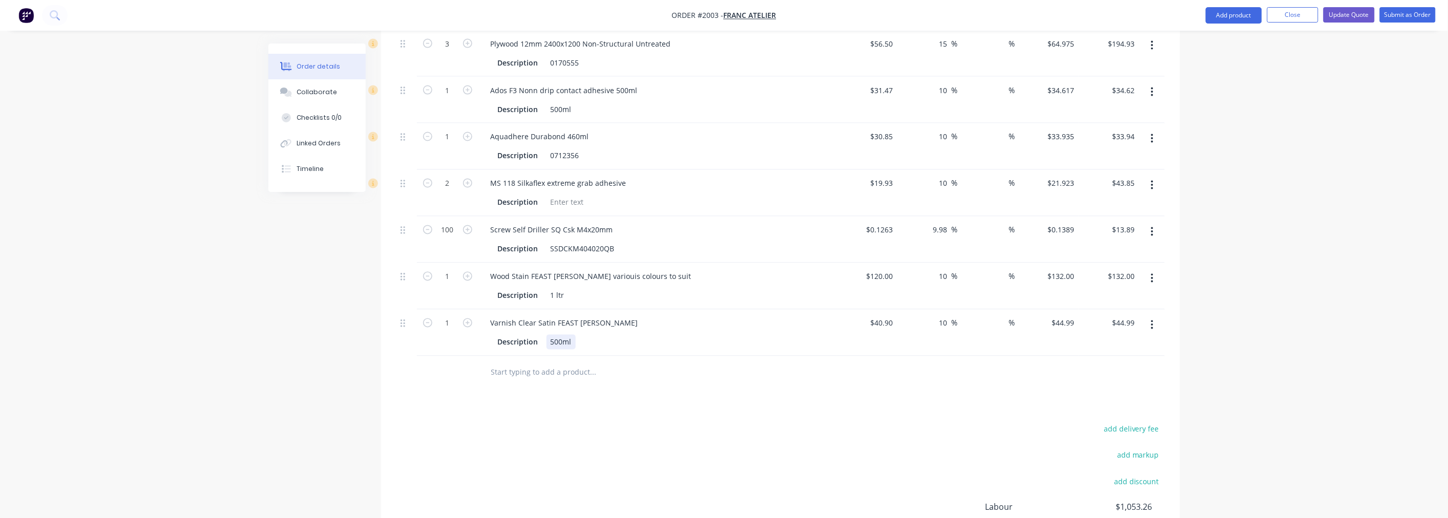
click at [572, 350] on div "500ml" at bounding box center [560, 342] width 29 height 15
click at [1150, 333] on button "button" at bounding box center [1152, 325] width 24 height 18
click at [588, 331] on div "Varnish Clear Satin FEAST [PERSON_NAME]" at bounding box center [564, 323] width 164 height 15
click at [401, 328] on icon at bounding box center [403, 323] width 5 height 9
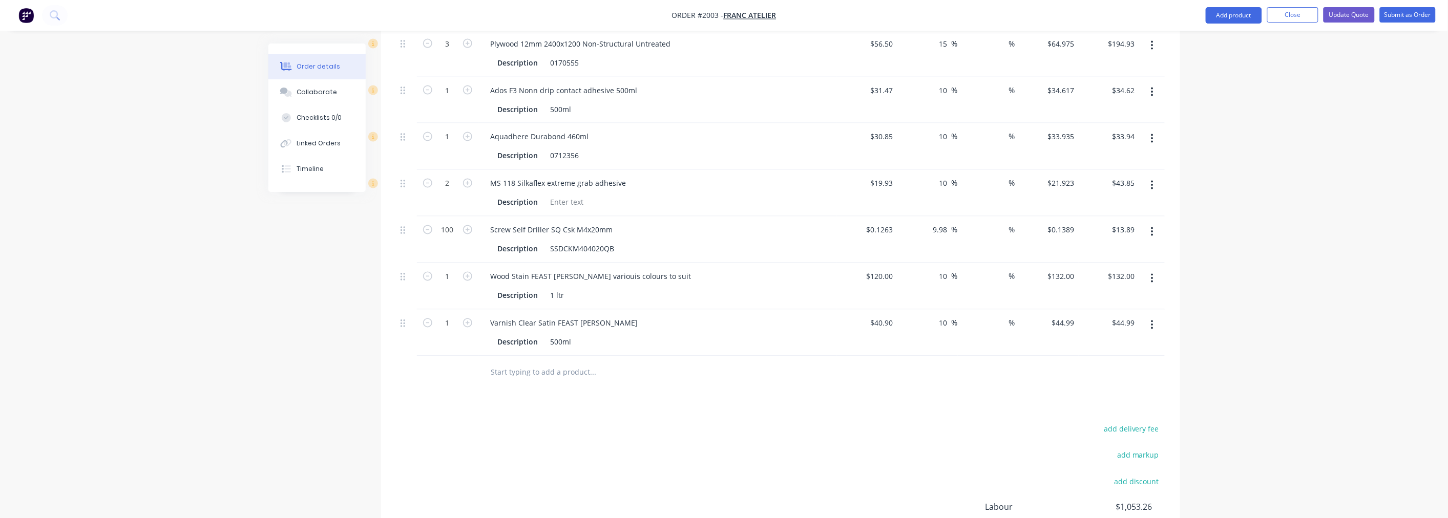
click at [1153, 330] on icon "button" at bounding box center [1152, 325] width 2 height 9
click at [1089, 418] on div "Delete" at bounding box center [1116, 413] width 79 height 15
click at [606, 337] on input "text" at bounding box center [593, 326] width 205 height 20
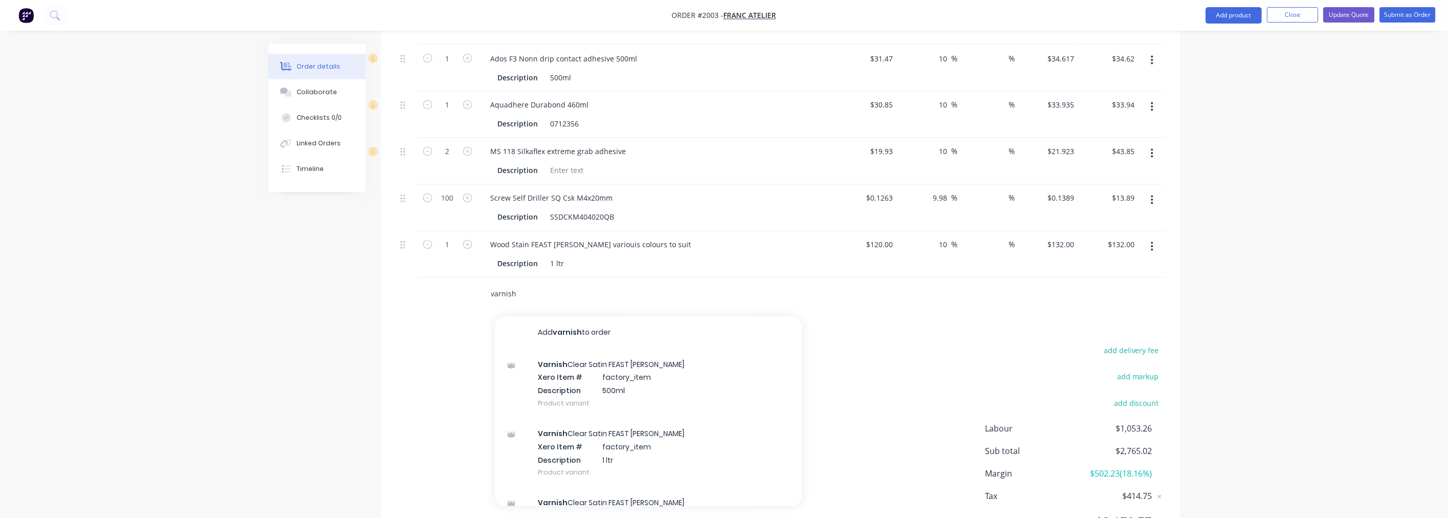
scroll to position [851, 0]
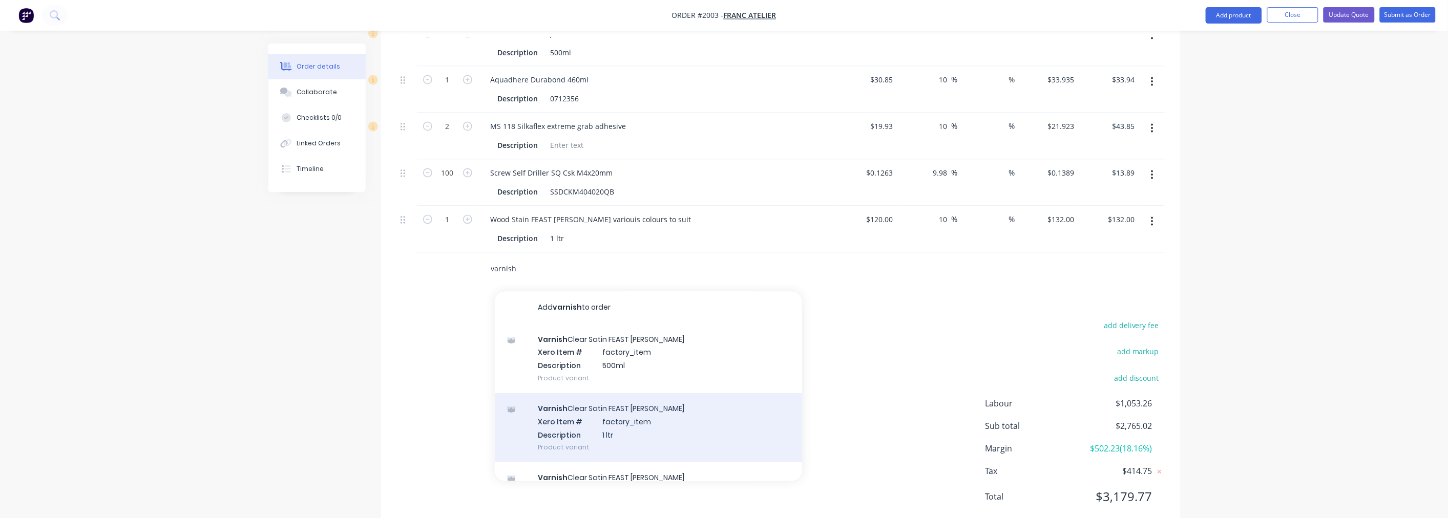
type input "varnish"
click at [641, 433] on div "Varnish Clear Satin FEAST WATSON Xero Item # factory_item Description 1 ltr Pro…" at bounding box center [648, 428] width 307 height 69
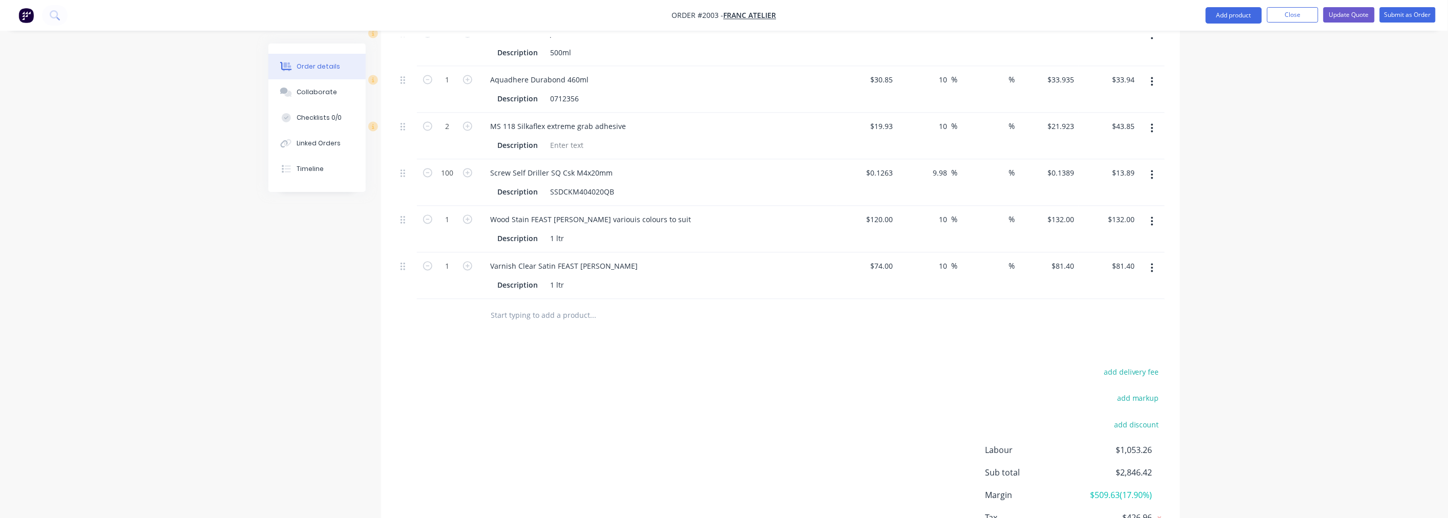
click at [550, 324] on input "text" at bounding box center [593, 316] width 205 height 20
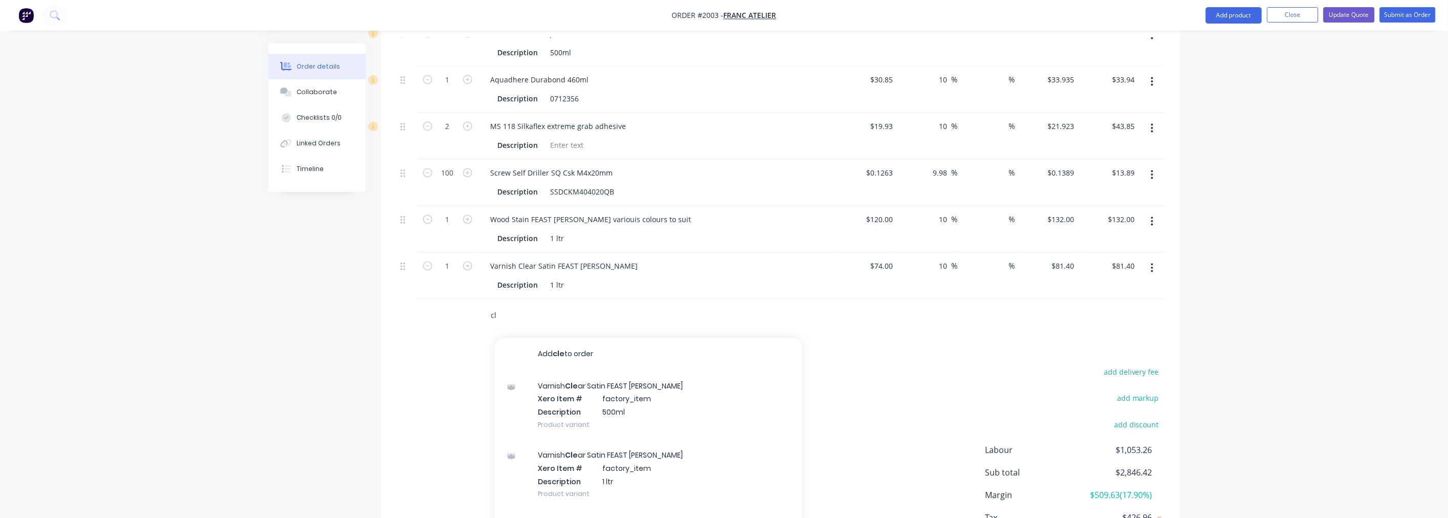
type input "c"
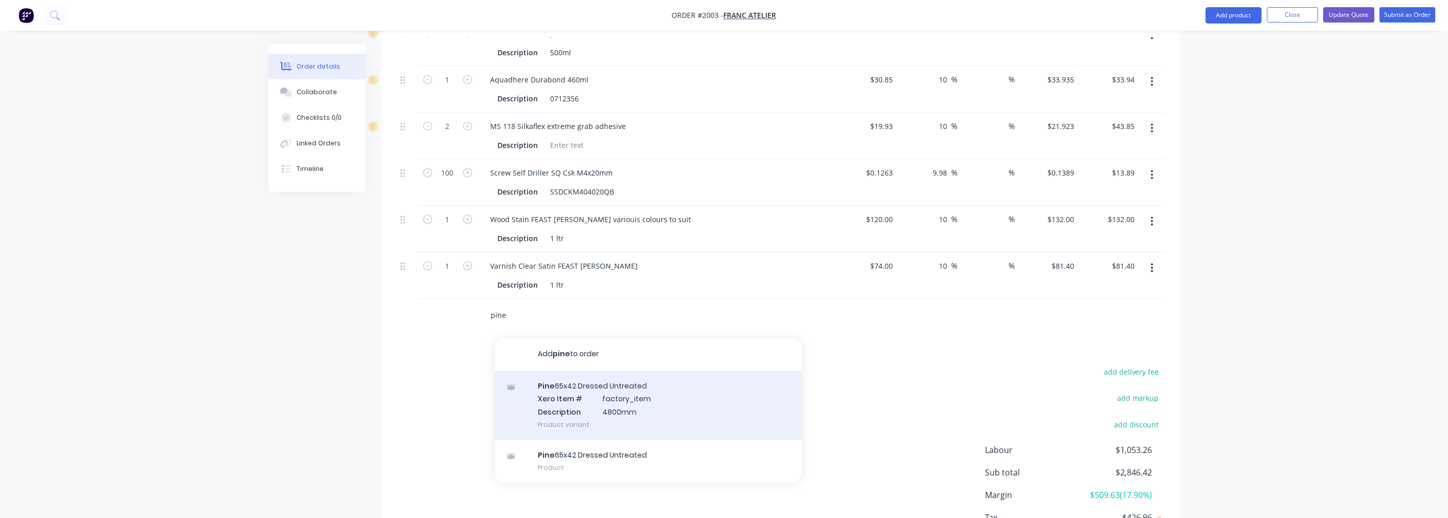
type input "pine"
click at [598, 400] on div "Pine 65x42 Dressed Untreated Xero Item # factory_item Description 4800mm Produc…" at bounding box center [648, 405] width 307 height 69
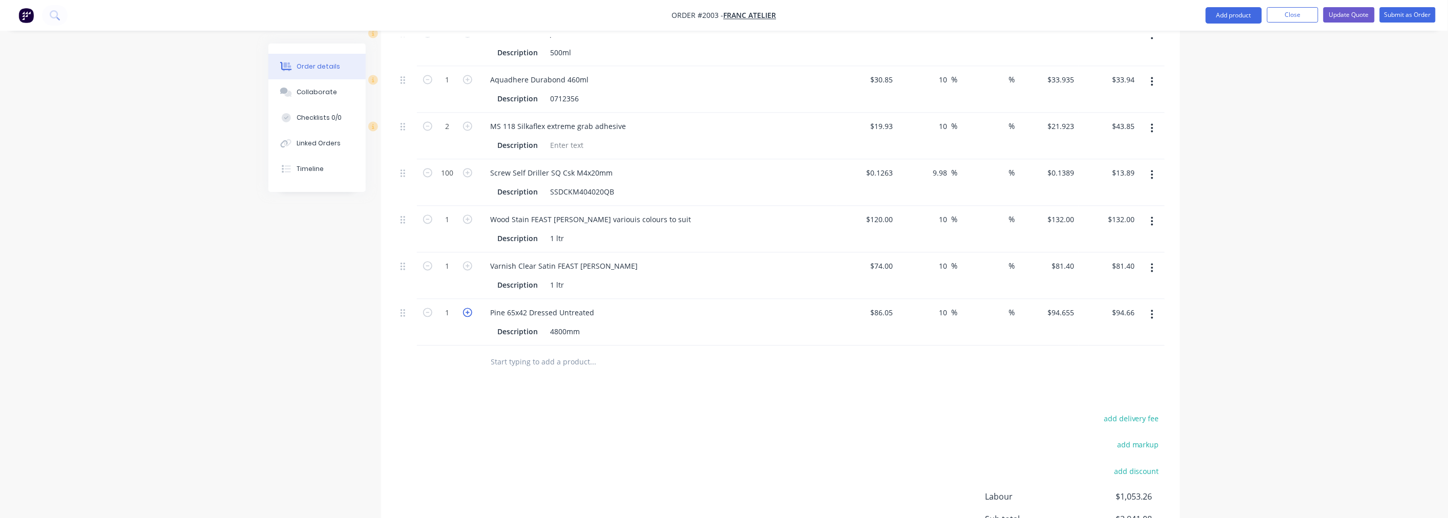
click at [468, 318] on icon "button" at bounding box center [467, 312] width 9 height 9
type input "2"
type input "$189.31"
click at [522, 371] on input "text" at bounding box center [593, 362] width 205 height 20
type input "c"
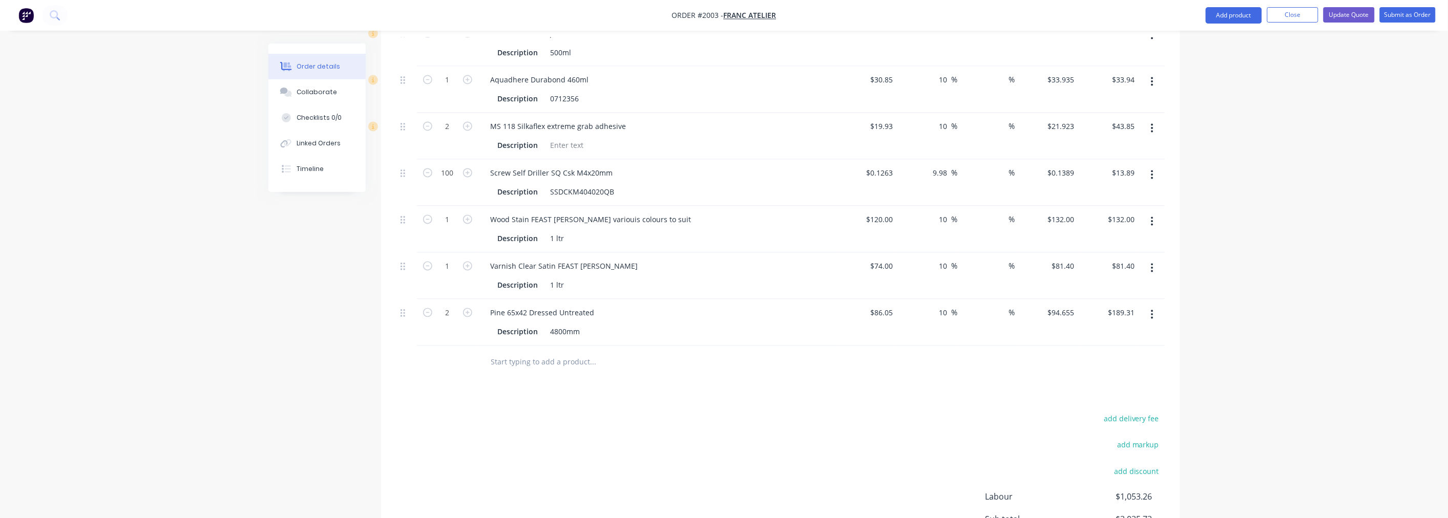
click at [522, 371] on input "text" at bounding box center [593, 362] width 205 height 20
type input "s"
type input "disk"
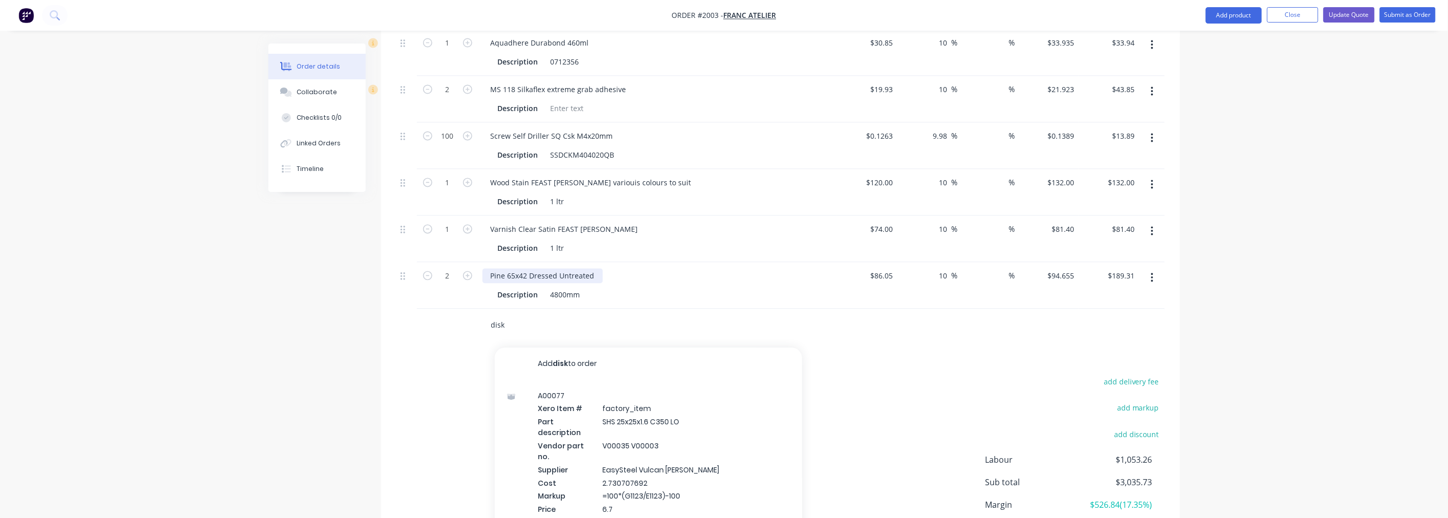
scroll to position [908, 0]
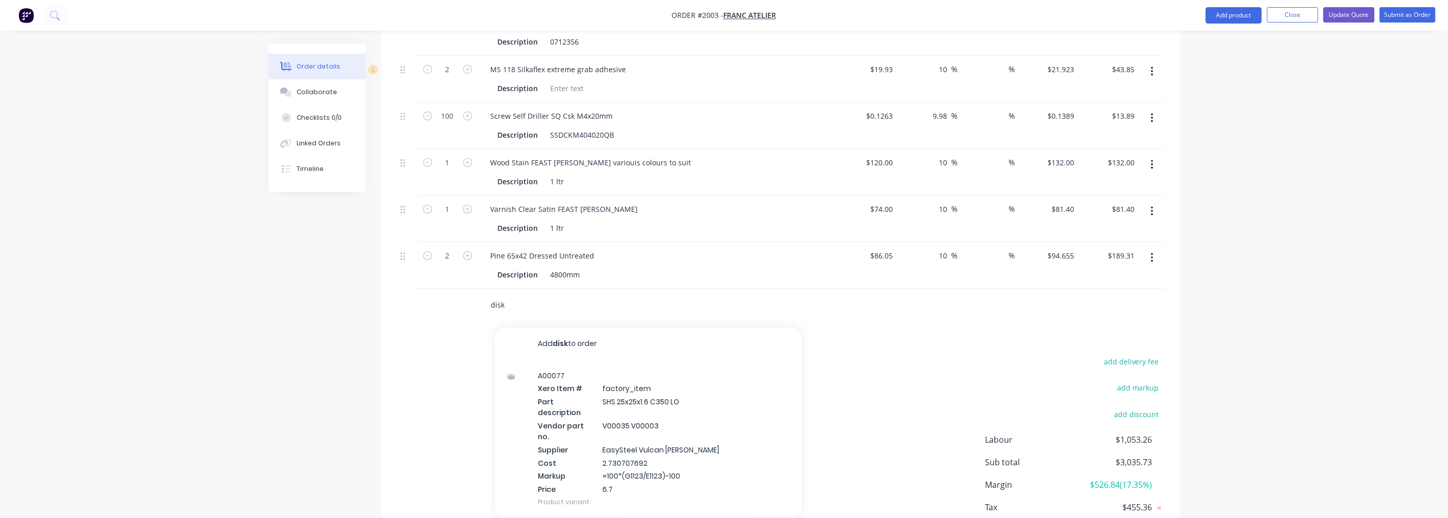
drag, startPoint x: 514, startPoint y: 315, endPoint x: 483, endPoint y: 312, distance: 30.3
click at [484, 312] on div "disk Add disk to order A00077 Xero Item # factory_item Part description SHS 25x…" at bounding box center [635, 306] width 307 height 20
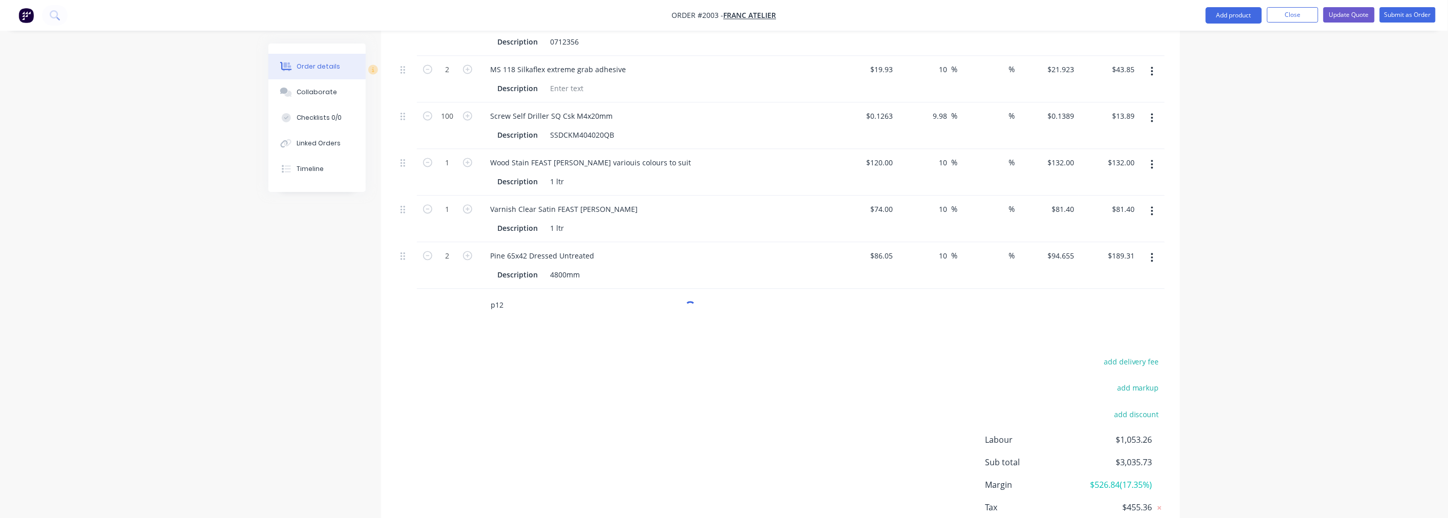
type input "p120"
drag, startPoint x: 559, startPoint y: 309, endPoint x: 474, endPoint y: 309, distance: 85.0
click at [474, 309] on div "p120 Add p120 to order No results found" at bounding box center [780, 305] width 768 height 33
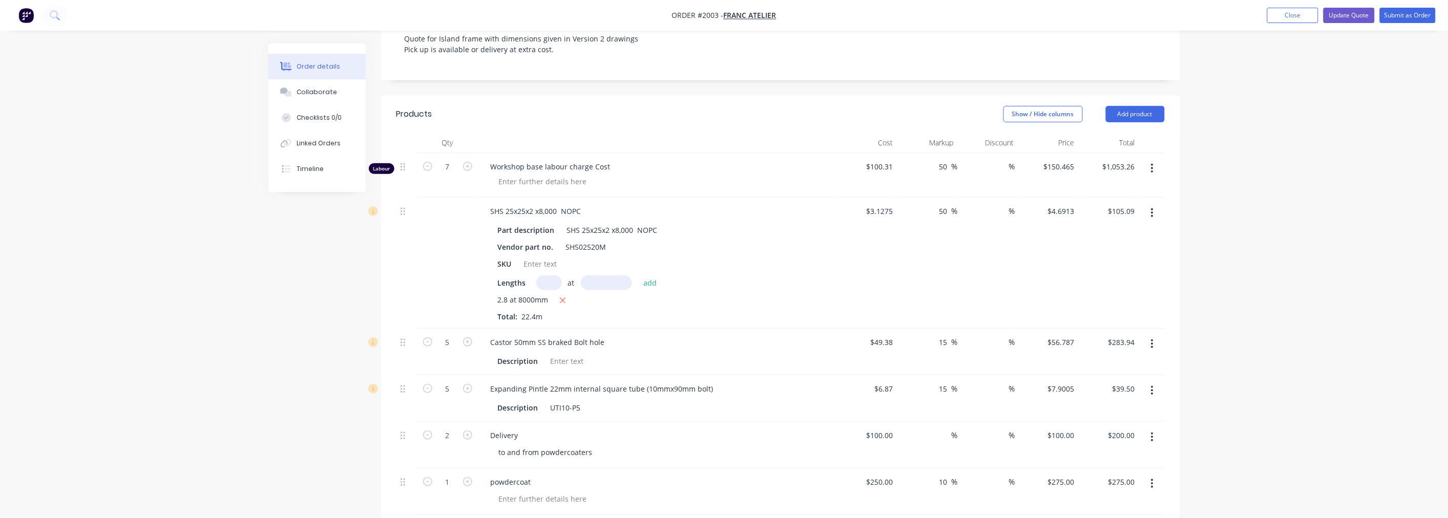
scroll to position [127, 0]
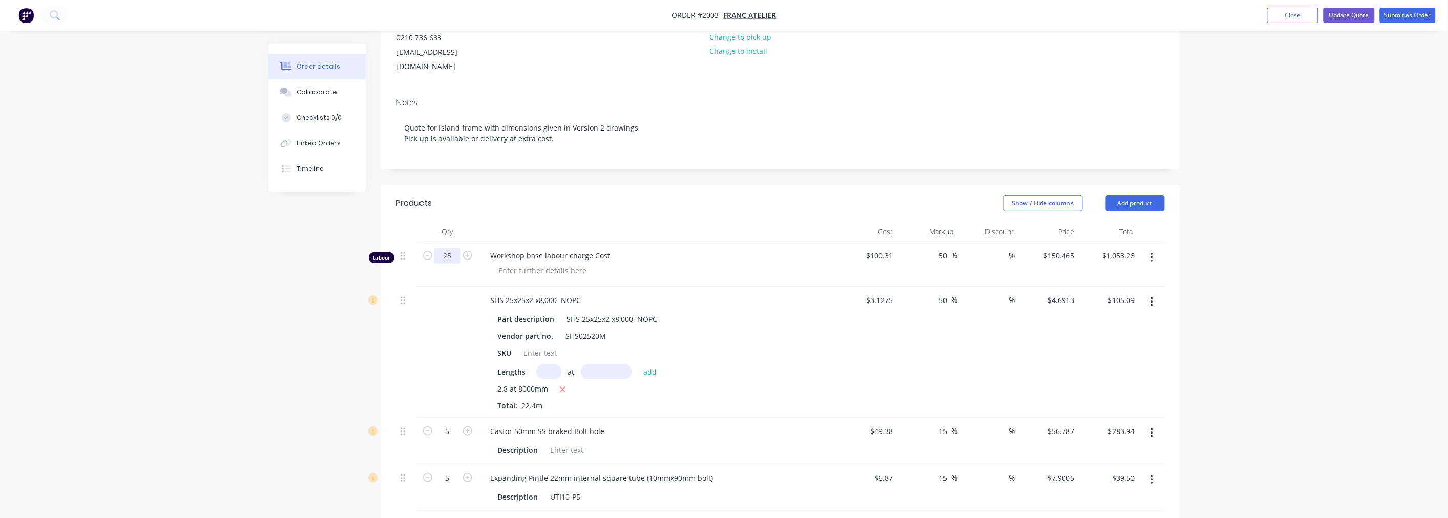
type input "25"
type input "$3,761.63"
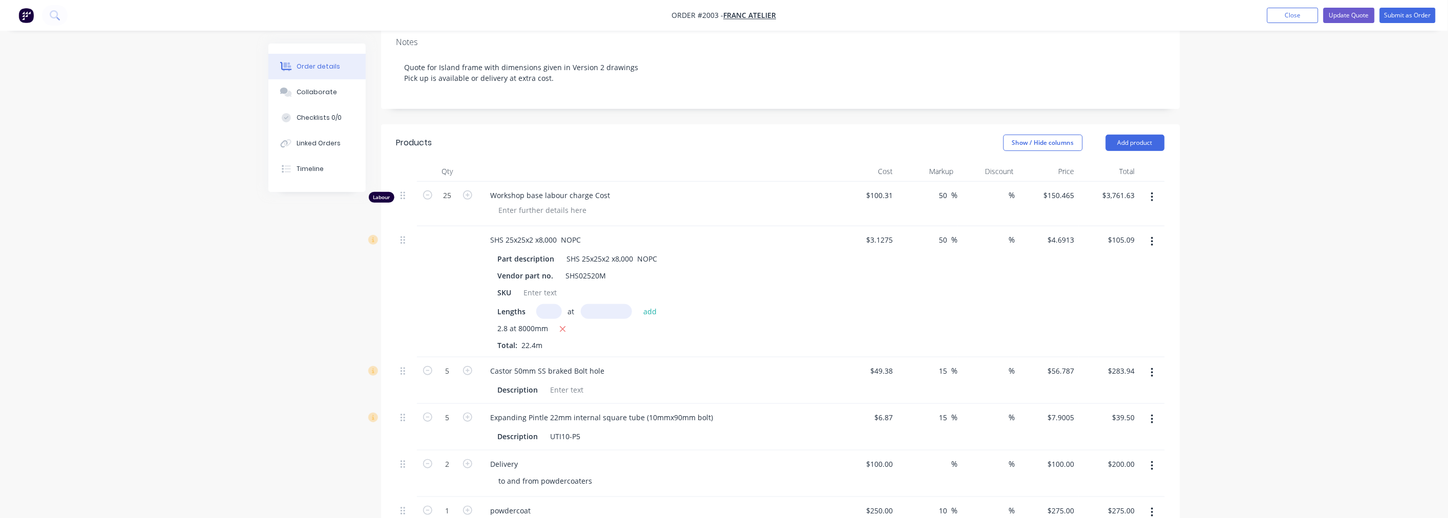
scroll to position [184, 0]
click at [1343, 12] on button "Update Quote" at bounding box center [1348, 15] width 51 height 15
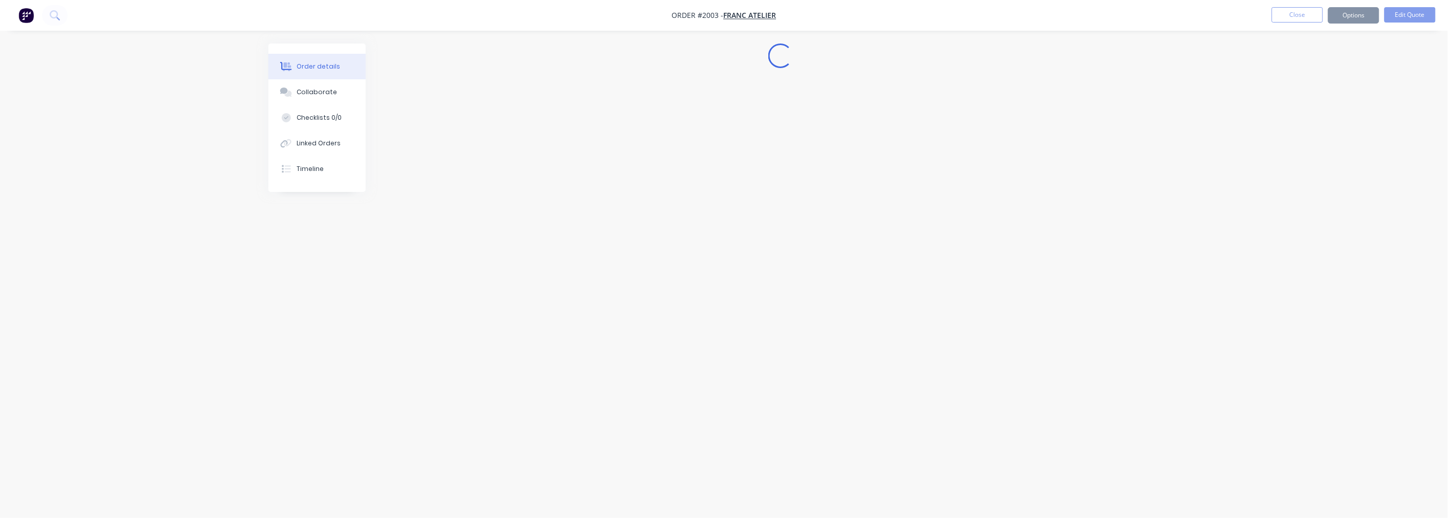
scroll to position [0, 0]
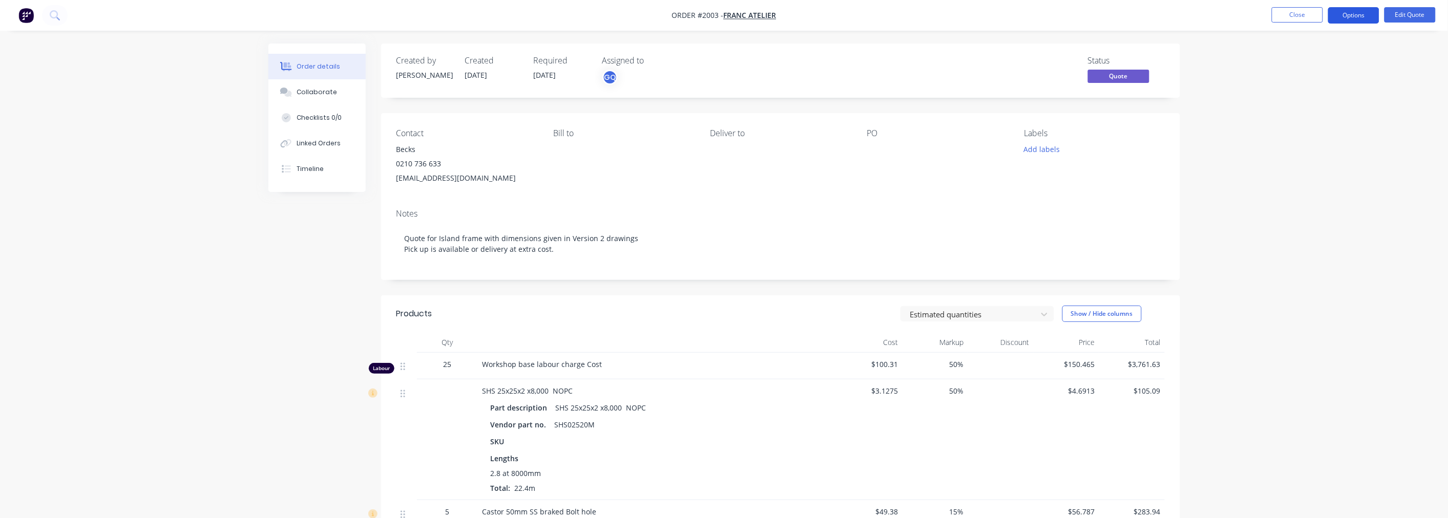
click at [1344, 16] on button "Options" at bounding box center [1353, 15] width 51 height 16
click at [1289, 62] on div "Quote" at bounding box center [1323, 62] width 94 height 15
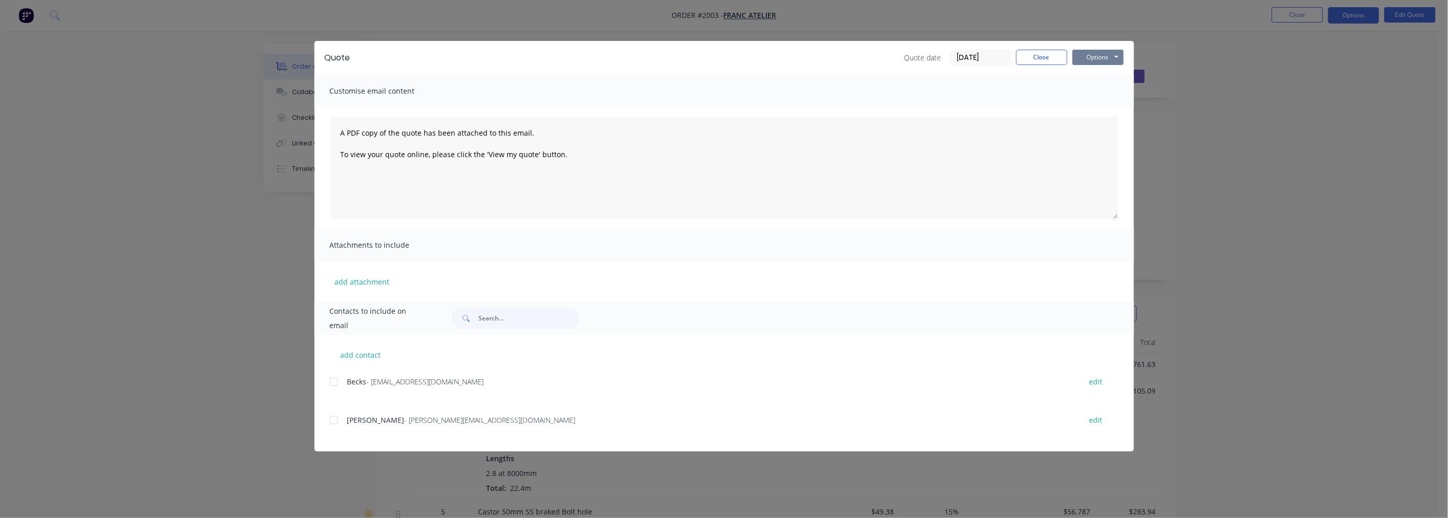
click at [1095, 54] on button "Options" at bounding box center [1098, 57] width 51 height 15
click at [1097, 75] on button "Preview" at bounding box center [1106, 75] width 66 height 17
click at [1104, 58] on button "Options" at bounding box center [1098, 57] width 51 height 15
click at [1095, 76] on button "Preview" at bounding box center [1106, 75] width 66 height 17
click at [1042, 56] on button "Close" at bounding box center [1041, 57] width 51 height 15
